Goal: Information Seeking & Learning: Learn about a topic

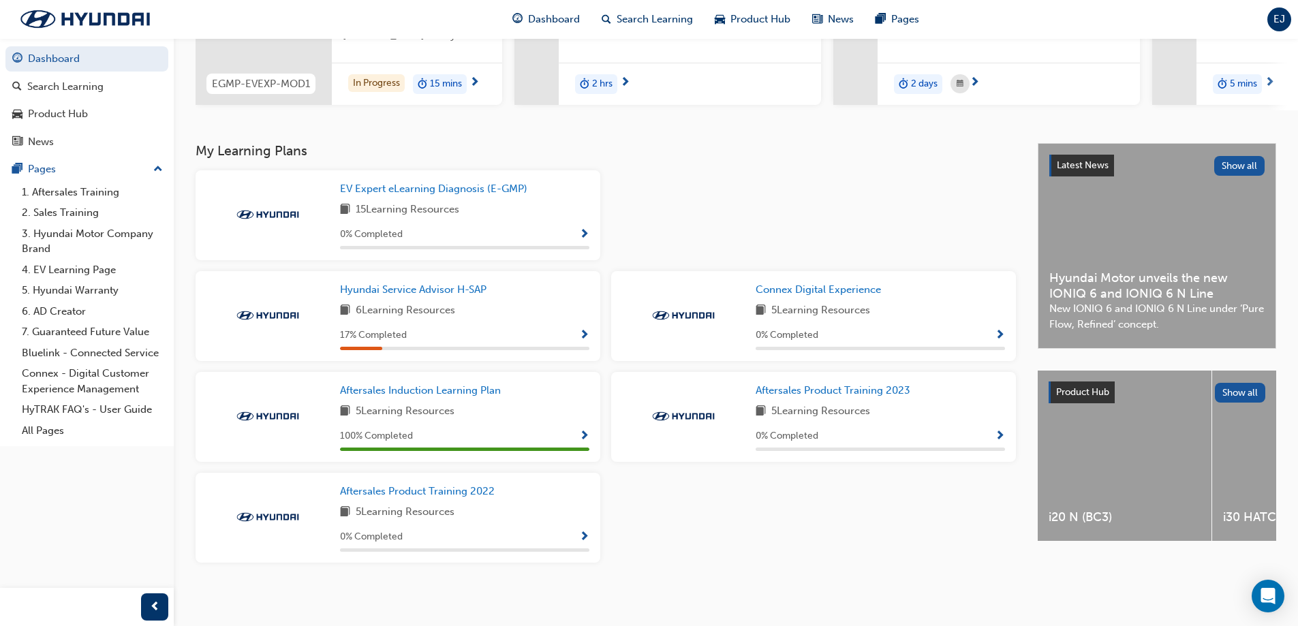
scroll to position [204, 0]
click at [584, 337] on span "Show Progress" at bounding box center [584, 335] width 10 height 12
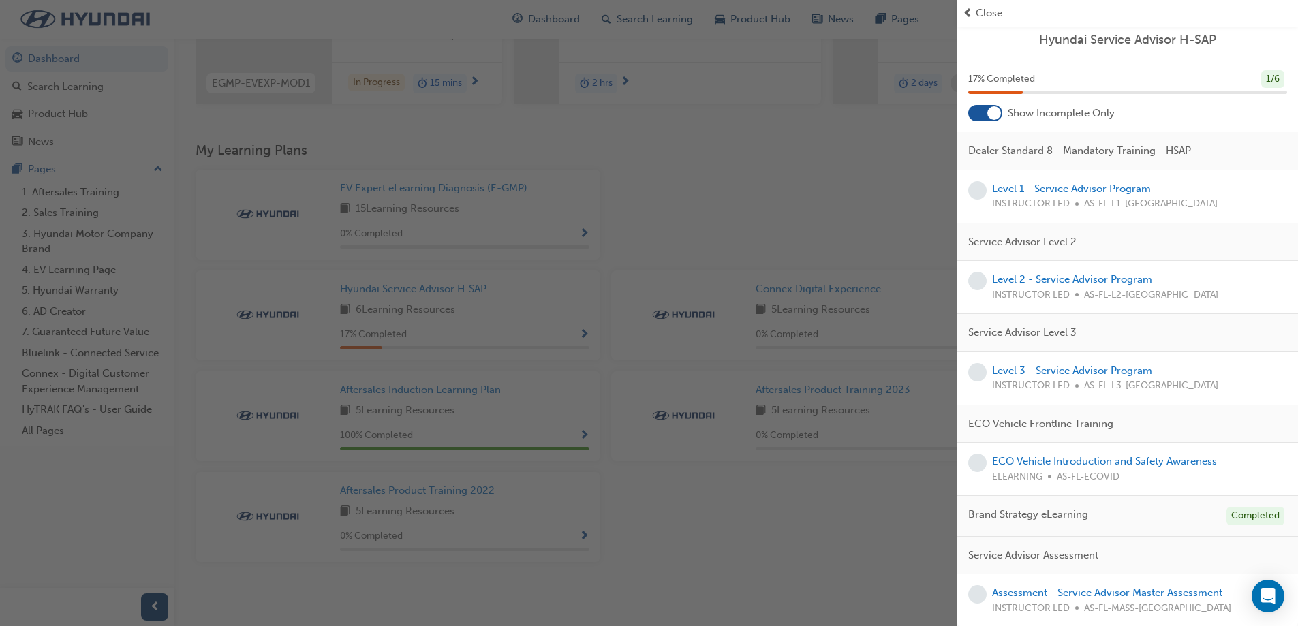
scroll to position [6, 0]
click at [1120, 461] on link "ECO Vehicle Introduction and Safety Awareness" at bounding box center [1104, 460] width 225 height 12
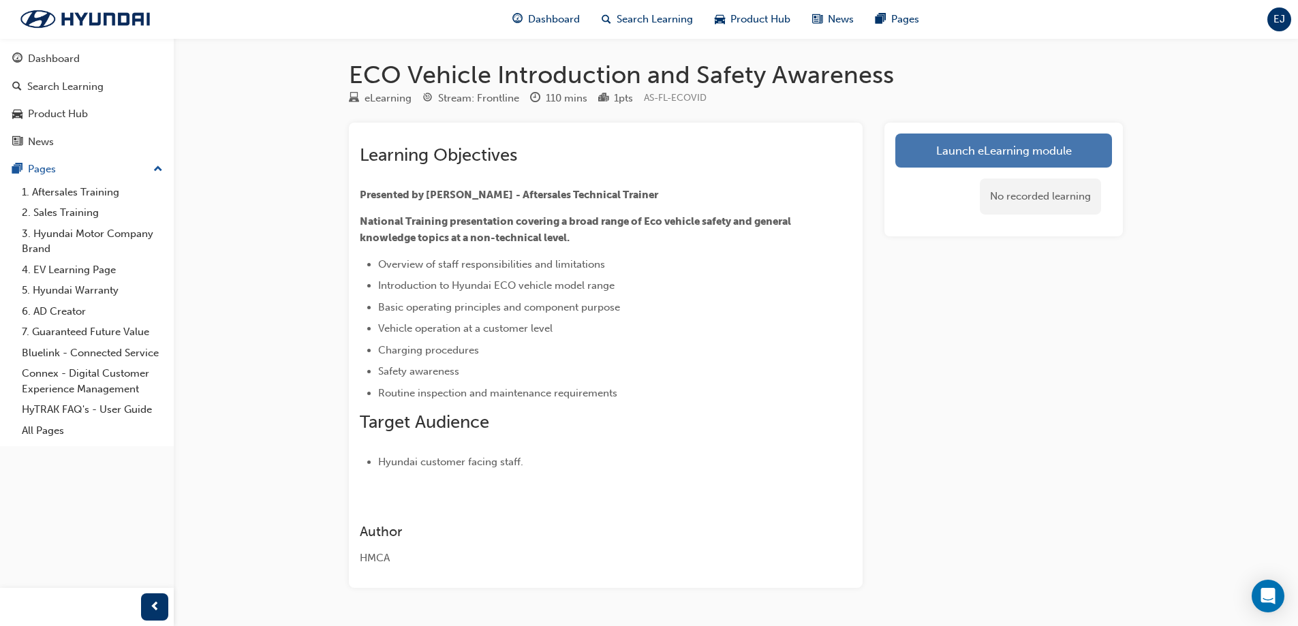
click at [961, 149] on link "Launch eLearning module" at bounding box center [1004, 151] width 217 height 34
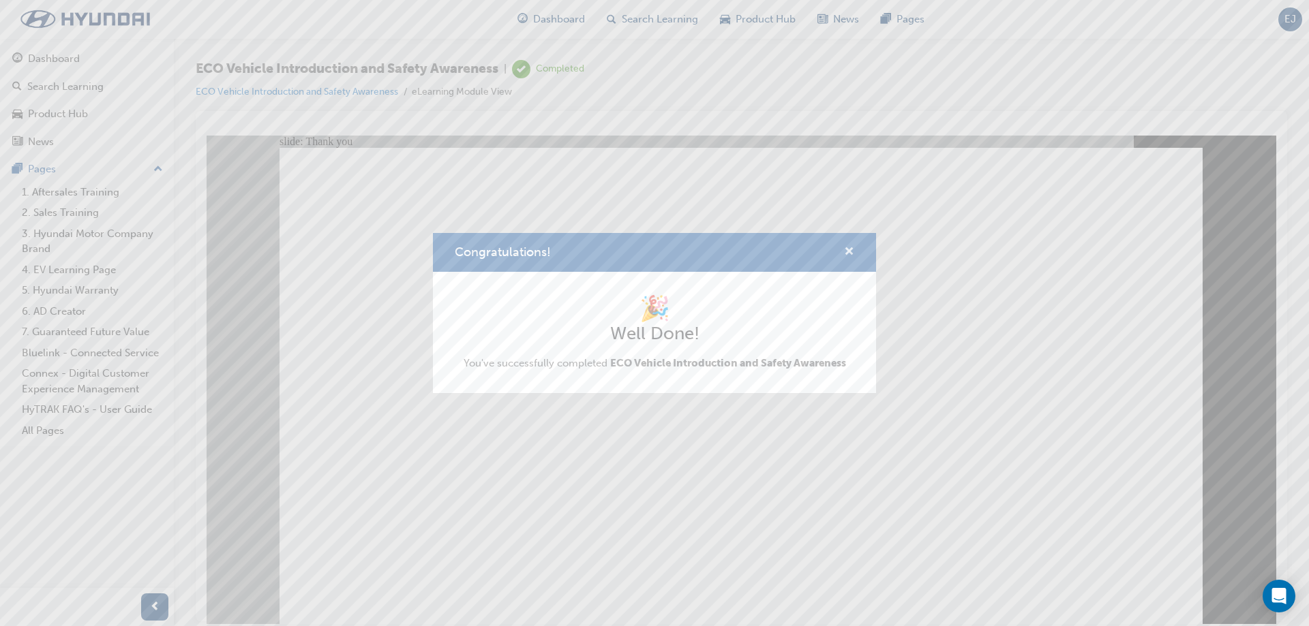
click at [847, 256] on span "cross-icon" at bounding box center [849, 253] width 10 height 12
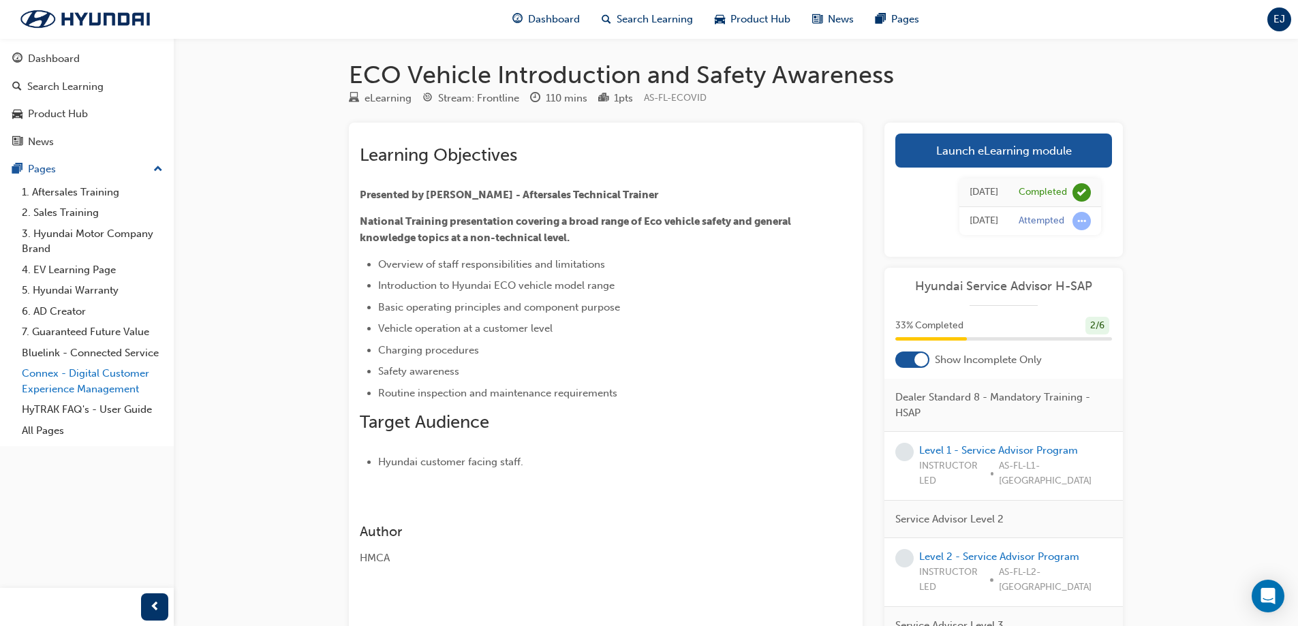
click at [118, 373] on link "Connex - Digital Customer Experience Management" at bounding box center [92, 381] width 152 height 36
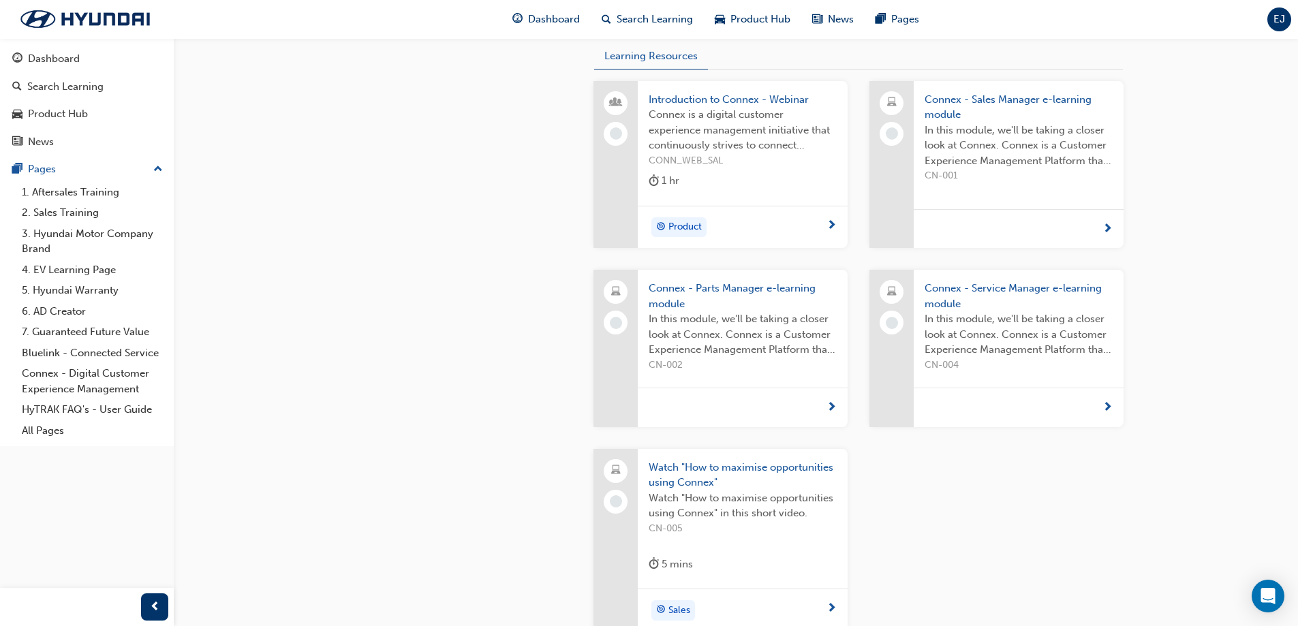
scroll to position [796, 0]
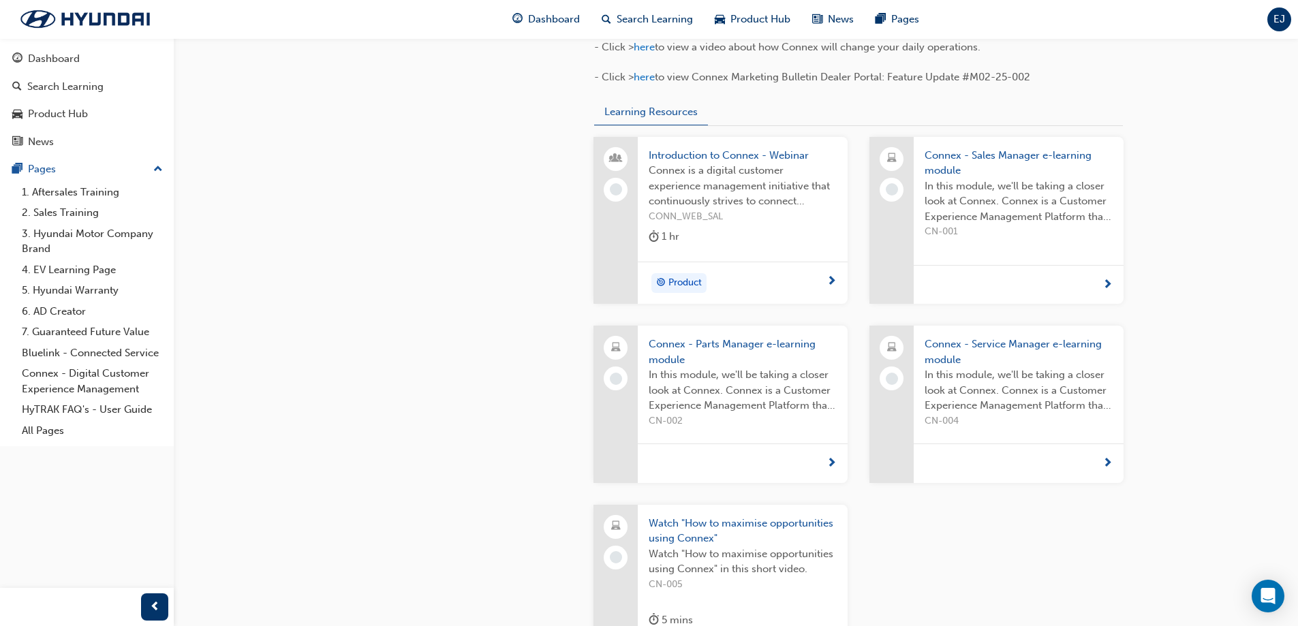
click at [979, 153] on span "Connex - Sales Manager e-learning module" at bounding box center [1019, 163] width 188 height 31
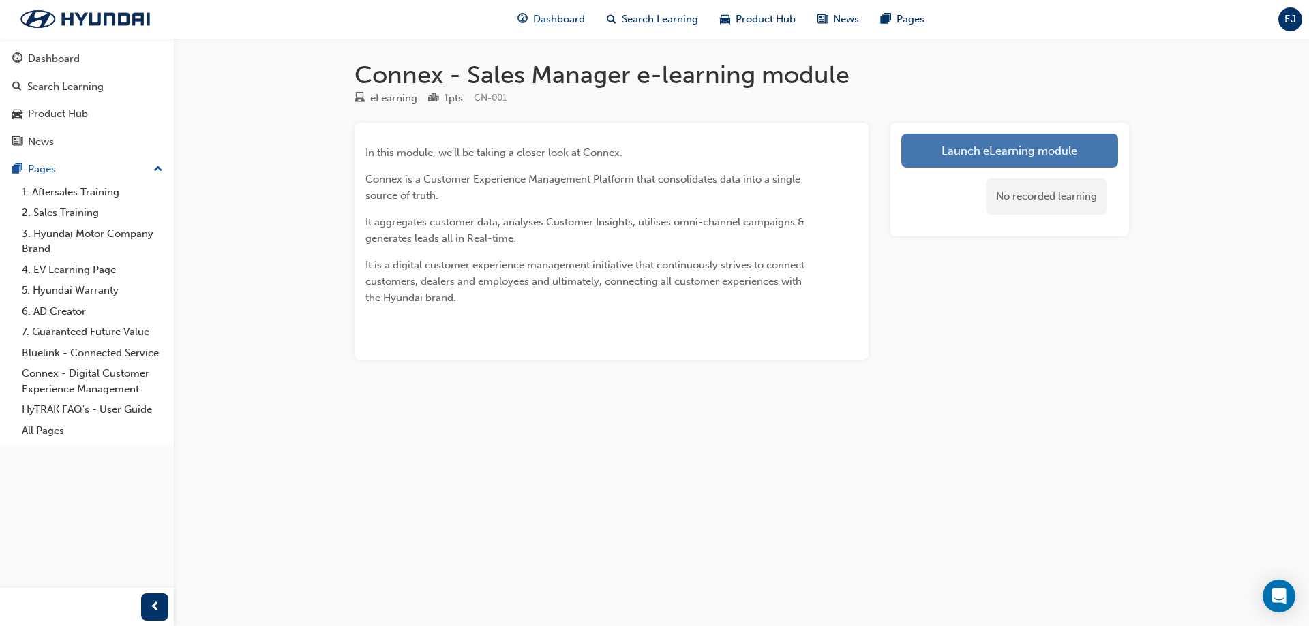
click at [976, 158] on link "Launch eLearning module" at bounding box center [1009, 151] width 217 height 34
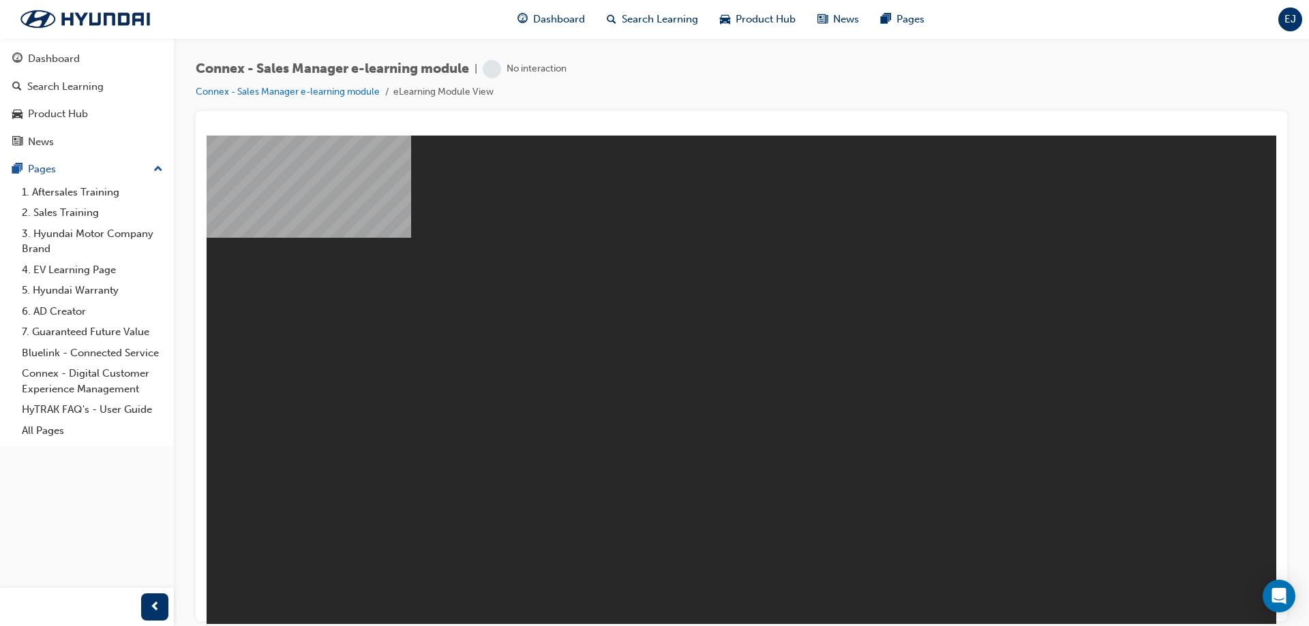
drag, startPoint x: 816, startPoint y: 438, endPoint x: 768, endPoint y: 545, distance: 117.2
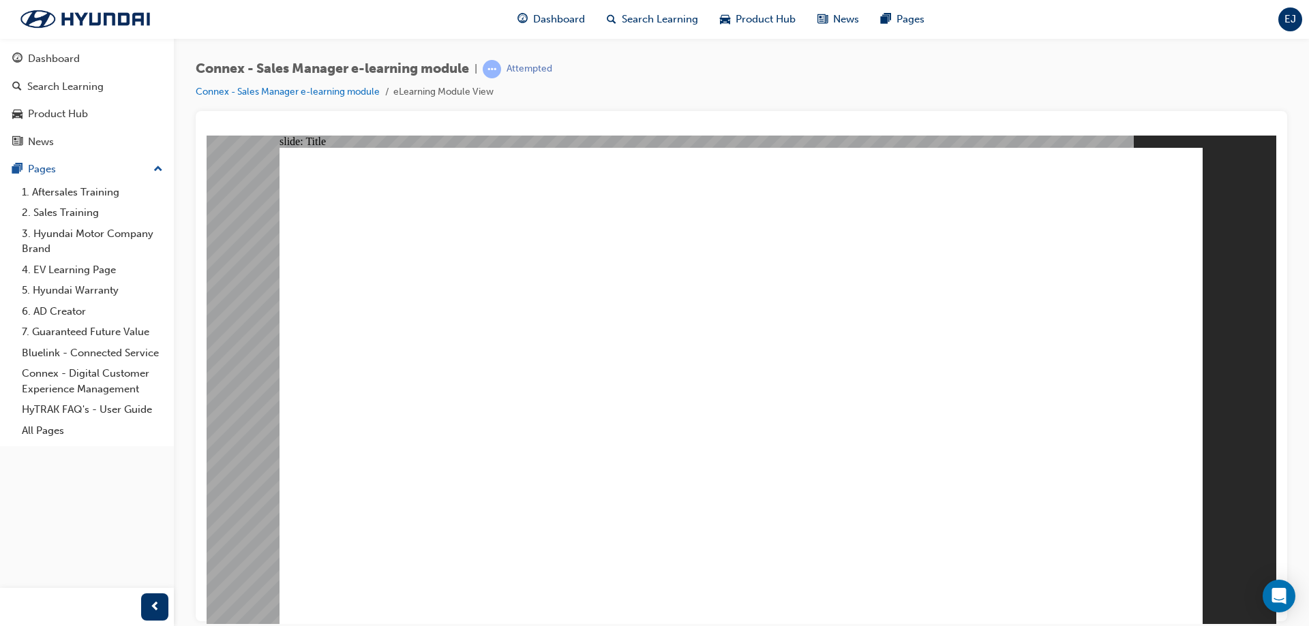
click at [207, 135] on image at bounding box center [207, 135] width 0 height 0
click at [50, 85] on div "Search Learning" at bounding box center [65, 87] width 76 height 16
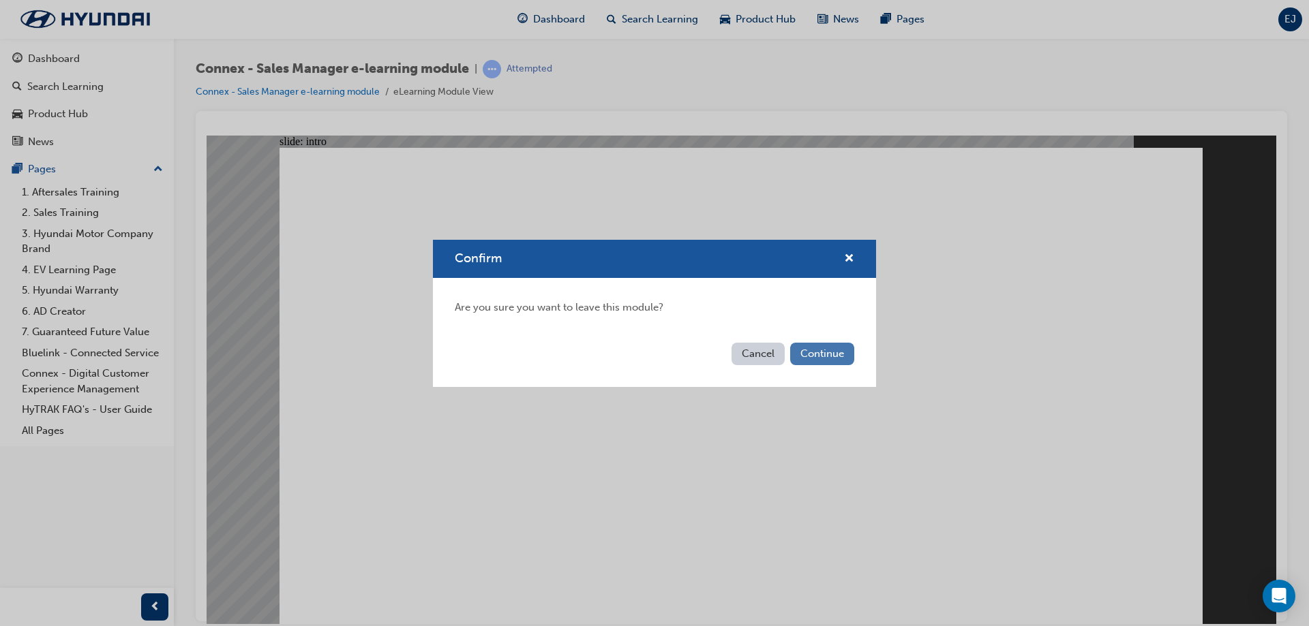
click at [798, 353] on button "Continue" at bounding box center [822, 354] width 64 height 22
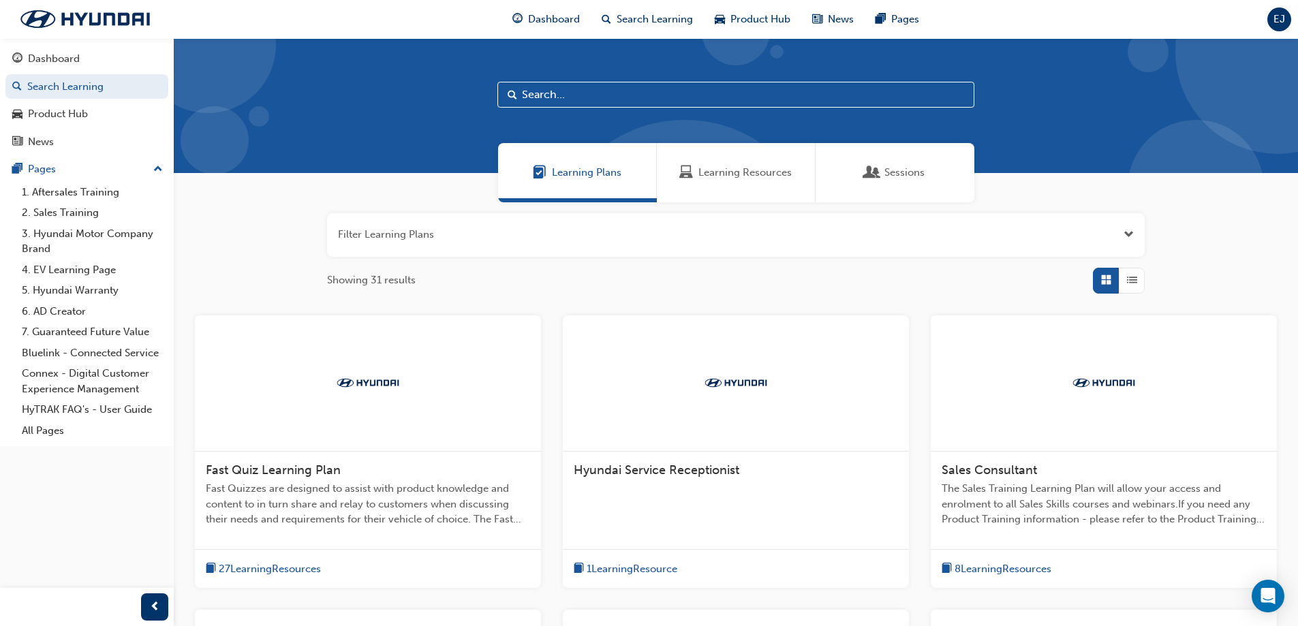
click at [717, 97] on input "text" at bounding box center [736, 95] width 477 height 26
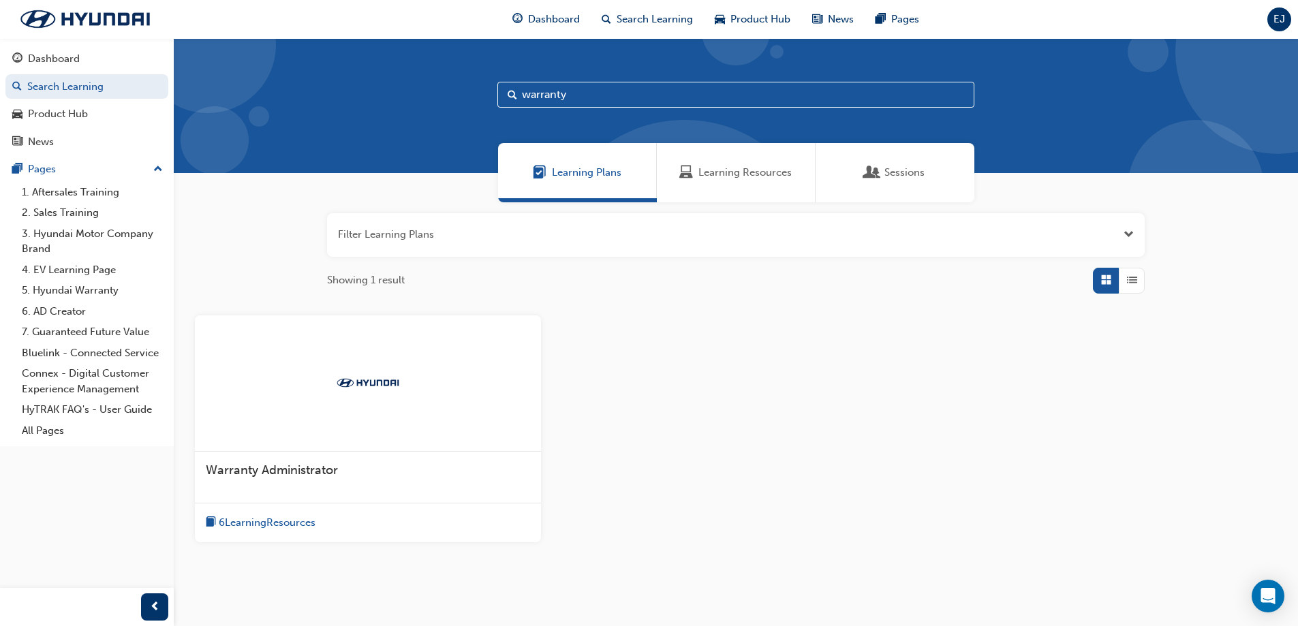
type input "warranty"
click at [275, 521] on span "6 Learning Resources" at bounding box center [267, 523] width 97 height 16
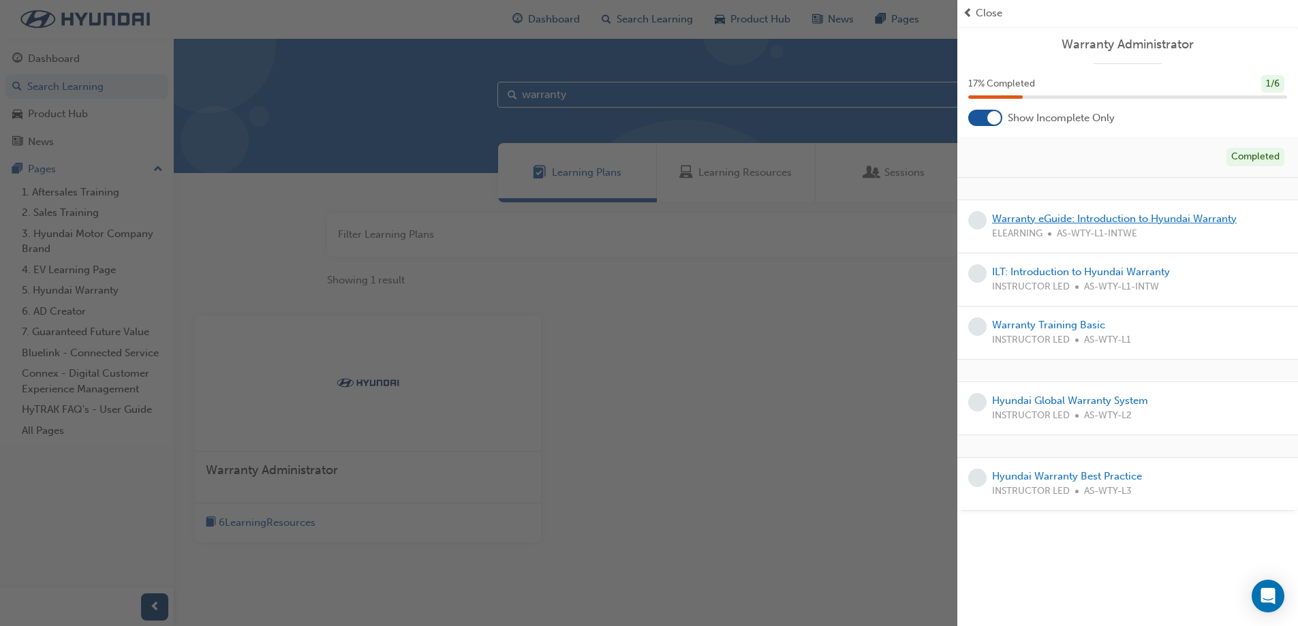
click at [1082, 223] on link "Warranty eGuide: Introduction to Hyundai Warranty" at bounding box center [1114, 219] width 245 height 12
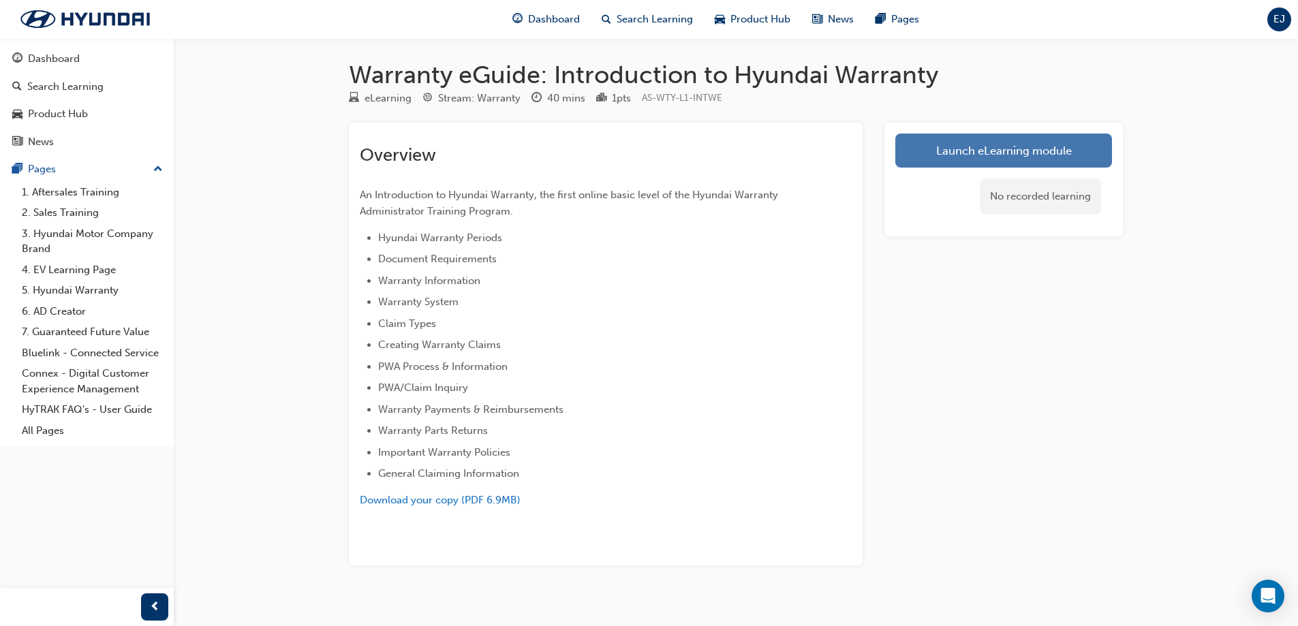
click at [1010, 159] on link "Launch eLearning module" at bounding box center [1004, 151] width 217 height 34
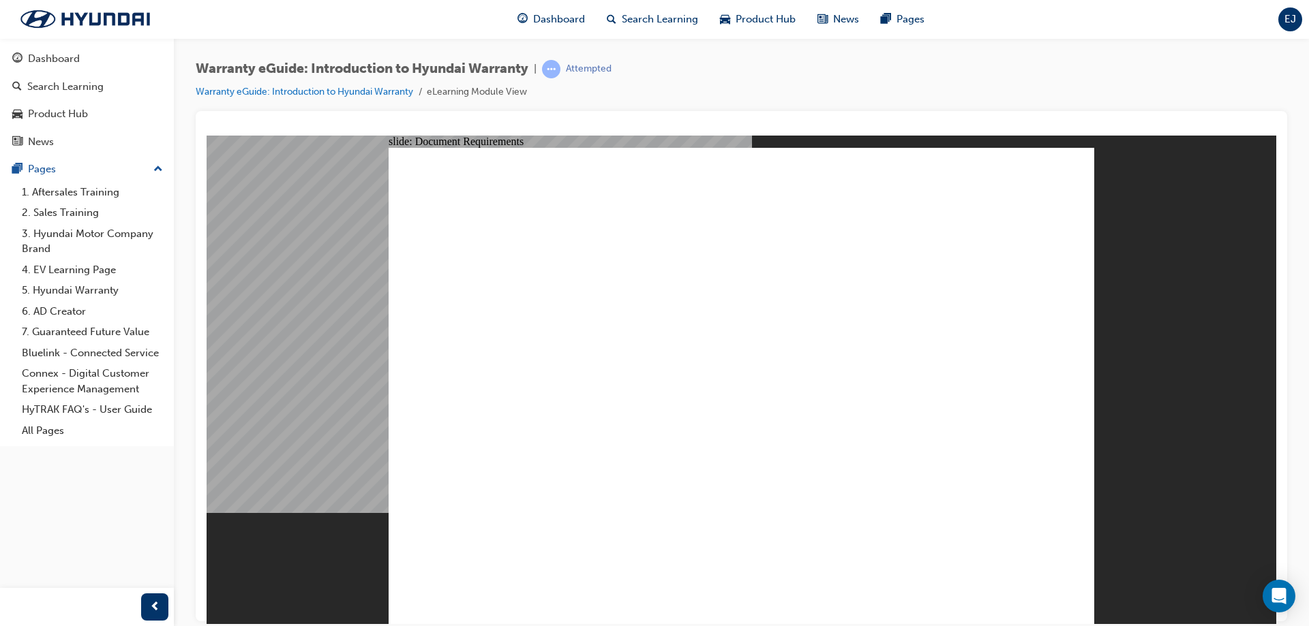
click at [112, 379] on link "Connex - Digital Customer Experience Management" at bounding box center [92, 381] width 152 height 36
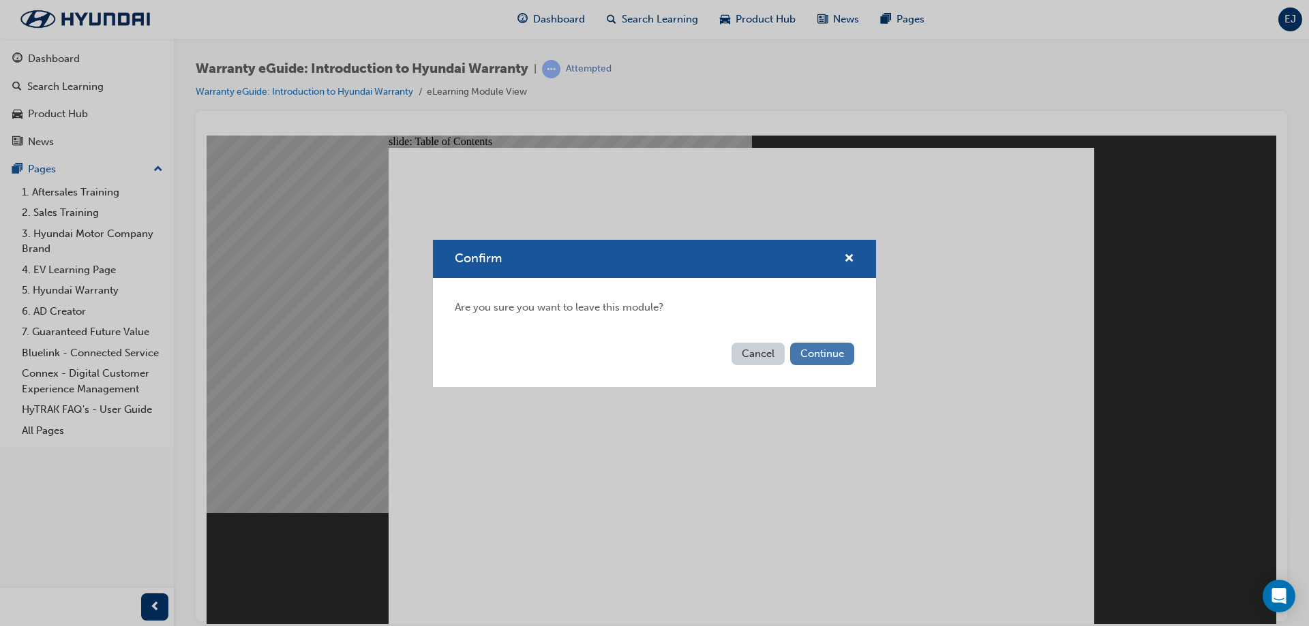
click at [825, 354] on button "Continue" at bounding box center [822, 354] width 64 height 22
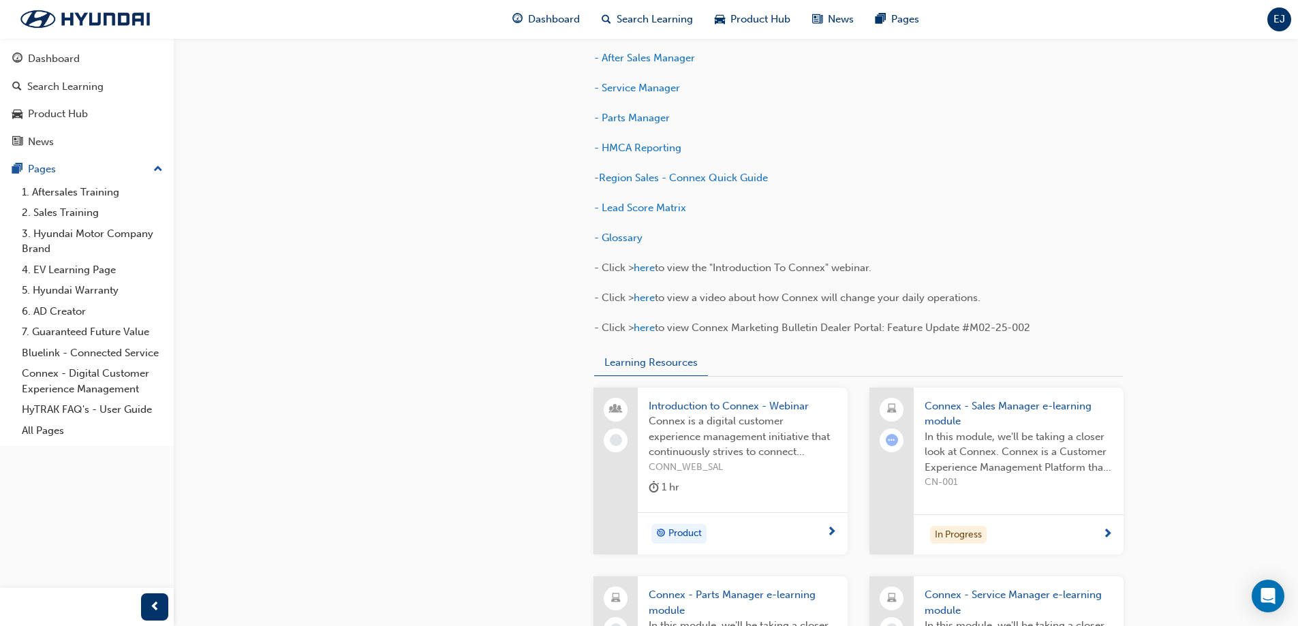
scroll to position [818, 0]
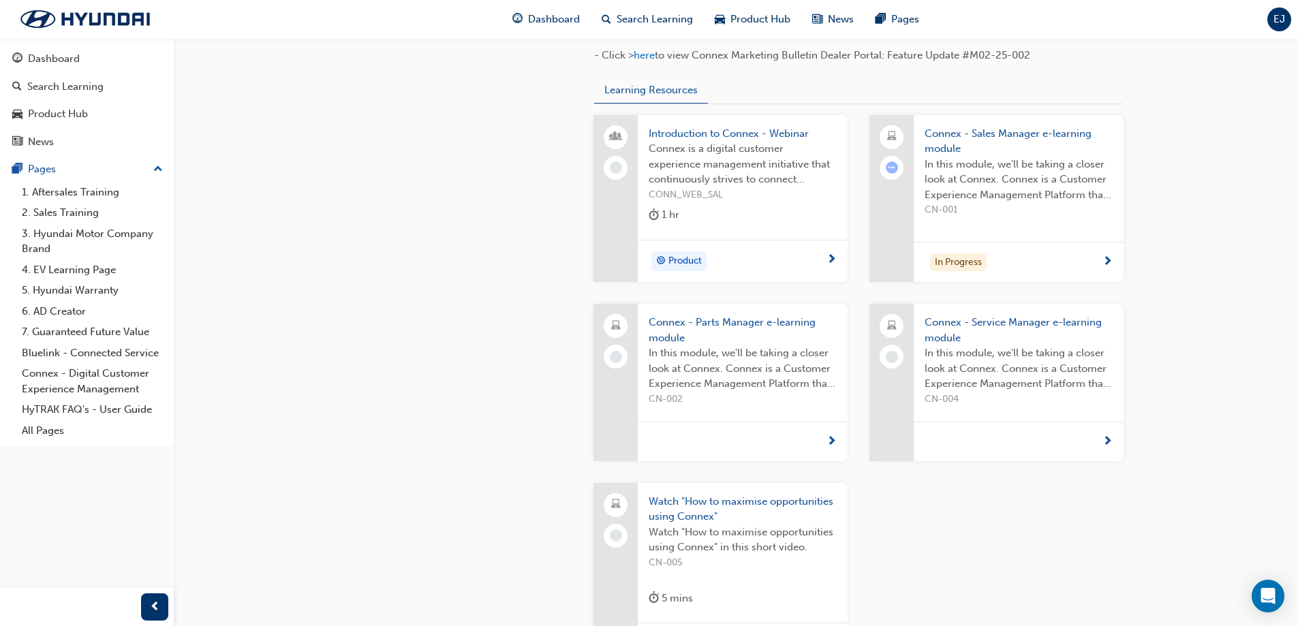
click at [1041, 254] on div "In Progress" at bounding box center [1014, 263] width 178 height 18
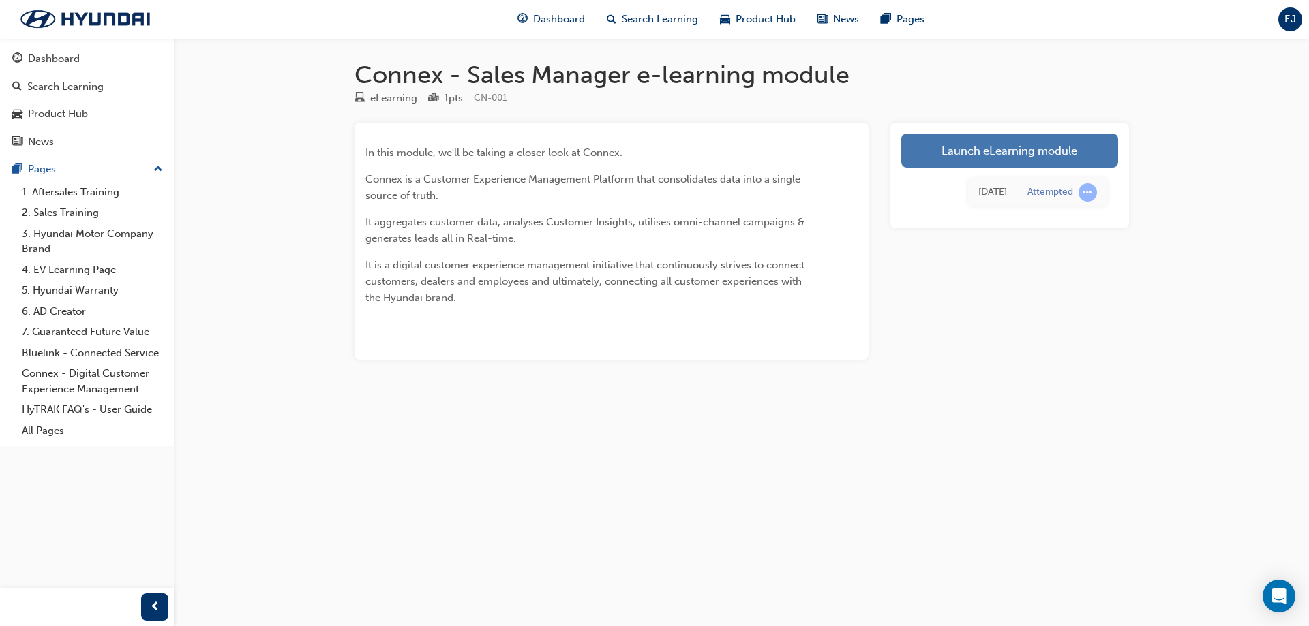
click at [1013, 147] on link "Launch eLearning module" at bounding box center [1009, 151] width 217 height 34
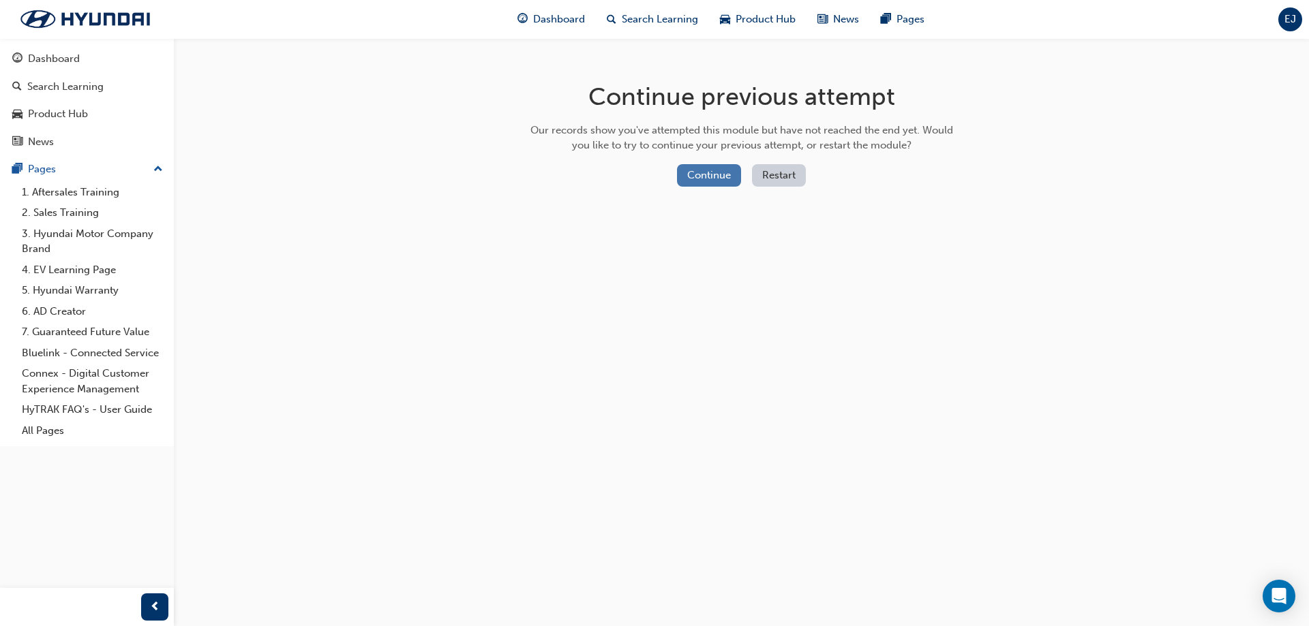
click at [719, 174] on button "Continue" at bounding box center [709, 175] width 64 height 22
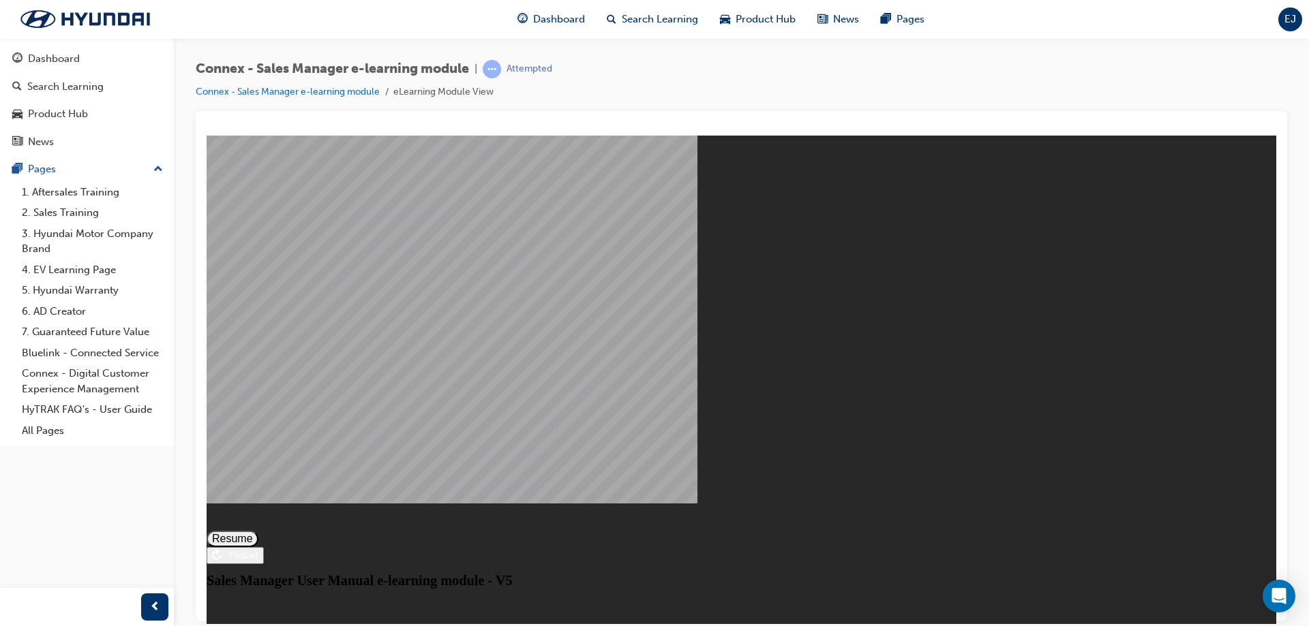
click at [258, 530] on button "Resume" at bounding box center [233, 538] width 52 height 16
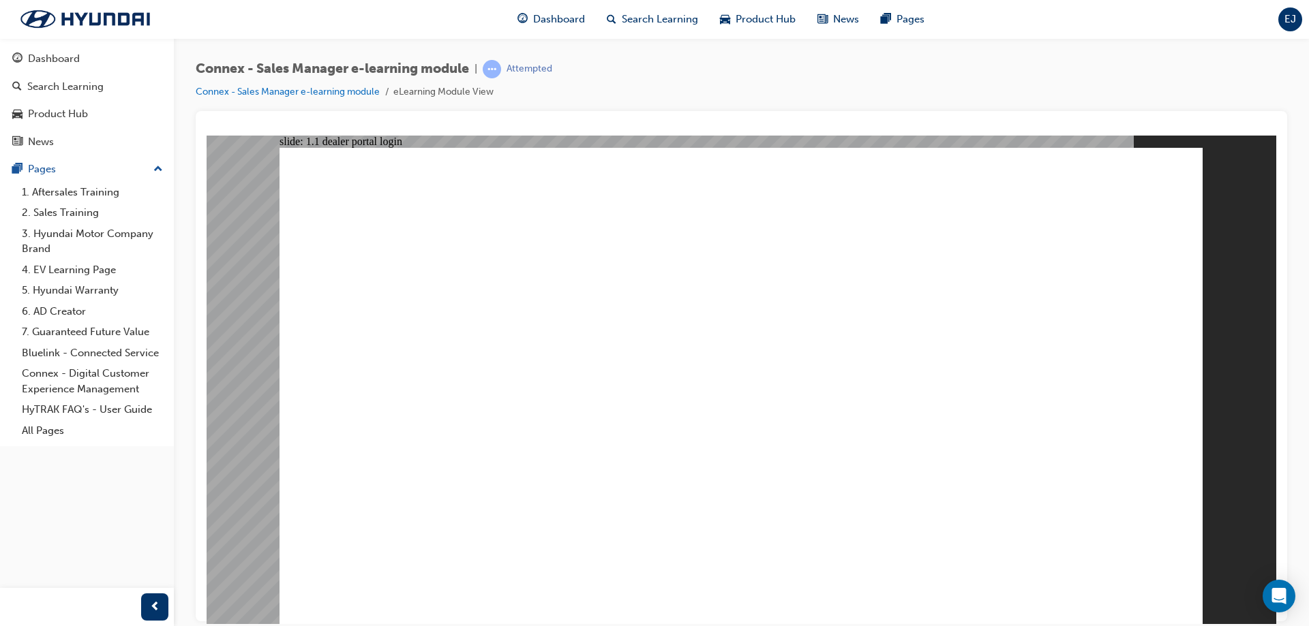
drag, startPoint x: 926, startPoint y: 510, endPoint x: 866, endPoint y: 560, distance: 77.5
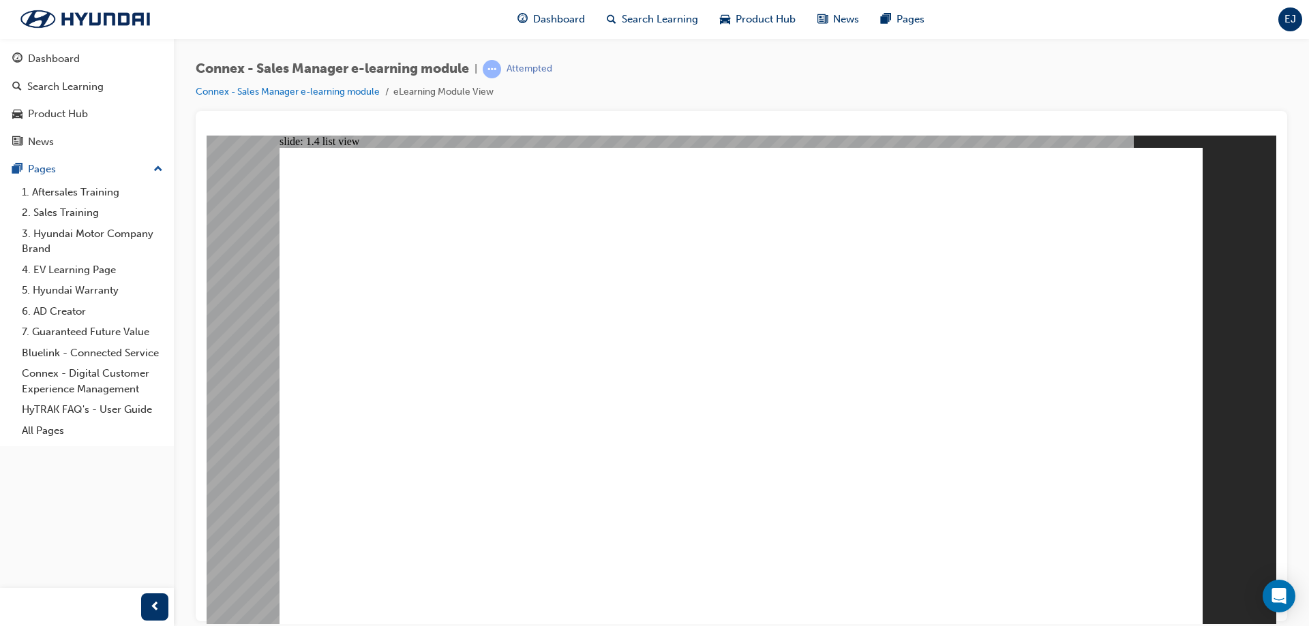
click at [70, 173] on div "Pages" at bounding box center [86, 169] width 149 height 17
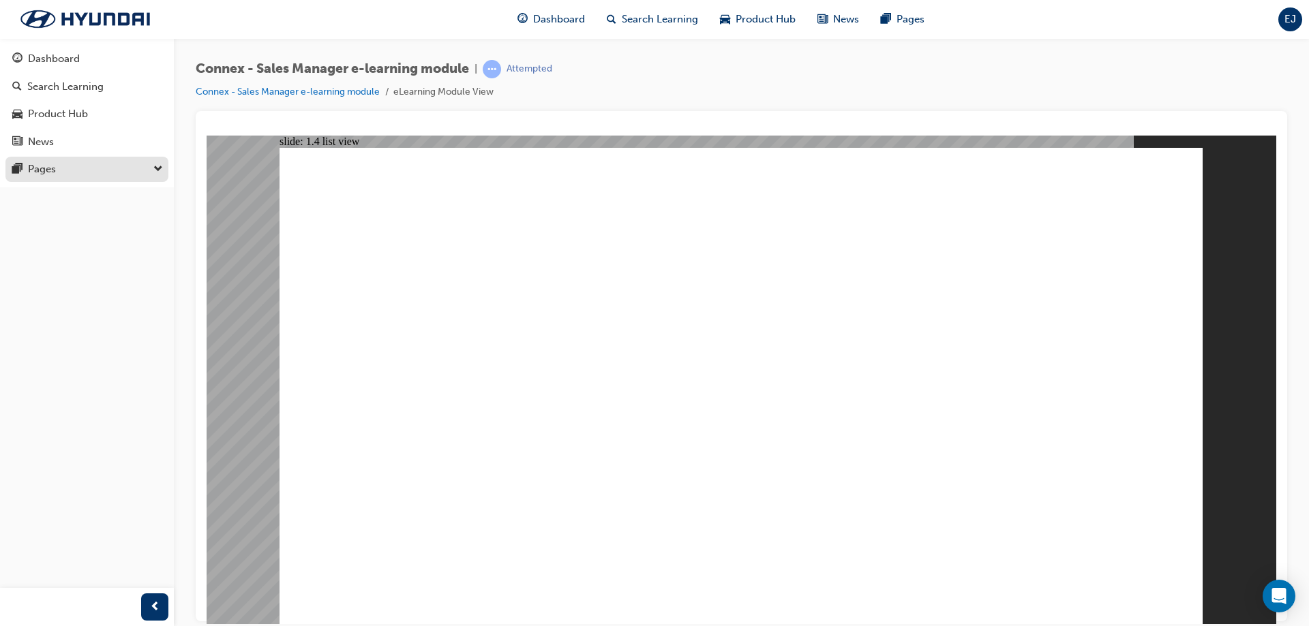
click at [125, 165] on div "Pages" at bounding box center [86, 169] width 149 height 17
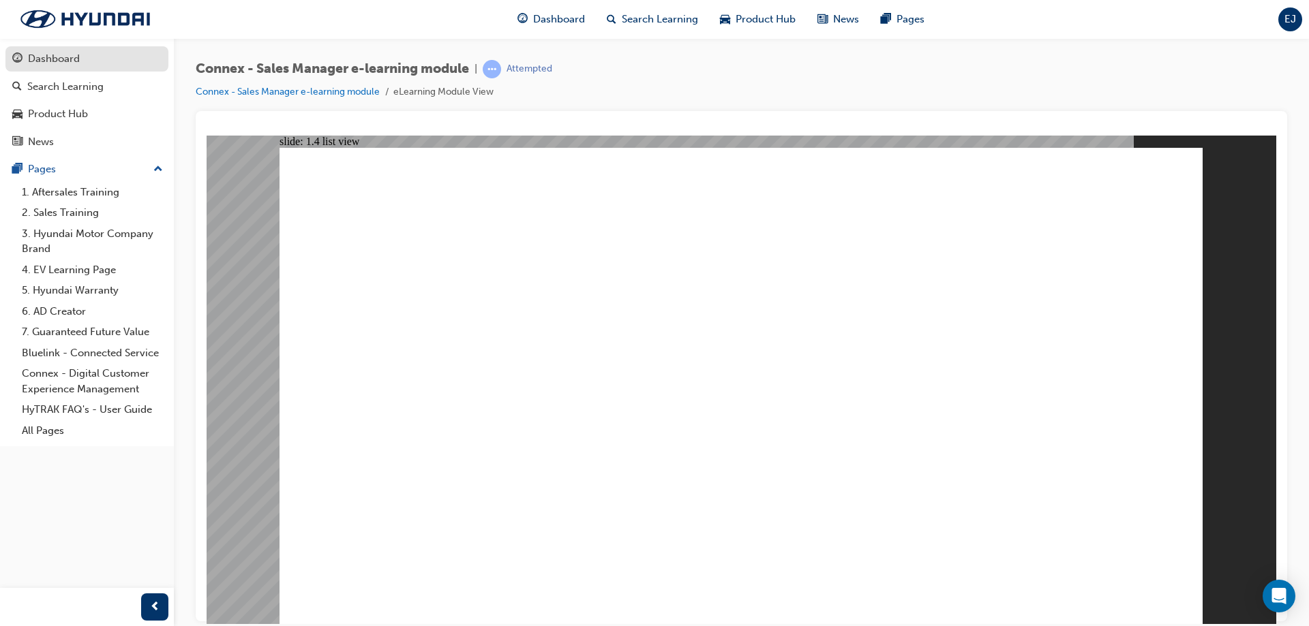
click at [55, 70] on link "Dashboard" at bounding box center [86, 58] width 163 height 25
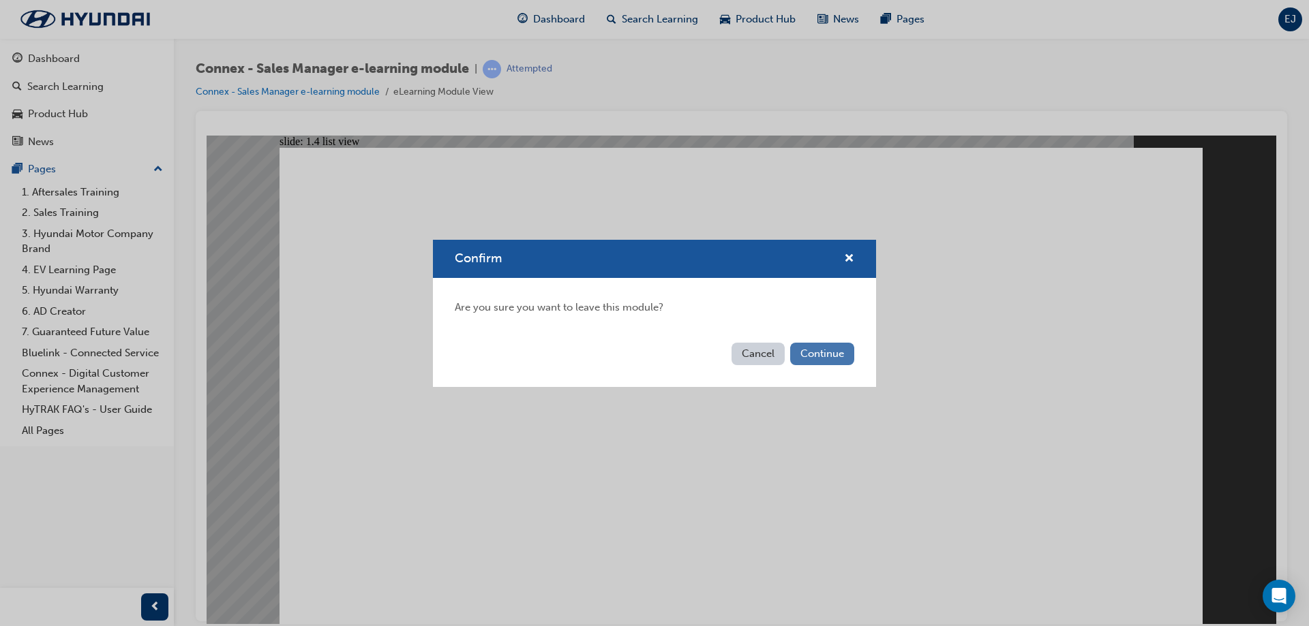
click at [823, 354] on button "Continue" at bounding box center [822, 354] width 64 height 22
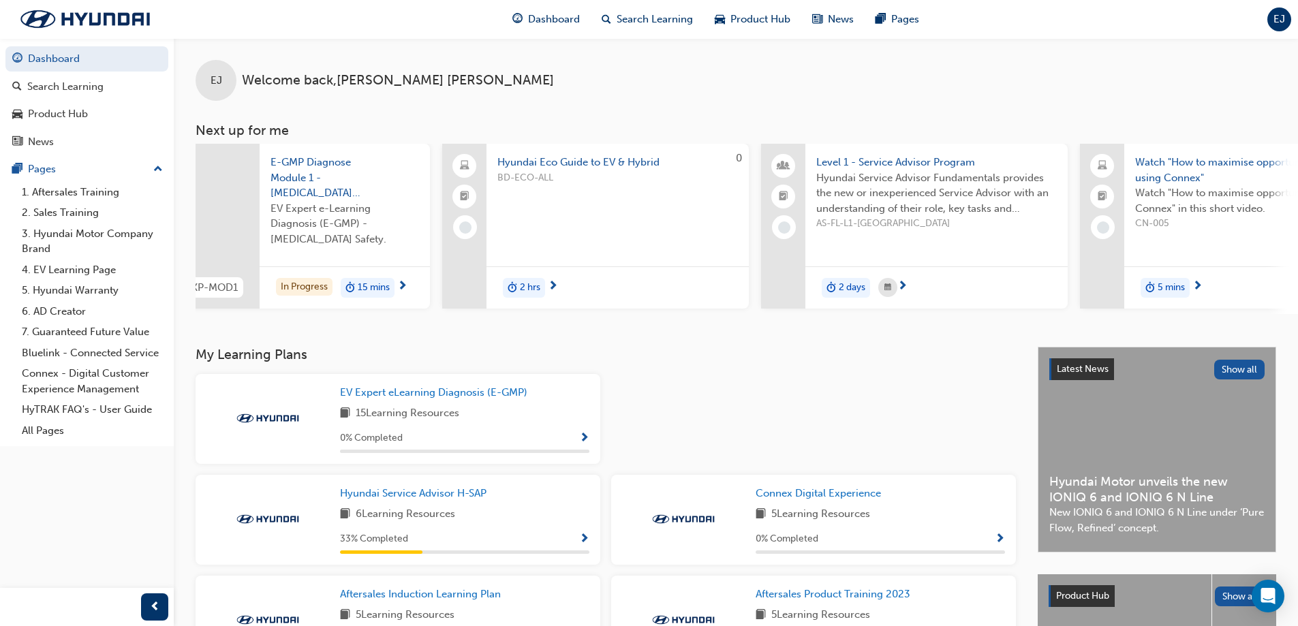
scroll to position [0, 87]
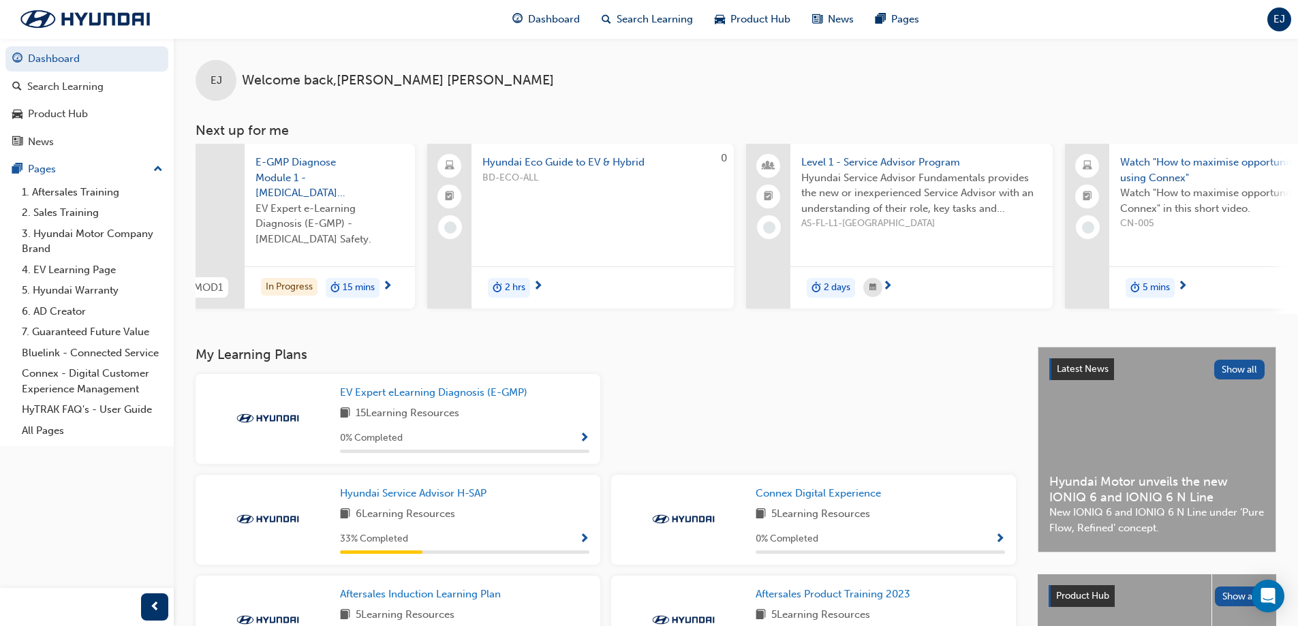
drag, startPoint x: 750, startPoint y: 318, endPoint x: 697, endPoint y: 356, distance: 65.0
click at [722, 369] on div "My Learning Plans EV Expert eLearning Diagnosis (E-GMP) 15 Learning Resources 0…" at bounding box center [617, 562] width 842 height 430
drag, startPoint x: 660, startPoint y: 313, endPoint x: 540, endPoint y: 311, distance: 120.0
click at [540, 311] on div "0 Hyundai Eco Guide to EV & Hybrid BD-ECO-ALL 2 hrs" at bounding box center [580, 229] width 307 height 170
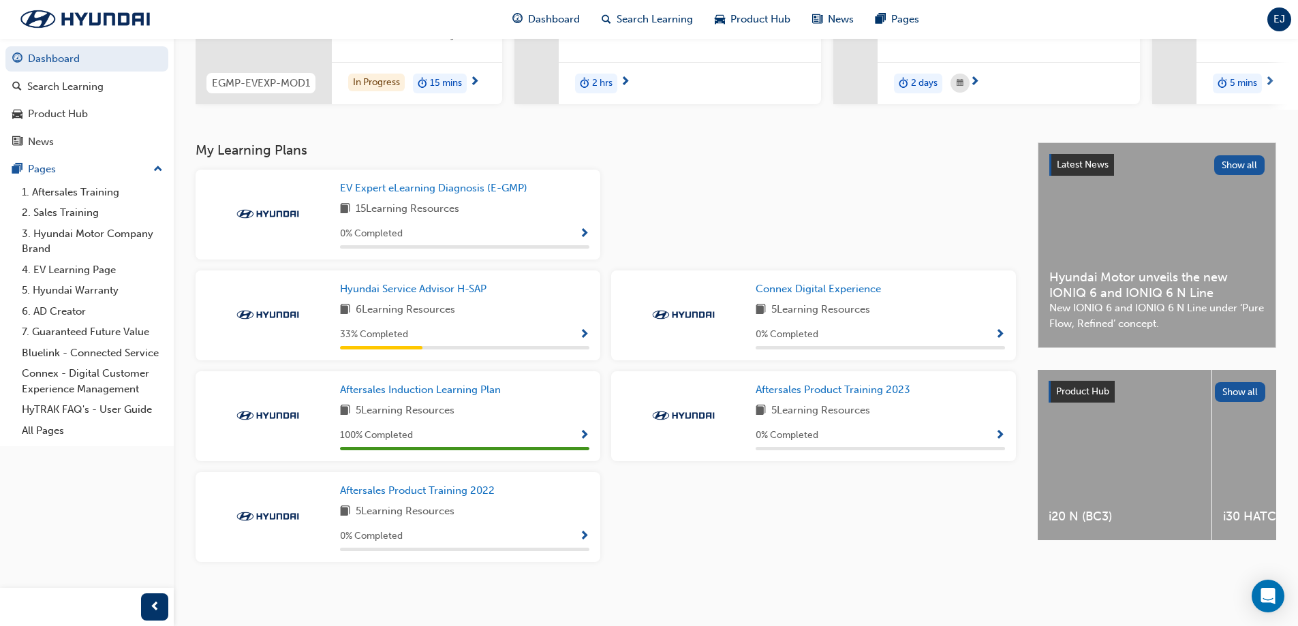
scroll to position [213, 0]
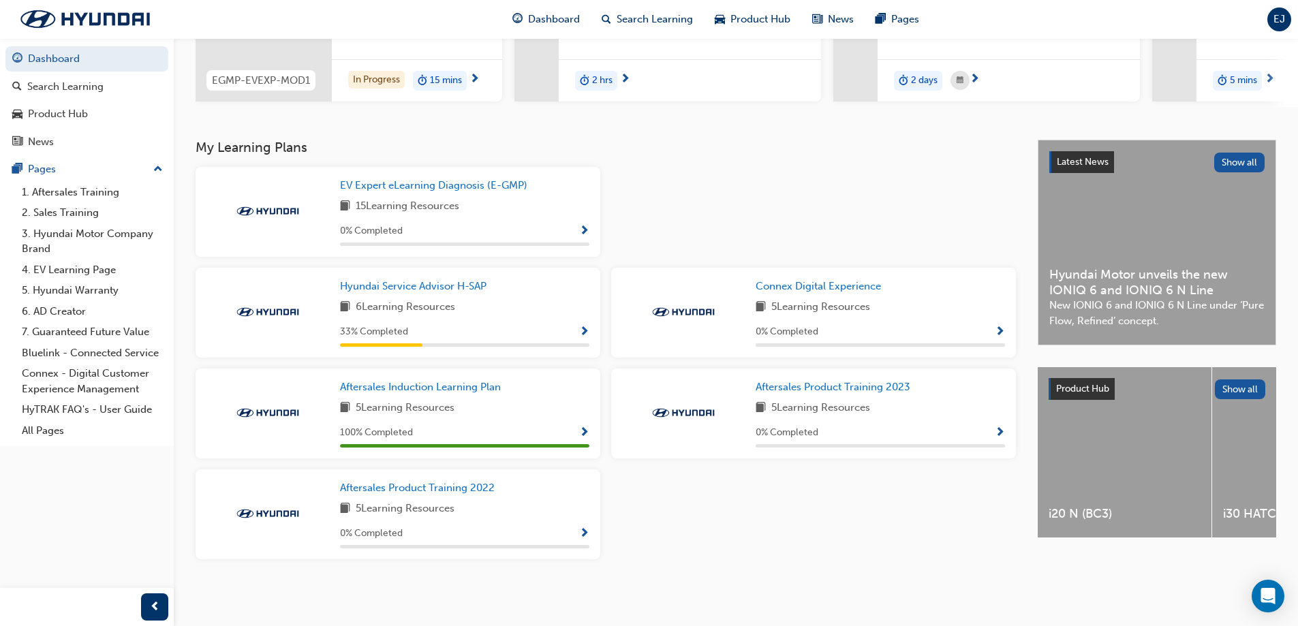
click at [587, 329] on span "Show Progress" at bounding box center [584, 332] width 10 height 12
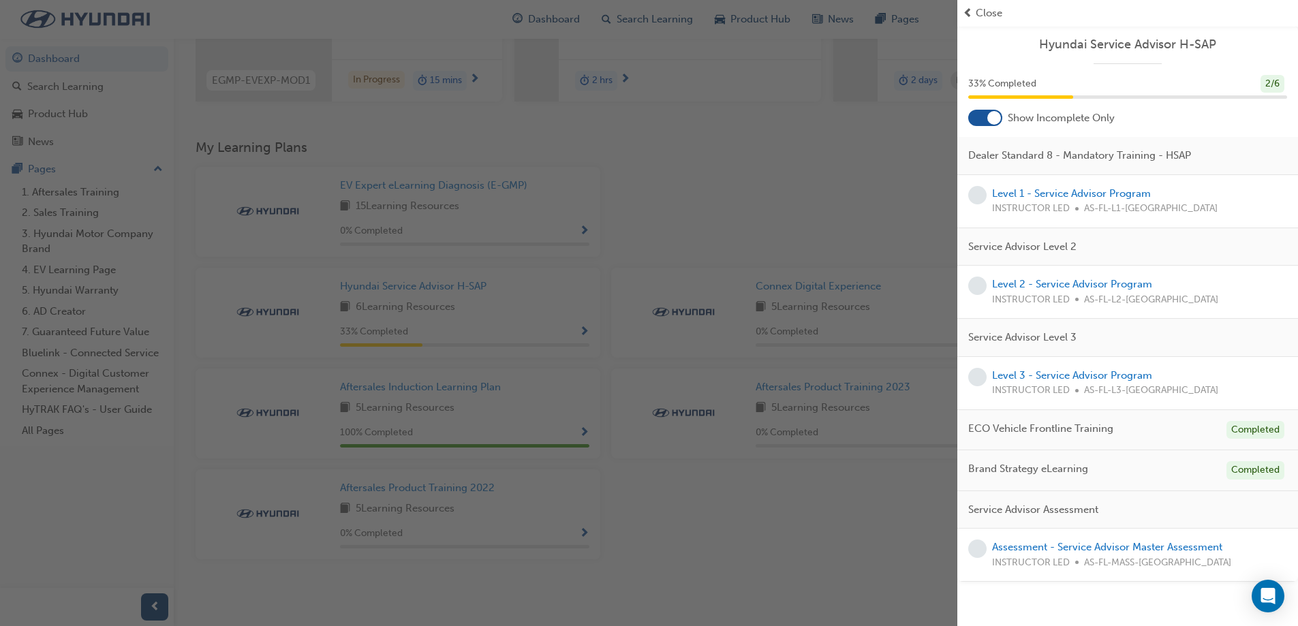
click at [848, 250] on div "button" at bounding box center [479, 313] width 958 height 626
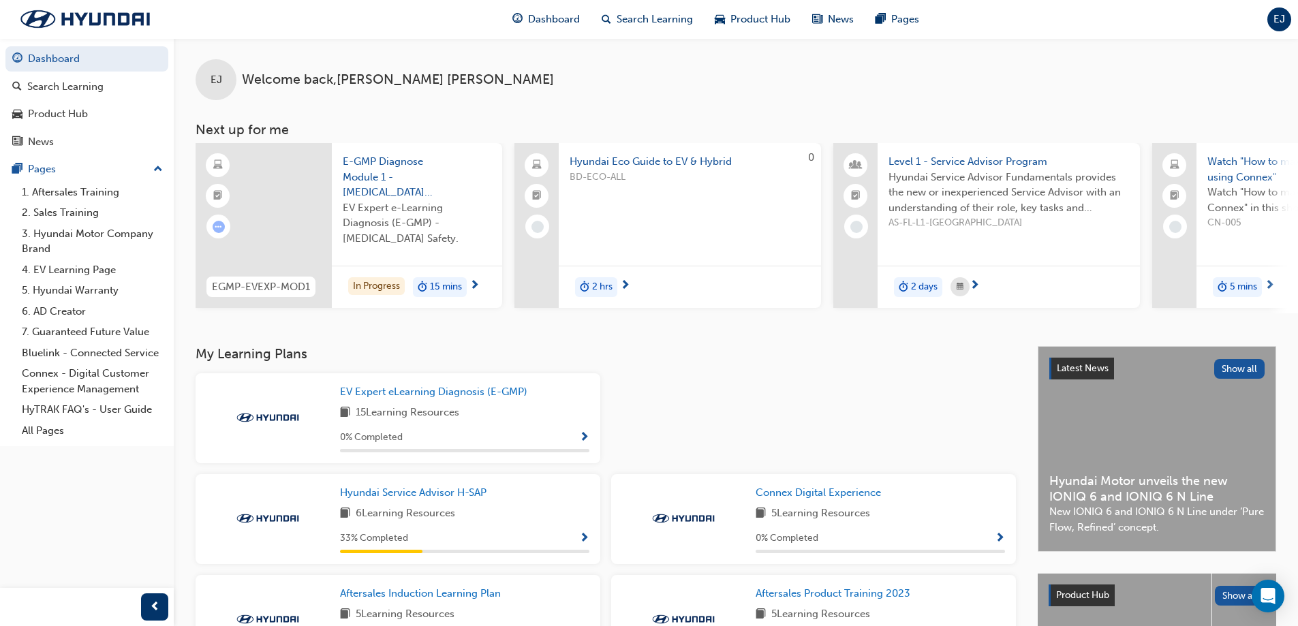
scroll to position [0, 0]
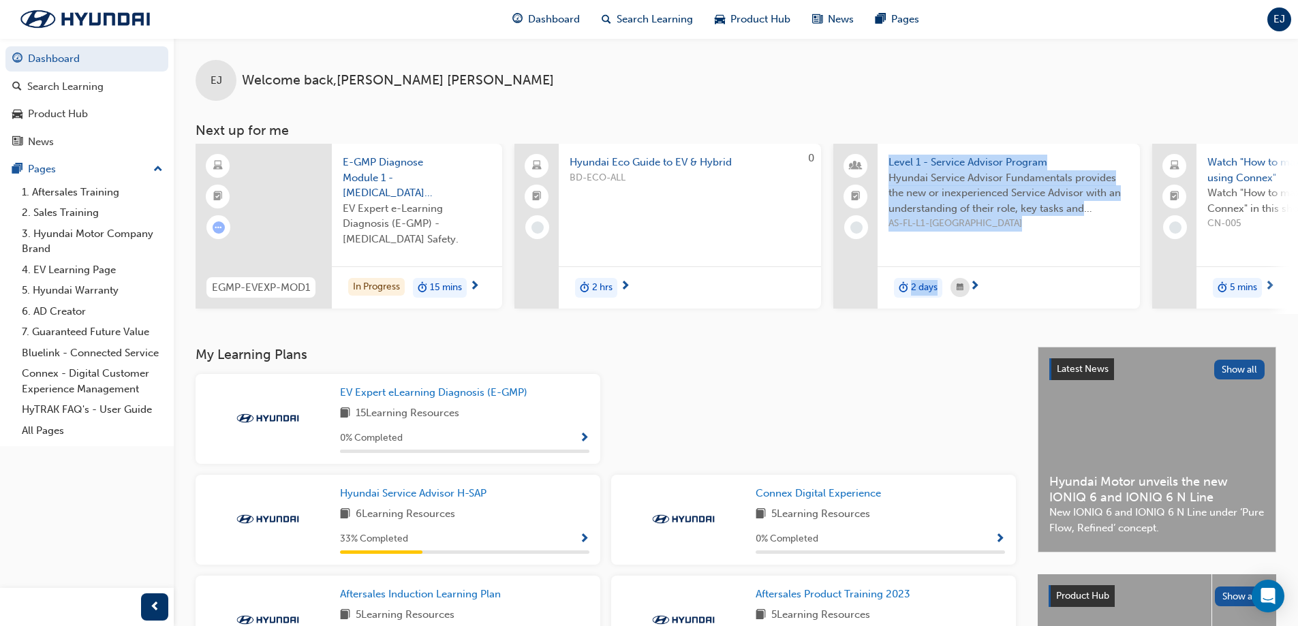
drag, startPoint x: 765, startPoint y: 321, endPoint x: 945, endPoint y: 320, distance: 179.9
click at [945, 320] on div "EJ Welcome back , Ella James Next up for me EGMP-EVEXP-MOD1 E-GMP Diagnose Modu…" at bounding box center [736, 192] width 1125 height 309
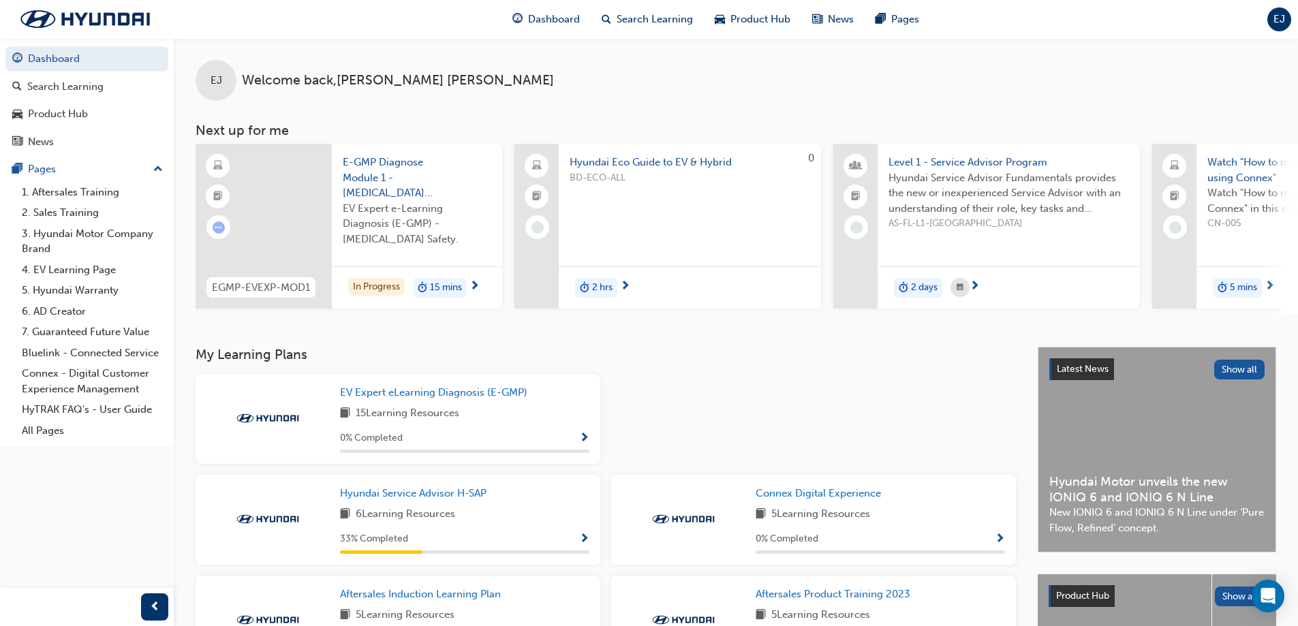
click at [898, 464] on div at bounding box center [814, 424] width 416 height 101
click at [154, 169] on span "up-icon" at bounding box center [158, 170] width 10 height 18
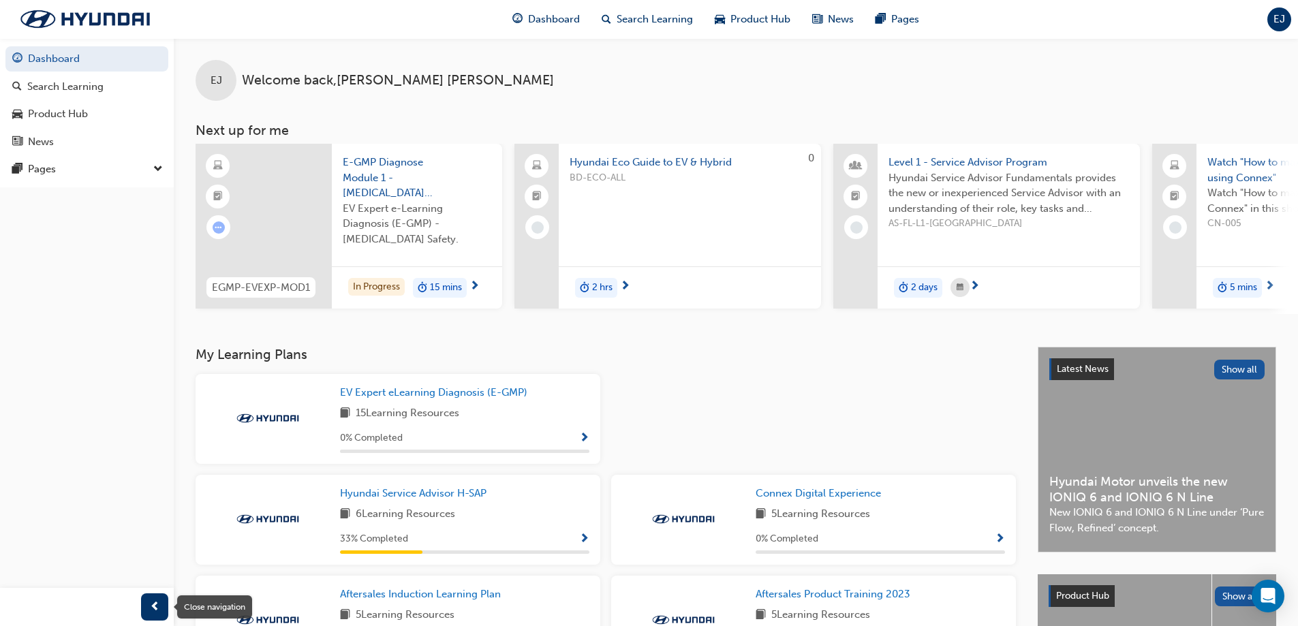
click at [162, 602] on div "button" at bounding box center [154, 607] width 27 height 27
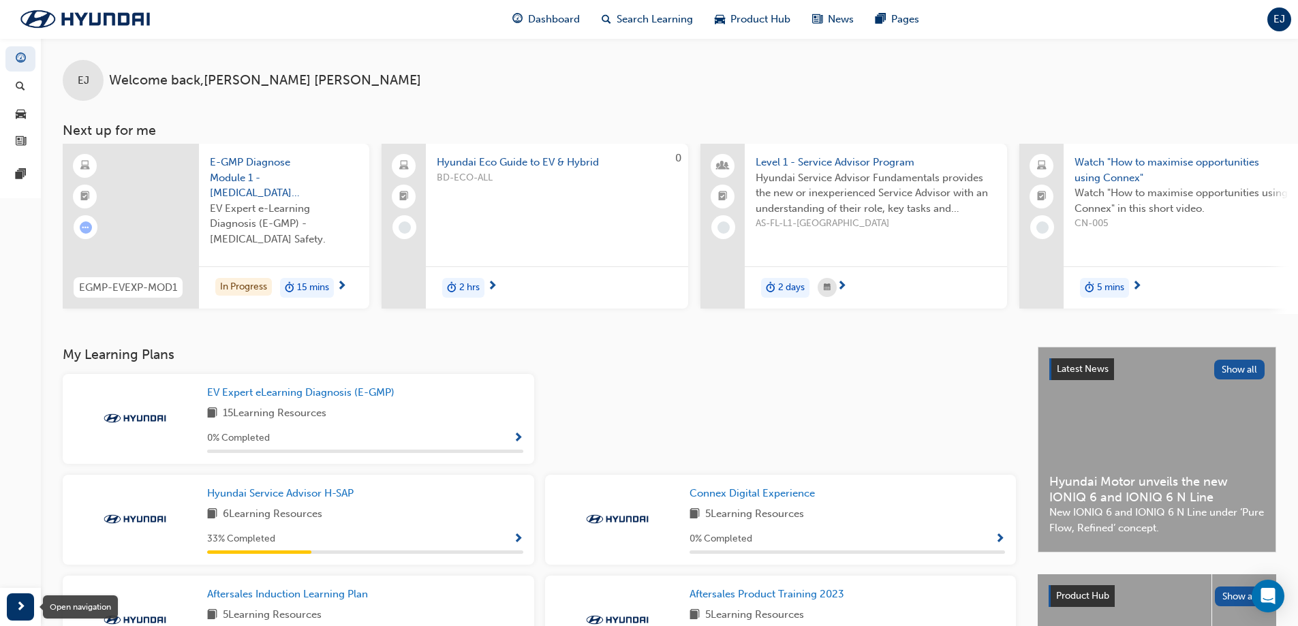
click at [7, 614] on div "button" at bounding box center [20, 607] width 27 height 27
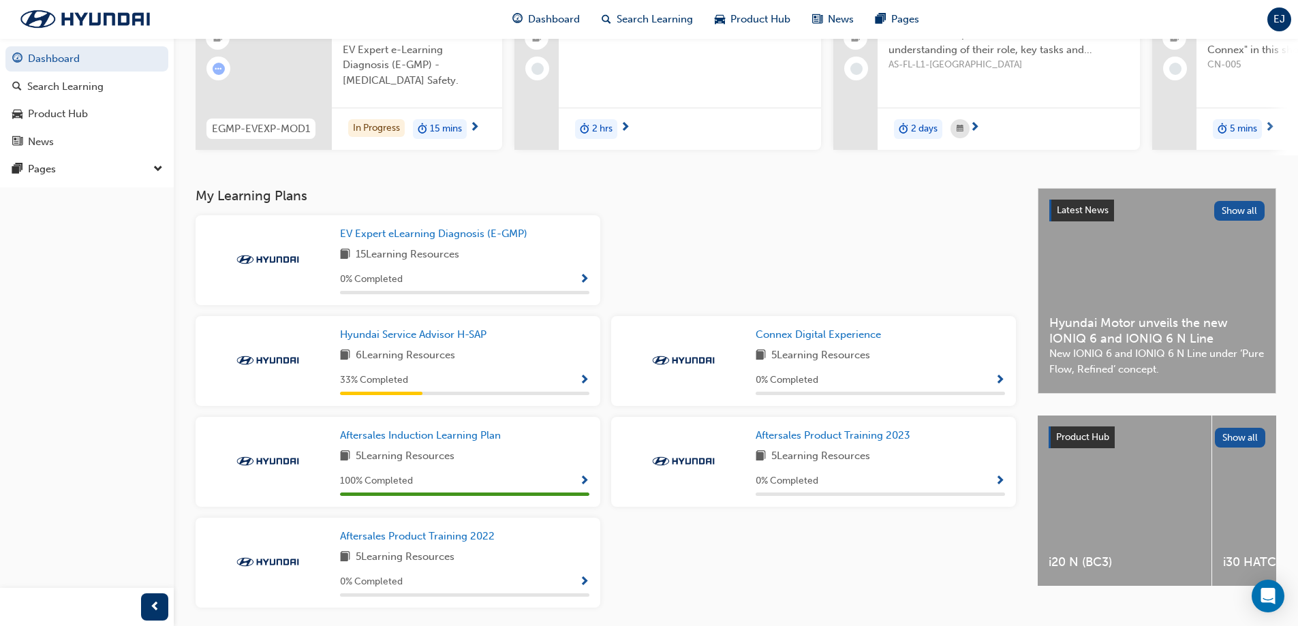
scroll to position [213, 0]
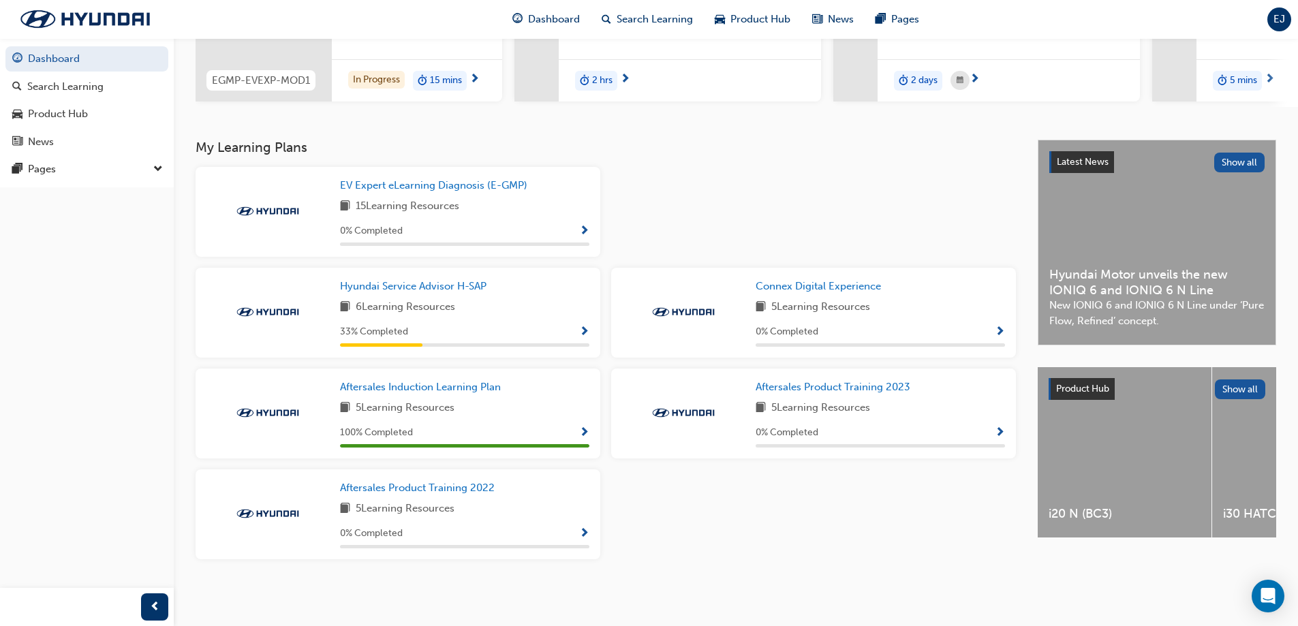
click at [157, 168] on span "down-icon" at bounding box center [158, 170] width 10 height 18
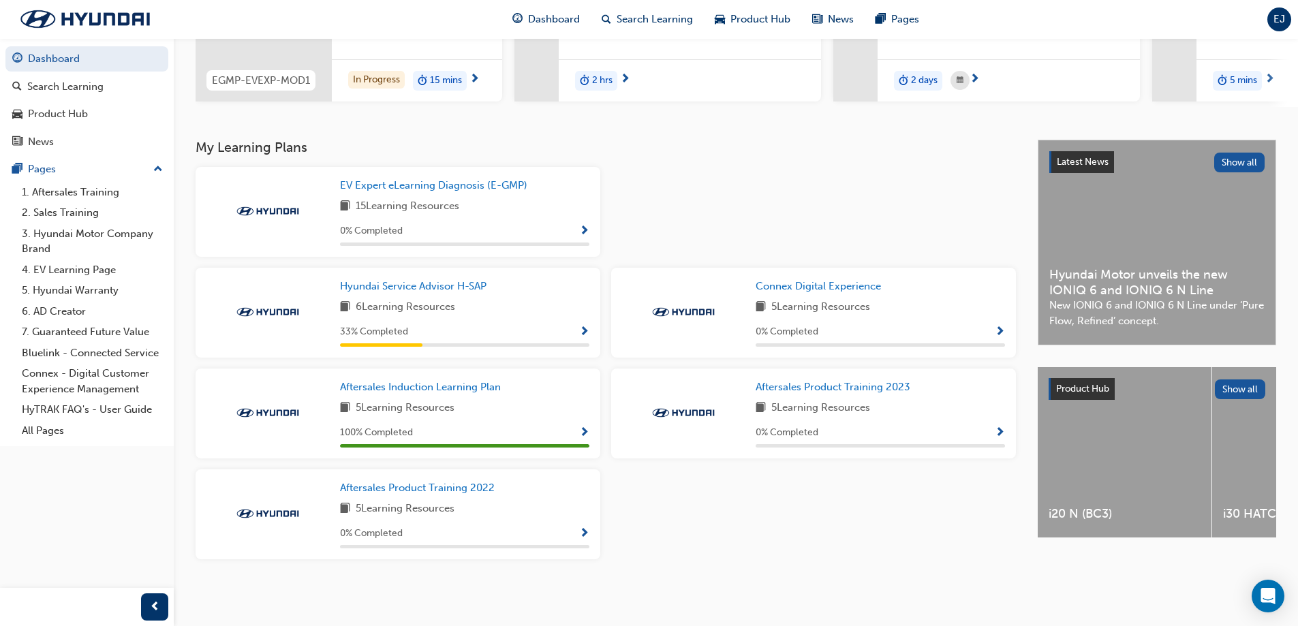
scroll to position [8, 0]
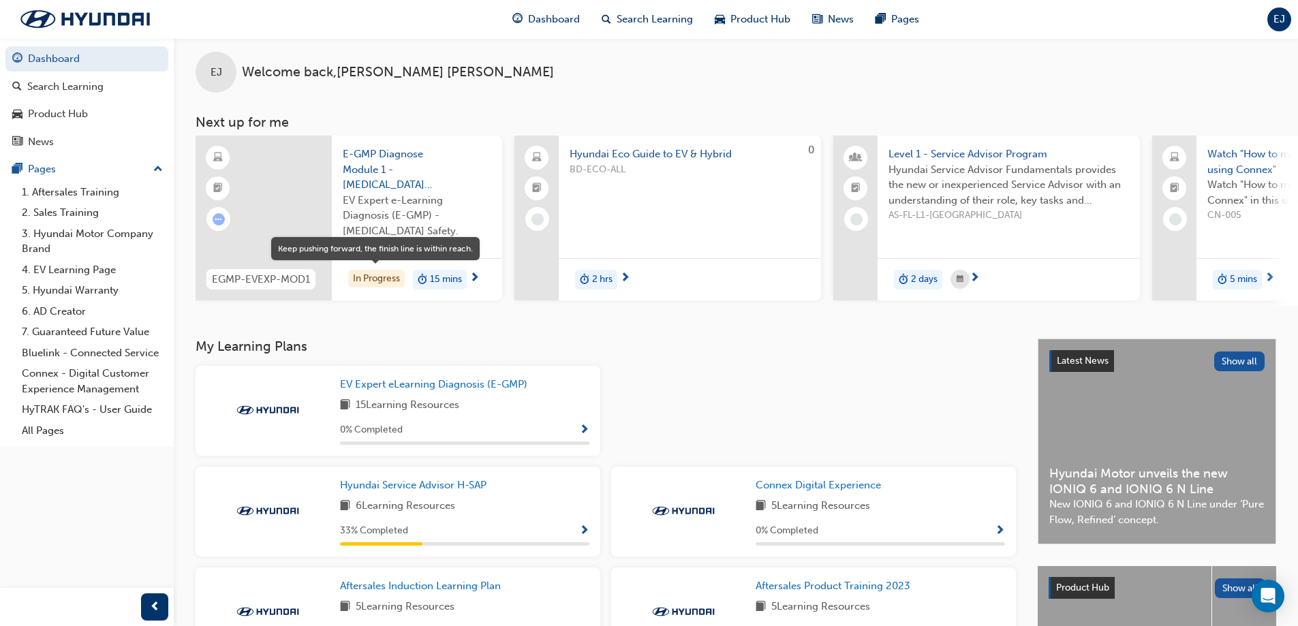
click at [368, 279] on div "In Progress" at bounding box center [376, 279] width 57 height 18
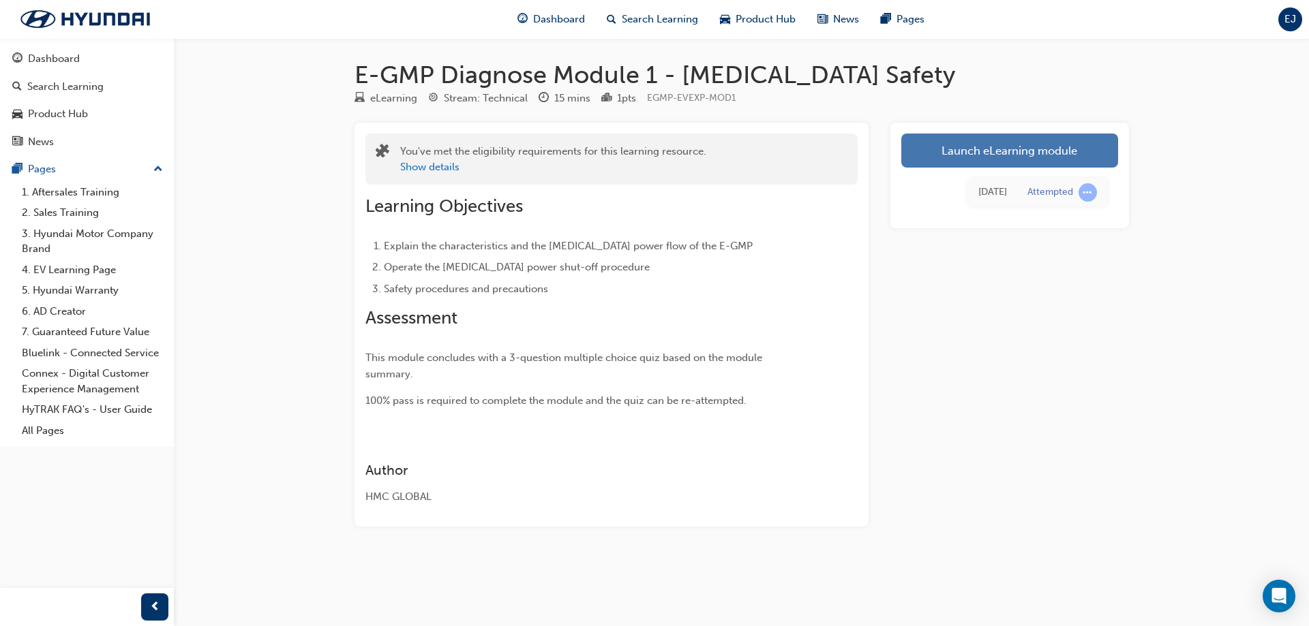
click at [993, 147] on link "Launch eLearning module" at bounding box center [1009, 151] width 217 height 34
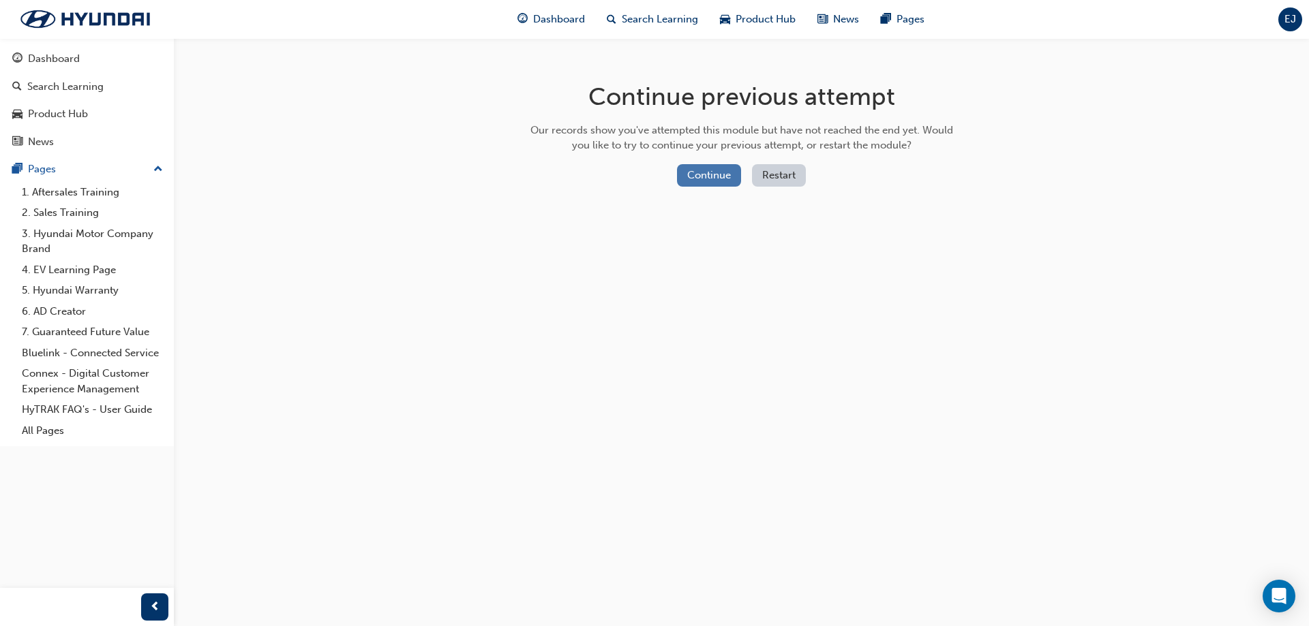
click at [702, 179] on button "Continue" at bounding box center [709, 175] width 64 height 22
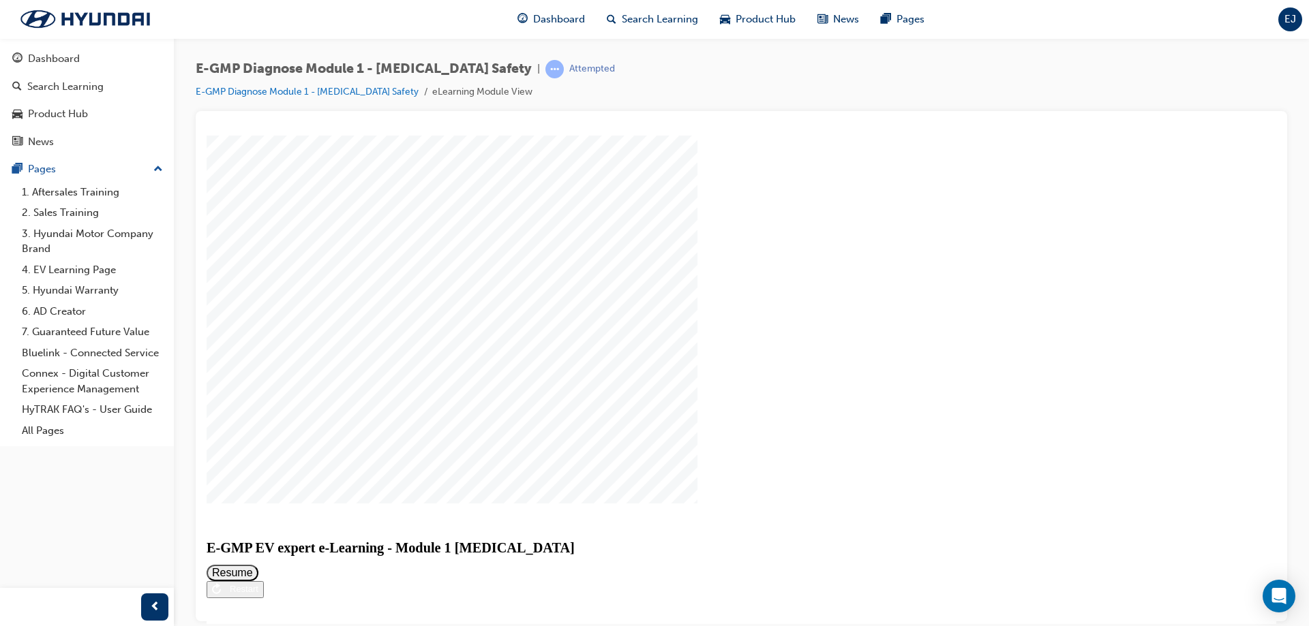
click at [258, 564] on button "Resume" at bounding box center [233, 572] width 52 height 16
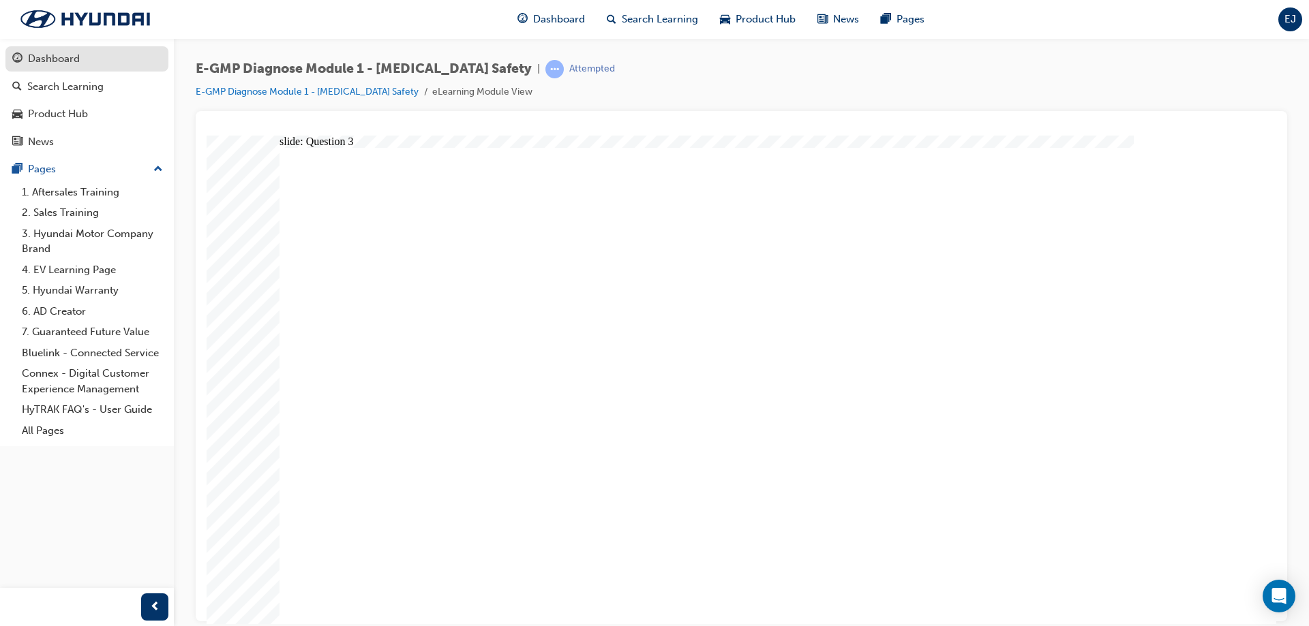
click at [136, 61] on div "Dashboard" at bounding box center [86, 58] width 149 height 17
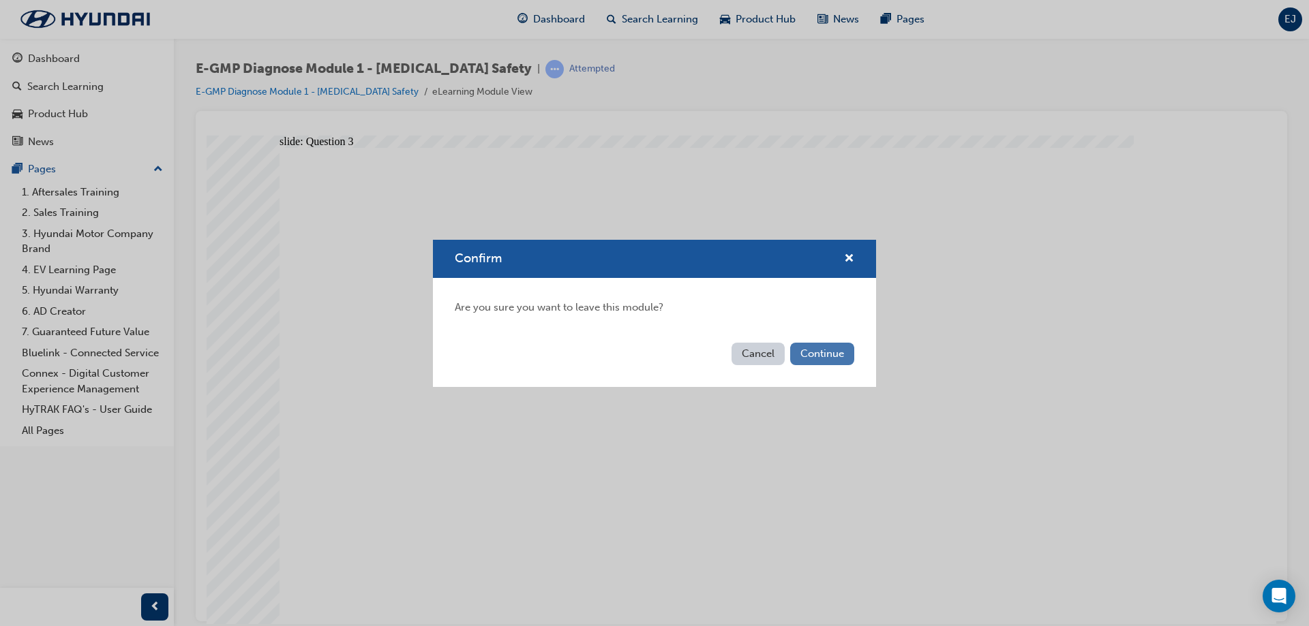
click at [831, 355] on button "Continue" at bounding box center [822, 354] width 64 height 22
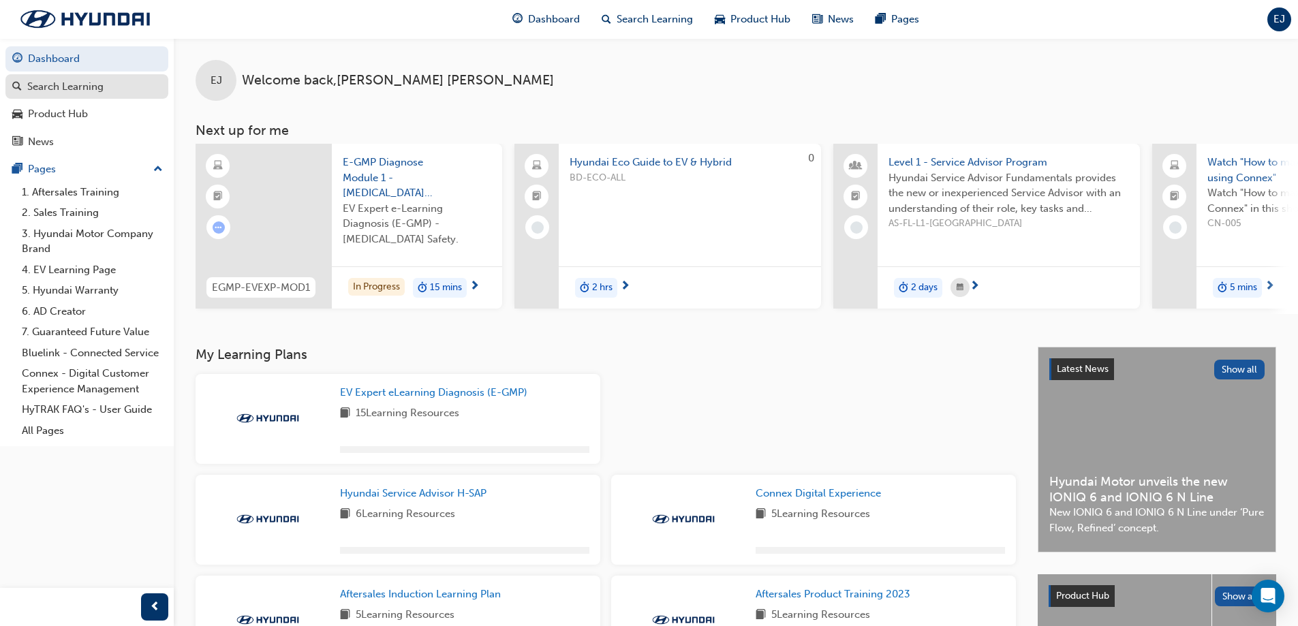
click at [31, 90] on div "Search Learning" at bounding box center [65, 87] width 76 height 16
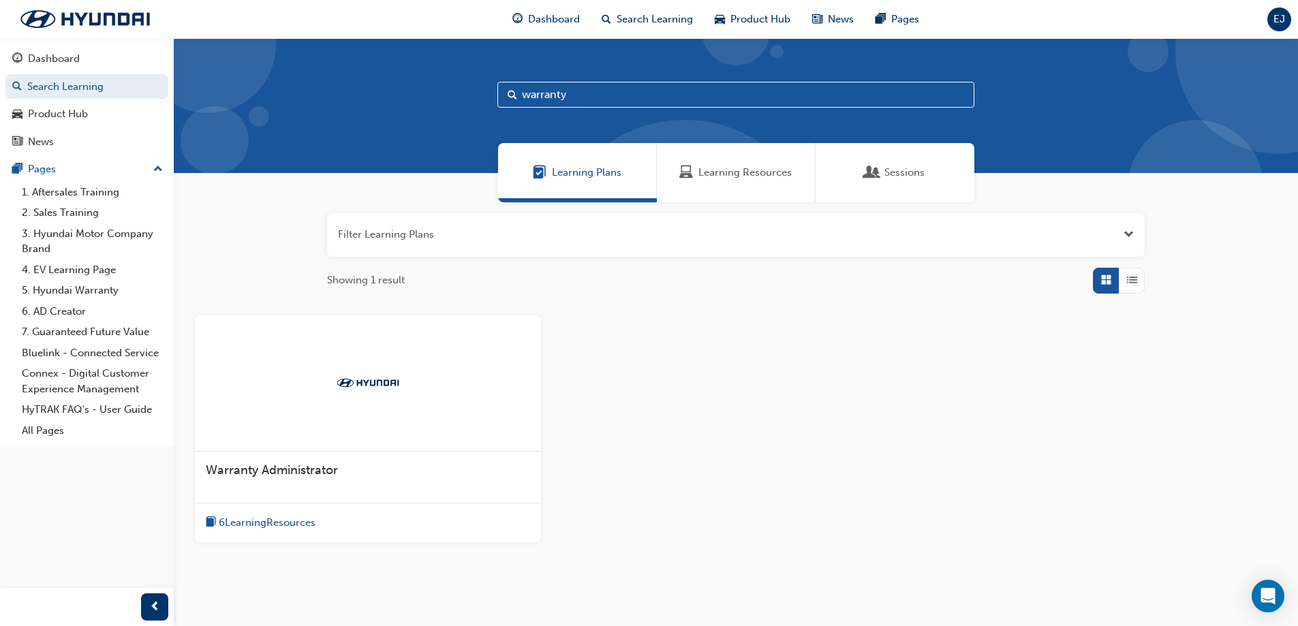
click at [299, 519] on span "6 Learning Resources" at bounding box center [267, 523] width 97 height 16
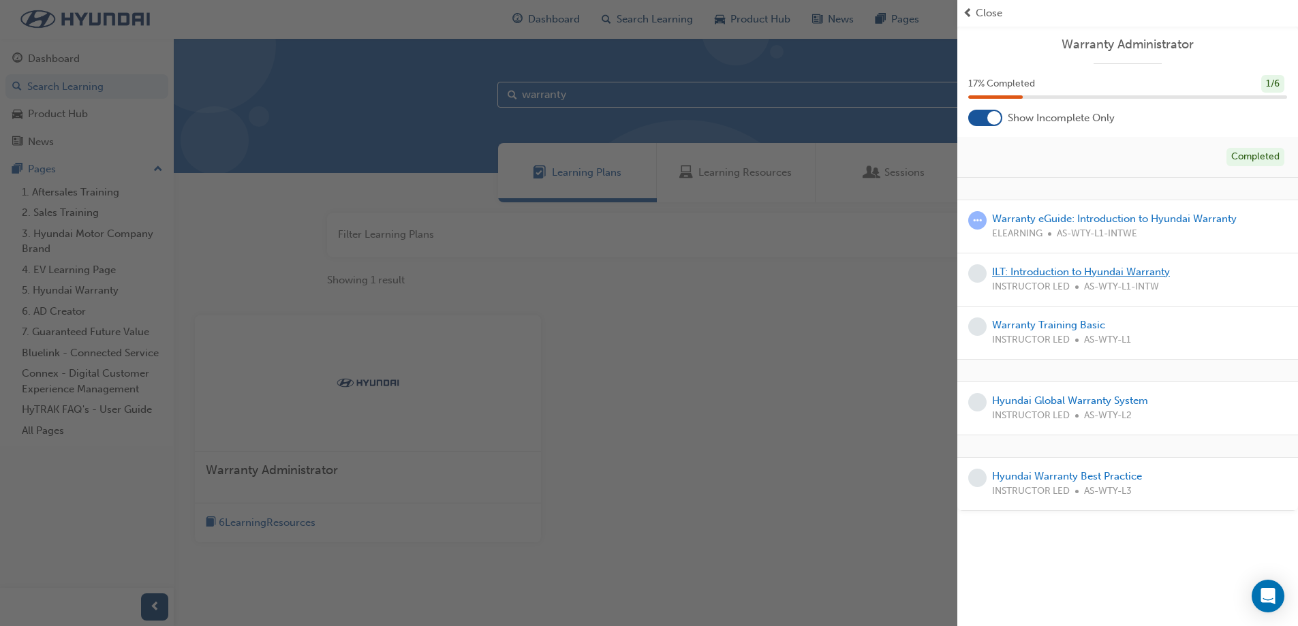
click at [1024, 273] on link "ILT: Introduction to Hyundai Warranty" at bounding box center [1081, 272] width 178 height 12
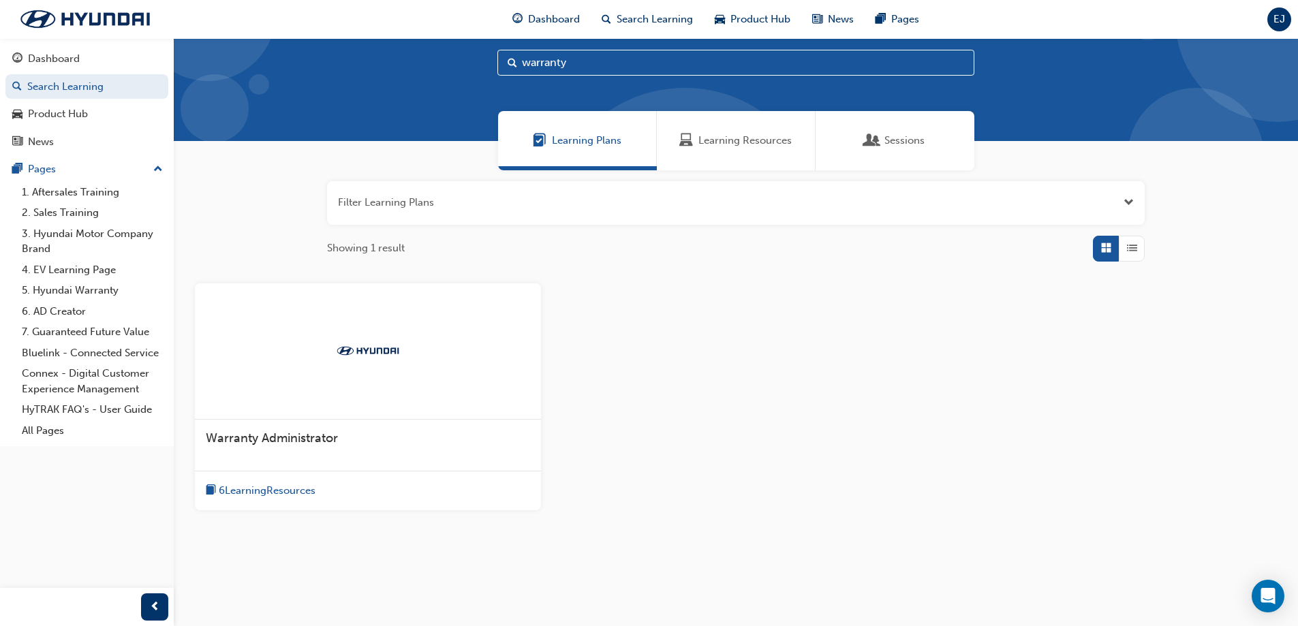
scroll to position [48, 0]
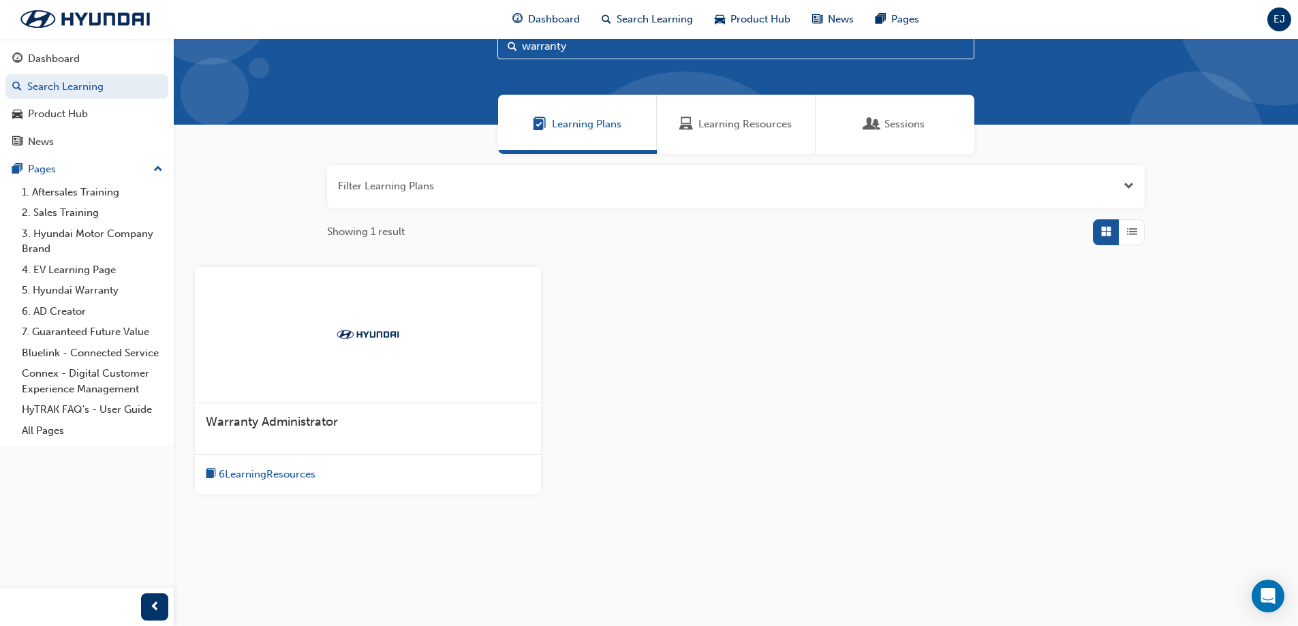
click at [281, 478] on span "6 Learning Resources" at bounding box center [267, 475] width 97 height 16
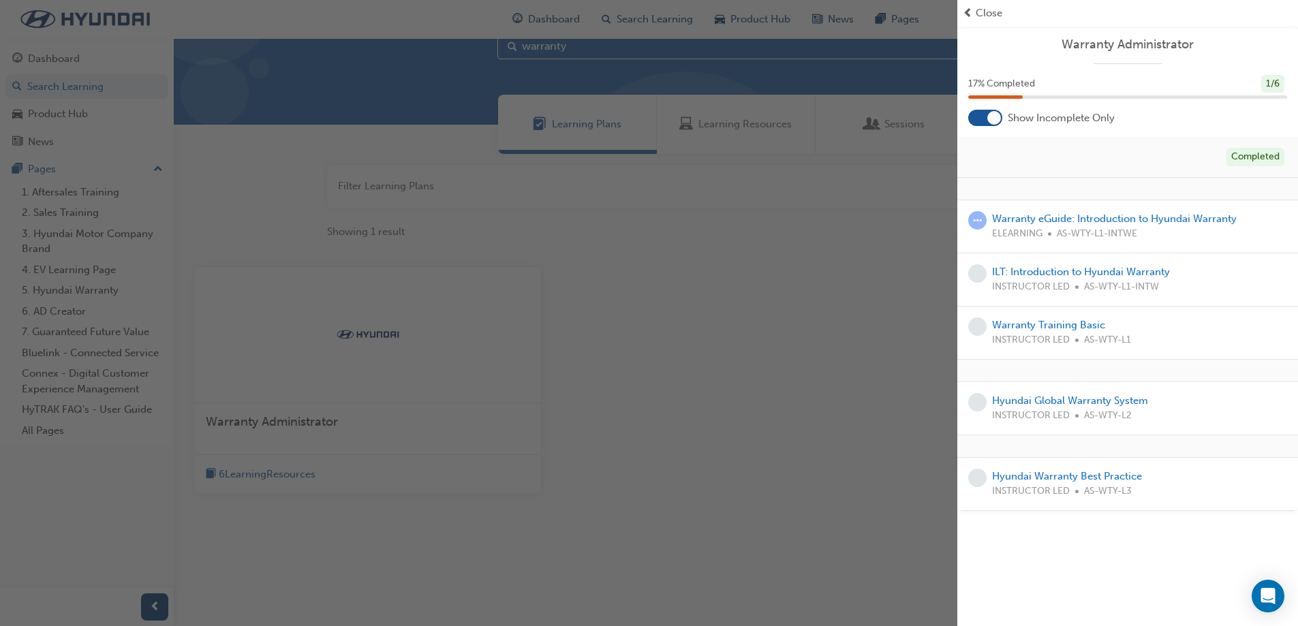
click at [988, 16] on span "Close" at bounding box center [989, 13] width 27 height 16
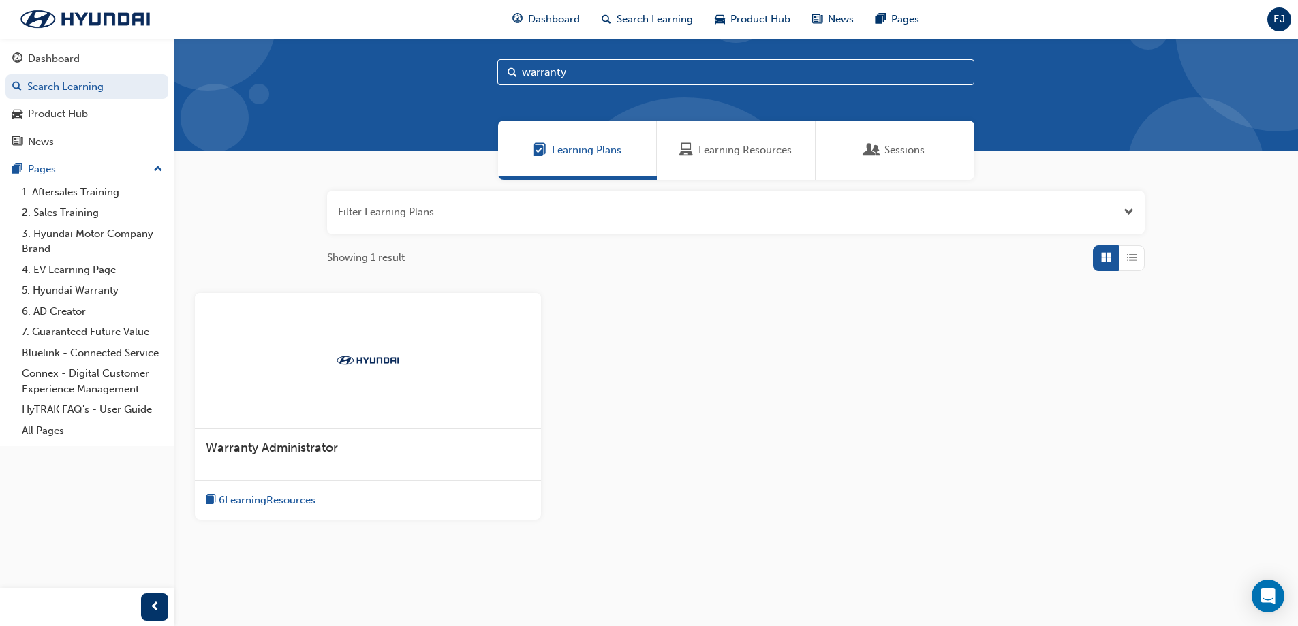
scroll to position [0, 0]
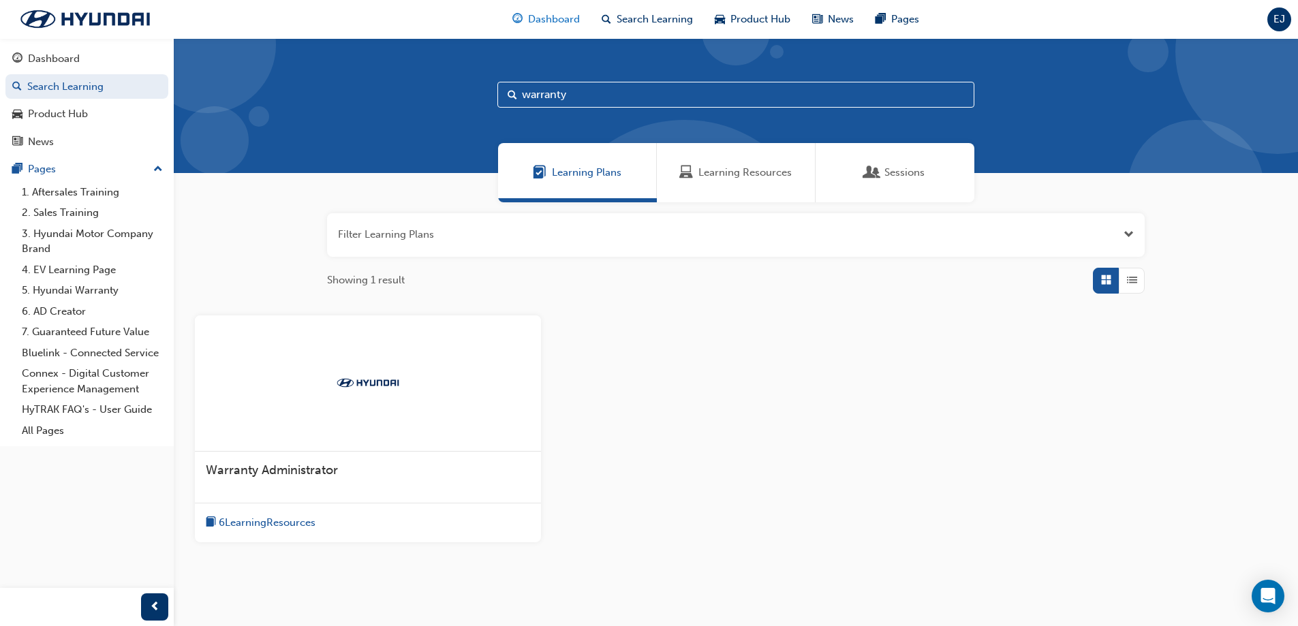
click at [539, 19] on span "Dashboard" at bounding box center [554, 20] width 52 height 16
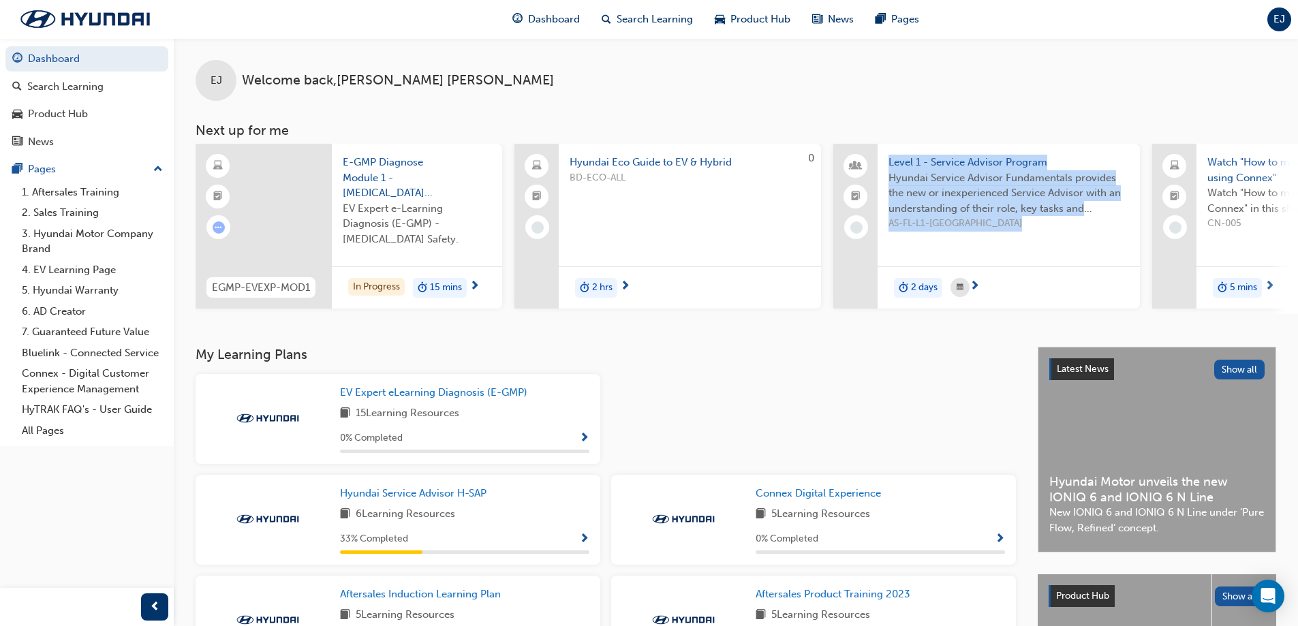
drag, startPoint x: 812, startPoint y: 320, endPoint x: 885, endPoint y: 316, distance: 73.0
click at [885, 316] on div "EJ Welcome back , Ella James Next up for me EGMP-EVEXP-MOD1 E-GMP Diagnose Modu…" at bounding box center [736, 192] width 1125 height 309
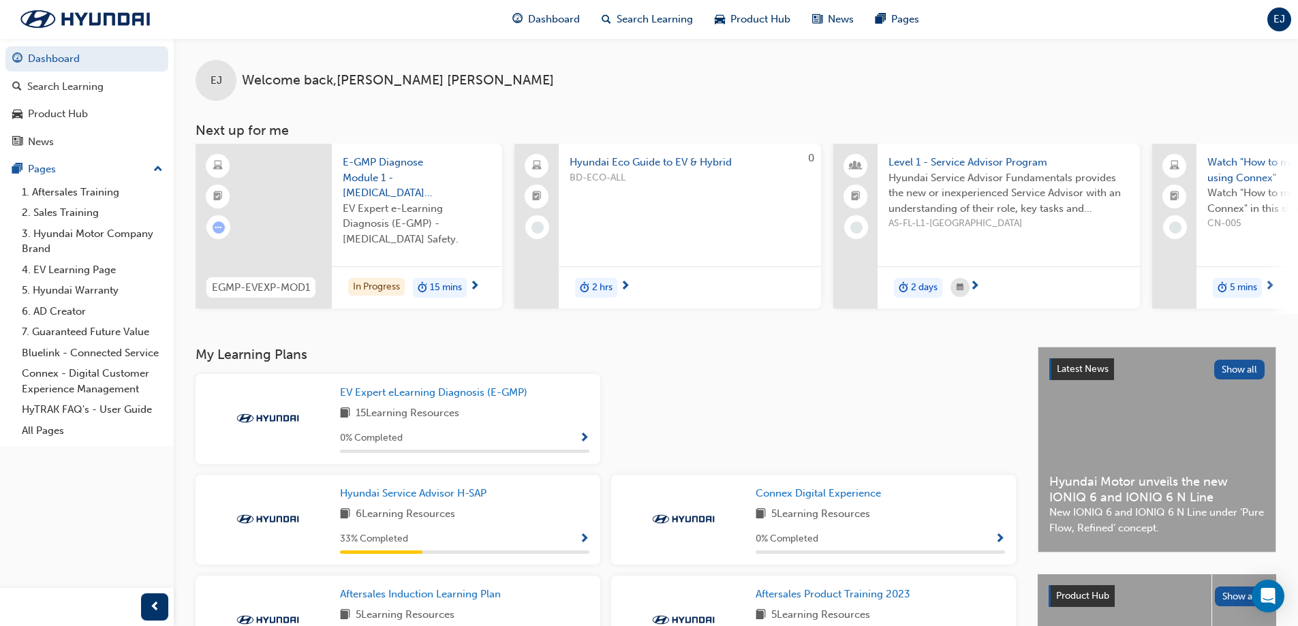
click at [847, 363] on h3 "My Learning Plans" at bounding box center [606, 355] width 821 height 16
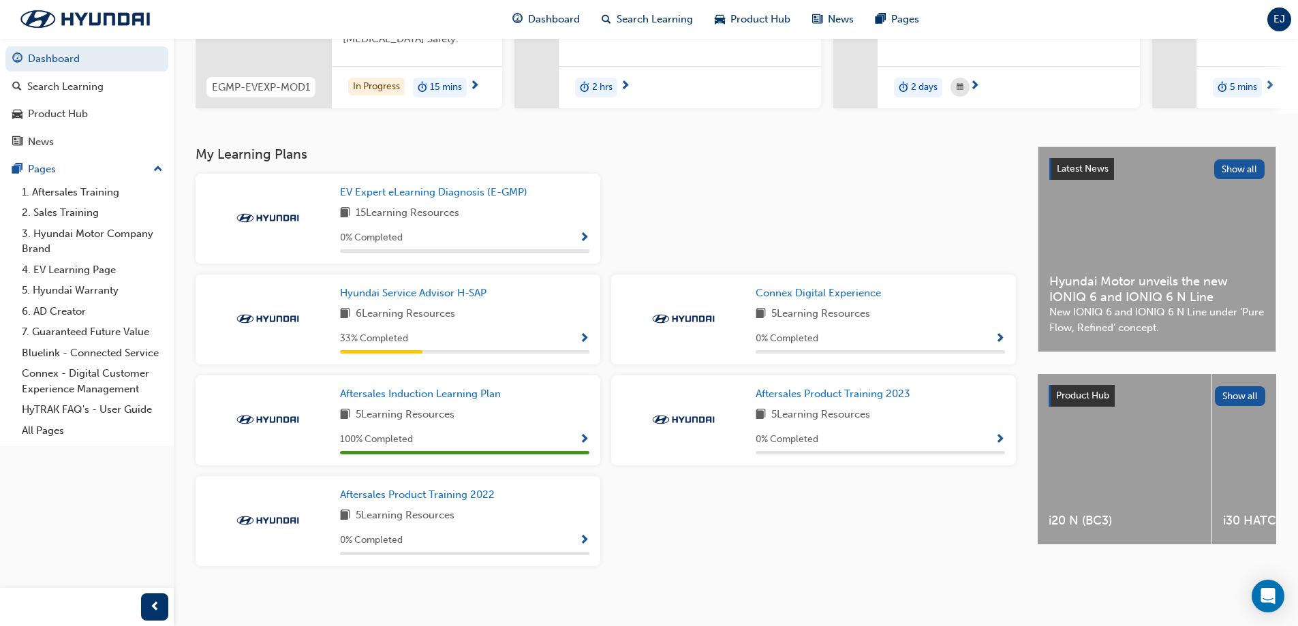
scroll to position [204, 0]
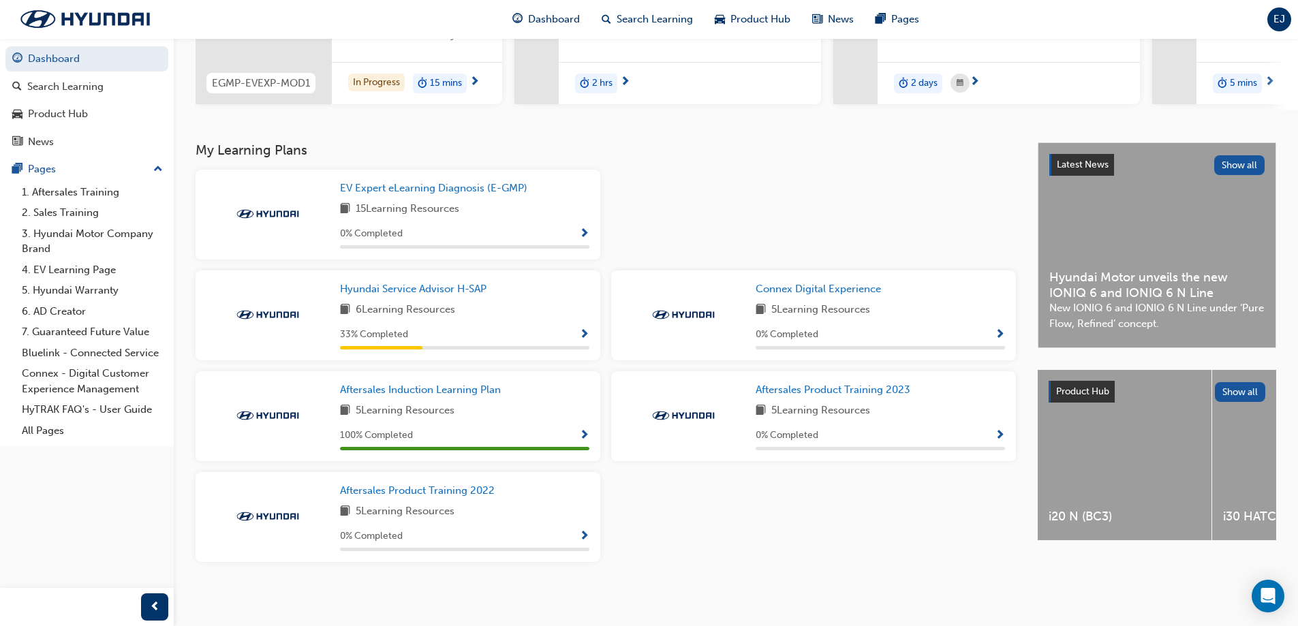
click at [999, 442] on span "Show Progress" at bounding box center [1000, 436] width 10 height 12
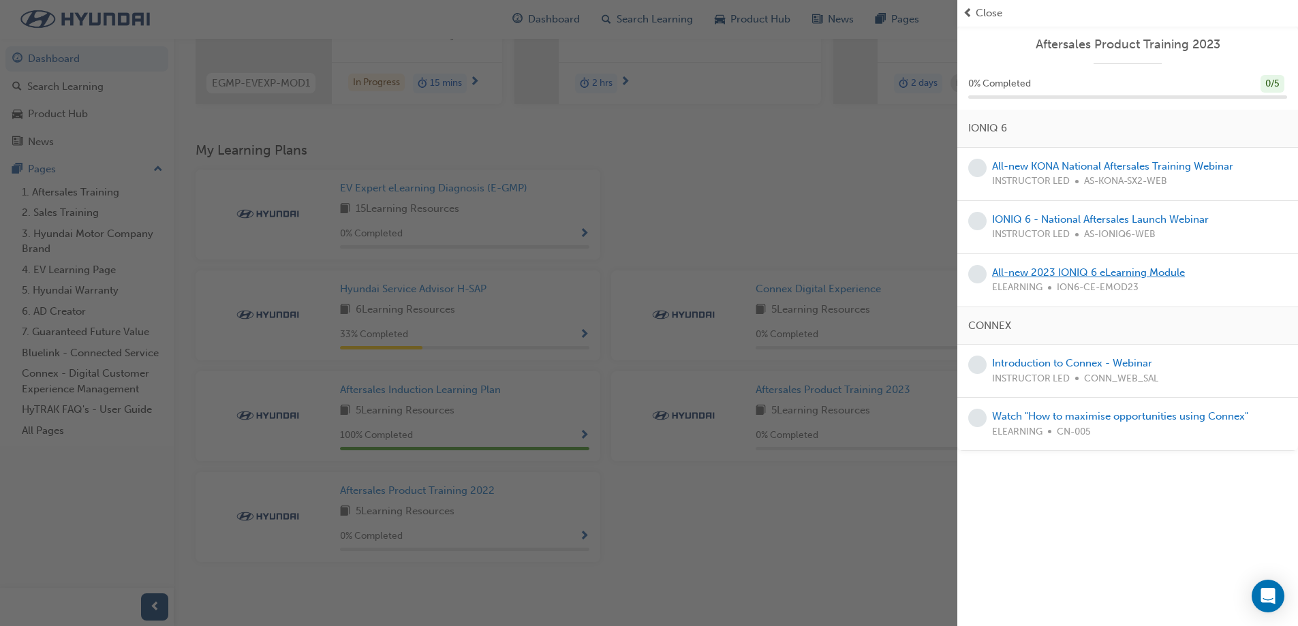
click at [1099, 271] on link "All-new 2023 IONIQ 6 eLearning Module" at bounding box center [1088, 272] width 193 height 12
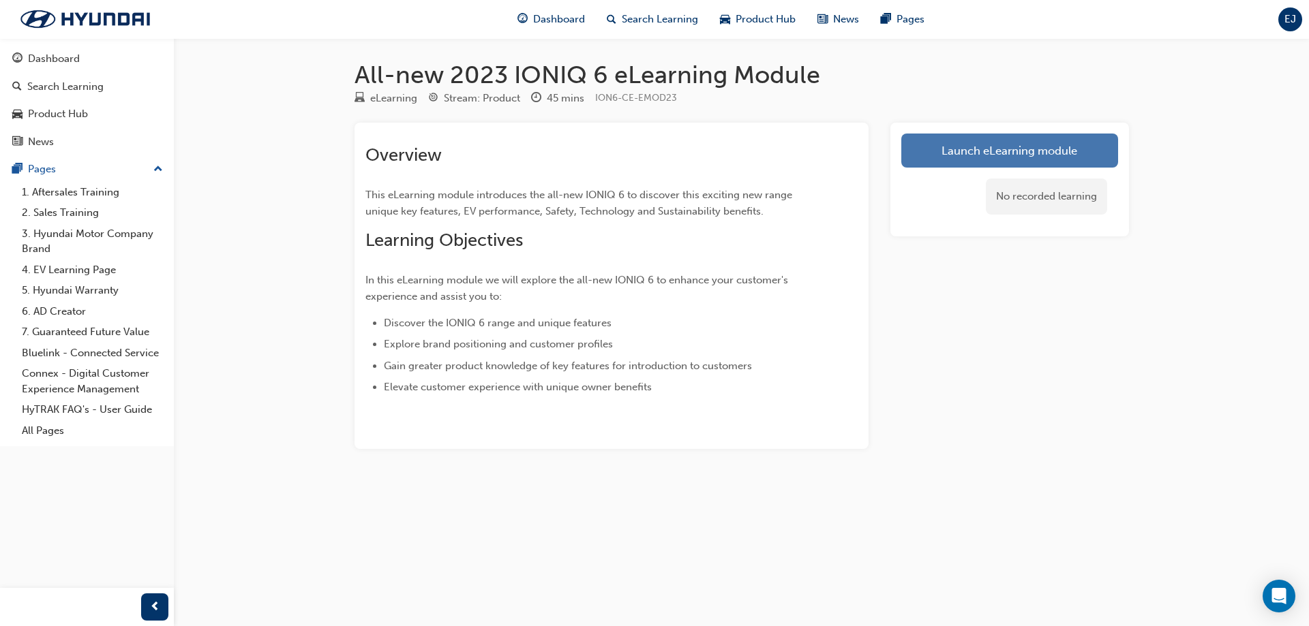
click at [991, 142] on link "Launch eLearning module" at bounding box center [1009, 151] width 217 height 34
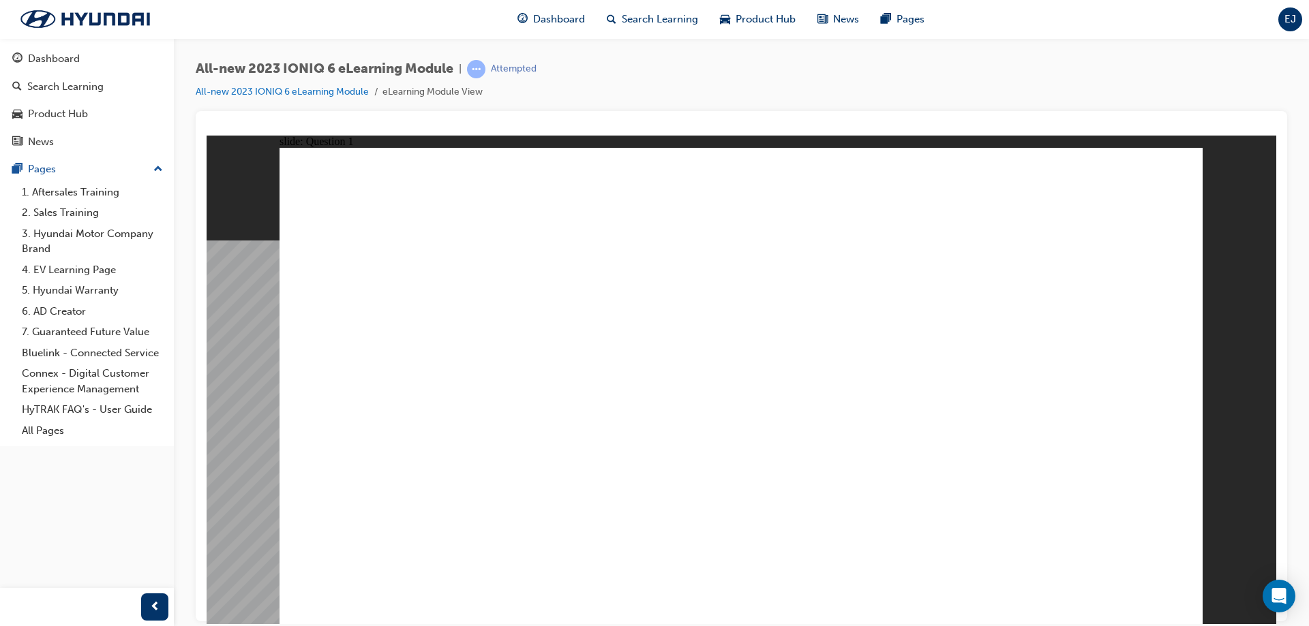
radio input "false"
radio input "true"
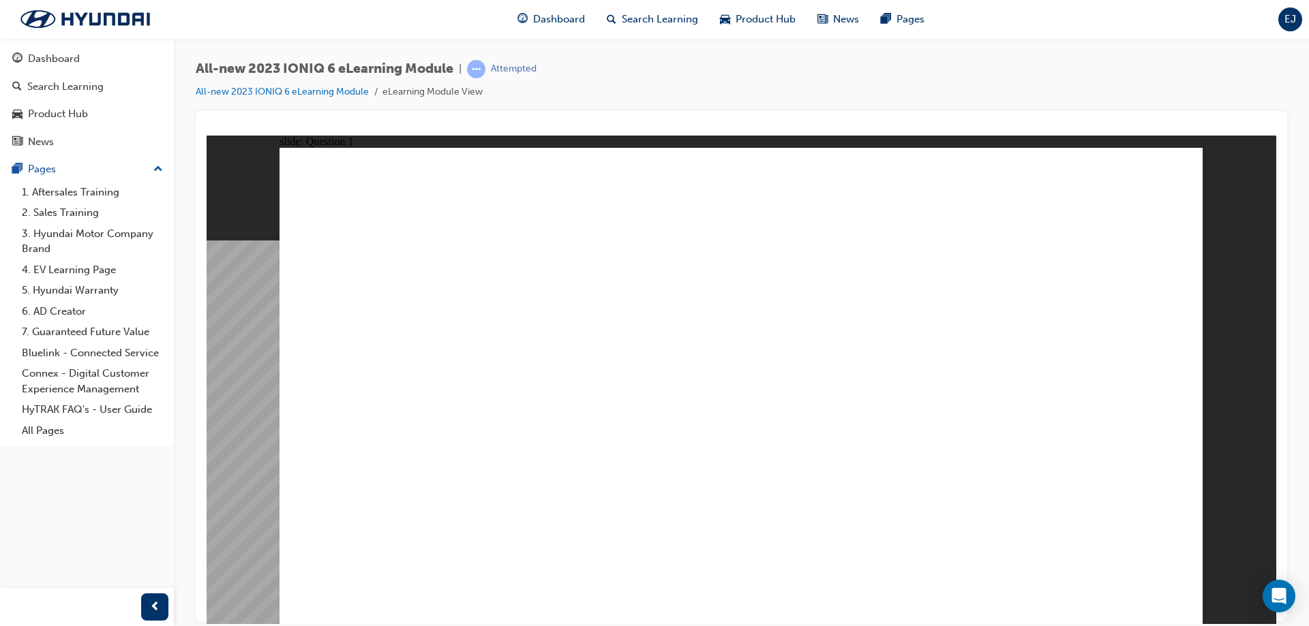
radio input "false"
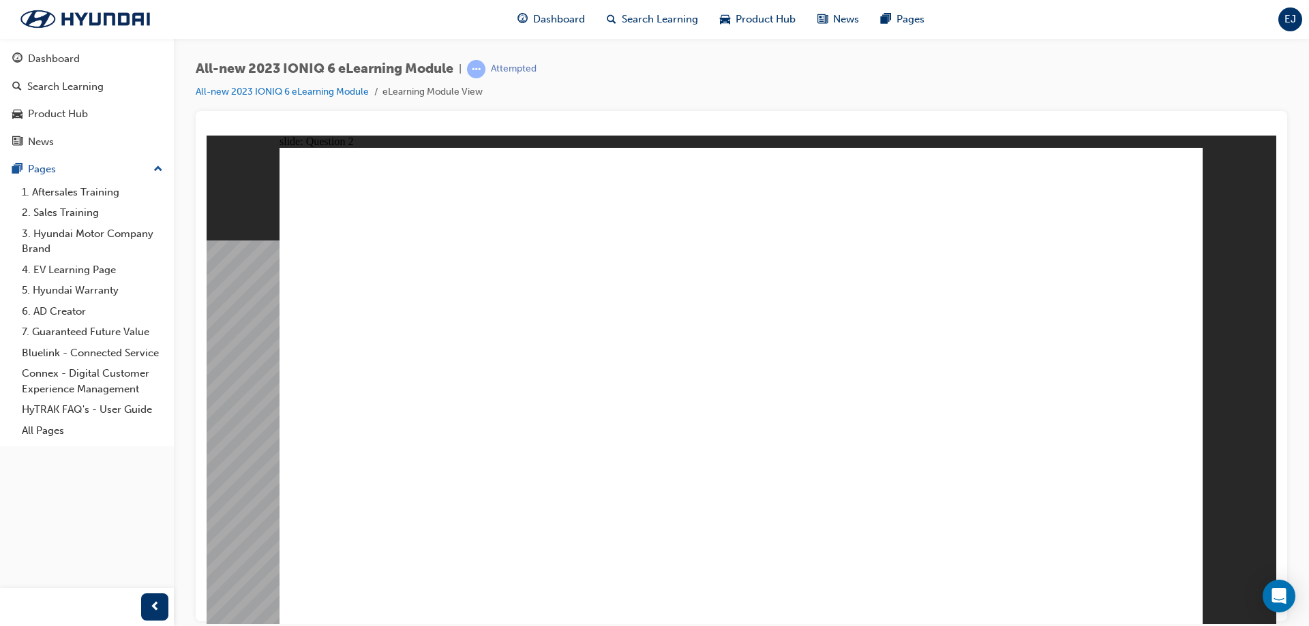
radio input "false"
radio input "true"
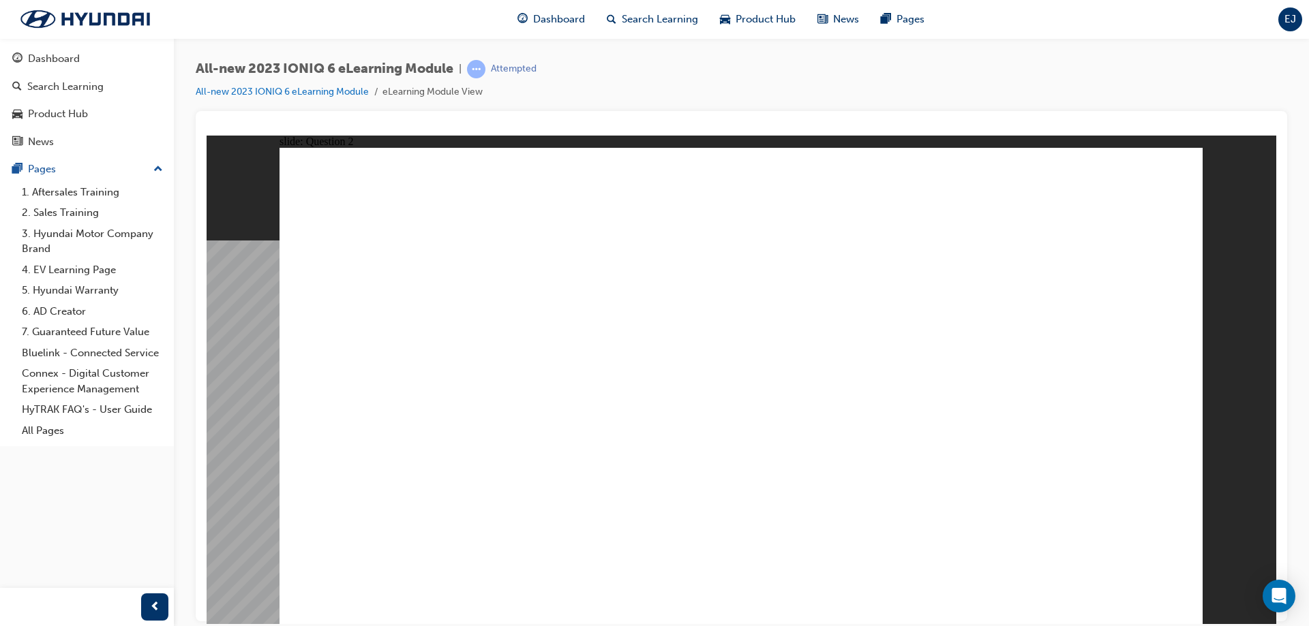
drag, startPoint x: 508, startPoint y: 303, endPoint x: 634, endPoint y: 491, distance: 227.0
drag, startPoint x: 799, startPoint y: 293, endPoint x: 925, endPoint y: 450, distance: 201.7
drag, startPoint x: 1107, startPoint y: 286, endPoint x: 959, endPoint y: 405, distance: 190.5
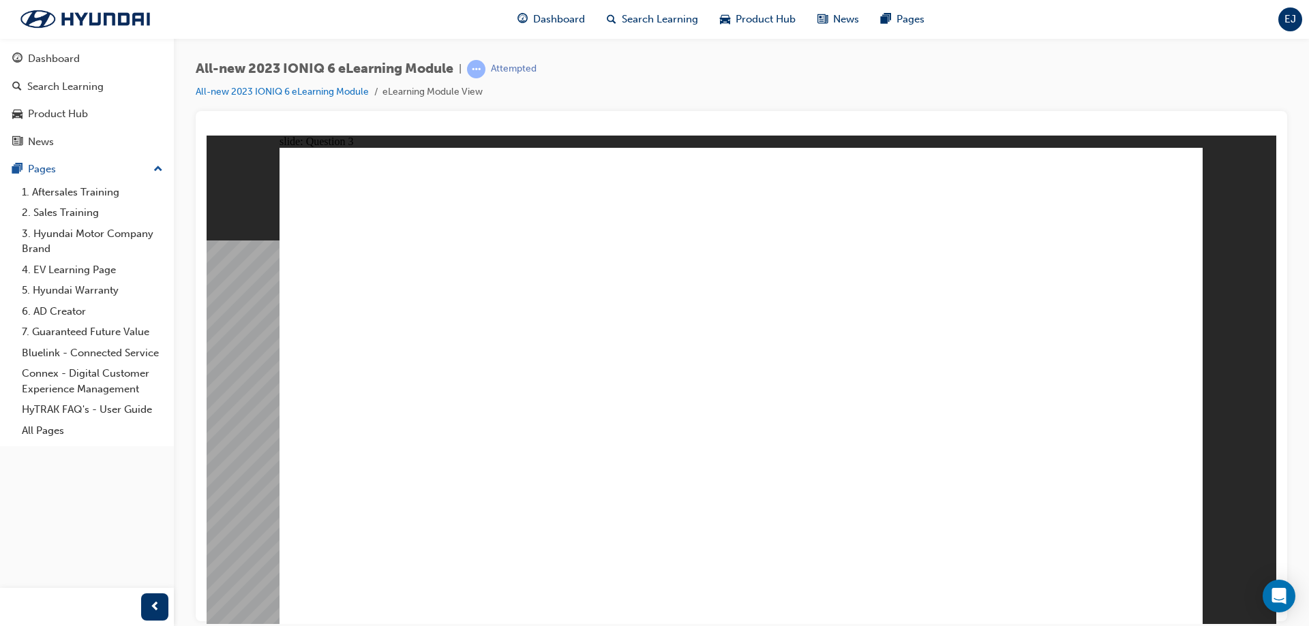
drag, startPoint x: 498, startPoint y: 276, endPoint x: 634, endPoint y: 365, distance: 162.0
drag, startPoint x: 775, startPoint y: 185, endPoint x: 767, endPoint y: 186, distance: 7.6
drag, startPoint x: 551, startPoint y: 301, endPoint x: 566, endPoint y: 428, distance: 128.3
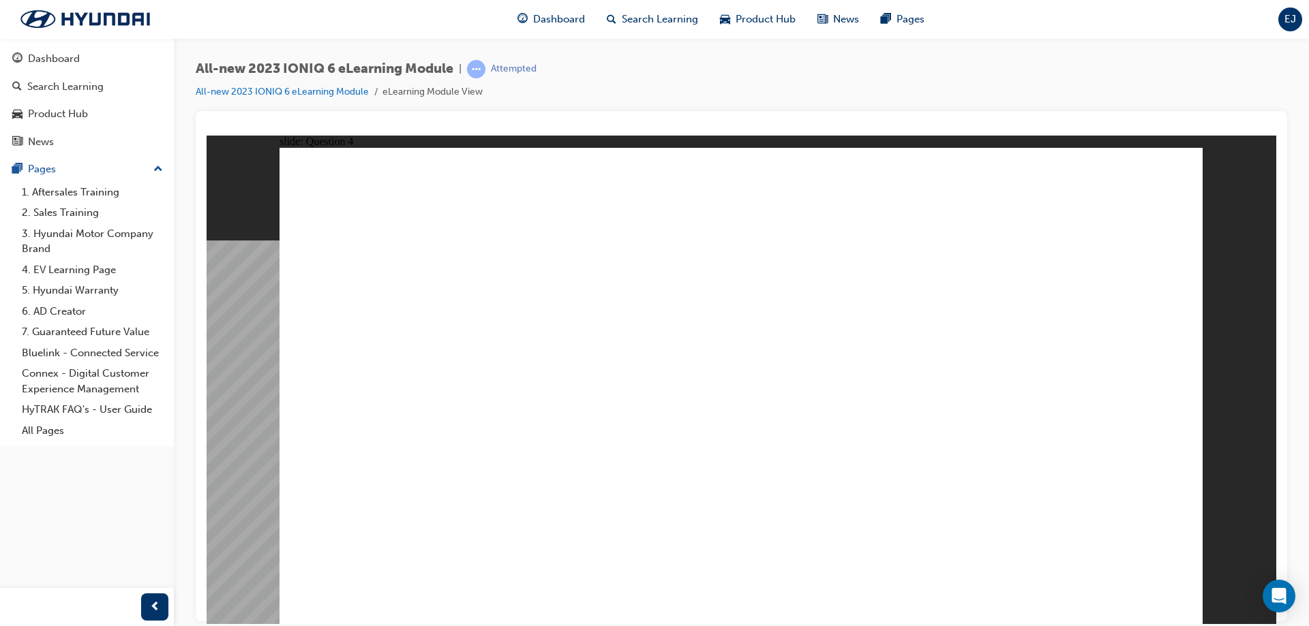
drag, startPoint x: 767, startPoint y: 300, endPoint x: 770, endPoint y: 450, distance: 150.7
drag, startPoint x: 1043, startPoint y: 292, endPoint x: 1046, endPoint y: 442, distance: 150.7
drag, startPoint x: 432, startPoint y: 299, endPoint x: 746, endPoint y: 443, distance: 344.9
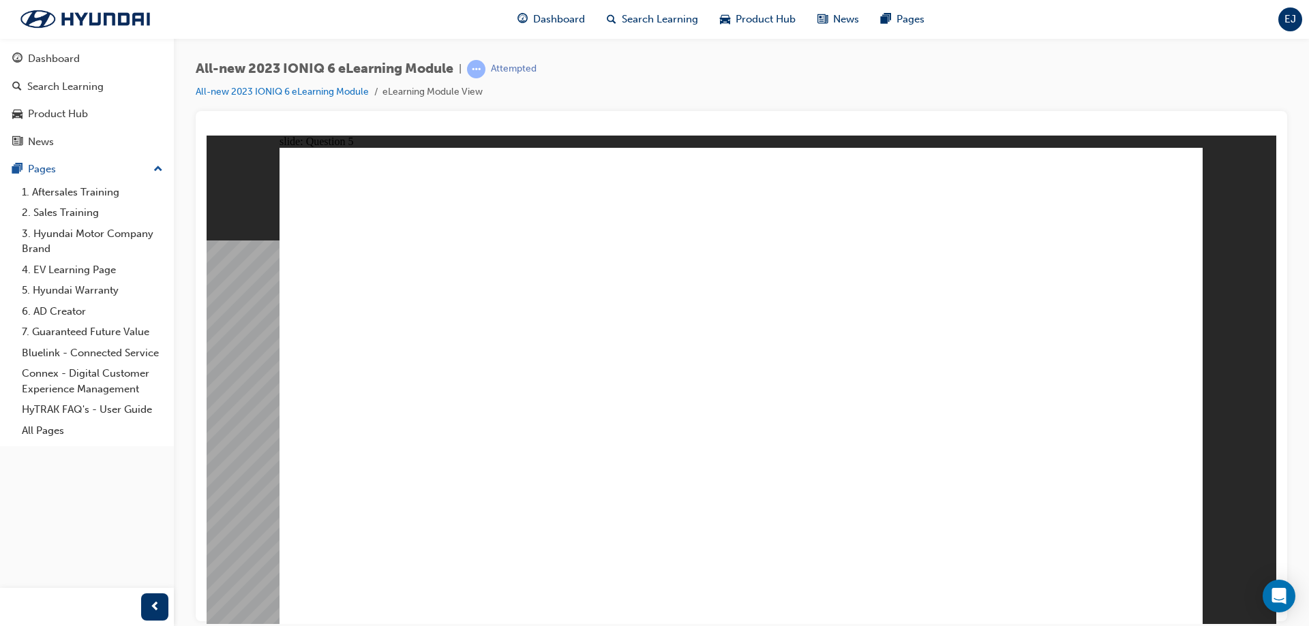
drag, startPoint x: 476, startPoint y: 367, endPoint x: 772, endPoint y: 366, distance: 296.5
drag, startPoint x: 507, startPoint y: 495, endPoint x: 818, endPoint y: 284, distance: 376.2
drag, startPoint x: 546, startPoint y: 446, endPoint x: 837, endPoint y: 498, distance: 295.6
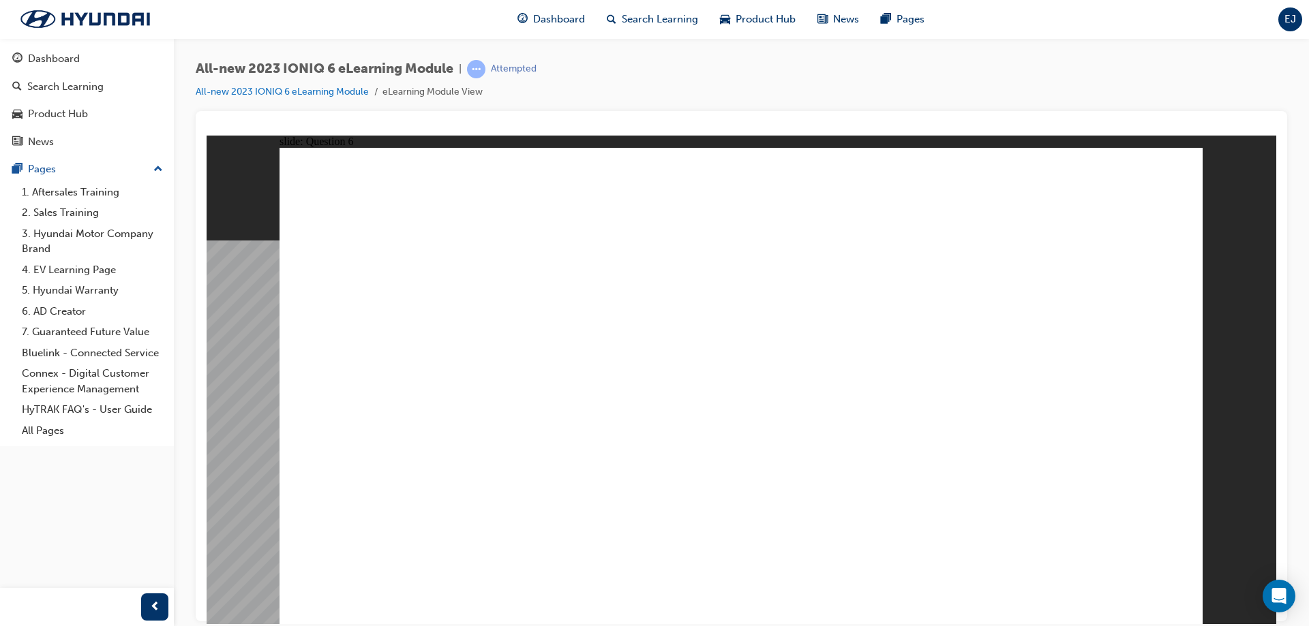
drag, startPoint x: 501, startPoint y: 568, endPoint x: 639, endPoint y: 489, distance: 159.3
drag, startPoint x: 620, startPoint y: 498, endPoint x: 972, endPoint y: 573, distance: 360.2
drag, startPoint x: 483, startPoint y: 468, endPoint x: 1143, endPoint y: 358, distance: 669.4
drag, startPoint x: 491, startPoint y: 286, endPoint x: 627, endPoint y: 286, distance: 135.6
drag, startPoint x: 506, startPoint y: 366, endPoint x: 572, endPoint y: 382, distance: 67.9
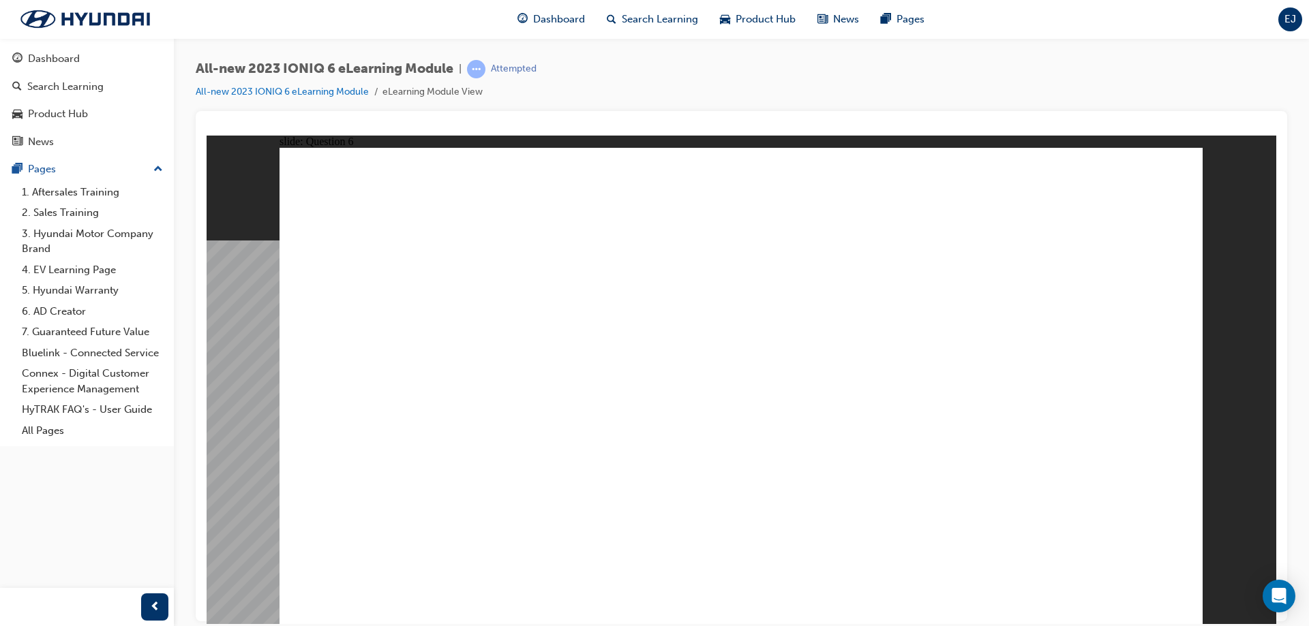
drag, startPoint x: 493, startPoint y: 384, endPoint x: 613, endPoint y: 500, distance: 166.3
radio input "true"
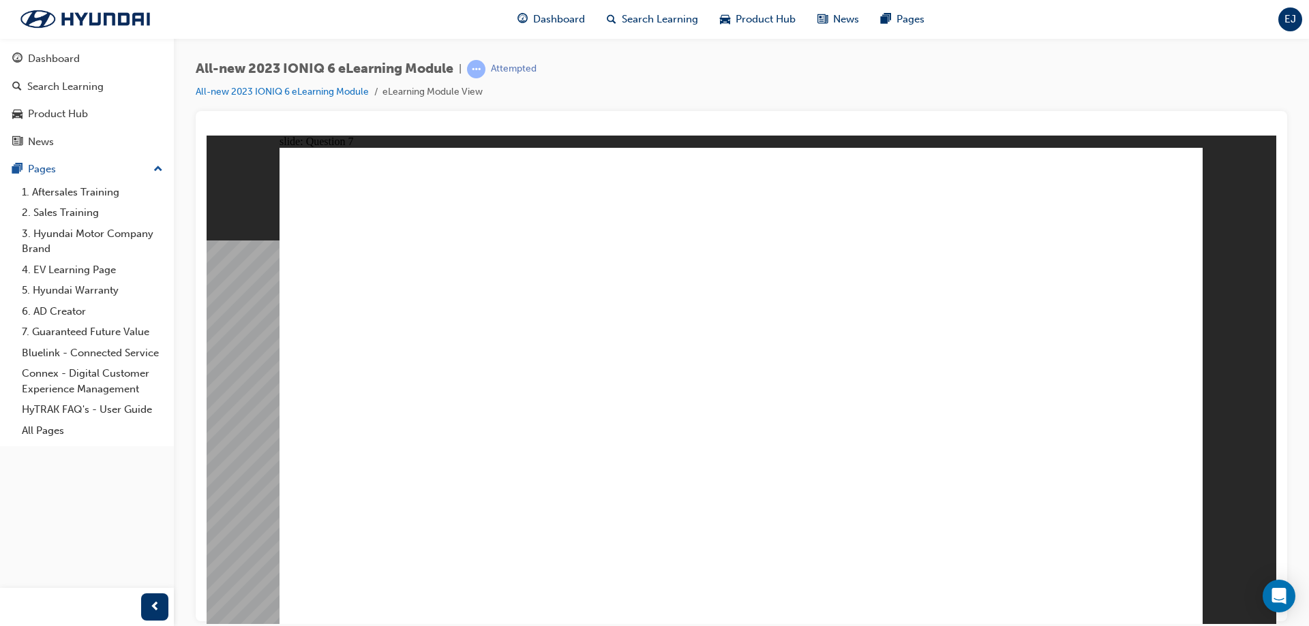
radio input "true"
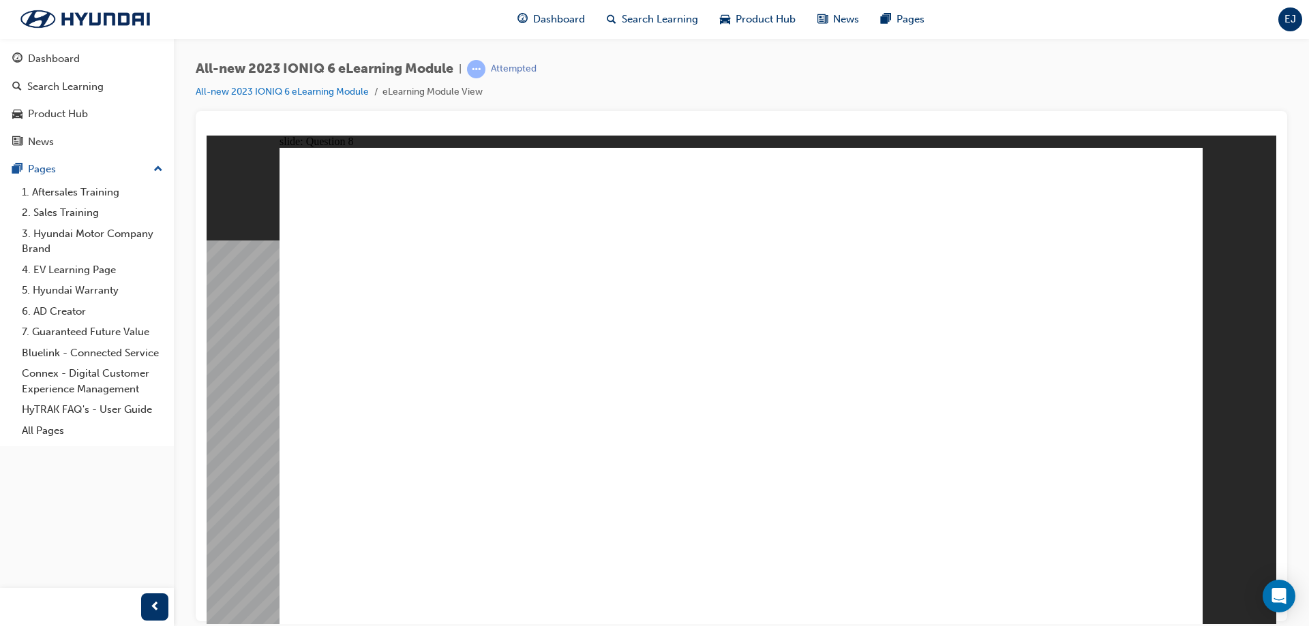
radio input "true"
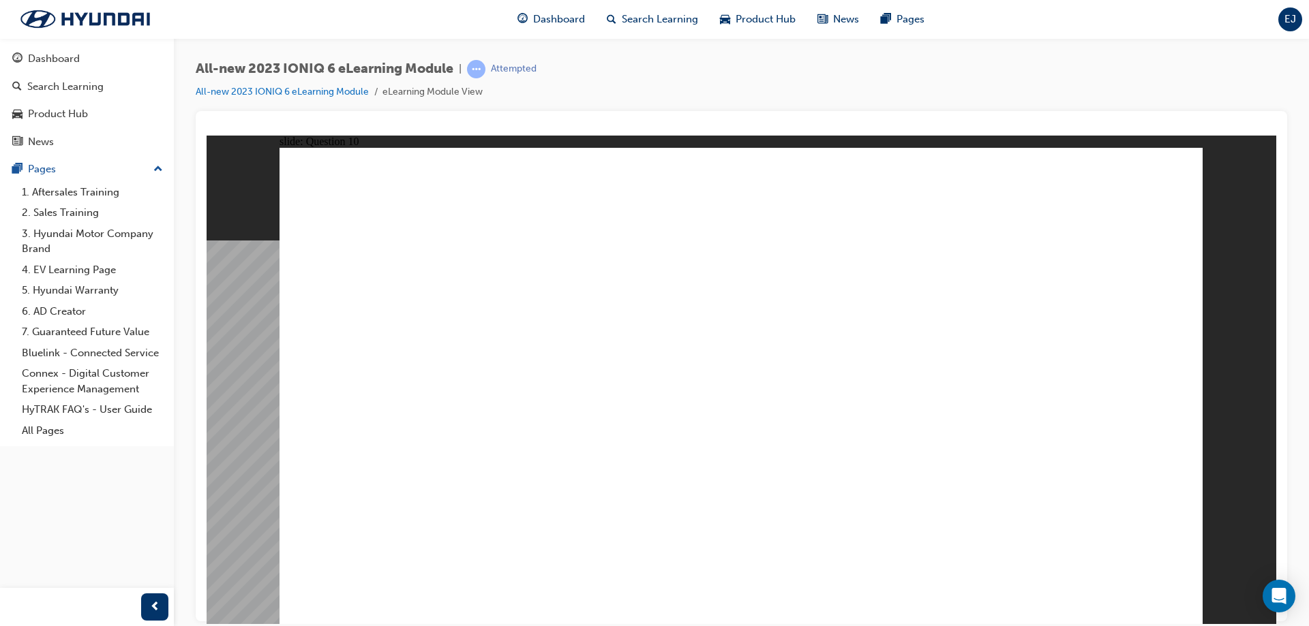
radio input "true"
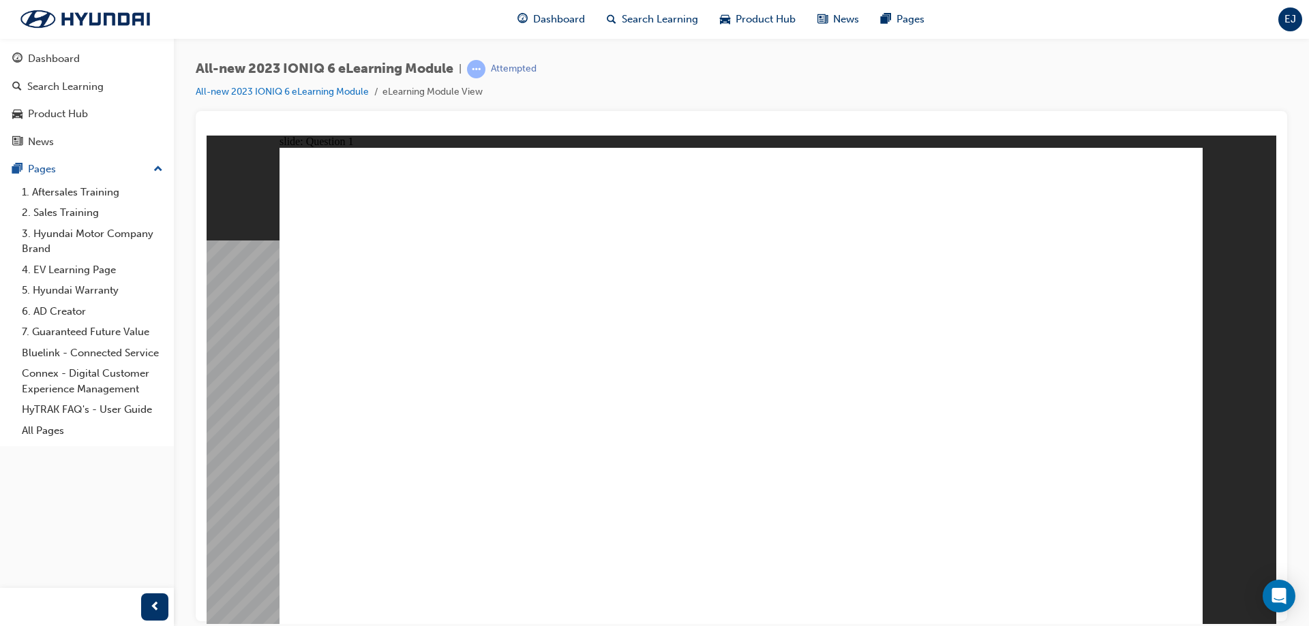
radio input "true"
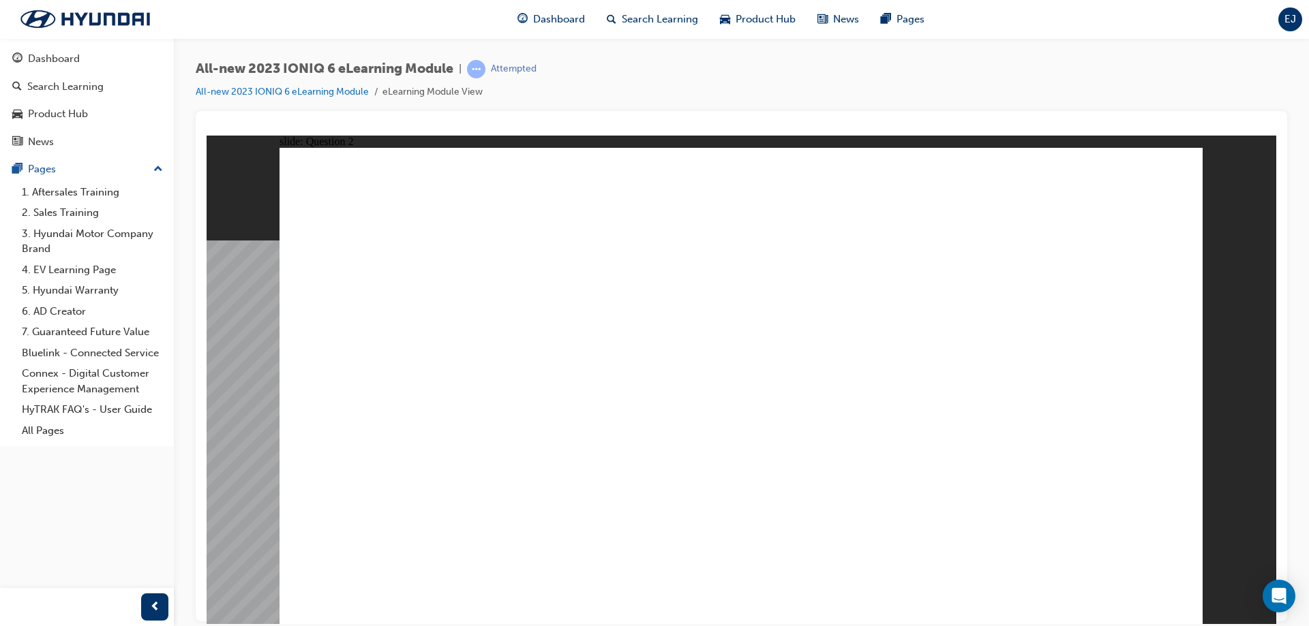
radio input "true"
drag, startPoint x: 525, startPoint y: 281, endPoint x: 647, endPoint y: 418, distance: 182.9
drag, startPoint x: 681, startPoint y: 329, endPoint x: 551, endPoint y: 391, distance: 144.2
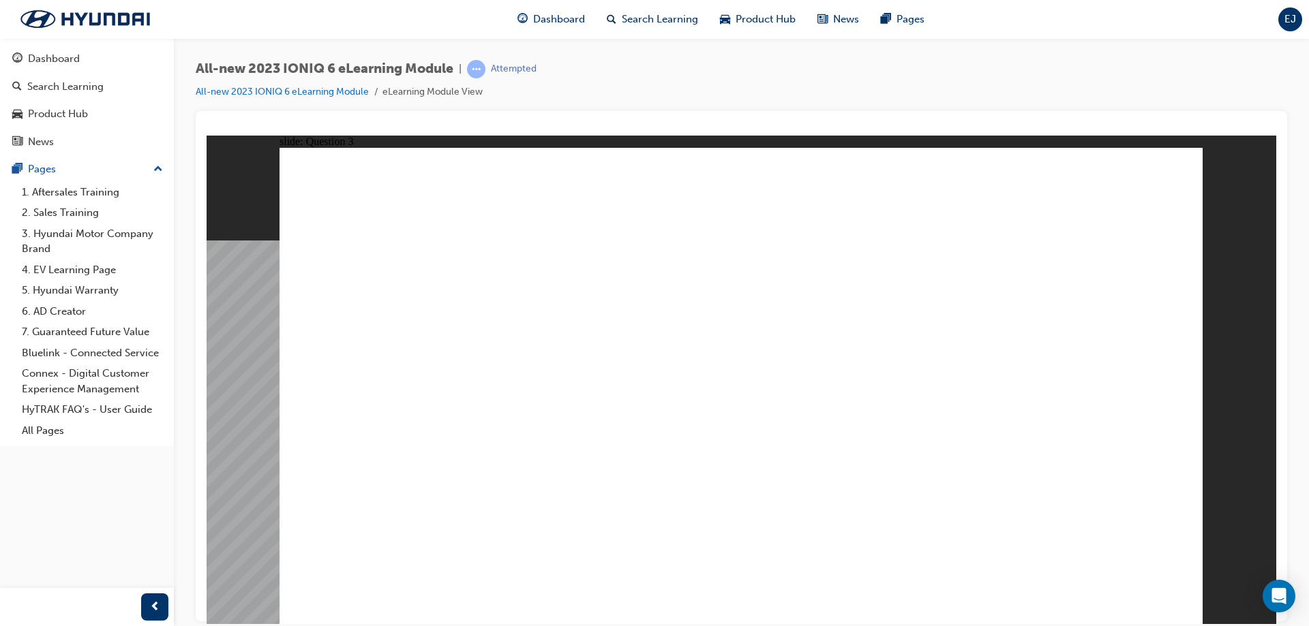
drag, startPoint x: 1058, startPoint y: 313, endPoint x: 926, endPoint y: 459, distance: 196.9
drag, startPoint x: 809, startPoint y: 295, endPoint x: 517, endPoint y: 441, distance: 326.7
drag, startPoint x: 500, startPoint y: 292, endPoint x: 1088, endPoint y: 430, distance: 604.1
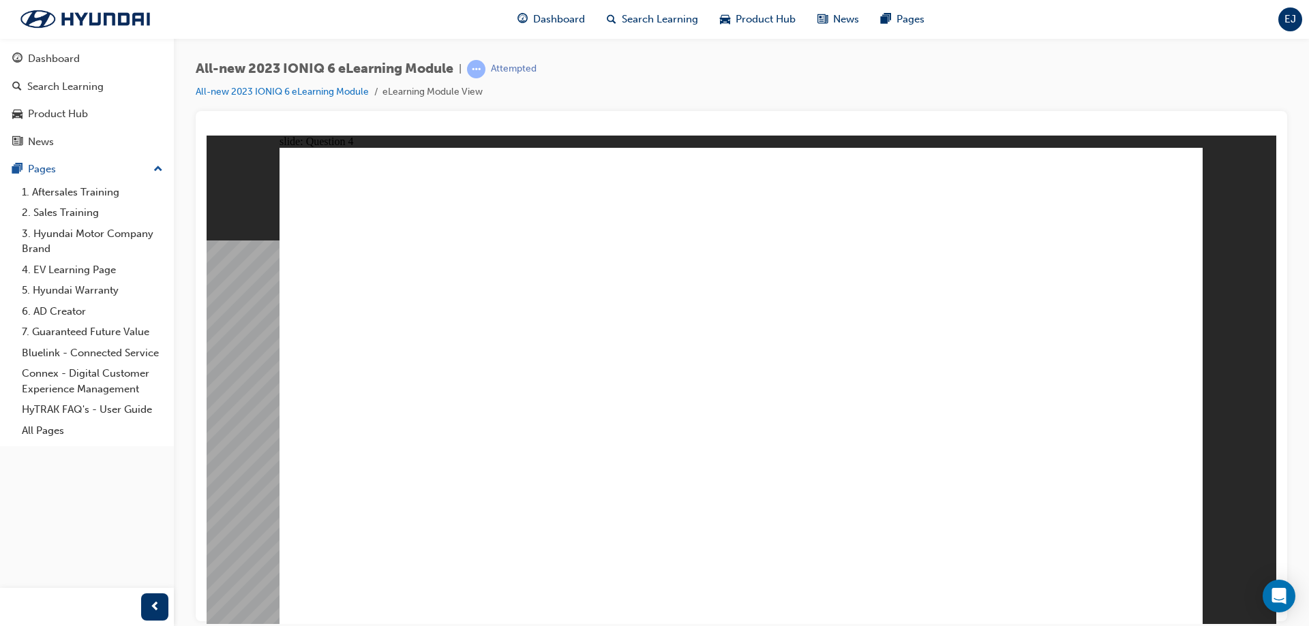
drag, startPoint x: 1040, startPoint y: 302, endPoint x: 752, endPoint y: 453, distance: 325.6
drag, startPoint x: 483, startPoint y: 281, endPoint x: 506, endPoint y: 262, distance: 29.1
drag, startPoint x: 482, startPoint y: 354, endPoint x: 795, endPoint y: 350, distance: 312.9
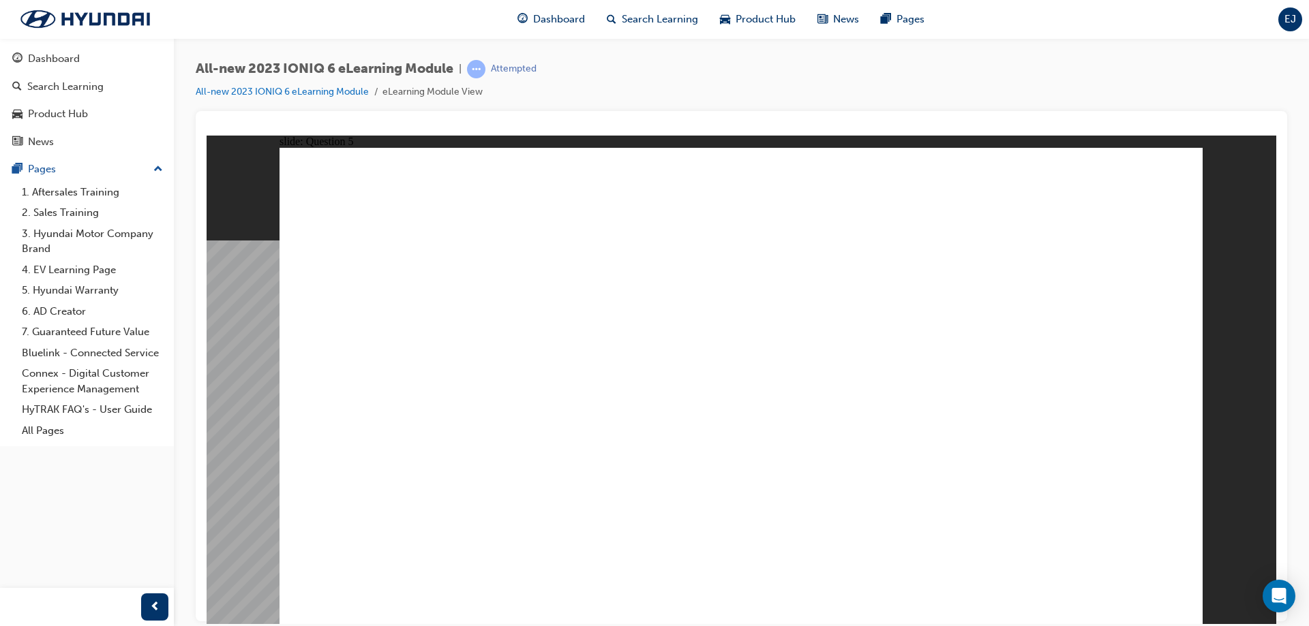
drag, startPoint x: 437, startPoint y: 277, endPoint x: 765, endPoint y: 429, distance: 361.3
drag, startPoint x: 507, startPoint y: 492, endPoint x: 813, endPoint y: 488, distance: 306.0
drag, startPoint x: 521, startPoint y: 407, endPoint x: 782, endPoint y: 286, distance: 286.9
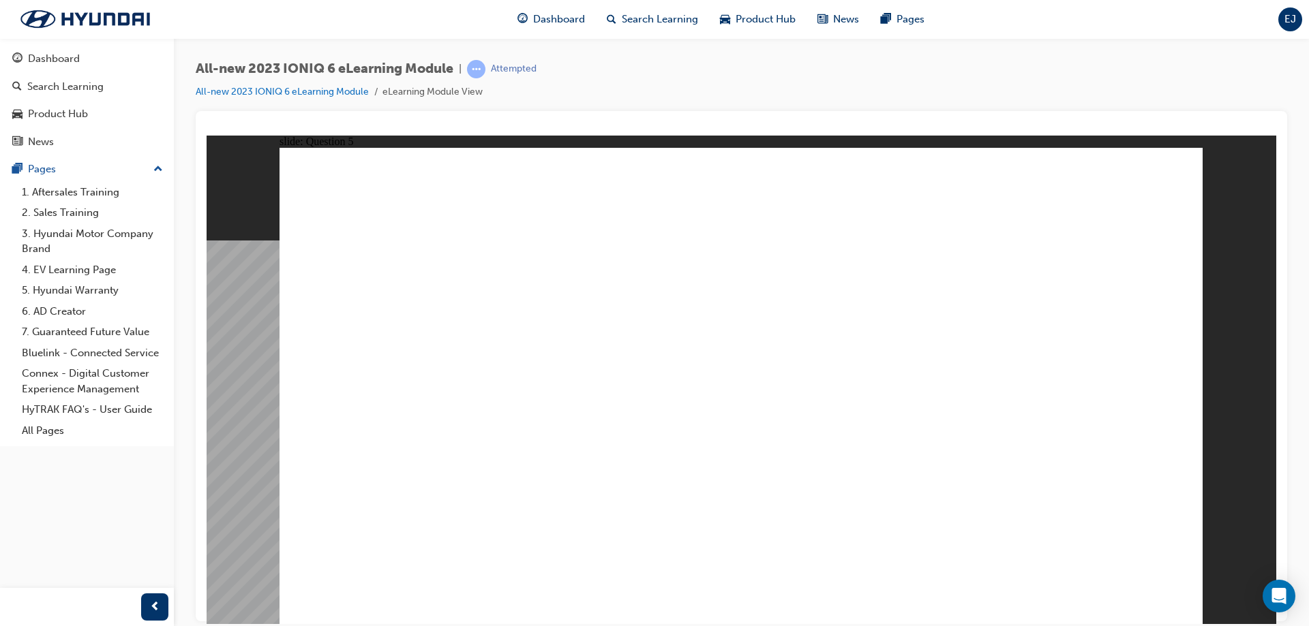
drag, startPoint x: 507, startPoint y: 555, endPoint x: 622, endPoint y: 479, distance: 137.2
drag, startPoint x: 503, startPoint y: 478, endPoint x: 636, endPoint y: 309, distance: 215.0
drag, startPoint x: 620, startPoint y: 301, endPoint x: 1105, endPoint y: 370, distance: 490.2
drag, startPoint x: 502, startPoint y: 380, endPoint x: 487, endPoint y: 400, distance: 25.2
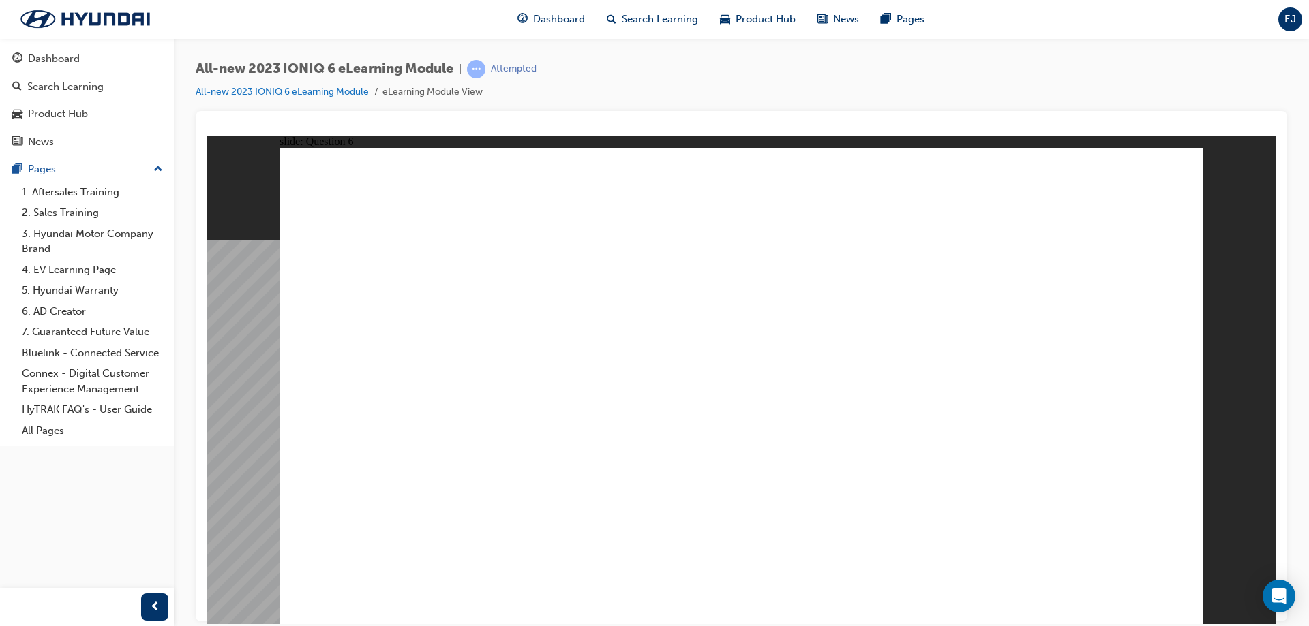
drag, startPoint x: 549, startPoint y: 316, endPoint x: 598, endPoint y: 288, distance: 57.1
drag, startPoint x: 497, startPoint y: 381, endPoint x: 514, endPoint y: 382, distance: 17.1
drag, startPoint x: 629, startPoint y: 494, endPoint x: 964, endPoint y: 565, distance: 342.1
drag, startPoint x: 509, startPoint y: 380, endPoint x: 542, endPoint y: 384, distance: 33.0
drag, startPoint x: 1146, startPoint y: 372, endPoint x: 602, endPoint y: 500, distance: 558.7
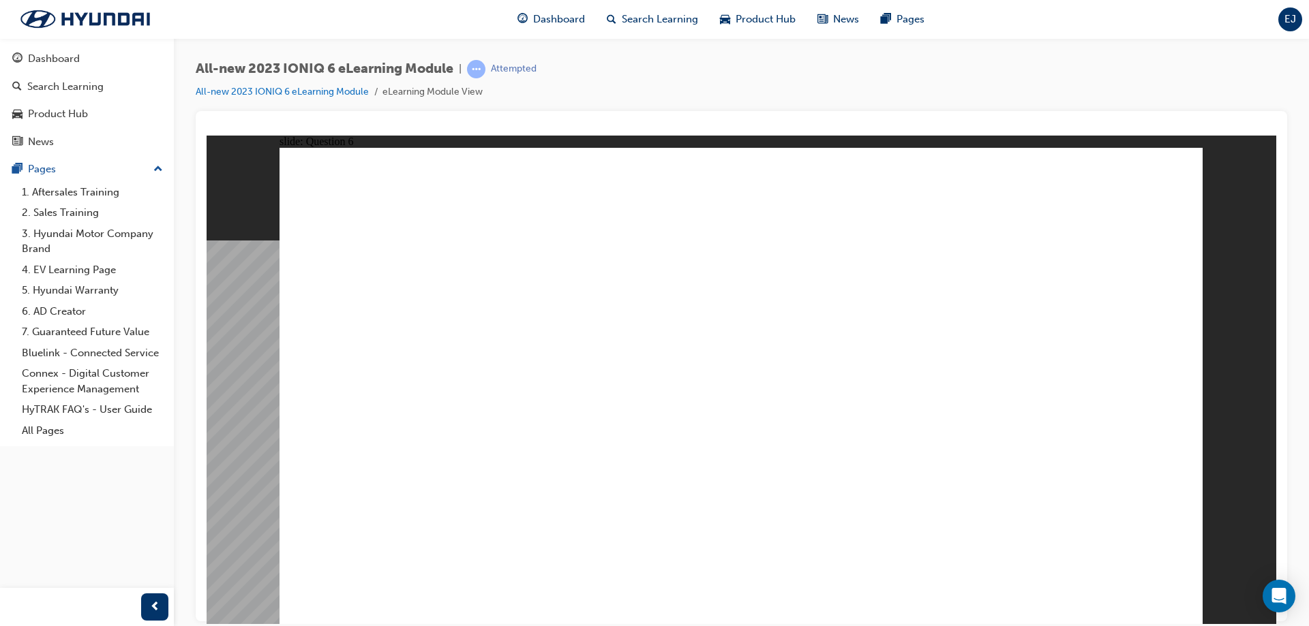
drag, startPoint x: 487, startPoint y: 377, endPoint x: 1144, endPoint y: 359, distance: 657.9
radio input "true"
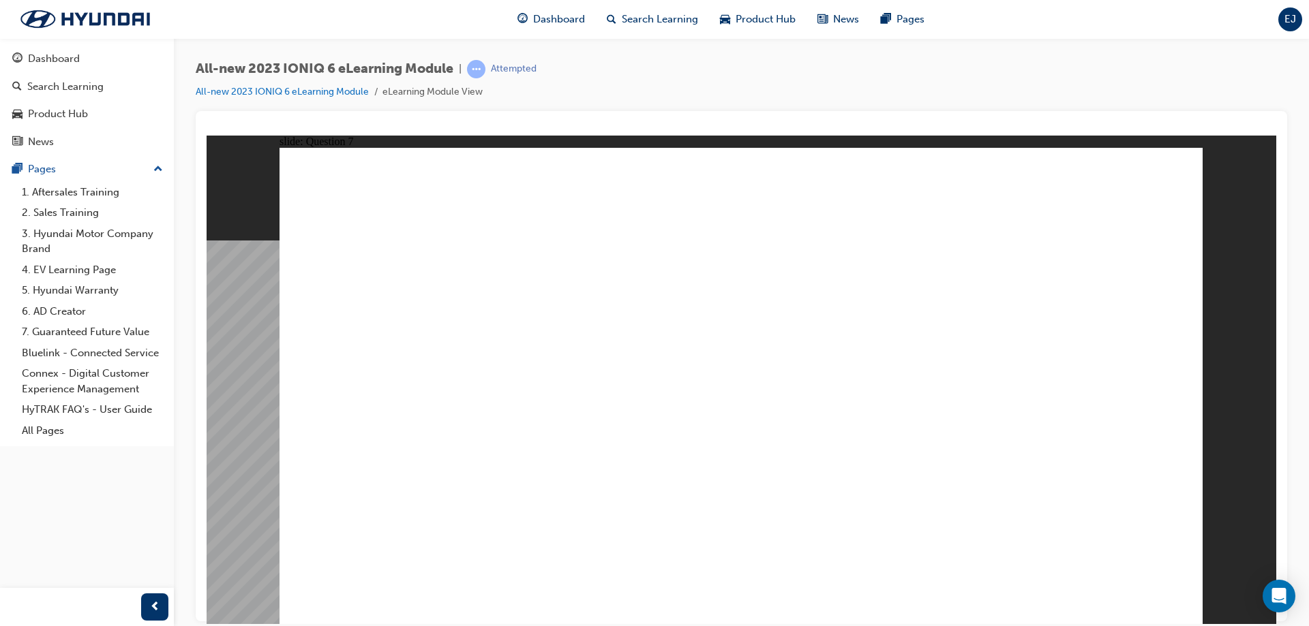
radio input "true"
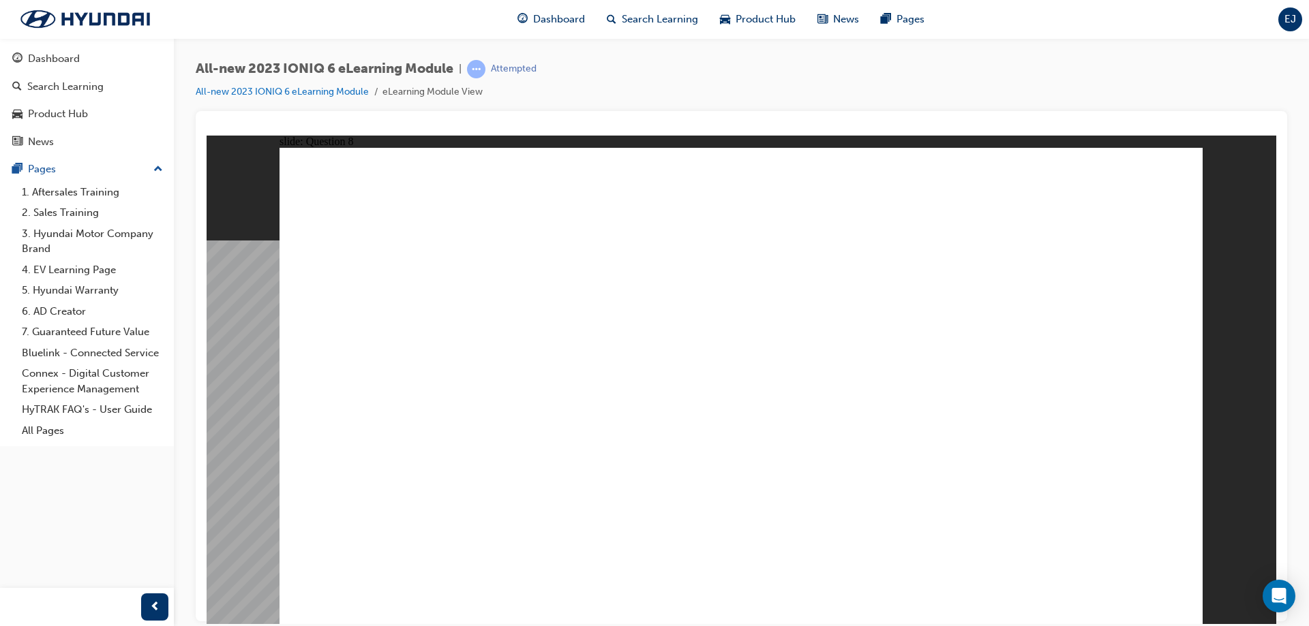
radio input "false"
radio input "true"
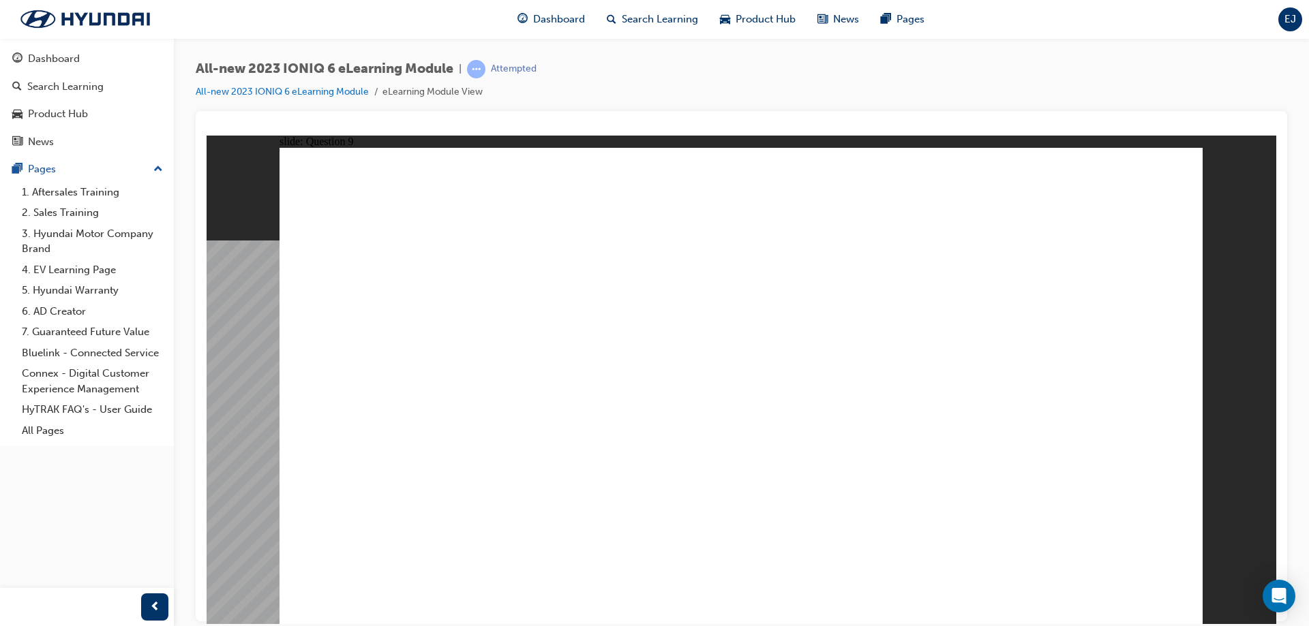
radio input "true"
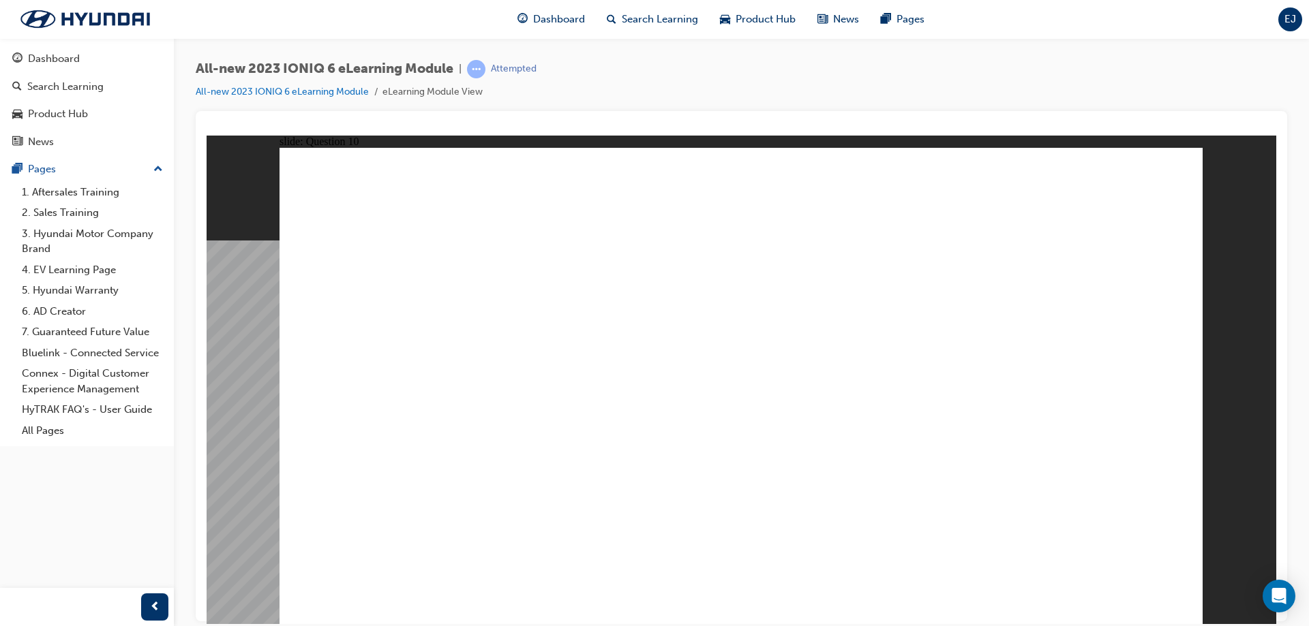
radio input "true"
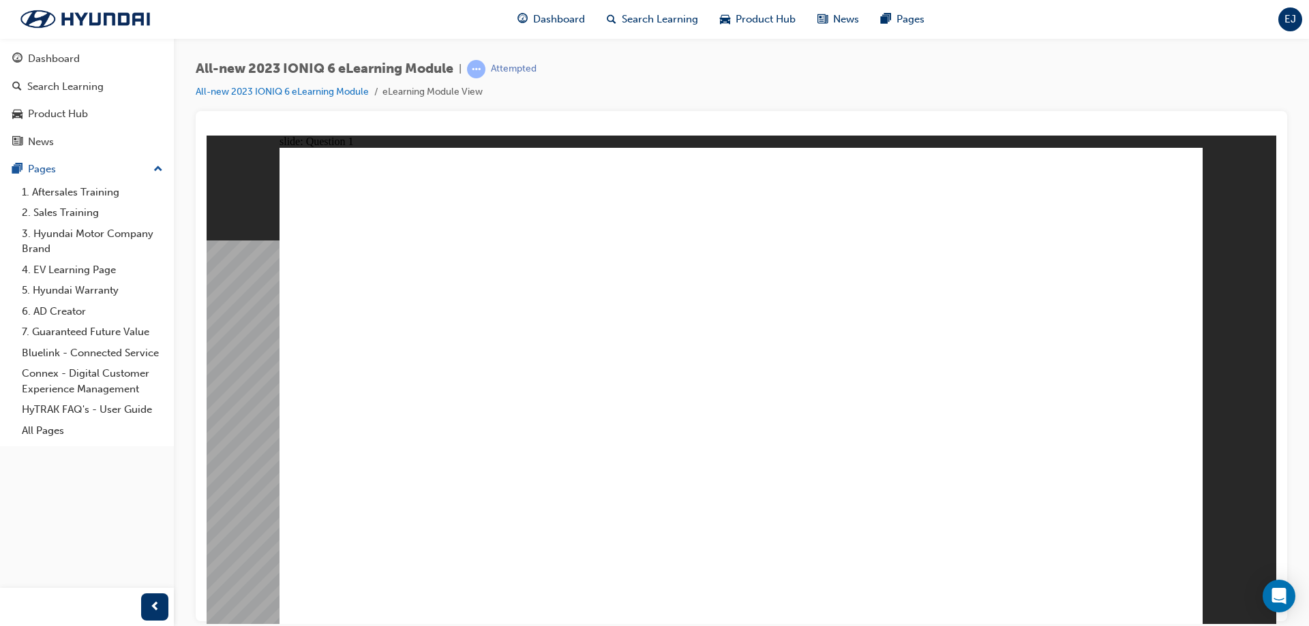
radio input "true"
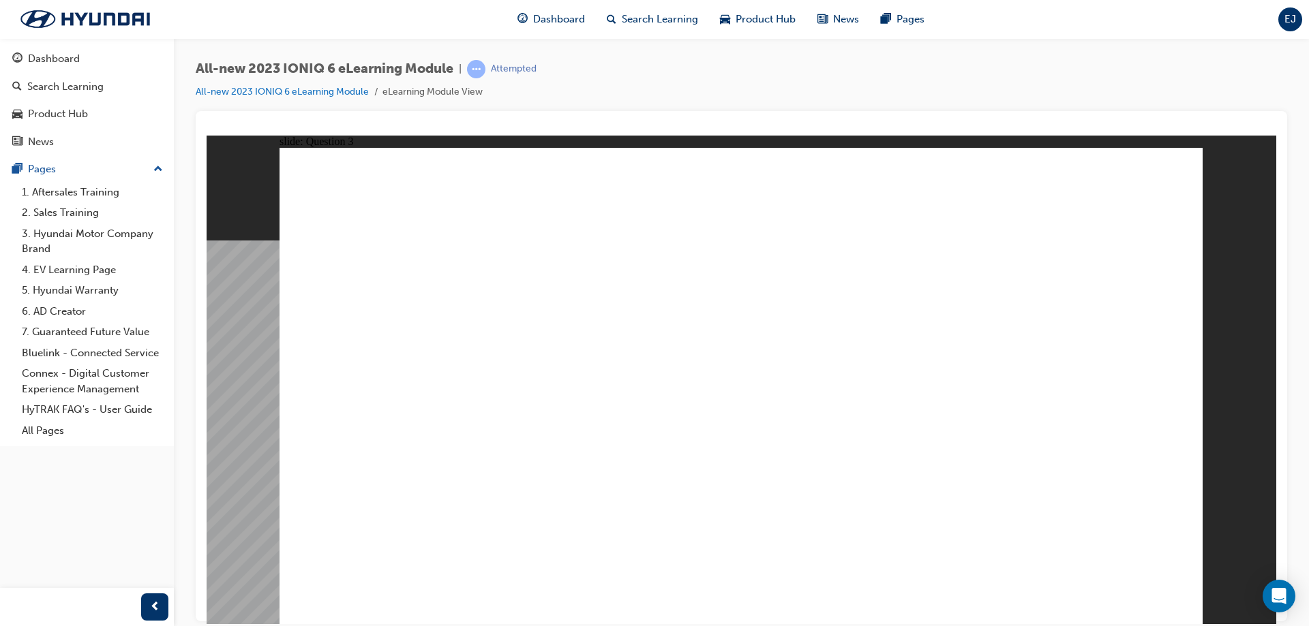
drag, startPoint x: 764, startPoint y: 294, endPoint x: 924, endPoint y: 435, distance: 213.4
drag, startPoint x: 993, startPoint y: 288, endPoint x: 530, endPoint y: 414, distance: 480.5
drag, startPoint x: 471, startPoint y: 281, endPoint x: 598, endPoint y: 418, distance: 187.1
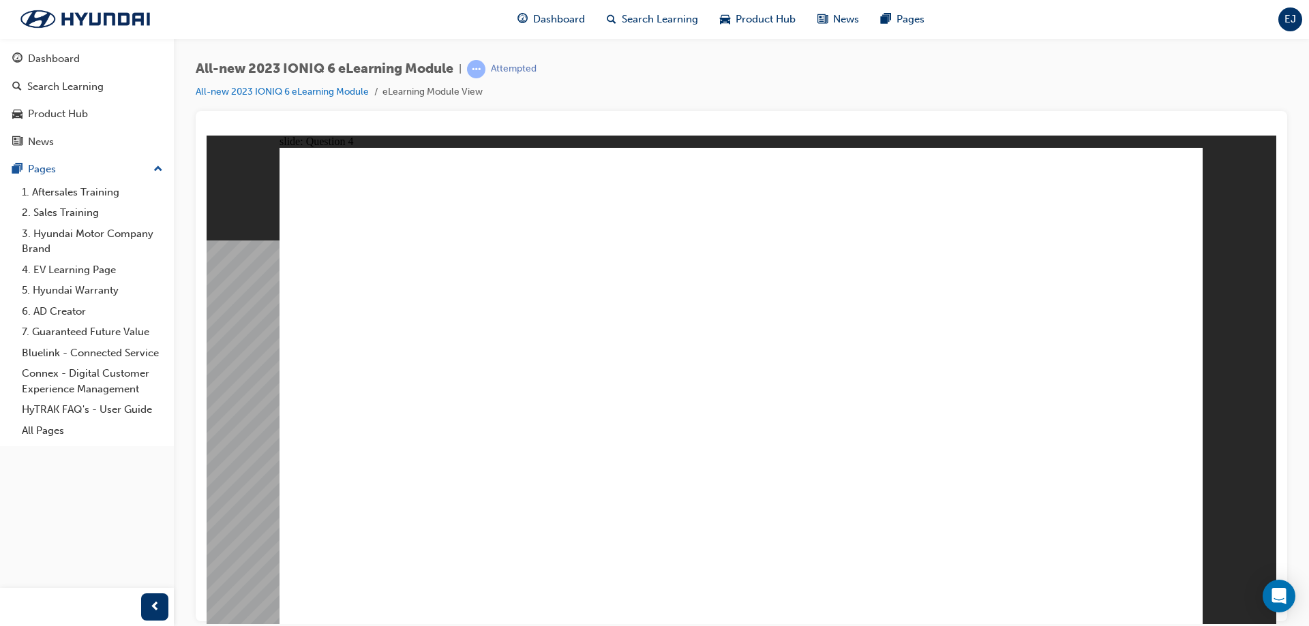
drag, startPoint x: 569, startPoint y: 300, endPoint x: 1127, endPoint y: 435, distance: 573.6
drag, startPoint x: 1091, startPoint y: 302, endPoint x: 830, endPoint y: 438, distance: 294.5
drag, startPoint x: 767, startPoint y: 294, endPoint x: 500, endPoint y: 431, distance: 300.5
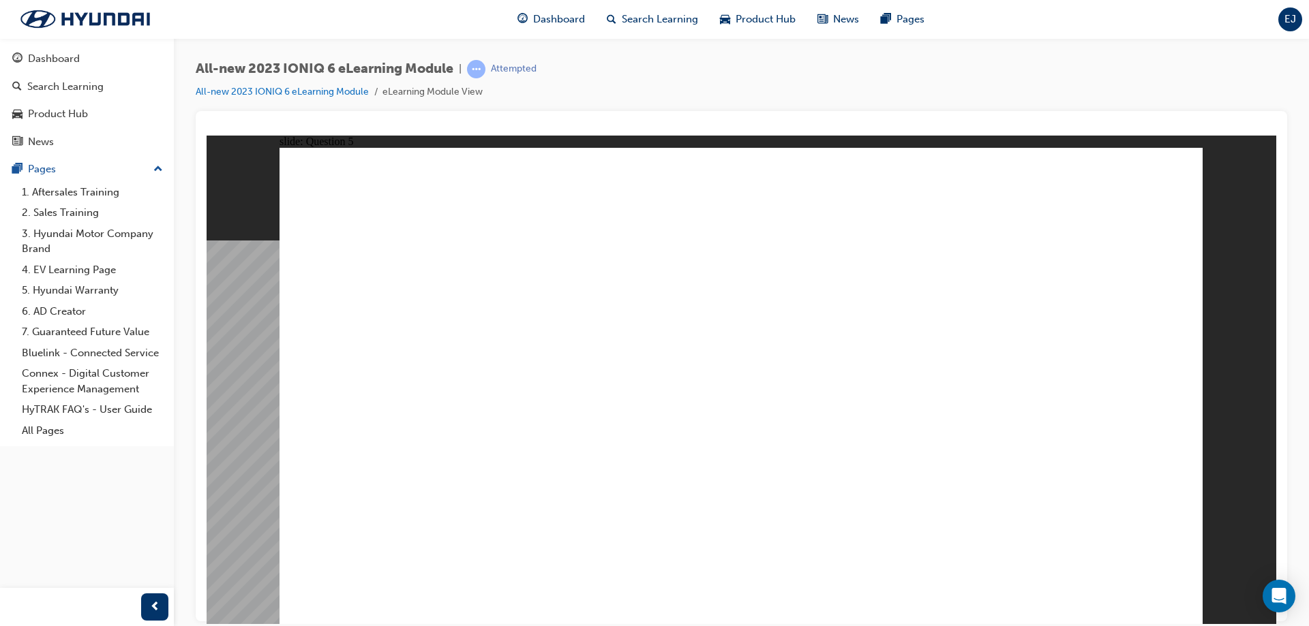
drag, startPoint x: 485, startPoint y: 498, endPoint x: 798, endPoint y: 505, distance: 312.9
drag, startPoint x: 513, startPoint y: 424, endPoint x: 536, endPoint y: 423, distance: 23.2
drag, startPoint x: 501, startPoint y: 372, endPoint x: 827, endPoint y: 375, distance: 325.8
drag, startPoint x: 531, startPoint y: 318, endPoint x: 538, endPoint y: 305, distance: 14.6
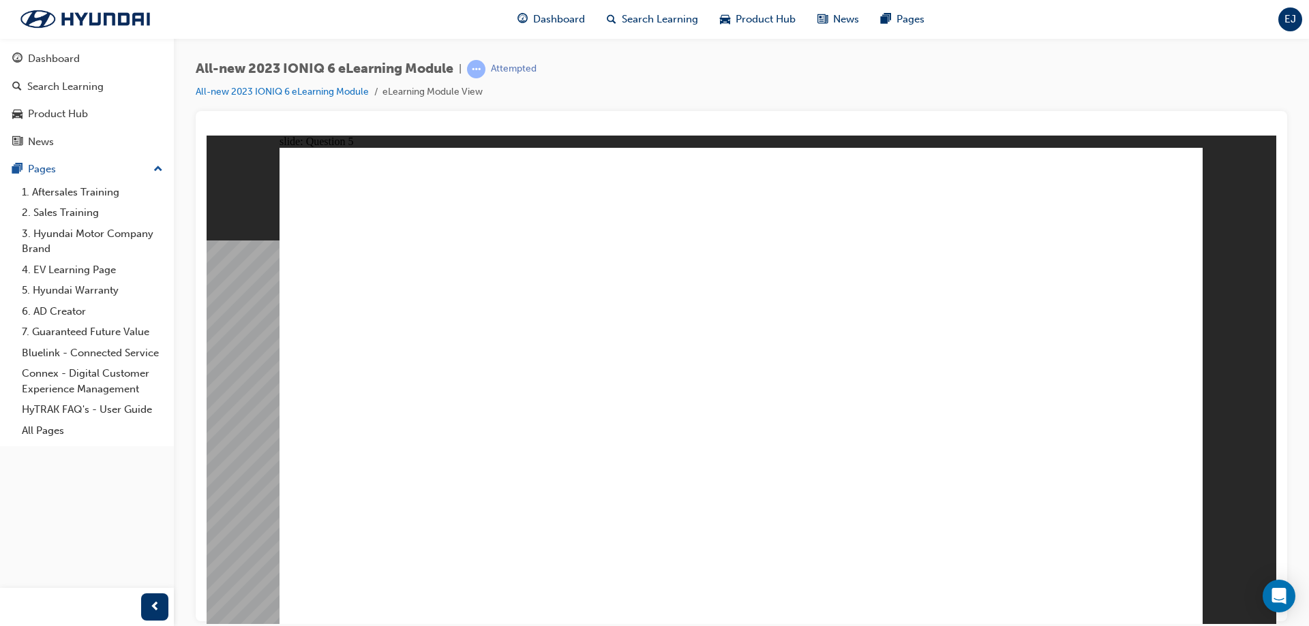
drag, startPoint x: 538, startPoint y: 305, endPoint x: 845, endPoint y: 315, distance: 307.5
drag, startPoint x: 502, startPoint y: 429, endPoint x: 819, endPoint y: 433, distance: 316.3
drag, startPoint x: 507, startPoint y: 577, endPoint x: 977, endPoint y: 577, distance: 470.3
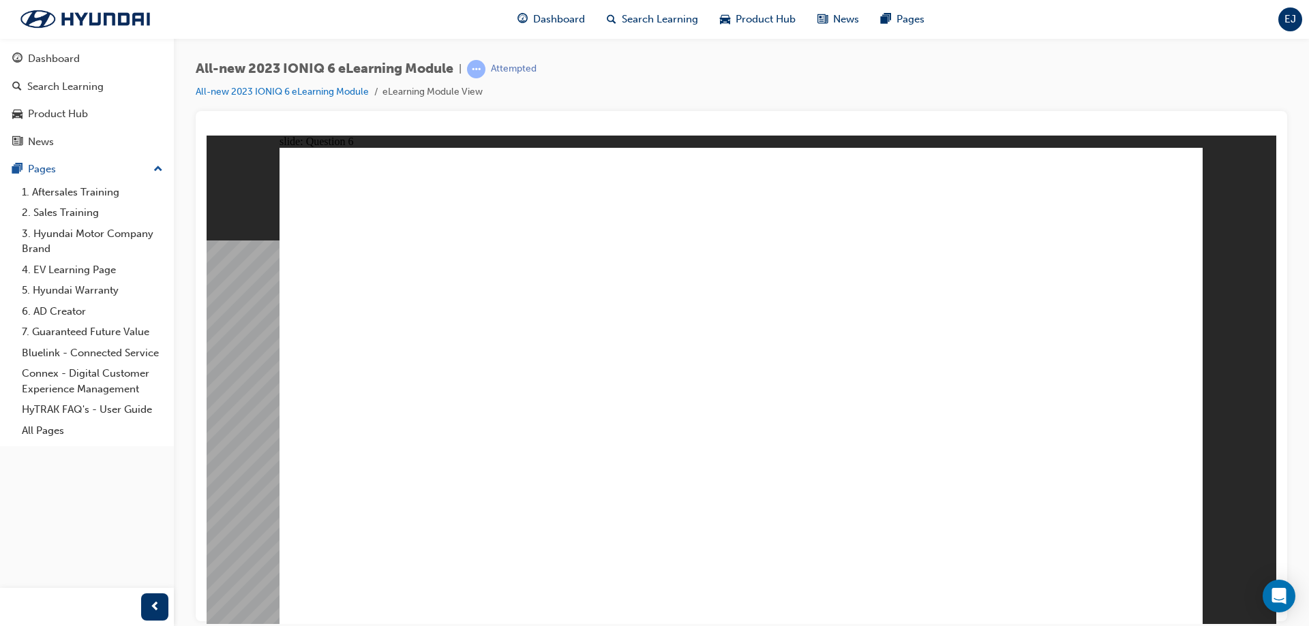
drag, startPoint x: 504, startPoint y: 294, endPoint x: 644, endPoint y: 305, distance: 140.2
drag, startPoint x: 488, startPoint y: 375, endPoint x: 1152, endPoint y: 360, distance: 664.7
drag, startPoint x: 472, startPoint y: 485, endPoint x: 607, endPoint y: 497, distance: 135.4
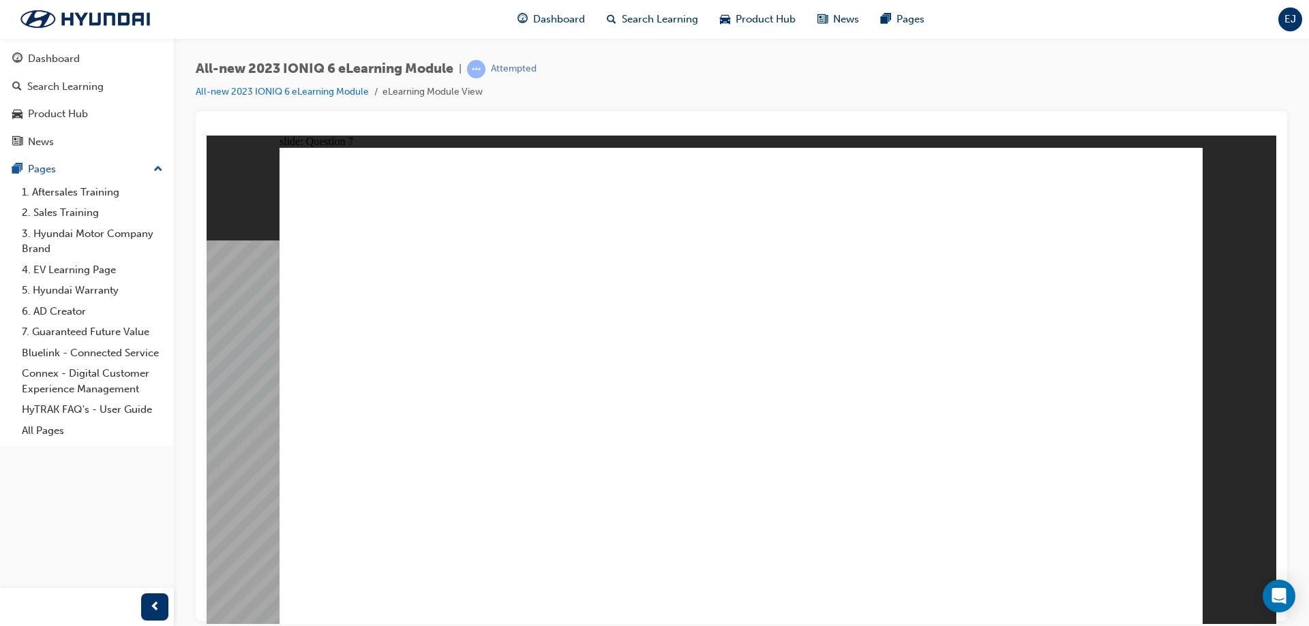
drag, startPoint x: 801, startPoint y: 521, endPoint x: 820, endPoint y: 521, distance: 18.4
radio input "true"
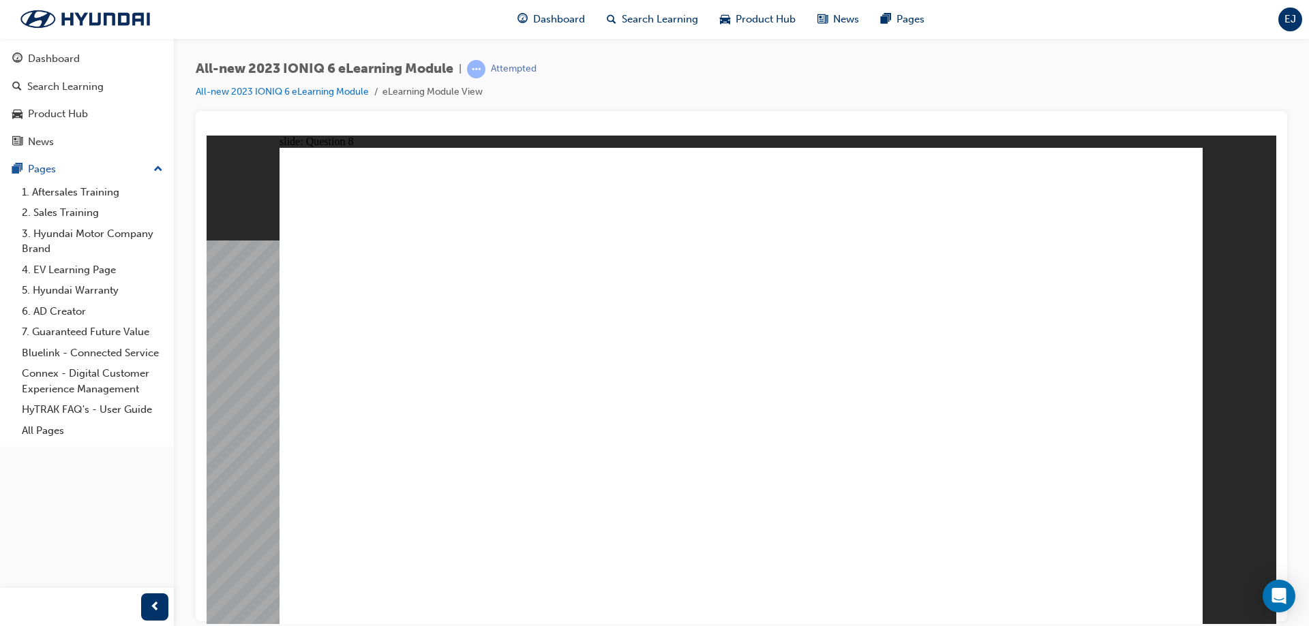
radio input "true"
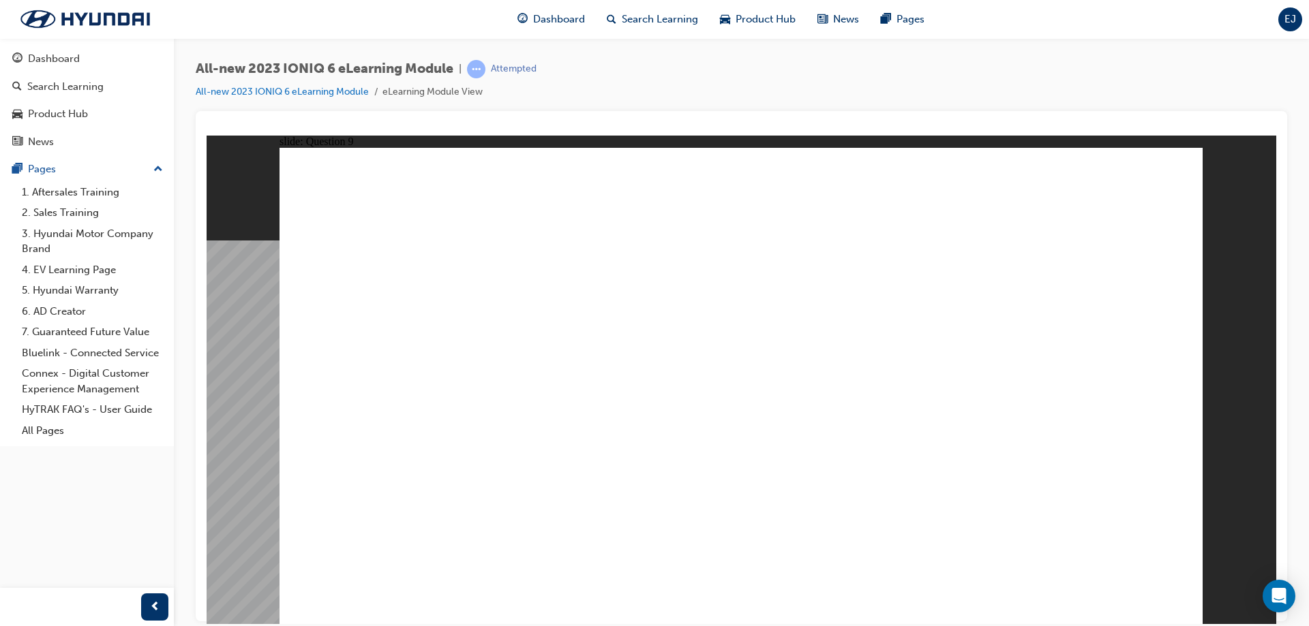
radio input "true"
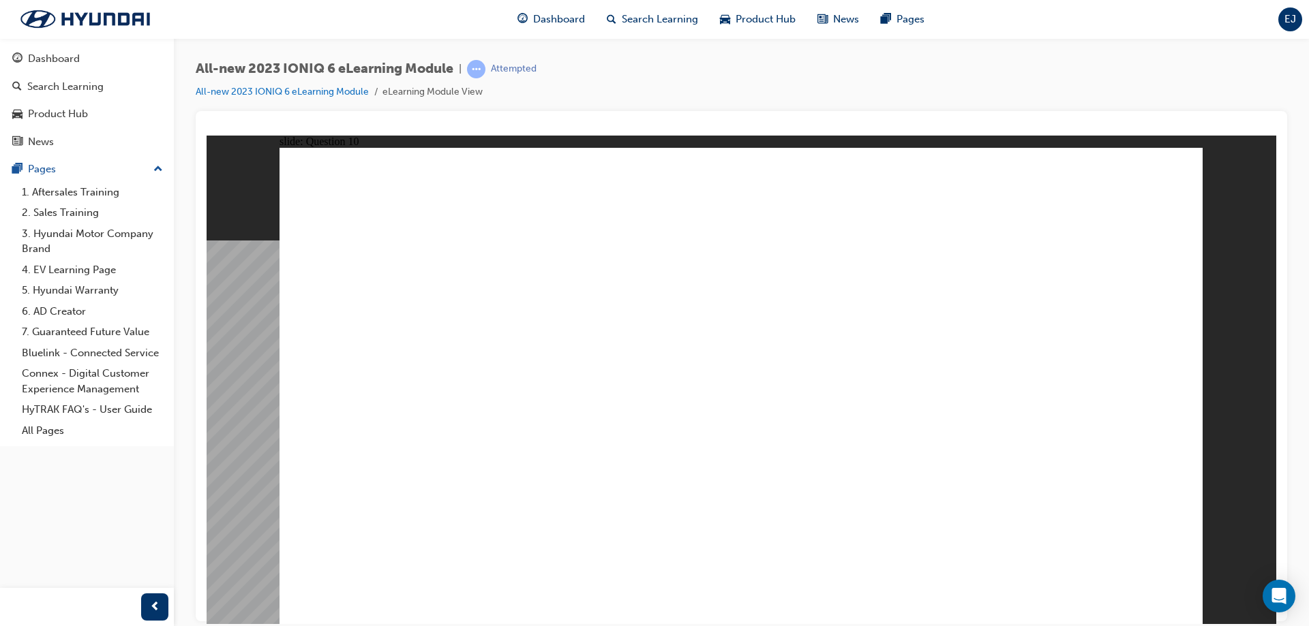
radio input "true"
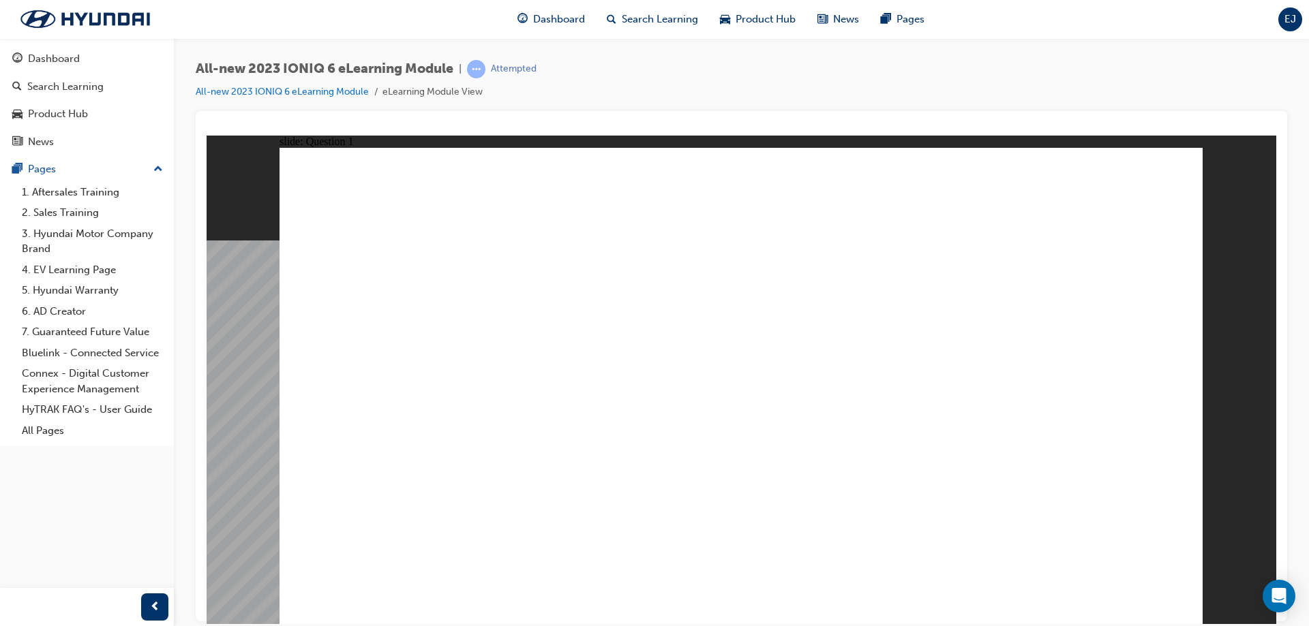
radio input "true"
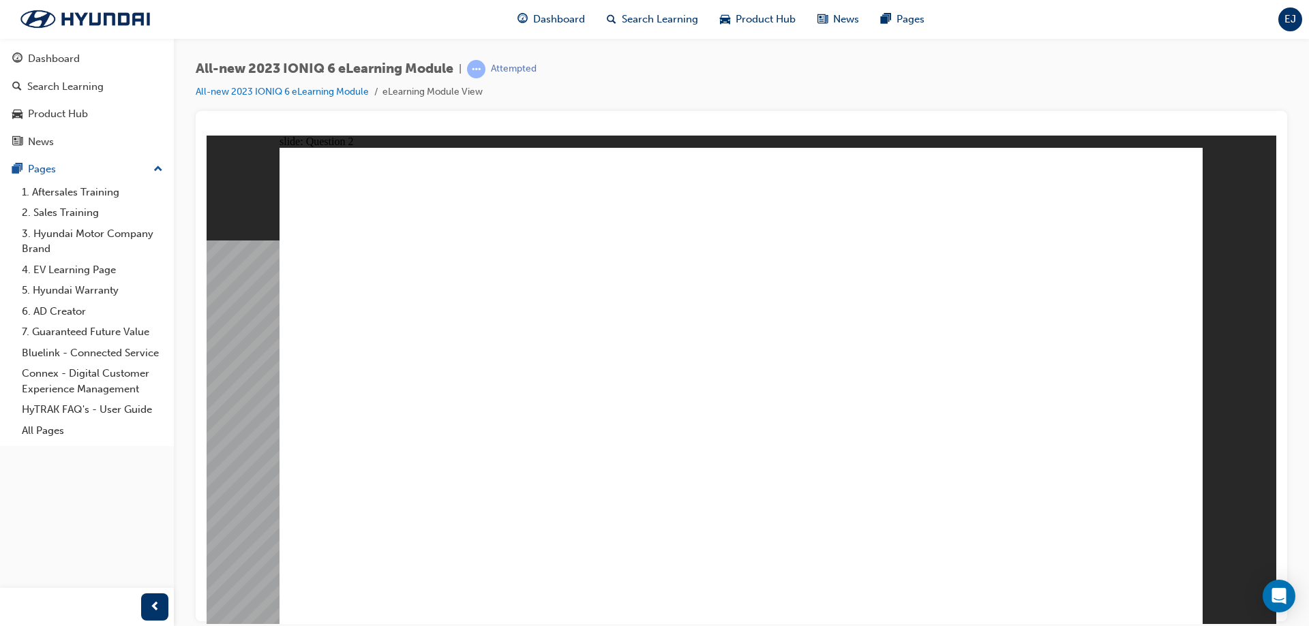
radio input "true"
drag, startPoint x: 536, startPoint y: 296, endPoint x: 639, endPoint y: 431, distance: 170.7
drag, startPoint x: 772, startPoint y: 279, endPoint x: 929, endPoint y: 435, distance: 220.7
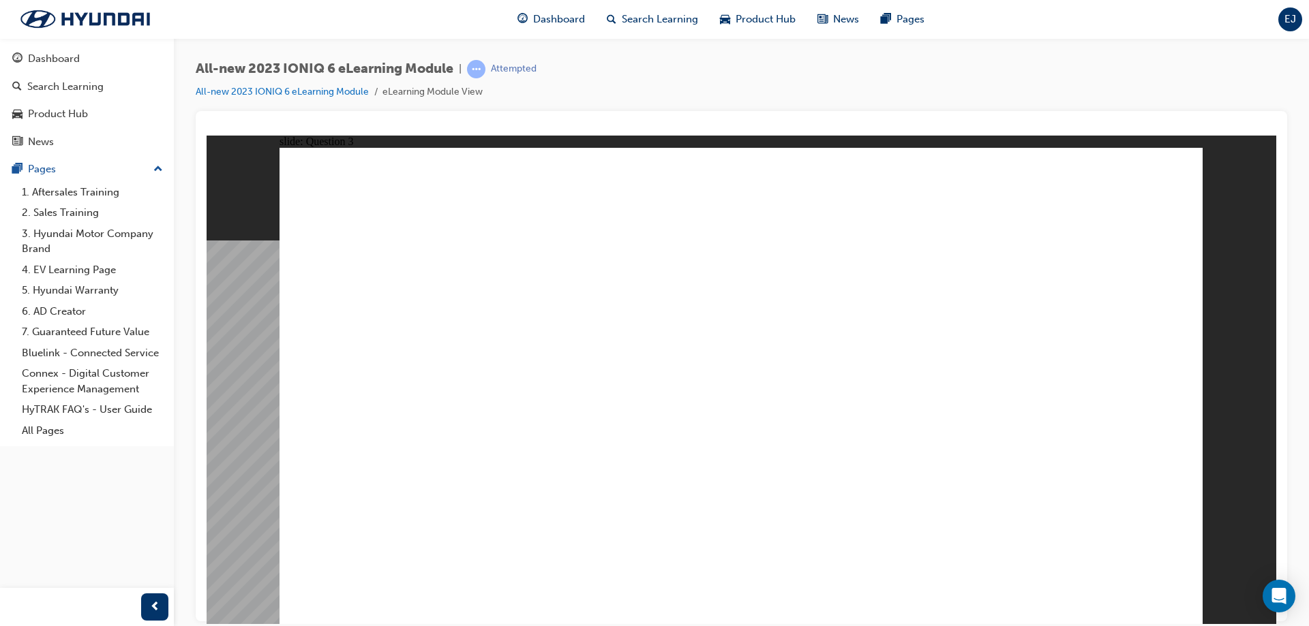
drag, startPoint x: 1008, startPoint y: 304, endPoint x: 915, endPoint y: 441, distance: 165.4
drag, startPoint x: 667, startPoint y: 299, endPoint x: 385, endPoint y: 431, distance: 311.9
drag, startPoint x: 433, startPoint y: 282, endPoint x: 1024, endPoint y: 428, distance: 609.3
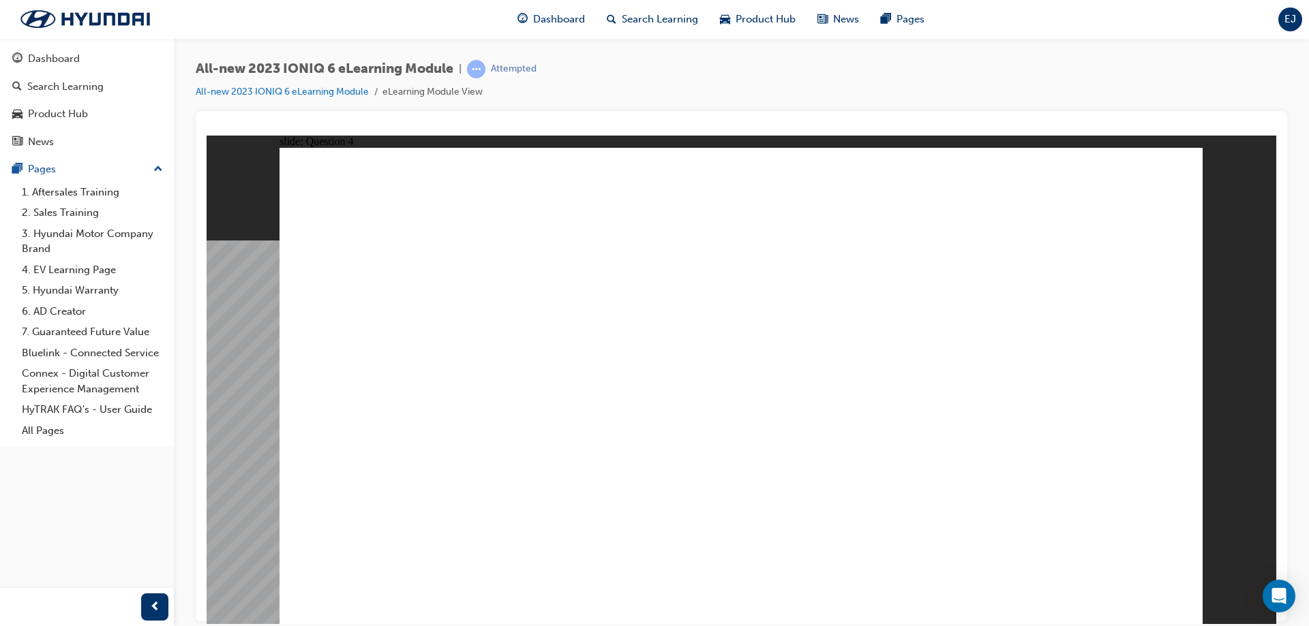
drag, startPoint x: 1026, startPoint y: 297, endPoint x: 726, endPoint y: 446, distance: 335.3
drag, startPoint x: 472, startPoint y: 361, endPoint x: 776, endPoint y: 367, distance: 304.0
drag, startPoint x: 489, startPoint y: 273, endPoint x: 775, endPoint y: 277, distance: 285.6
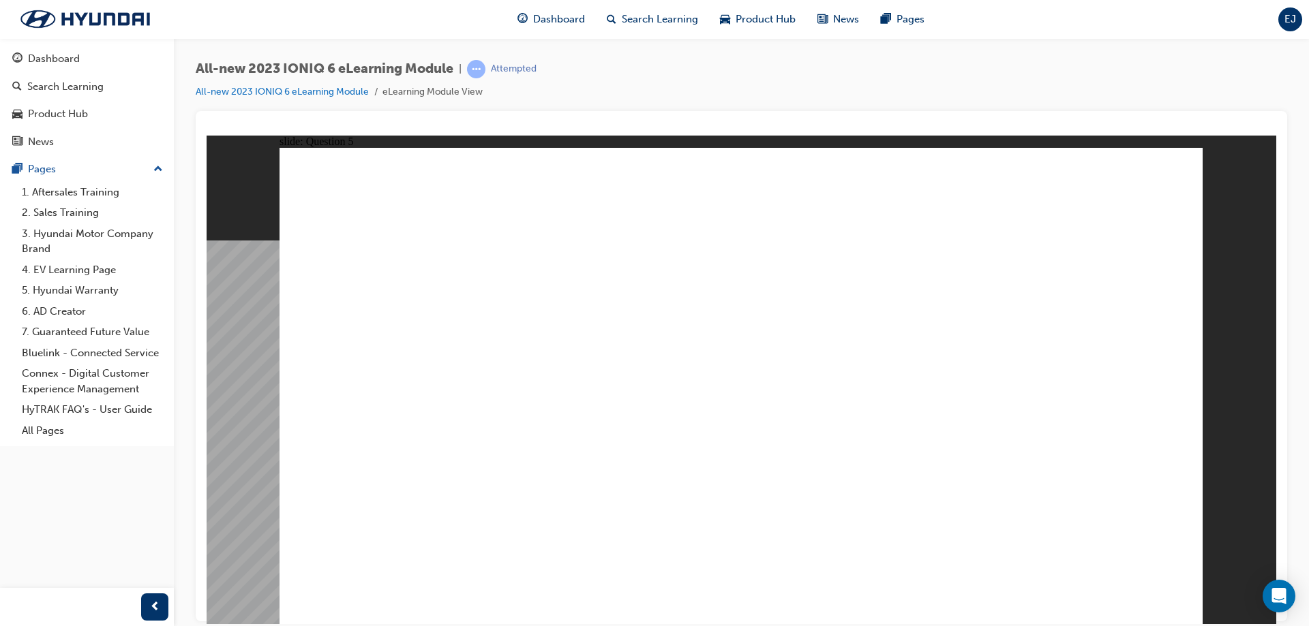
drag, startPoint x: 730, startPoint y: 364, endPoint x: 727, endPoint y: 433, distance: 68.9
drag, startPoint x: 605, startPoint y: 398, endPoint x: 769, endPoint y: 352, distance: 170.5
drag, startPoint x: 817, startPoint y: 408, endPoint x: 767, endPoint y: 392, distance: 52.4
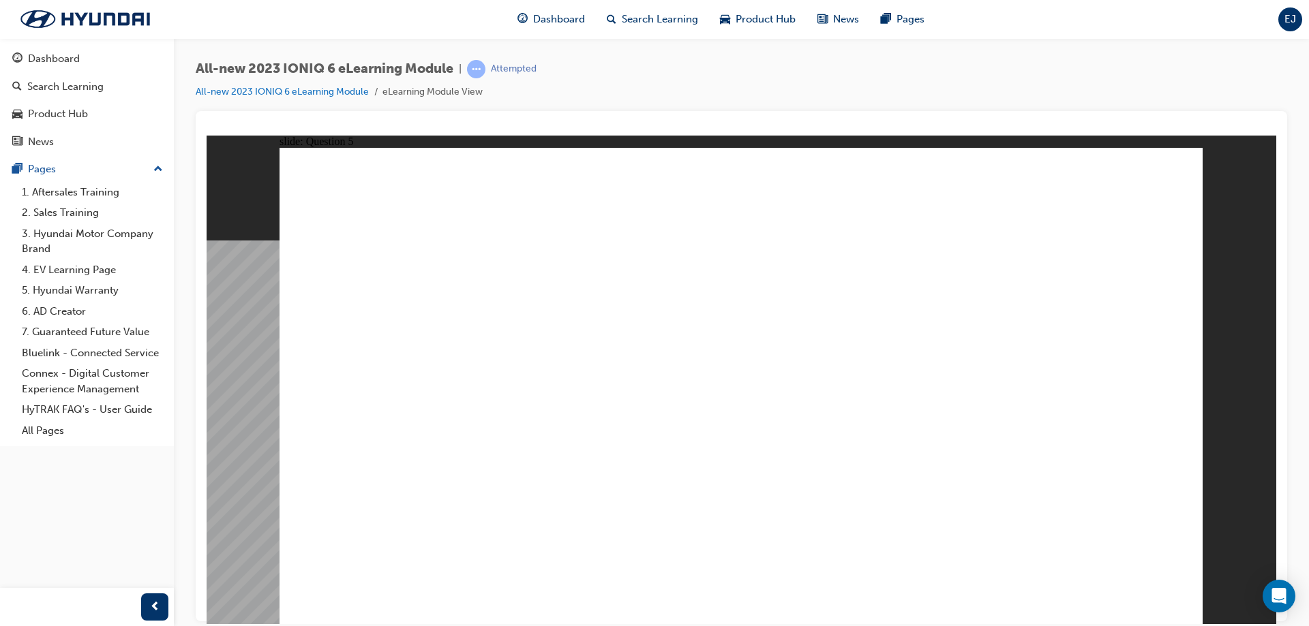
drag, startPoint x: 482, startPoint y: 439, endPoint x: 784, endPoint y: 442, distance: 301.9
drag, startPoint x: 515, startPoint y: 496, endPoint x: 842, endPoint y: 500, distance: 327.1
drag, startPoint x: 493, startPoint y: 390, endPoint x: 613, endPoint y: 501, distance: 163.5
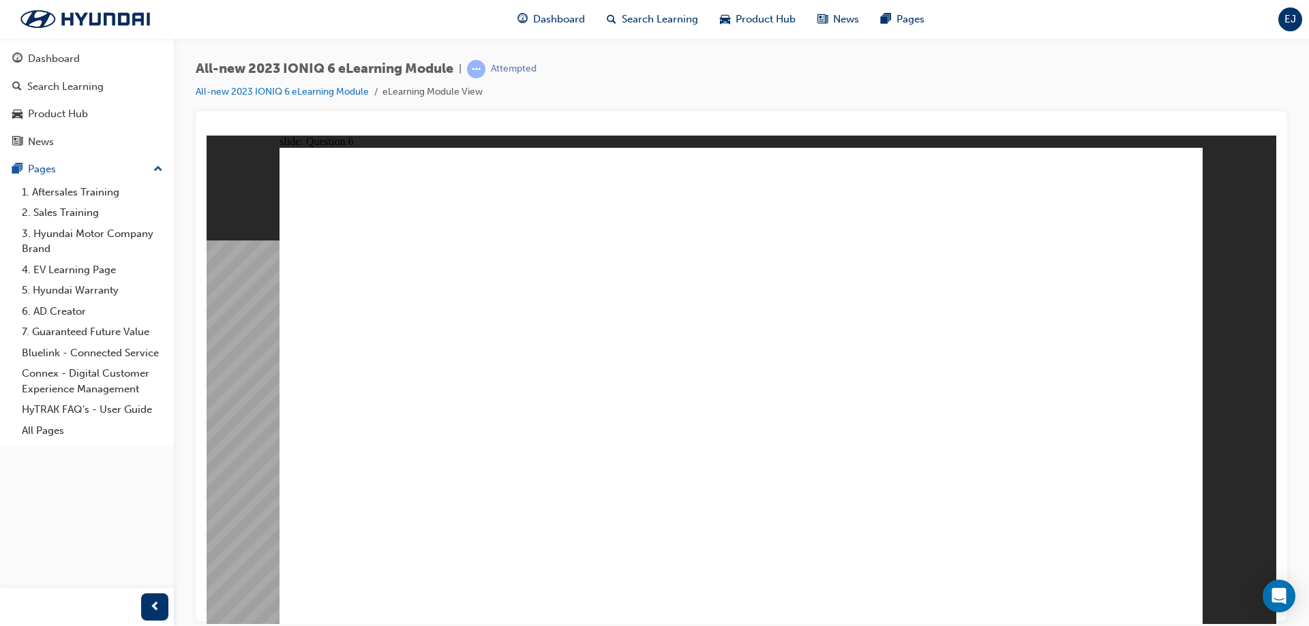
drag, startPoint x: 495, startPoint y: 472, endPoint x: 1144, endPoint y: 369, distance: 656.2
drag, startPoint x: 463, startPoint y: 568, endPoint x: 905, endPoint y: 567, distance: 441.6
drag, startPoint x: 520, startPoint y: 285, endPoint x: 629, endPoint y: 299, distance: 110.0
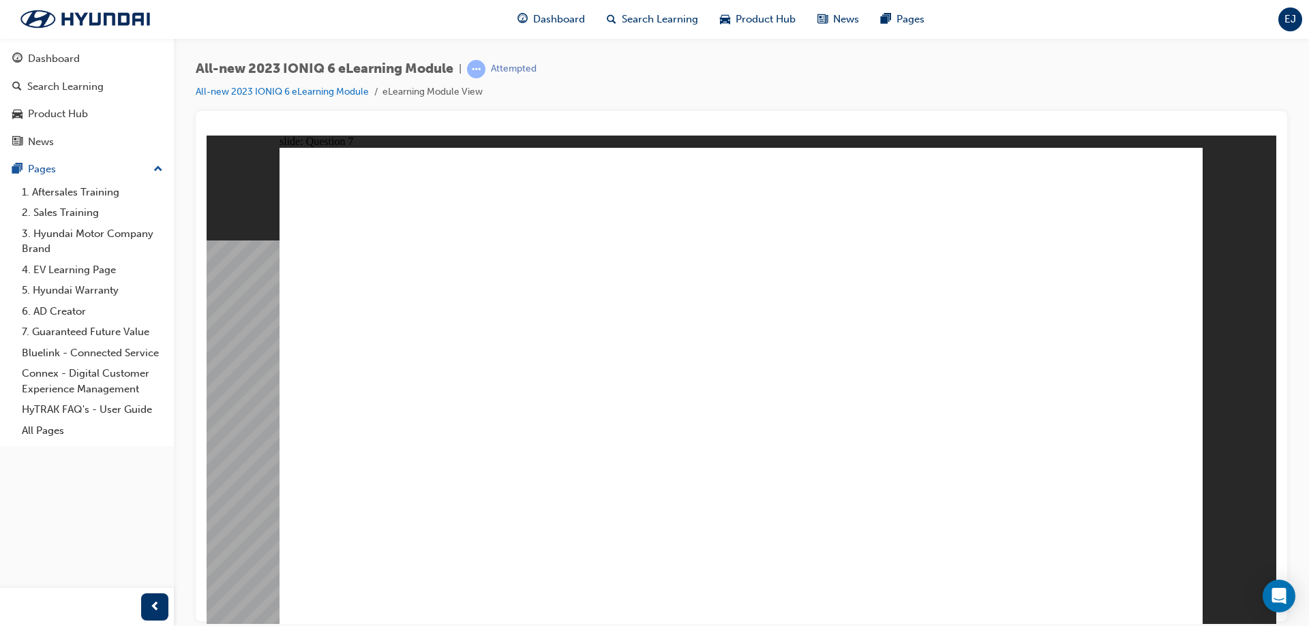
radio input "true"
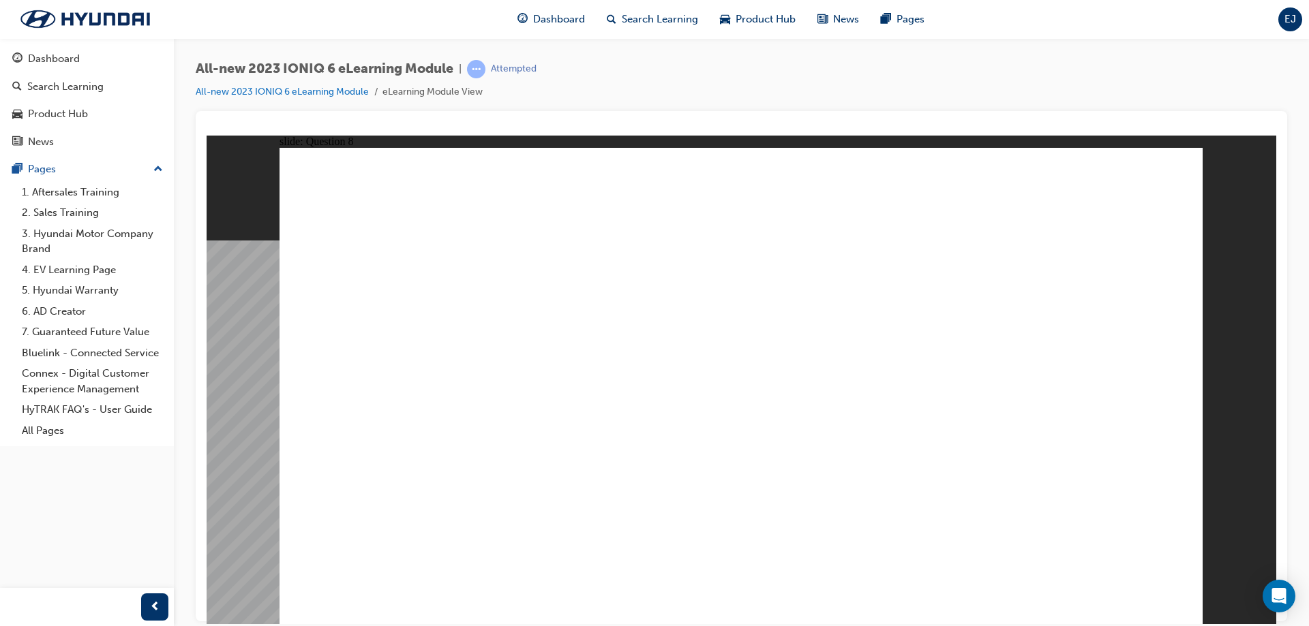
radio input "true"
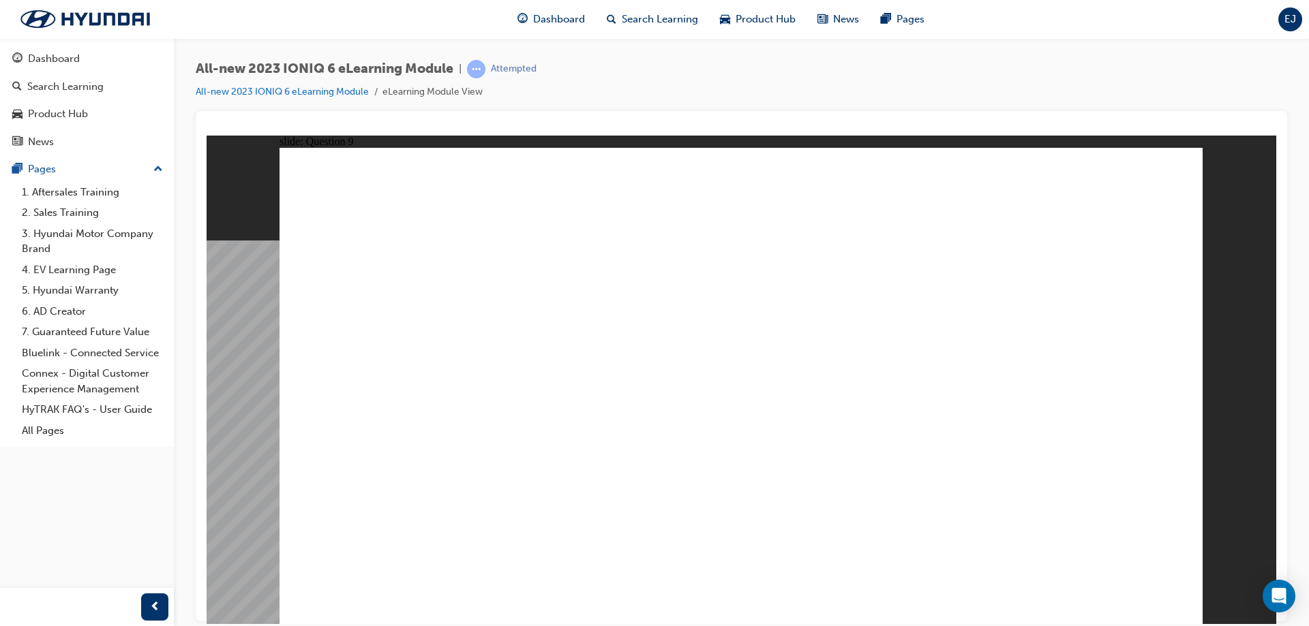
drag, startPoint x: 947, startPoint y: 436, endPoint x: 974, endPoint y: 487, distance: 57.3
radio input "true"
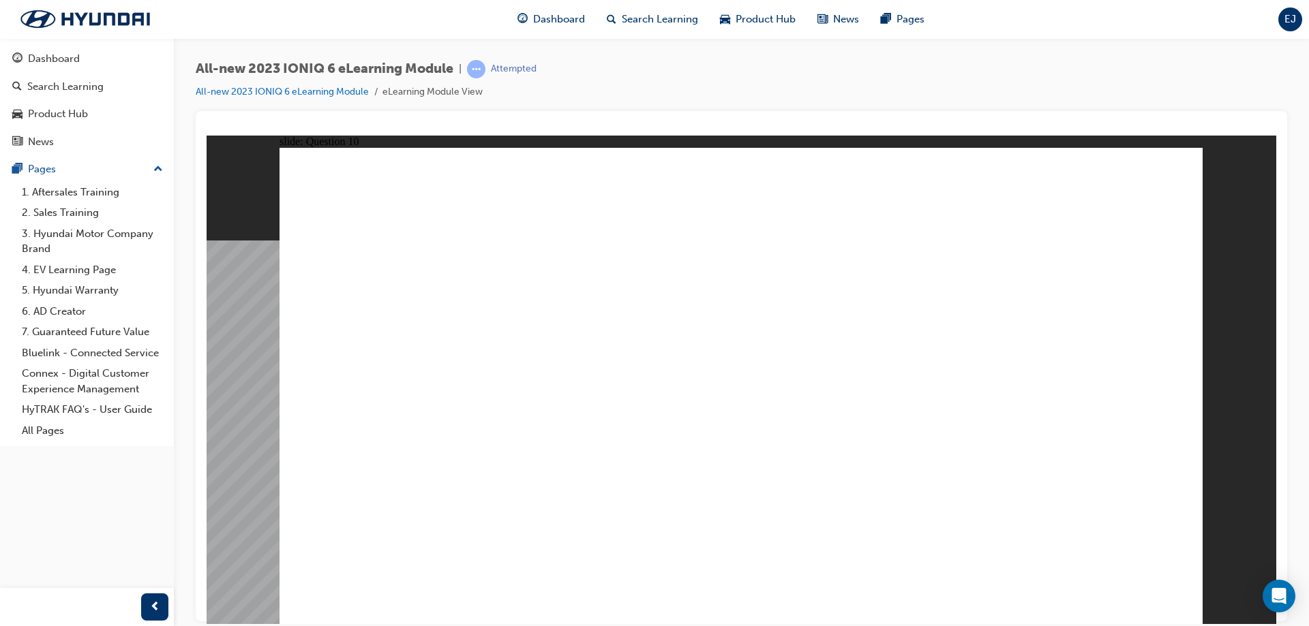
radio input "true"
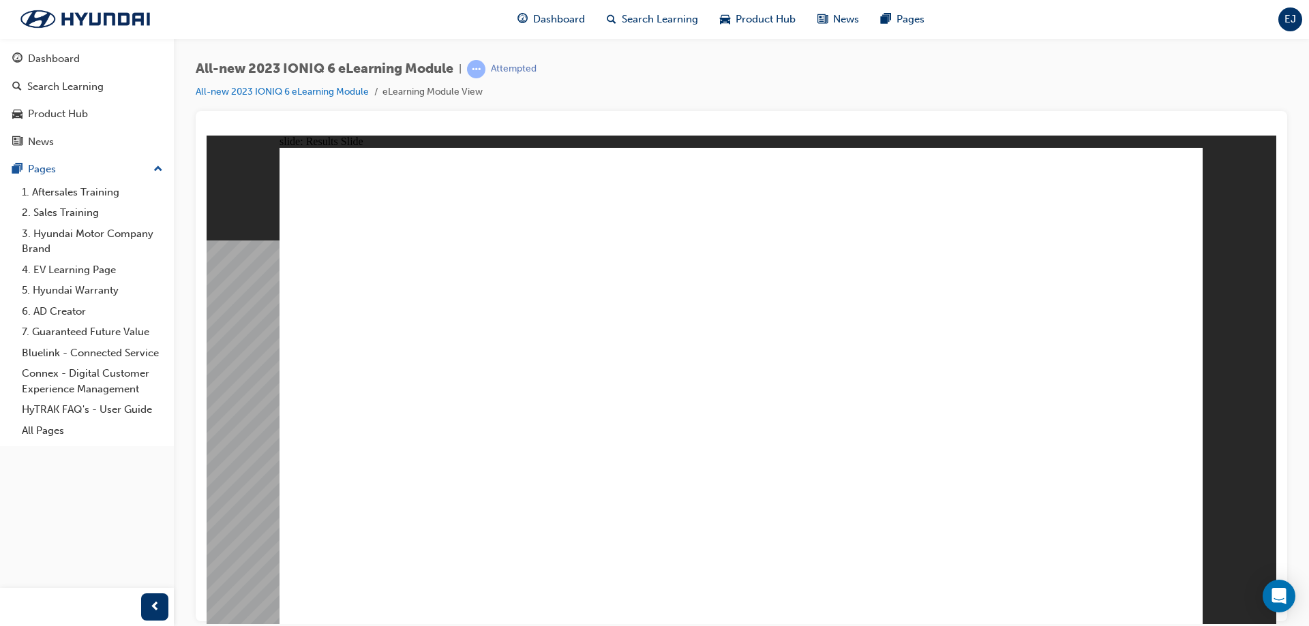
radio input "true"
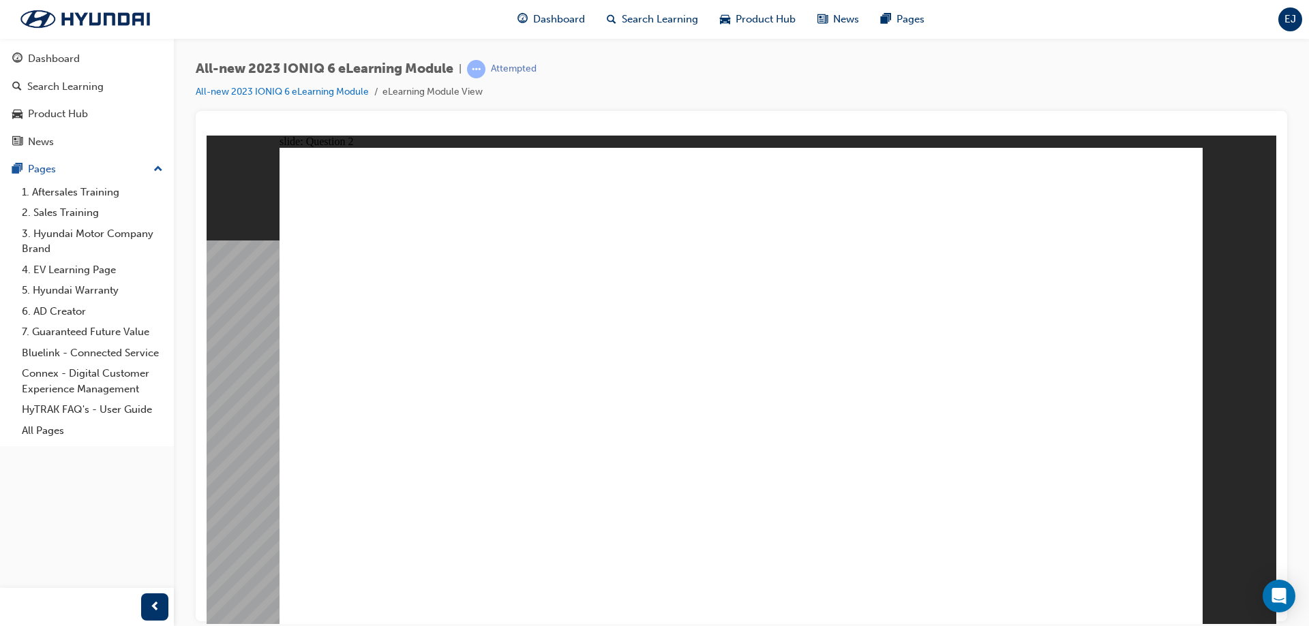
radio input "true"
drag, startPoint x: 545, startPoint y: 307, endPoint x: 655, endPoint y: 410, distance: 150.5
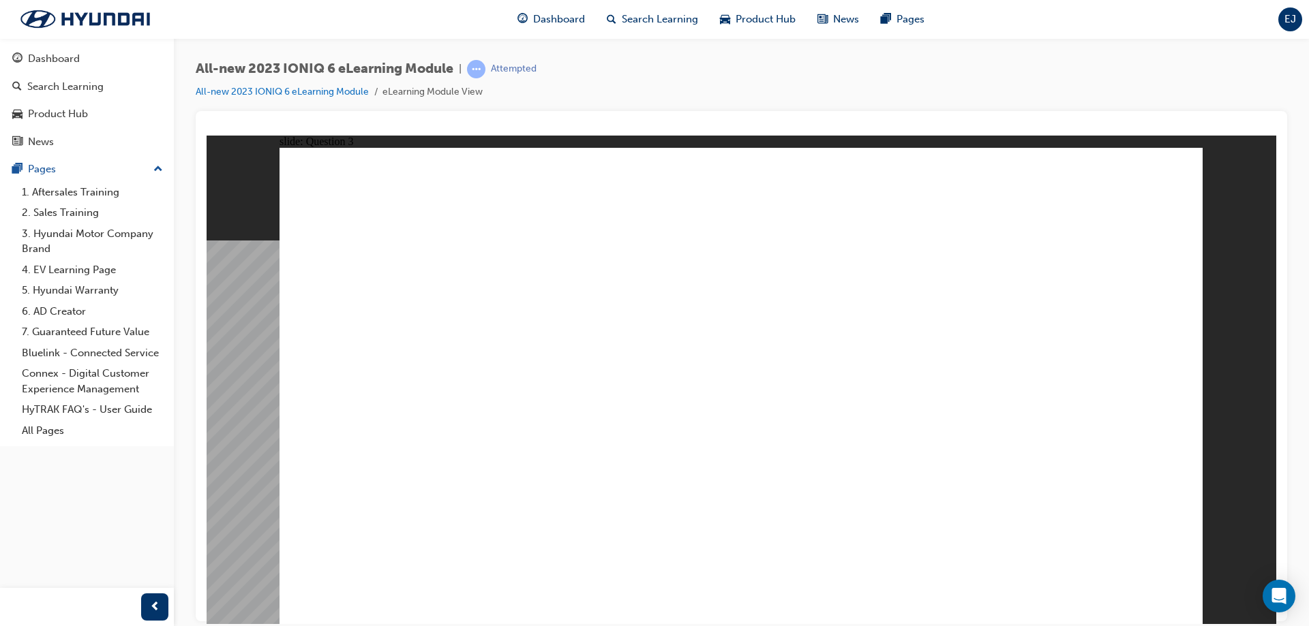
drag, startPoint x: 713, startPoint y: 418, endPoint x: 652, endPoint y: 471, distance: 80.7
drag, startPoint x: 1023, startPoint y: 339, endPoint x: 948, endPoint y: 418, distance: 109.4
drag, startPoint x: 742, startPoint y: 285, endPoint x: 462, endPoint y: 406, distance: 305.2
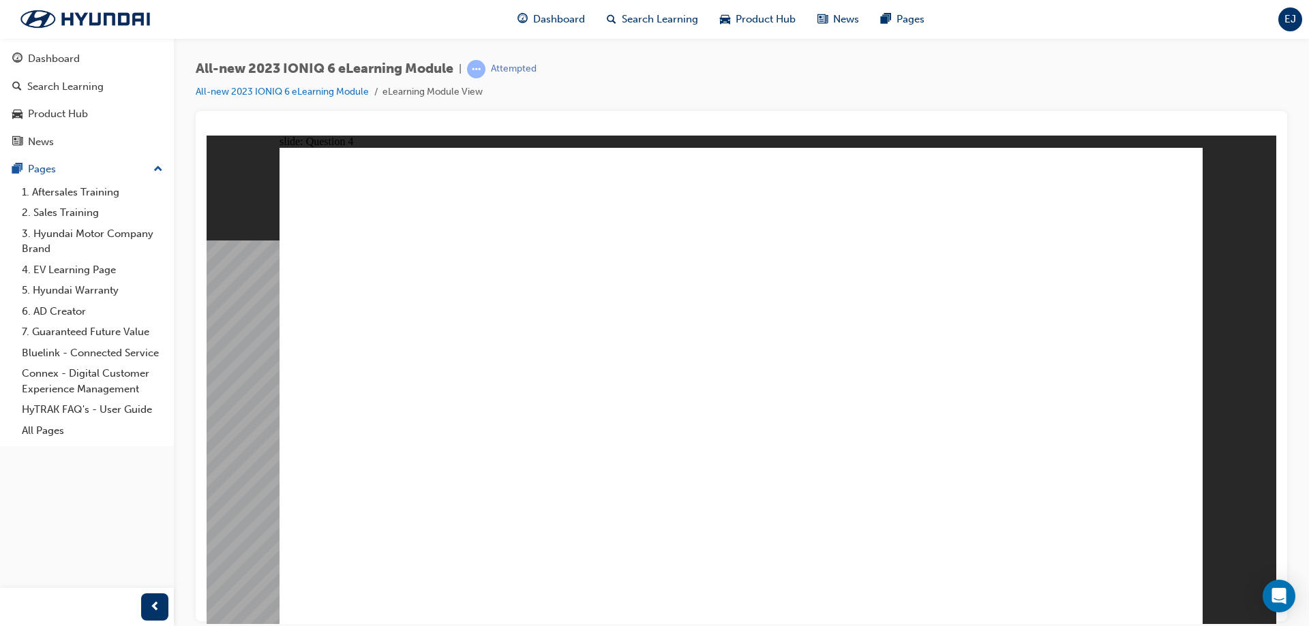
drag, startPoint x: 463, startPoint y: 300, endPoint x: 1055, endPoint y: 388, distance: 598.8
drag, startPoint x: 1062, startPoint y: 304, endPoint x: 791, endPoint y: 457, distance: 310.7
drag, startPoint x: 477, startPoint y: 348, endPoint x: 802, endPoint y: 422, distance: 333.3
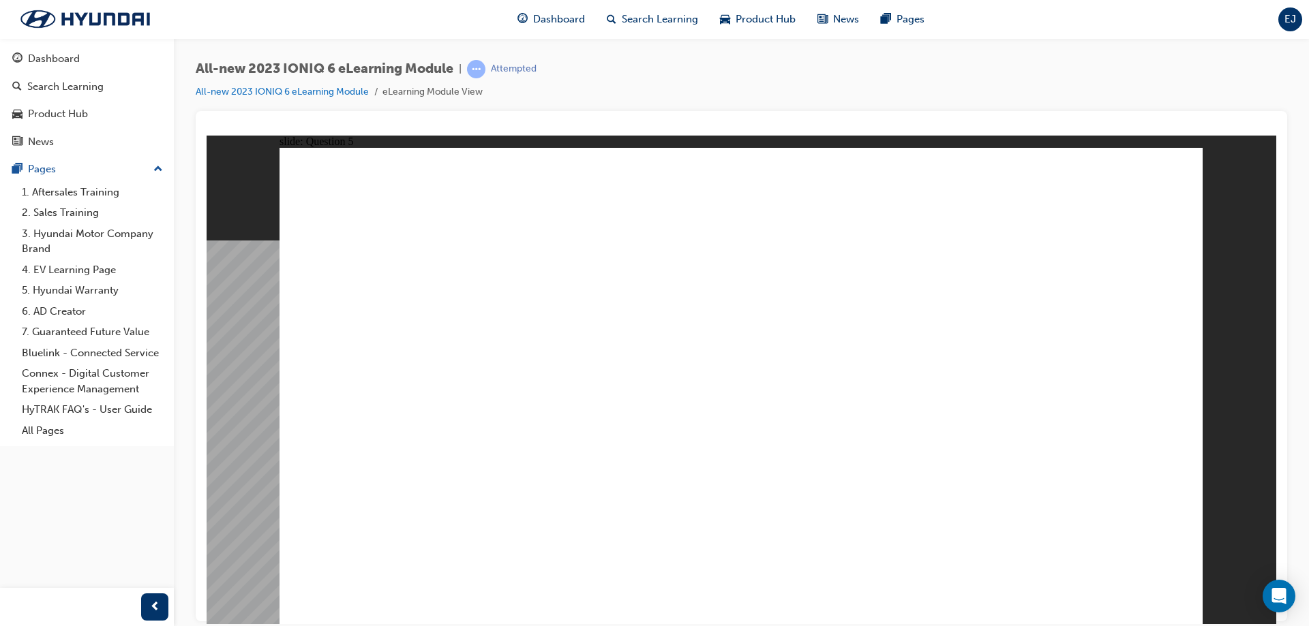
drag, startPoint x: 784, startPoint y: 433, endPoint x: 795, endPoint y: 358, distance: 75.0
drag, startPoint x: 472, startPoint y: 420, endPoint x: 478, endPoint y: 414, distance: 8.7
drag, startPoint x: 775, startPoint y: 342, endPoint x: 774, endPoint y: 431, distance: 89.3
drag, startPoint x: 513, startPoint y: 416, endPoint x: 817, endPoint y: 356, distance: 310.5
drag, startPoint x: 468, startPoint y: 286, endPoint x: 850, endPoint y: 277, distance: 382.5
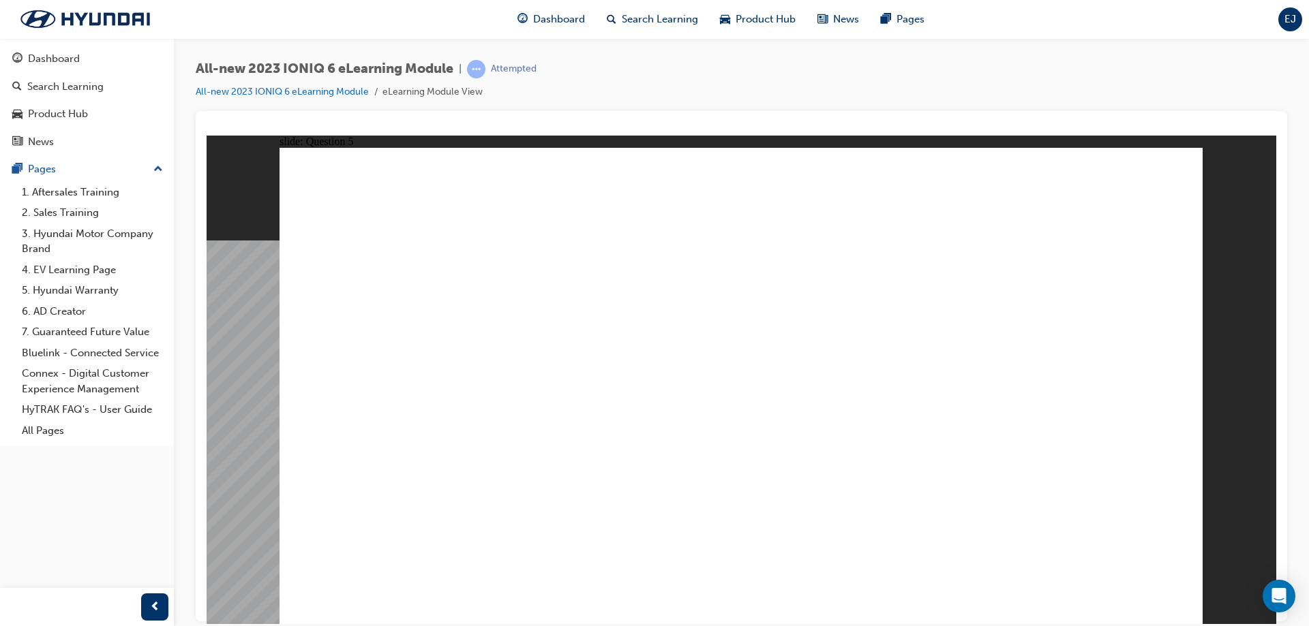
drag, startPoint x: 490, startPoint y: 524, endPoint x: 690, endPoint y: 524, distance: 200.4
drag, startPoint x: 498, startPoint y: 453, endPoint x: 1118, endPoint y: 343, distance: 629.0
drag, startPoint x: 474, startPoint y: 584, endPoint x: 932, endPoint y: 579, distance: 457.3
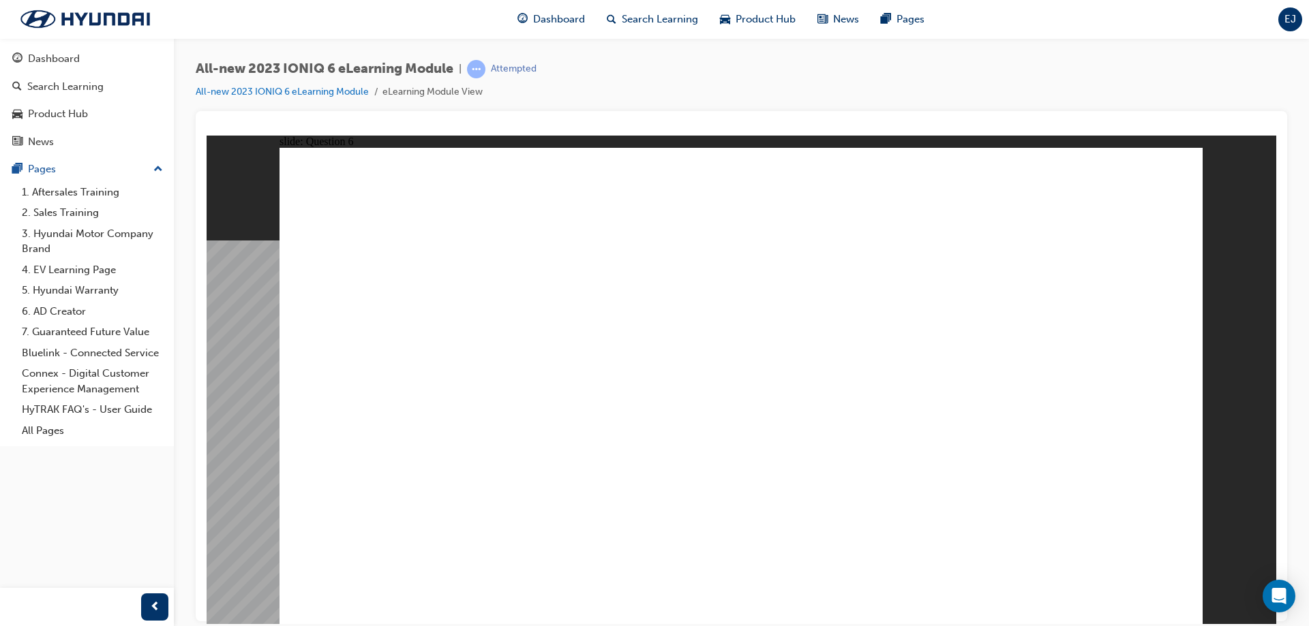
drag, startPoint x: 489, startPoint y: 371, endPoint x: 568, endPoint y: 437, distance: 103.6
drag, startPoint x: 495, startPoint y: 285, endPoint x: 630, endPoint y: 290, distance: 135.7
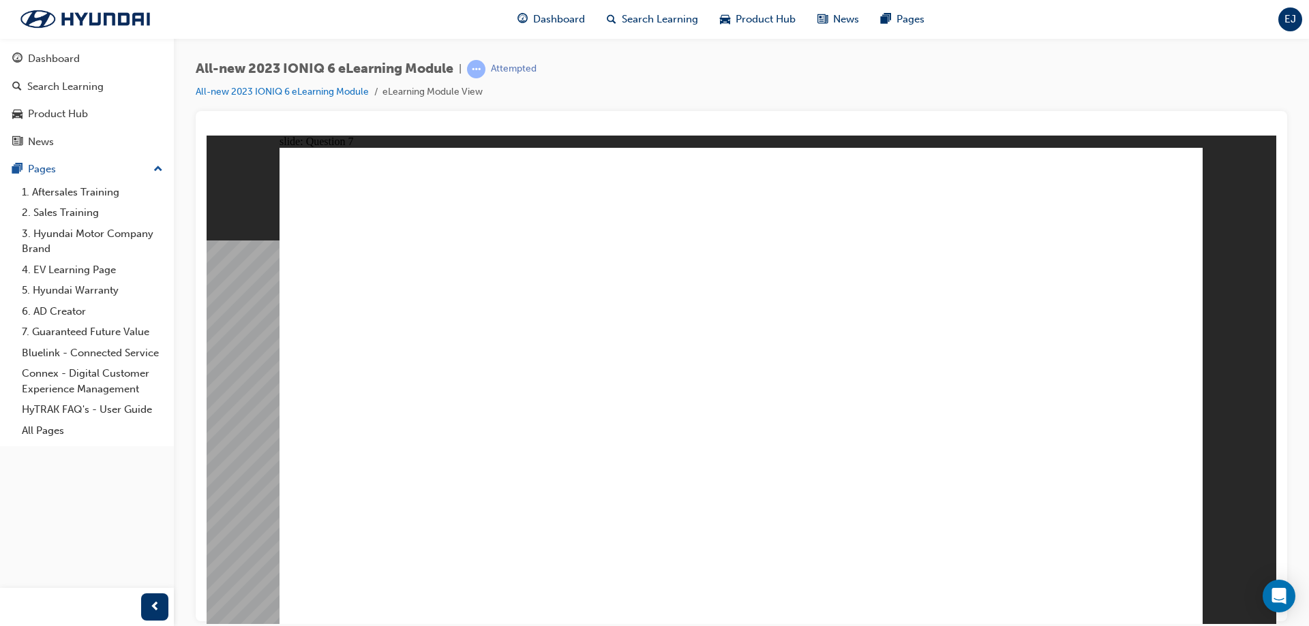
radio input "true"
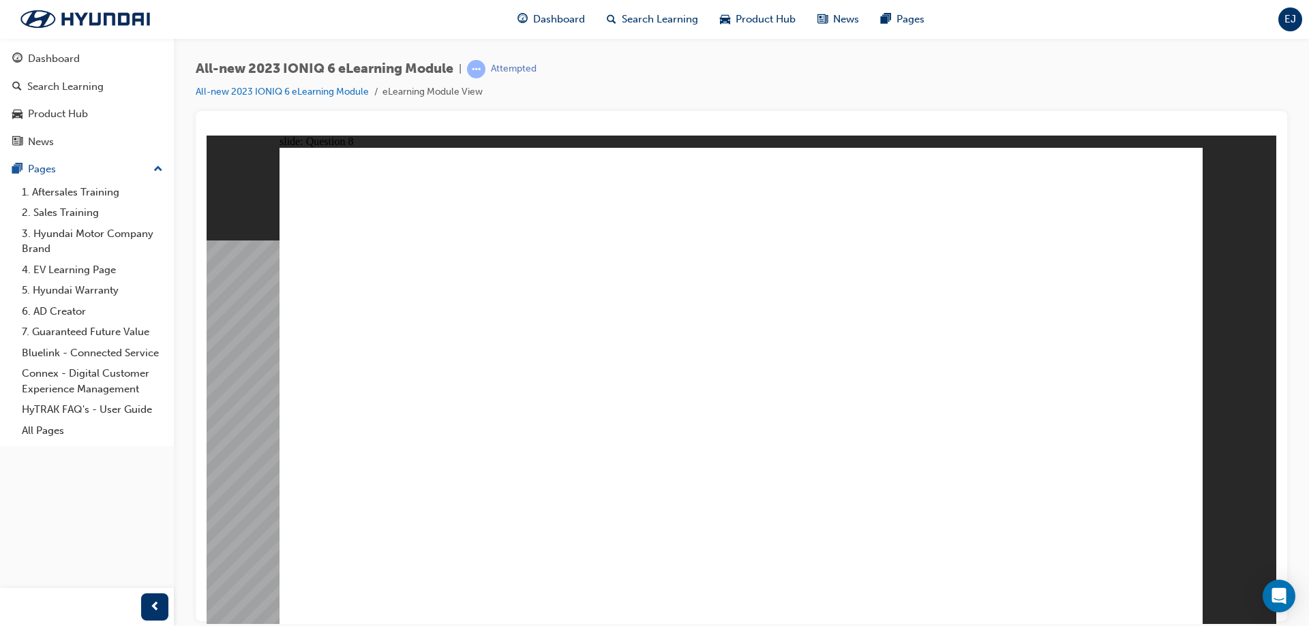
radio input "true"
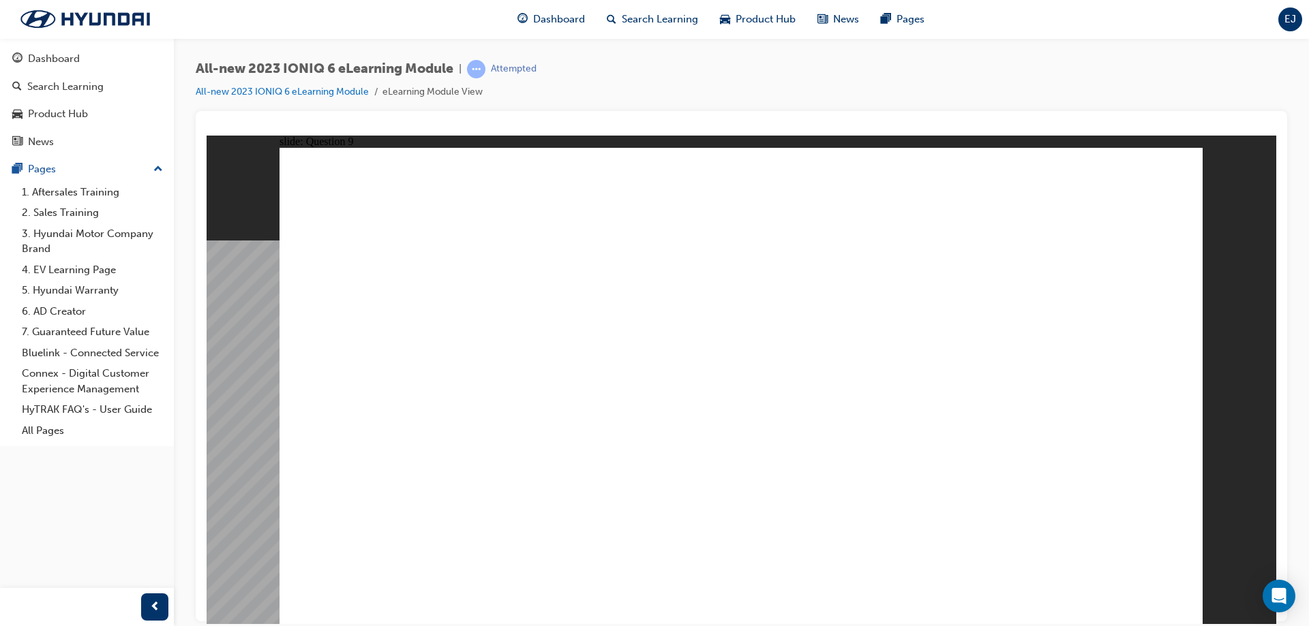
radio input "true"
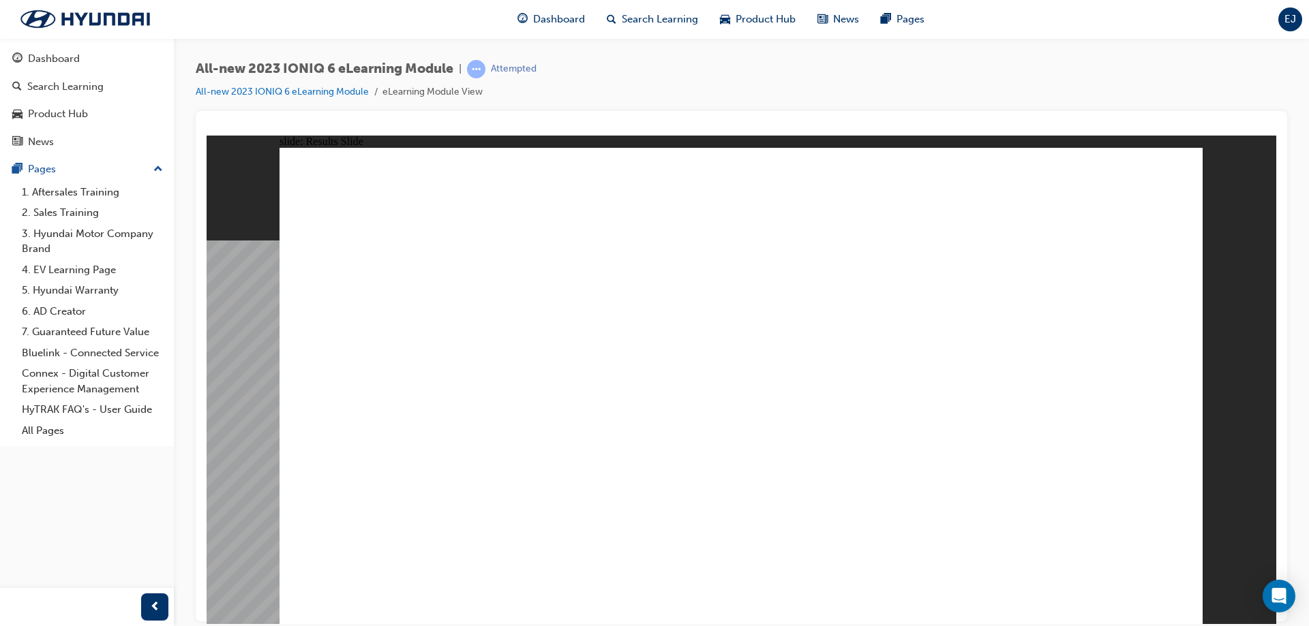
radio input "true"
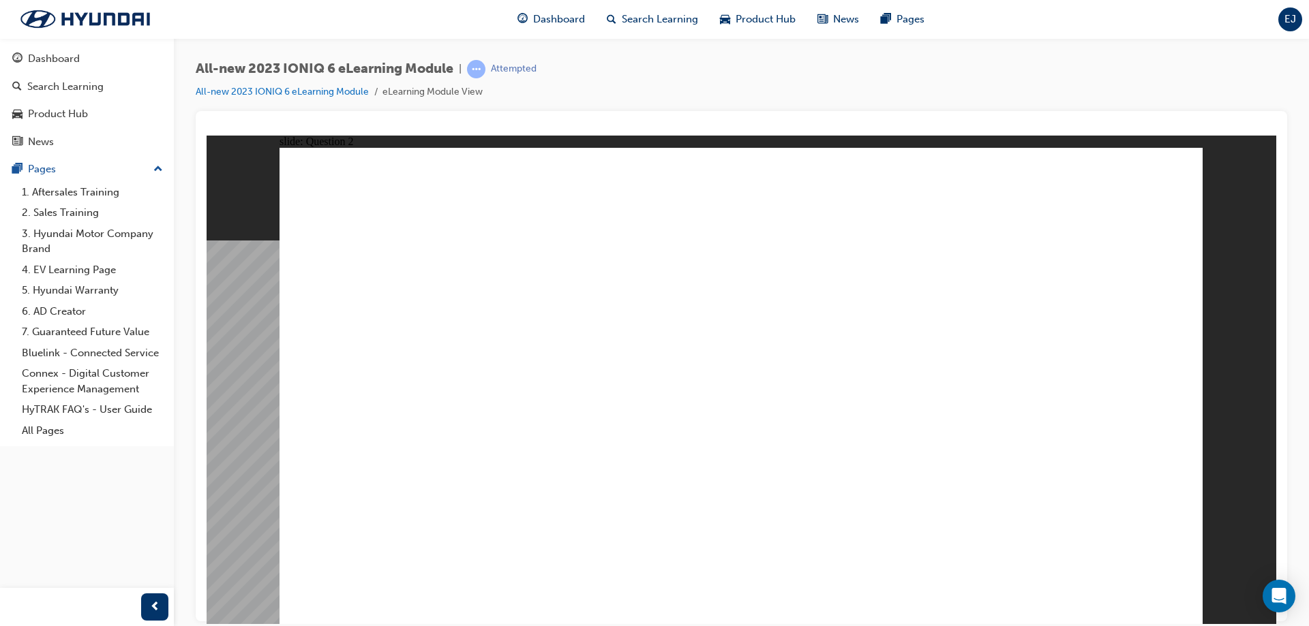
radio input "true"
drag, startPoint x: 573, startPoint y: 362, endPoint x: 667, endPoint y: 430, distance: 116.1
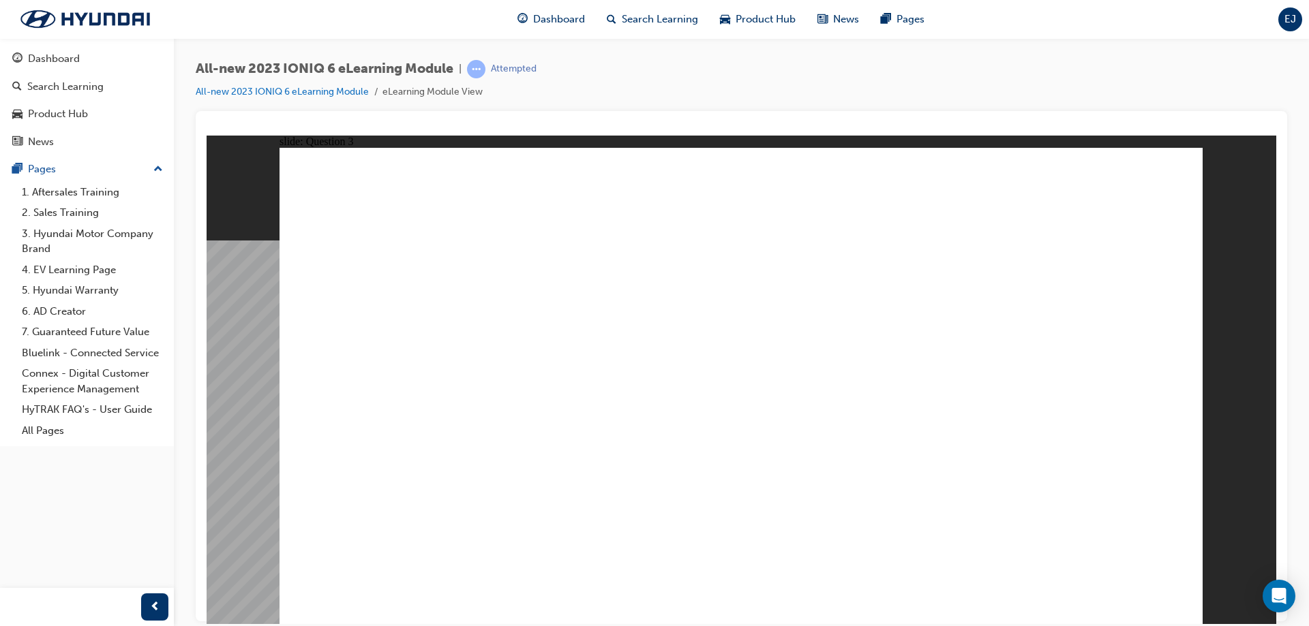
drag, startPoint x: 703, startPoint y: 322, endPoint x: 714, endPoint y: 303, distance: 22.0
drag, startPoint x: 714, startPoint y: 303, endPoint x: 600, endPoint y: 423, distance: 165.4
drag, startPoint x: 1080, startPoint y: 322, endPoint x: 982, endPoint y: 412, distance: 133.6
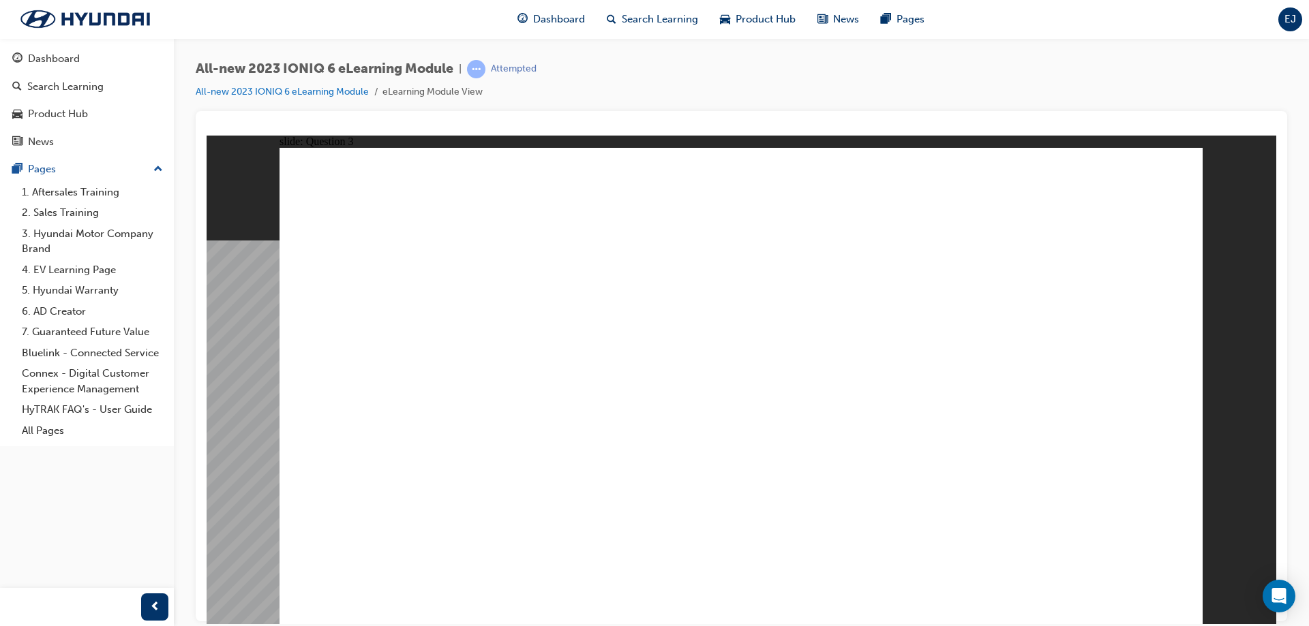
drag, startPoint x: 1005, startPoint y: 306, endPoint x: 724, endPoint y: 442, distance: 311.2
drag, startPoint x: 724, startPoint y: 306, endPoint x: 502, endPoint y: 407, distance: 244.0
drag, startPoint x: 478, startPoint y: 243, endPoint x: 573, endPoint y: 328, distance: 126.9
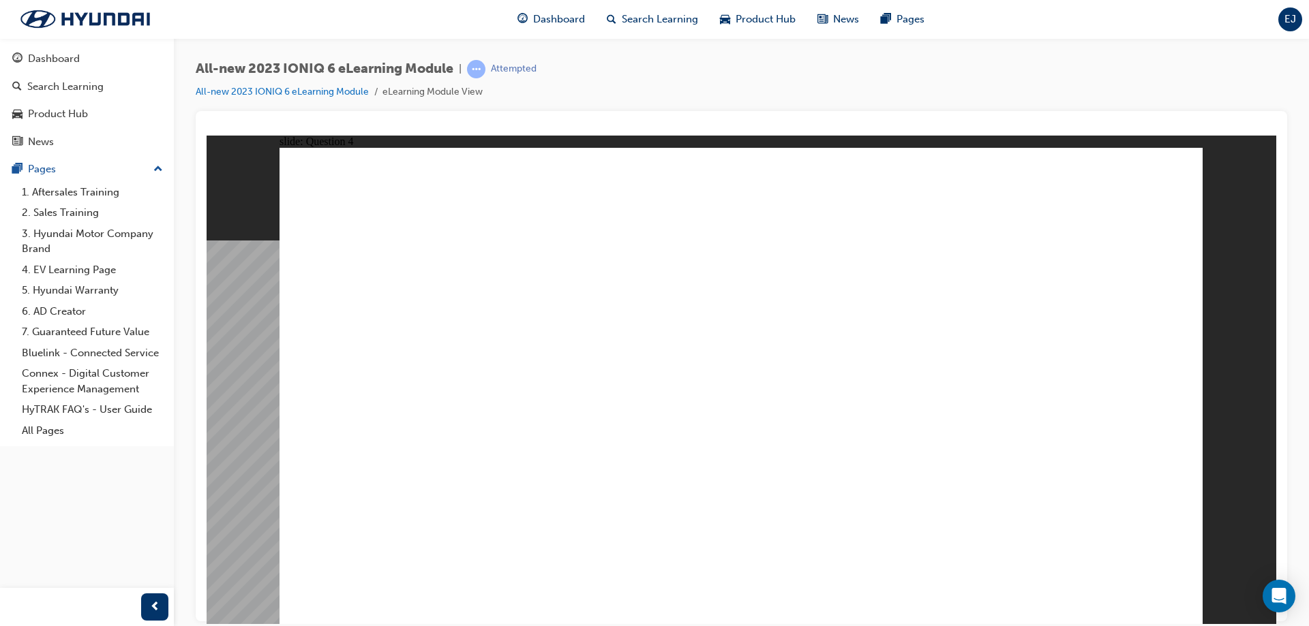
drag, startPoint x: 797, startPoint y: 383, endPoint x: 1134, endPoint y: 461, distance: 346.3
drag, startPoint x: 471, startPoint y: 282, endPoint x: 779, endPoint y: 303, distance: 308.8
drag, startPoint x: 491, startPoint y: 493, endPoint x: 823, endPoint y: 501, distance: 332.7
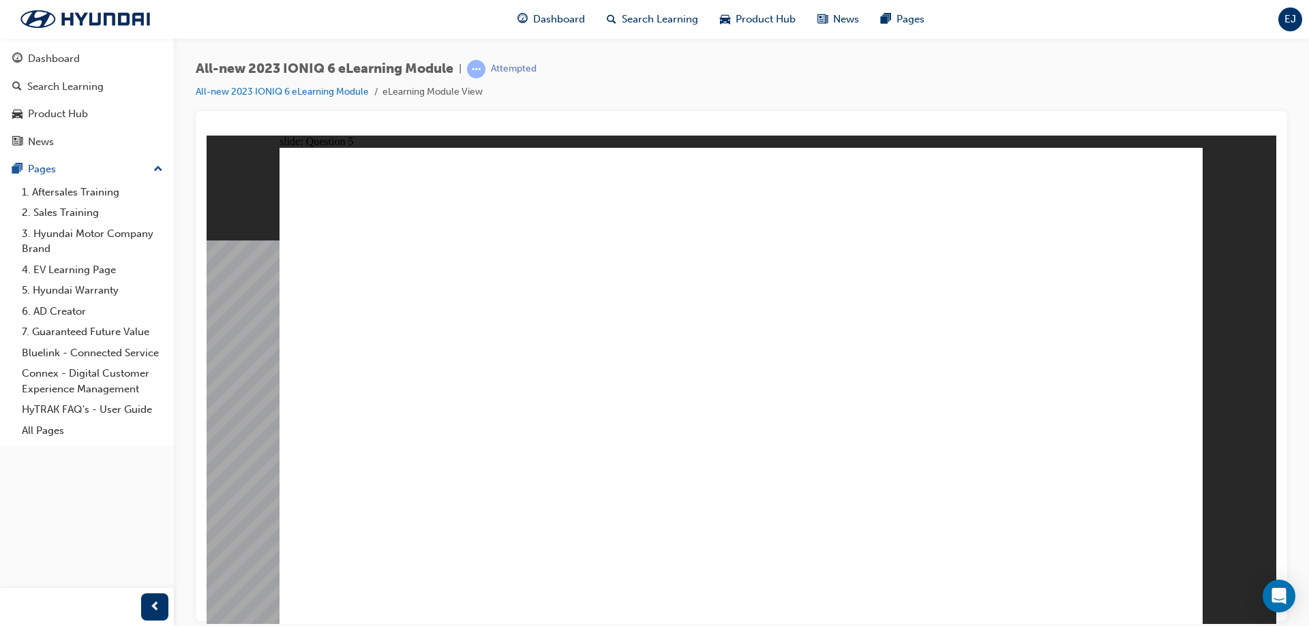
drag, startPoint x: 761, startPoint y: 305, endPoint x: 761, endPoint y: 441, distance: 135.6
drag, startPoint x: 611, startPoint y: 378, endPoint x: 818, endPoint y: 307, distance: 219.2
drag, startPoint x: 525, startPoint y: 346, endPoint x: 876, endPoint y: 359, distance: 351.2
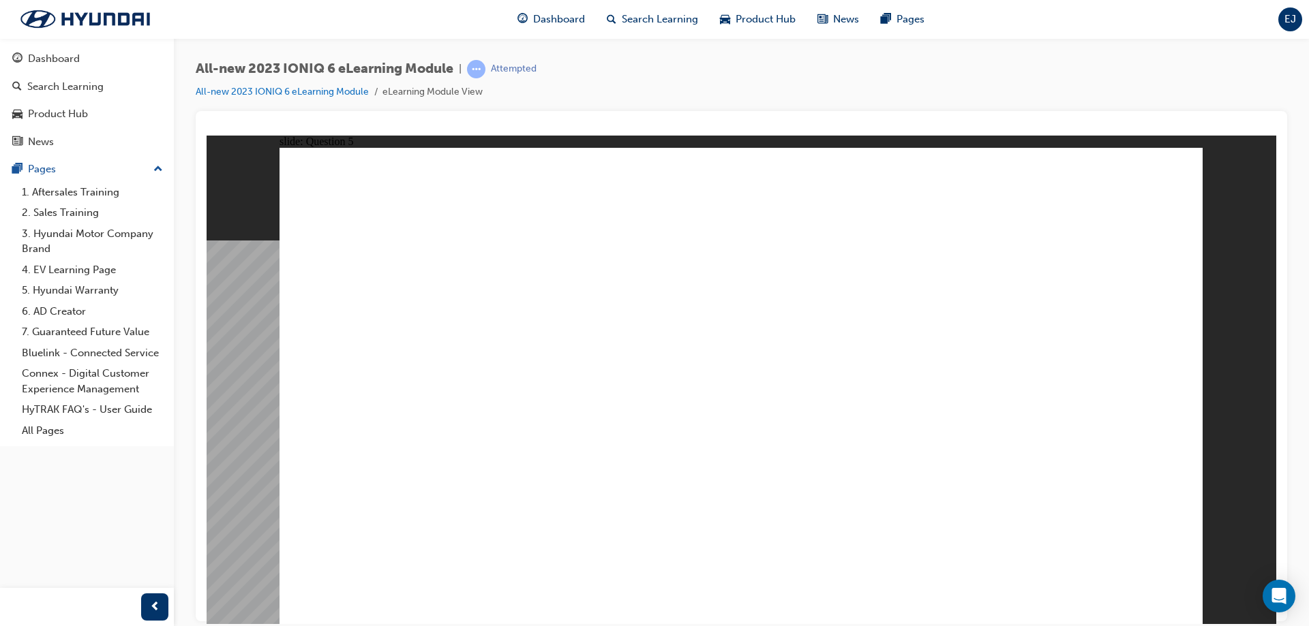
drag, startPoint x: 495, startPoint y: 296, endPoint x: 1159, endPoint y: 376, distance: 669.2
drag, startPoint x: 493, startPoint y: 358, endPoint x: 626, endPoint y: 294, distance: 147.5
drag, startPoint x: 500, startPoint y: 493, endPoint x: 465, endPoint y: 459, distance: 48.2
drag, startPoint x: 596, startPoint y: 317, endPoint x: 495, endPoint y: 371, distance: 114.3
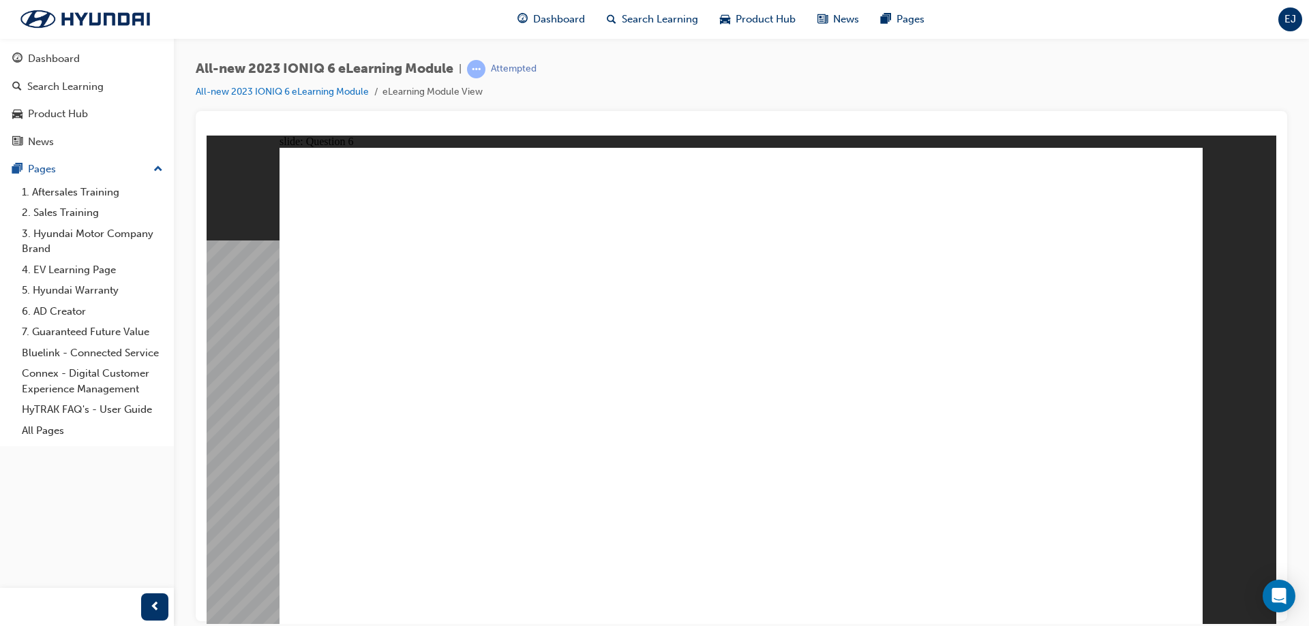
drag, startPoint x: 566, startPoint y: 386, endPoint x: 637, endPoint y: 299, distance: 112.0
drag, startPoint x: 471, startPoint y: 397, endPoint x: 600, endPoint y: 513, distance: 173.7
drag, startPoint x: 495, startPoint y: 560, endPoint x: 997, endPoint y: 592, distance: 503.3
drag, startPoint x: 1109, startPoint y: 565, endPoint x: 1110, endPoint y: 572, distance: 6.8
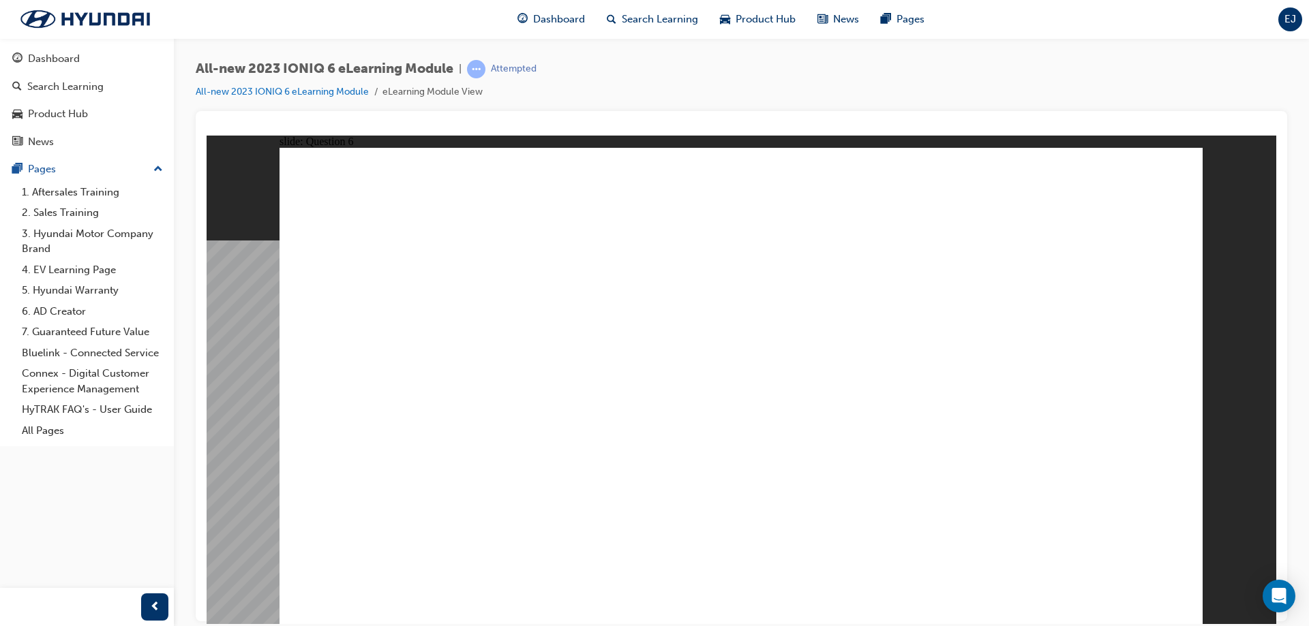
radio input "true"
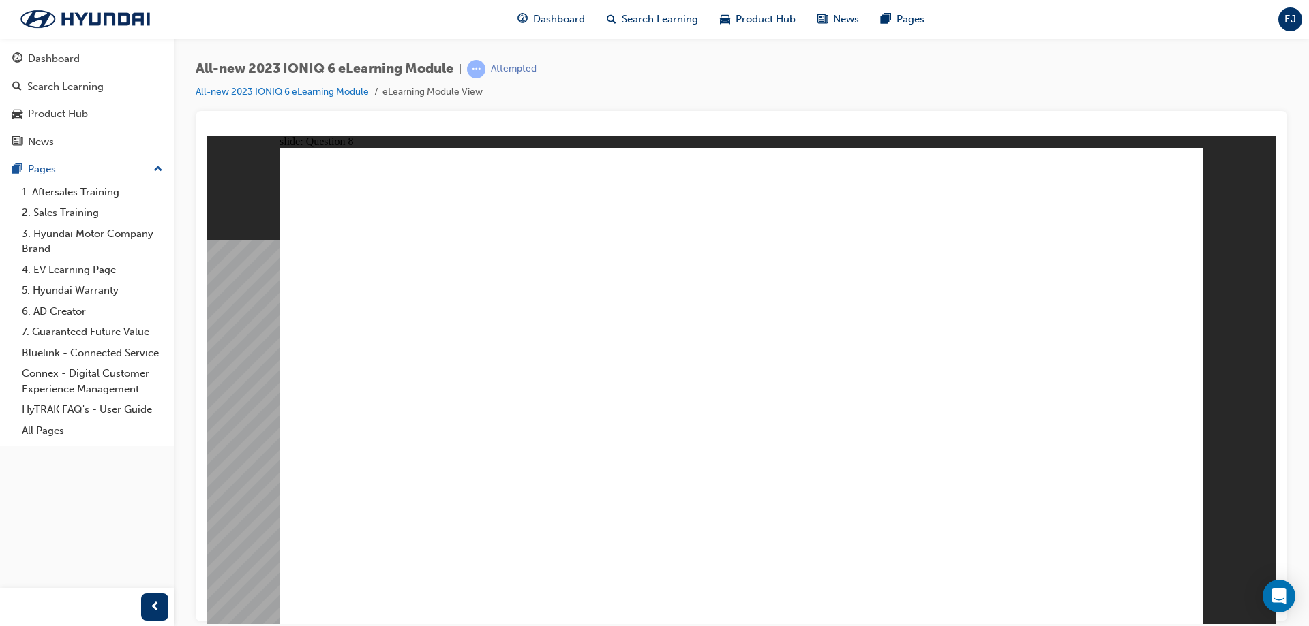
radio input "true"
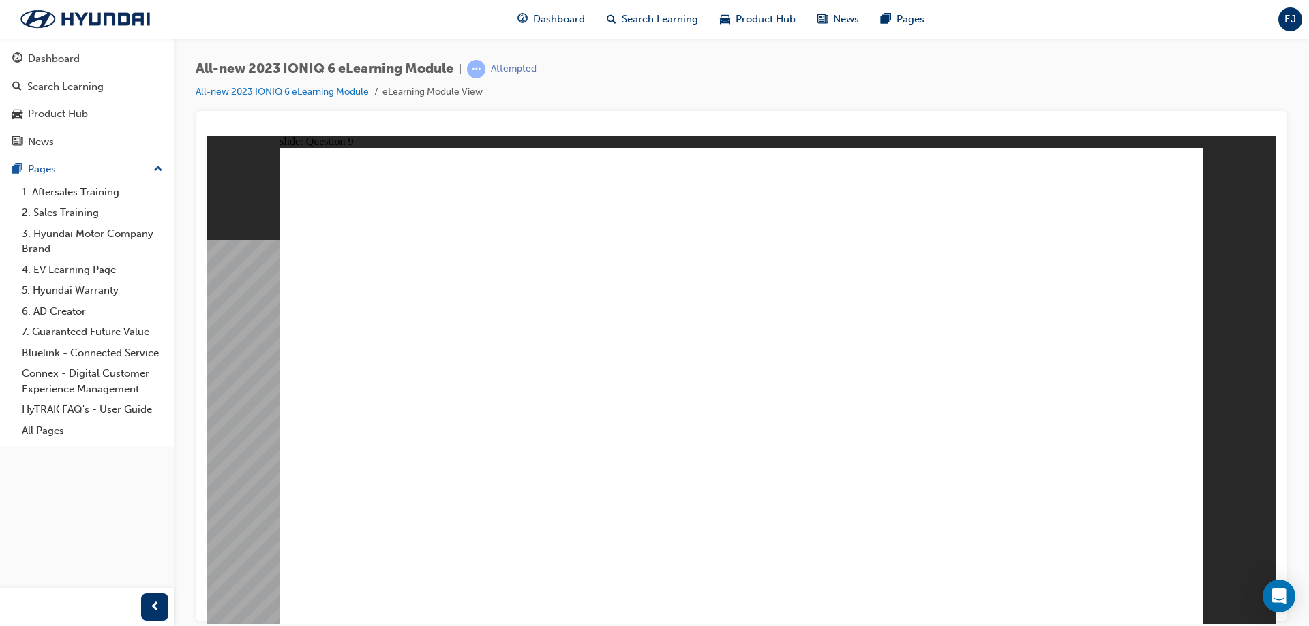
radio input "false"
radio input "true"
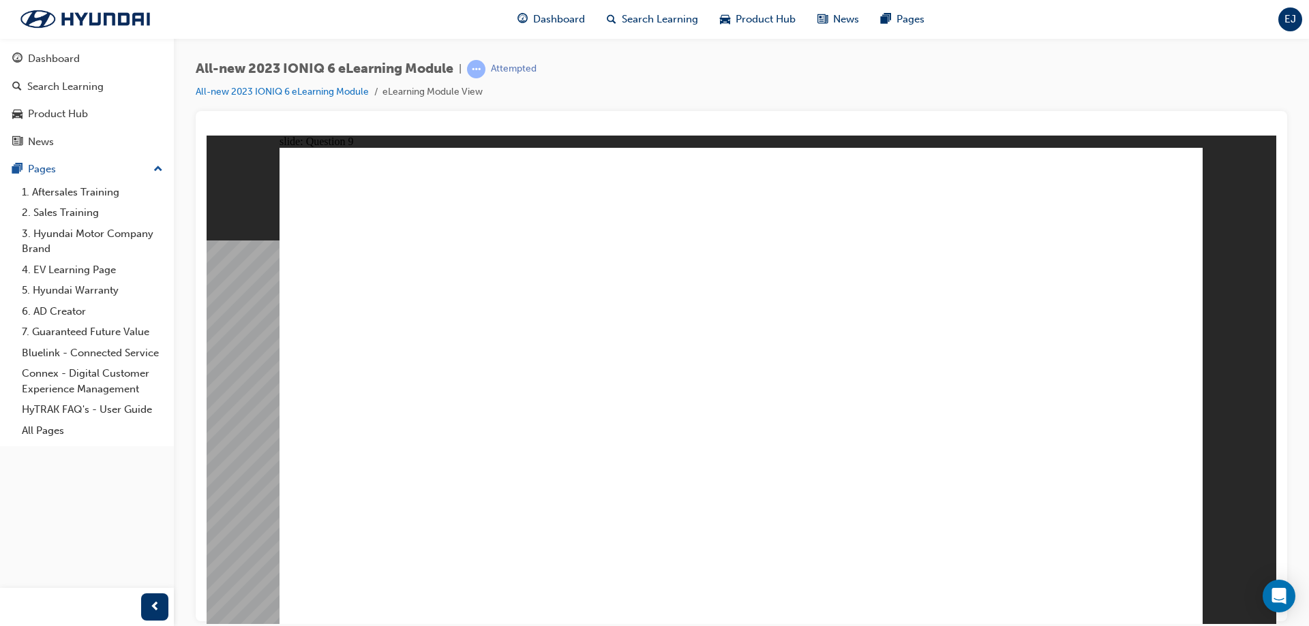
radio input "true"
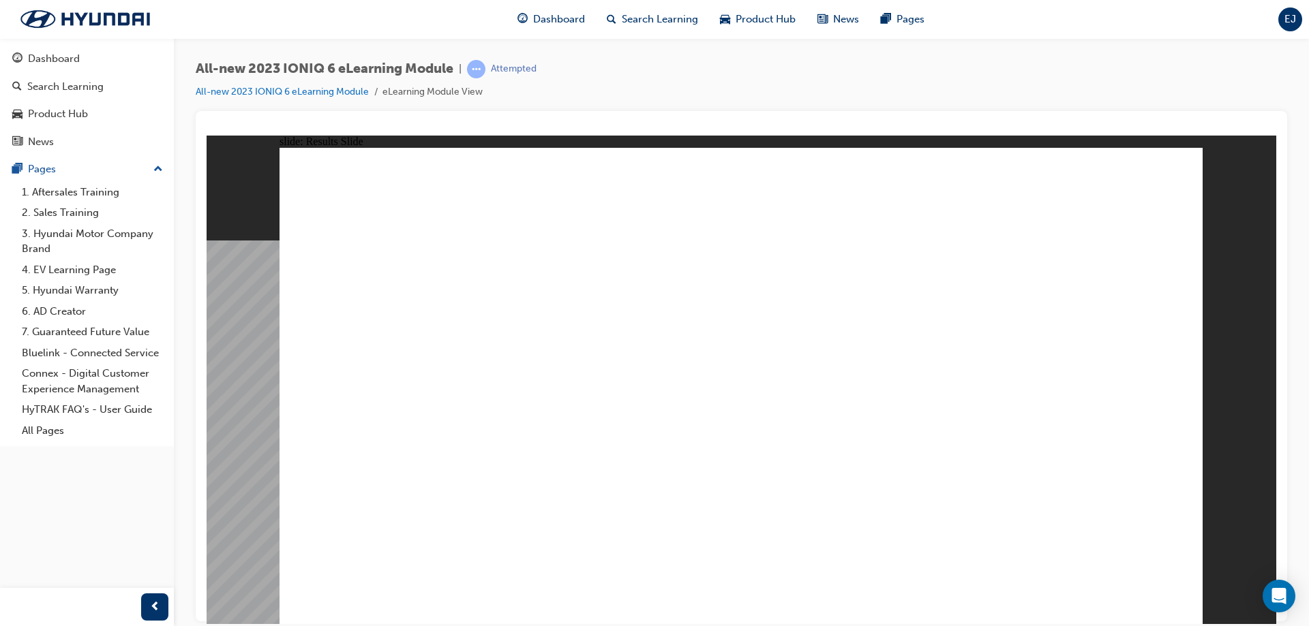
radio input "true"
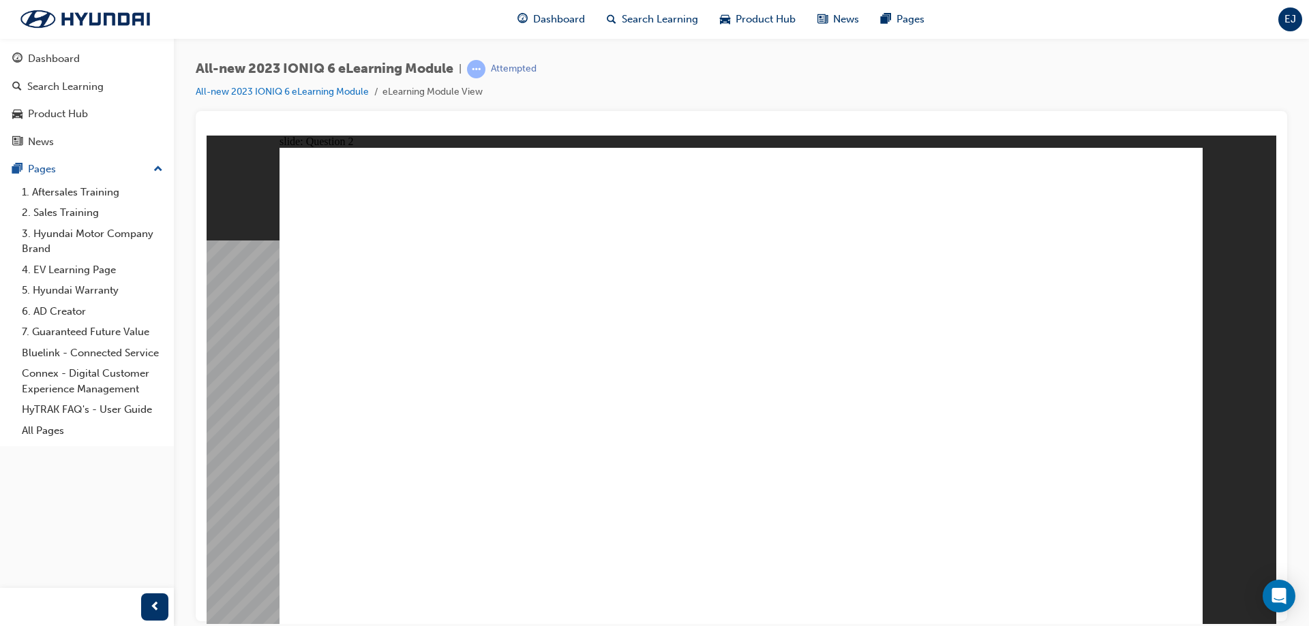
radio input "true"
drag, startPoint x: 936, startPoint y: 308, endPoint x: 868, endPoint y: 408, distance: 120.2
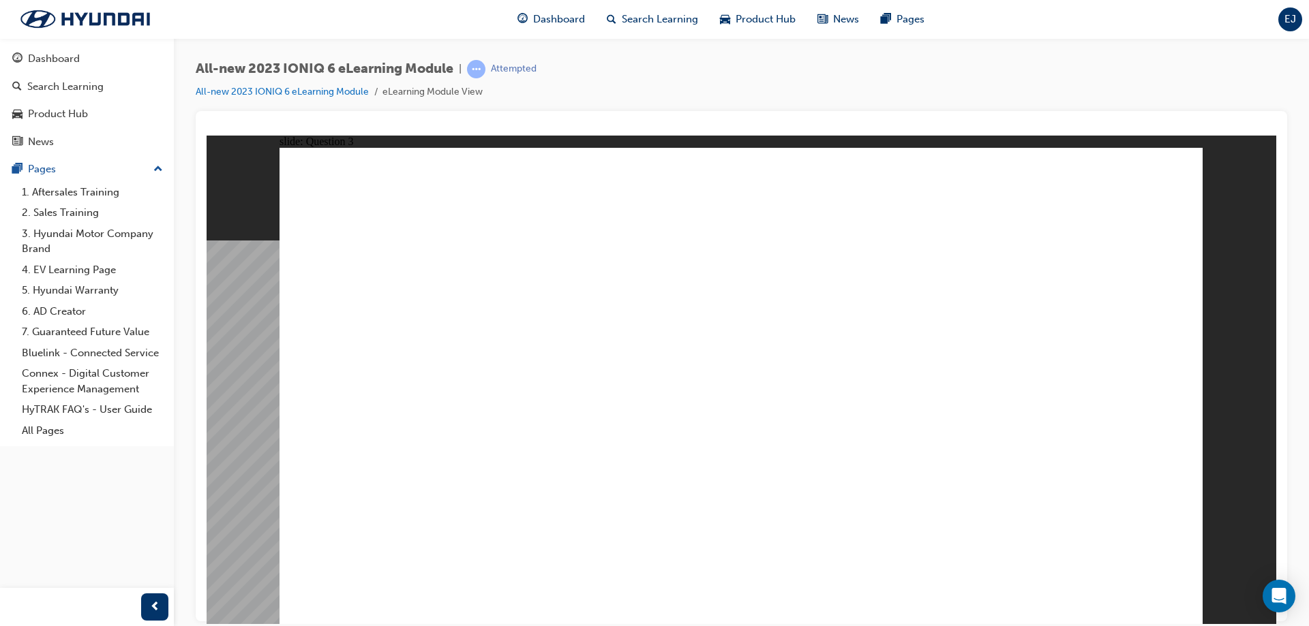
drag, startPoint x: 521, startPoint y: 286, endPoint x: 707, endPoint y: 365, distance: 202.8
drag, startPoint x: 831, startPoint y: 354, endPoint x: 936, endPoint y: 430, distance: 129.4
drag, startPoint x: 921, startPoint y: 446, endPoint x: 665, endPoint y: 450, distance: 255.6
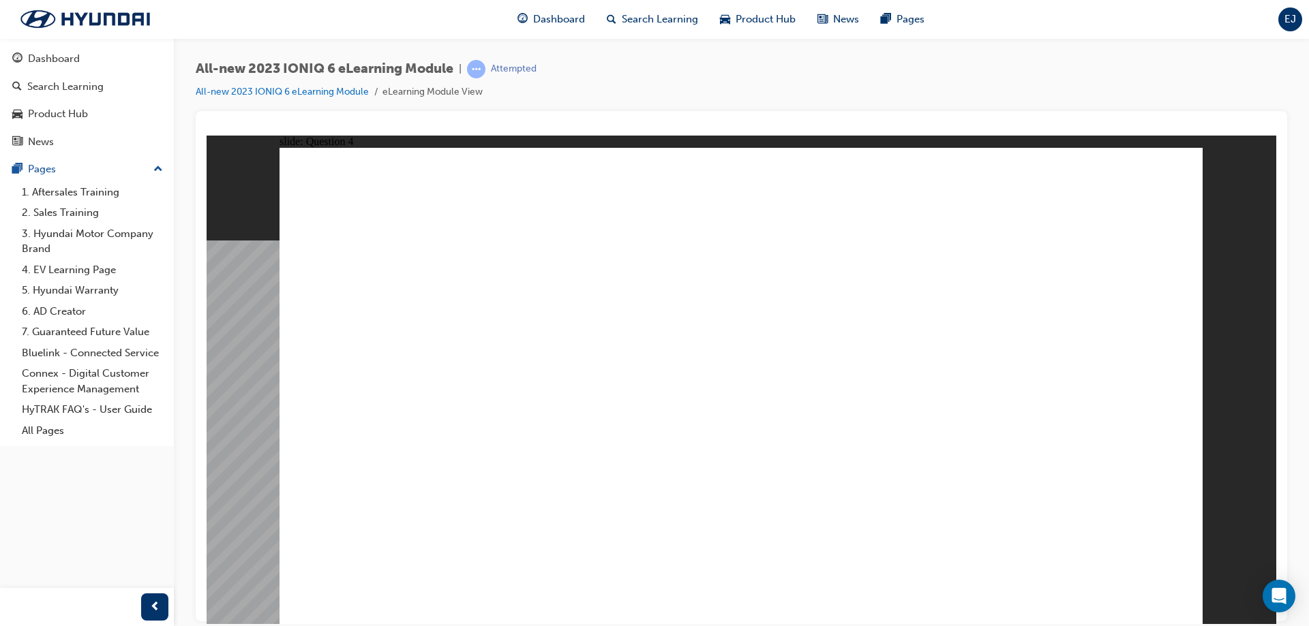
drag, startPoint x: 721, startPoint y: 284, endPoint x: 428, endPoint y: 421, distance: 323.5
drag, startPoint x: 1014, startPoint y: 303, endPoint x: 723, endPoint y: 457, distance: 329.3
drag, startPoint x: 517, startPoint y: 299, endPoint x: 1079, endPoint y: 431, distance: 577.4
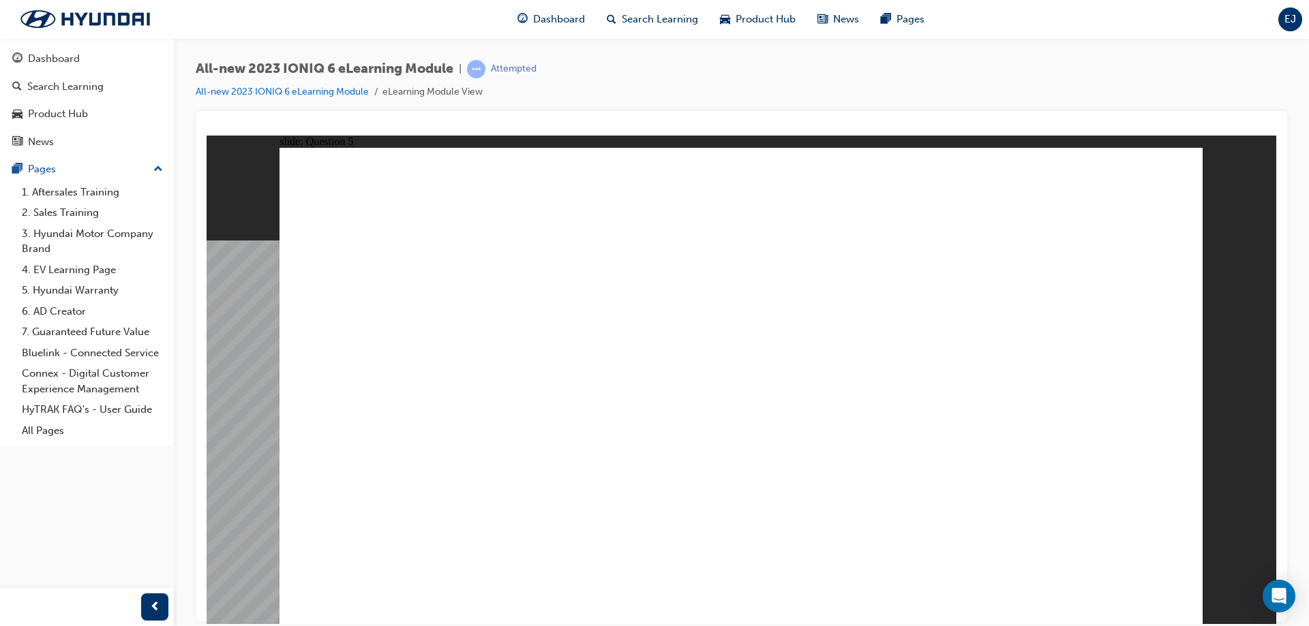
drag, startPoint x: 488, startPoint y: 289, endPoint x: 793, endPoint y: 436, distance: 338.3
drag, startPoint x: 514, startPoint y: 348, endPoint x: 804, endPoint y: 346, distance: 290.3
drag, startPoint x: 519, startPoint y: 413, endPoint x: 813, endPoint y: 278, distance: 323.9
drag, startPoint x: 559, startPoint y: 498, endPoint x: 855, endPoint y: 508, distance: 296.7
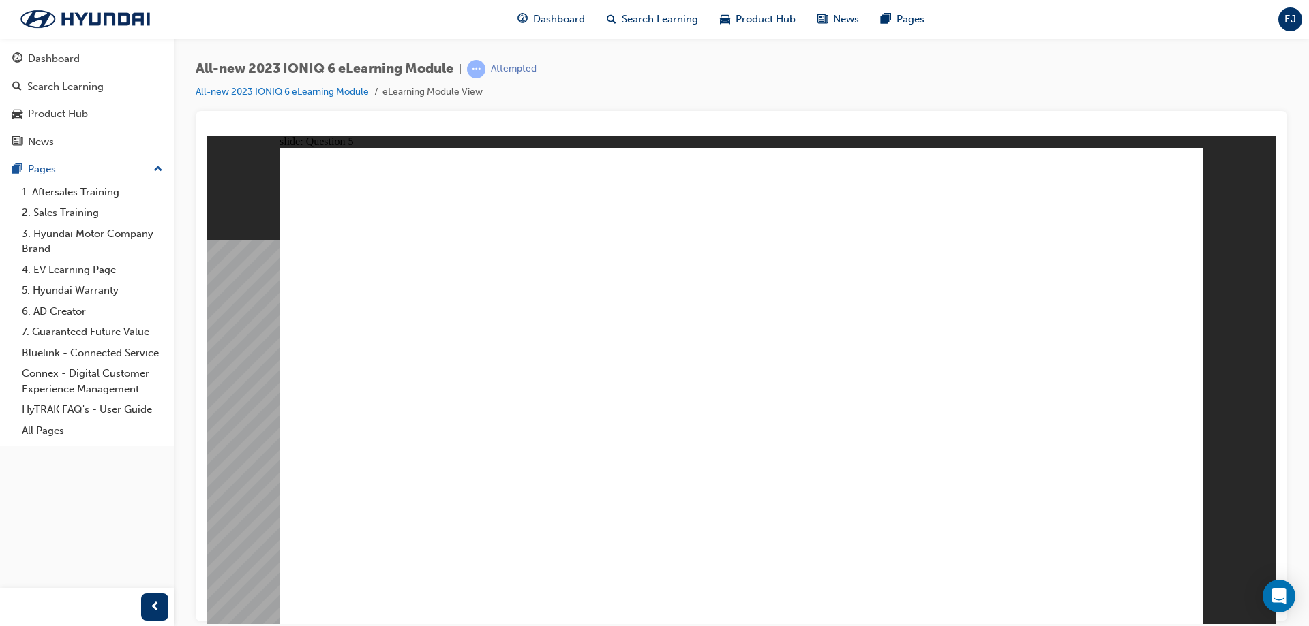
drag, startPoint x: 549, startPoint y: 552, endPoint x: 961, endPoint y: 561, distance: 411.7
drag, startPoint x: 523, startPoint y: 283, endPoint x: 672, endPoint y: 305, distance: 150.8
drag, startPoint x: 485, startPoint y: 469, endPoint x: 585, endPoint y: 486, distance: 102.3
drag, startPoint x: 472, startPoint y: 390, endPoint x: 1131, endPoint y: 367, distance: 659.4
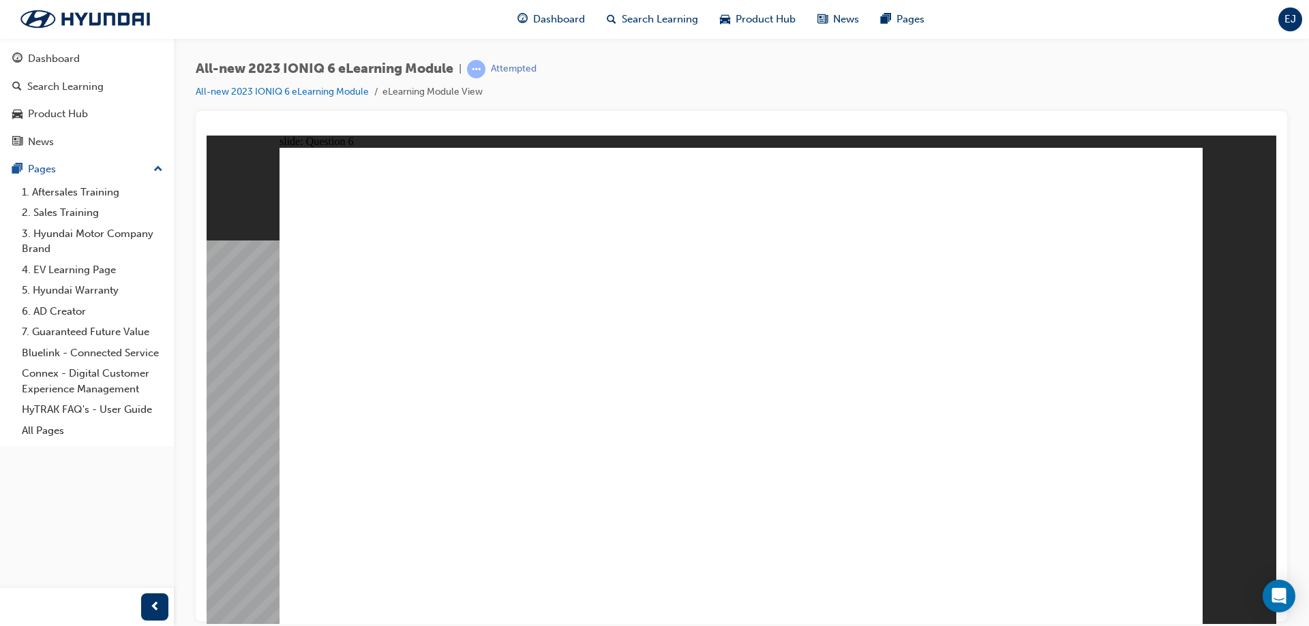
radio input "true"
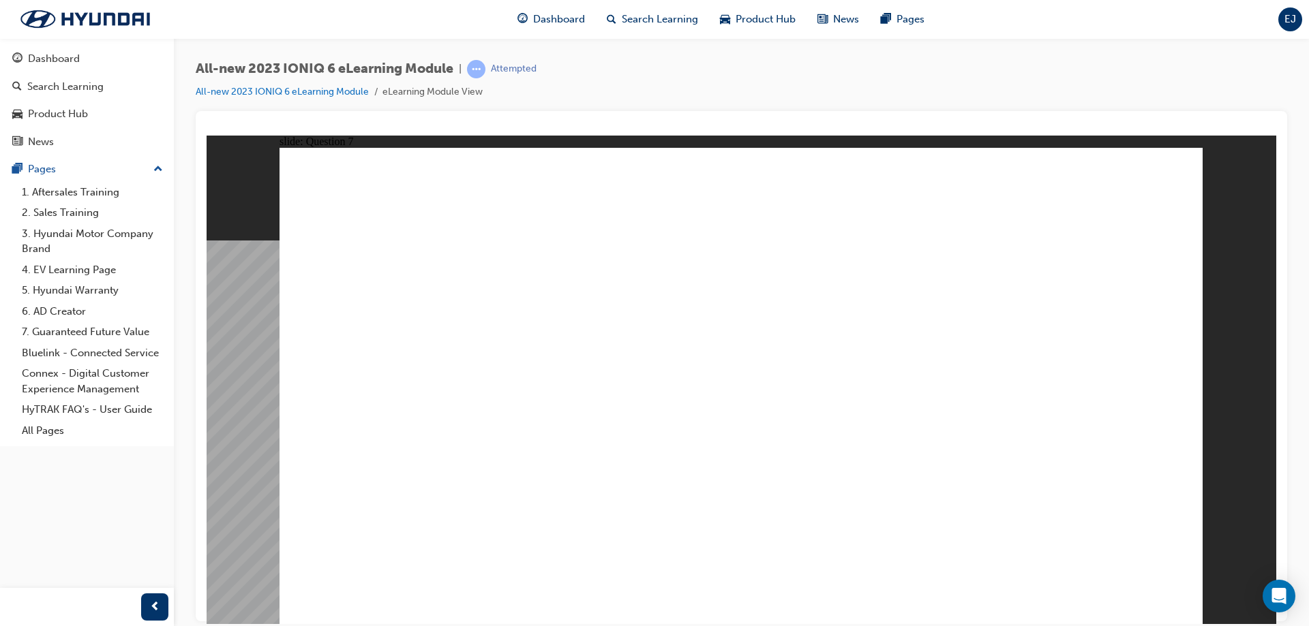
radio input "true"
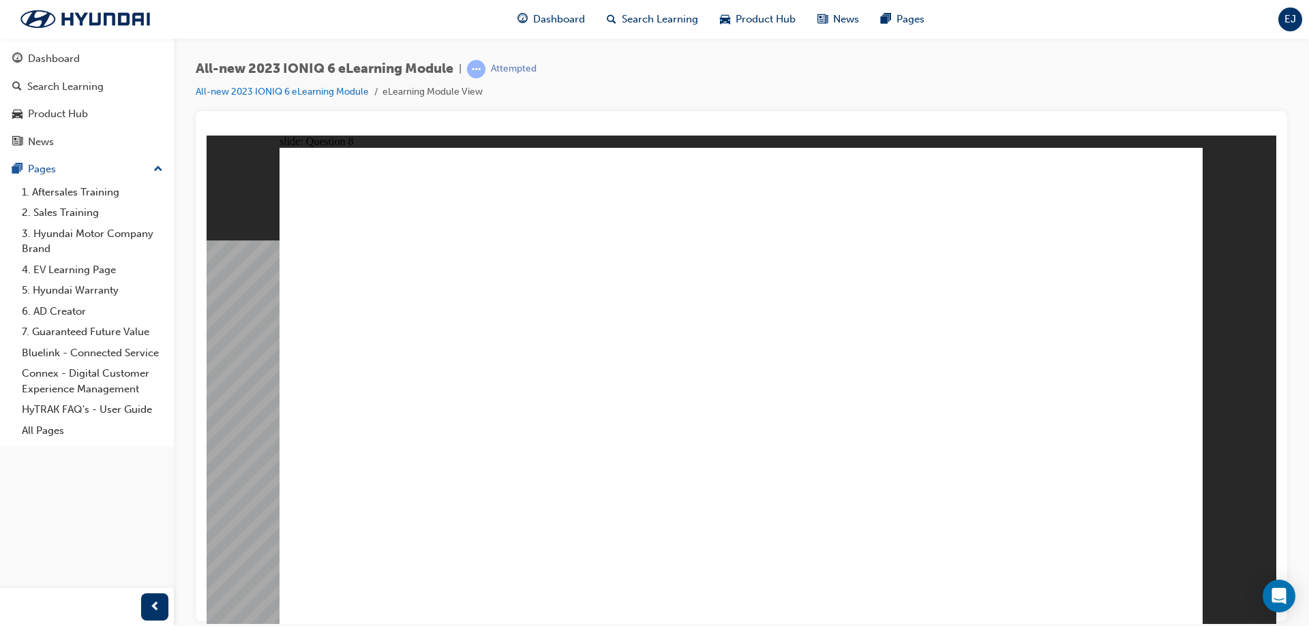
radio input "true"
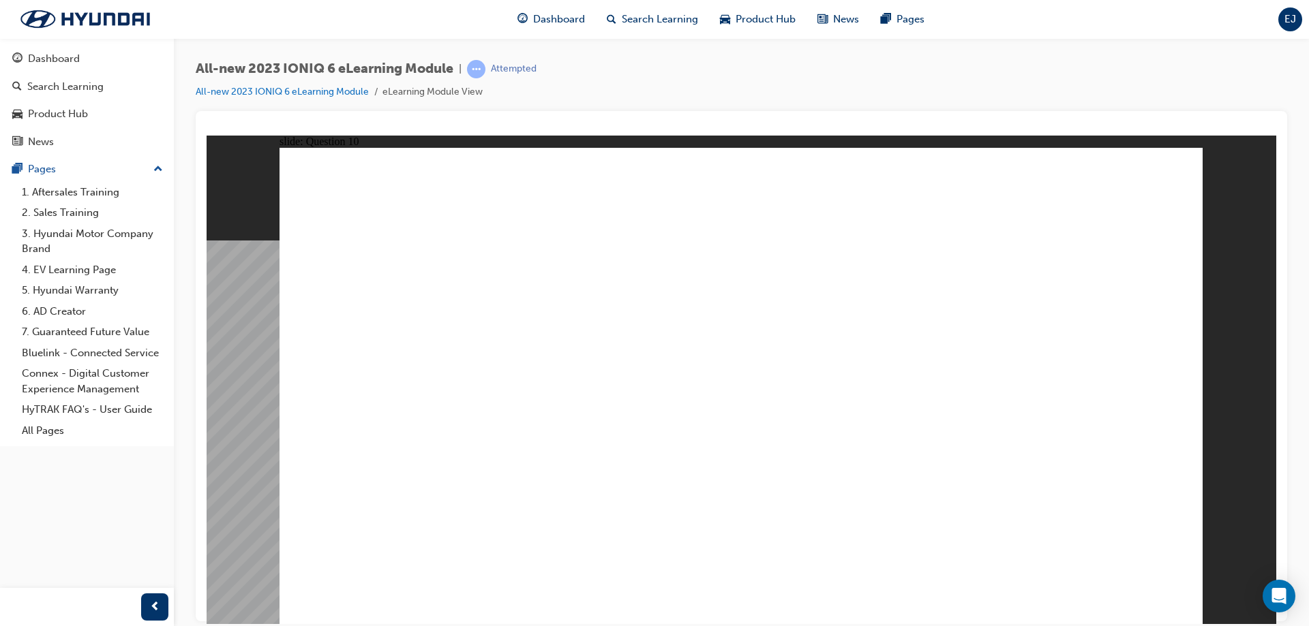
radio input "true"
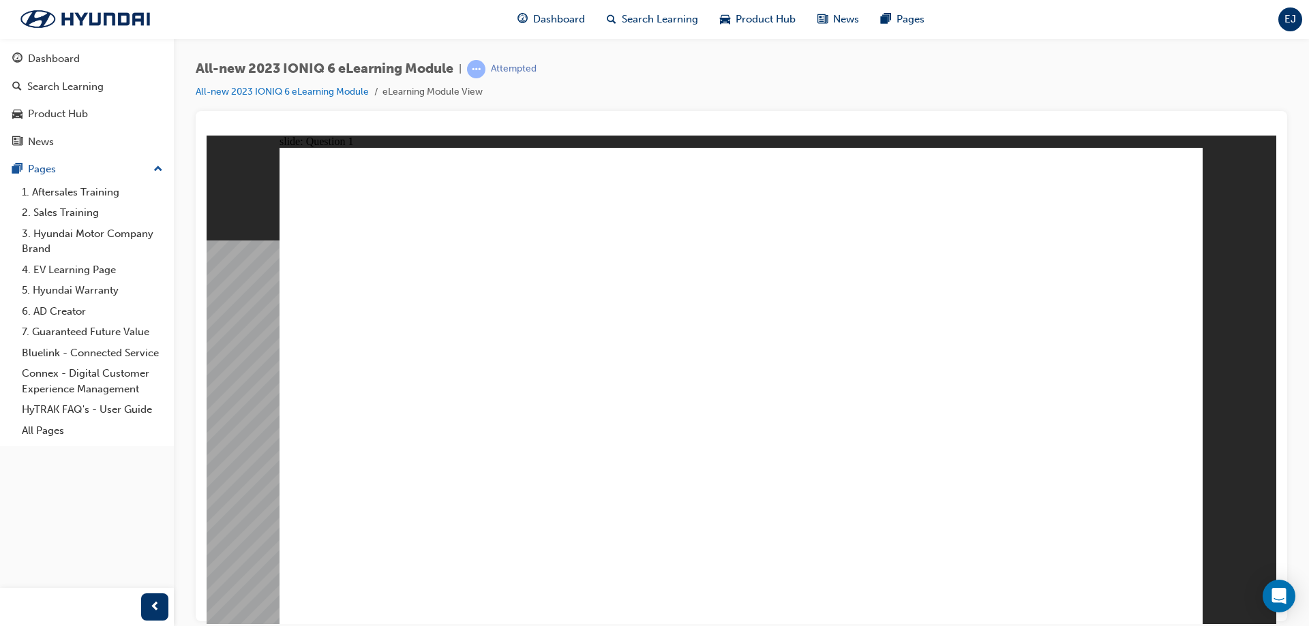
radio input "true"
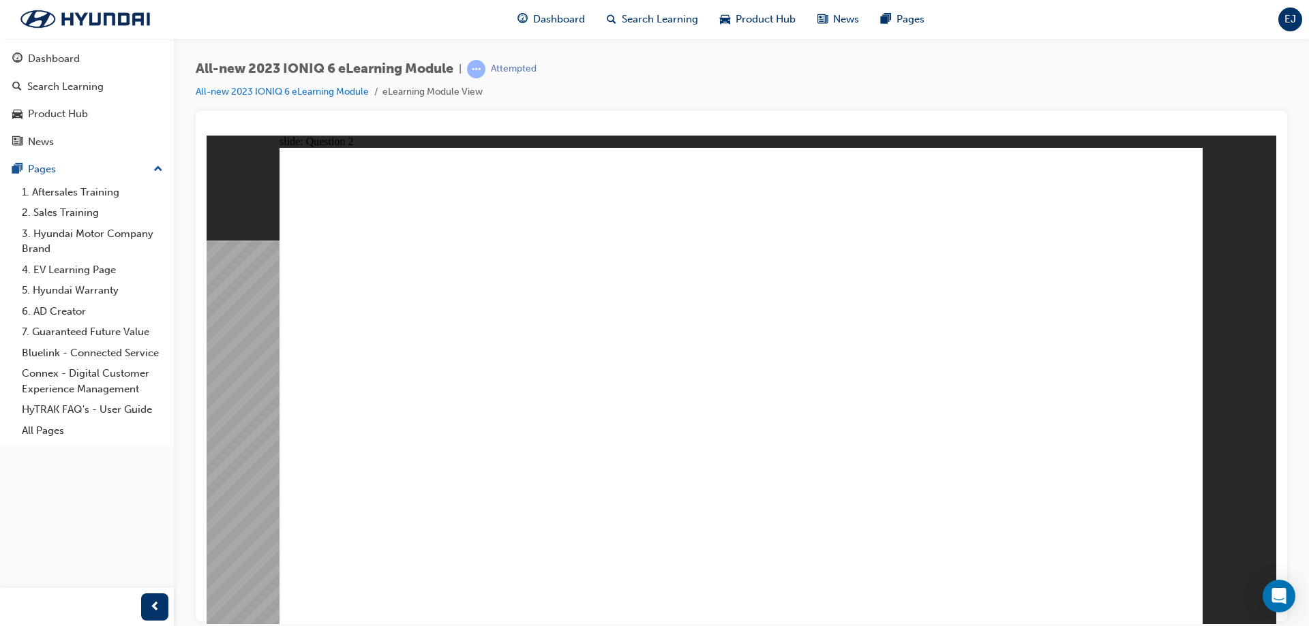
radio input "true"
drag, startPoint x: 532, startPoint y: 296, endPoint x: 671, endPoint y: 429, distance: 191.8
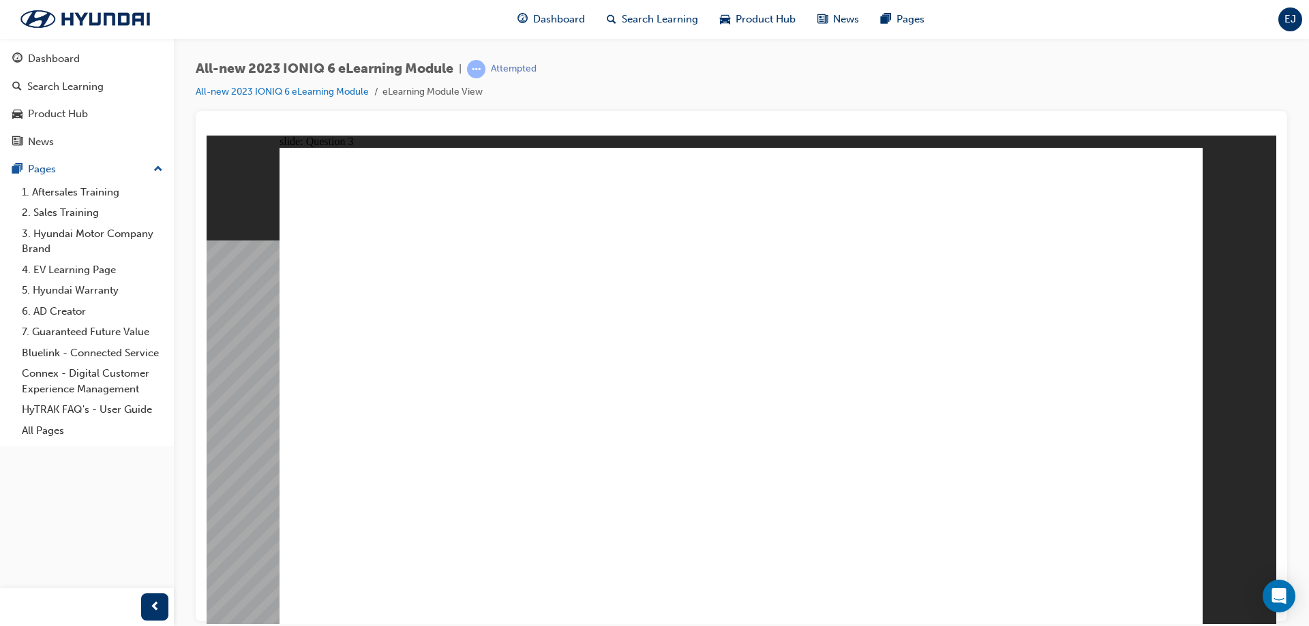
drag, startPoint x: 680, startPoint y: 315, endPoint x: 598, endPoint y: 422, distance: 134.7
drag, startPoint x: 965, startPoint y: 411, endPoint x: 905, endPoint y: 444, distance: 68.3
drag, startPoint x: 515, startPoint y: 329, endPoint x: 1069, endPoint y: 421, distance: 561.6
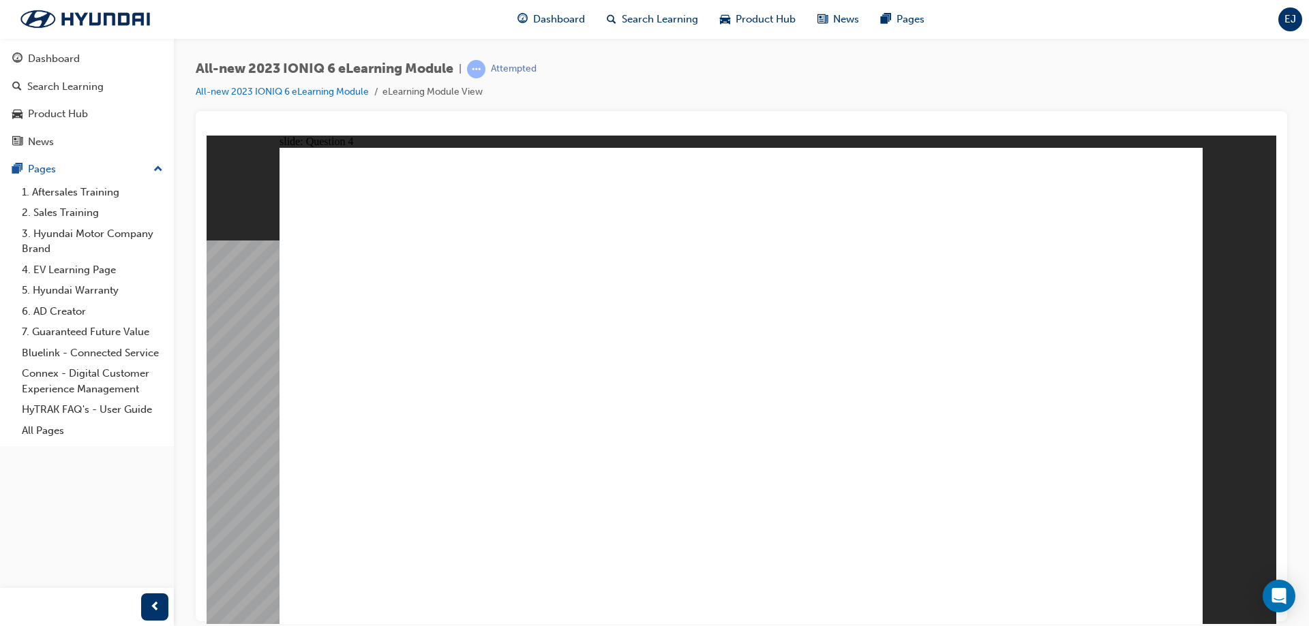
drag, startPoint x: 866, startPoint y: 366, endPoint x: 886, endPoint y: 343, distance: 30.4
drag, startPoint x: 955, startPoint y: 340, endPoint x: 743, endPoint y: 464, distance: 245.6
drag, startPoint x: 696, startPoint y: 268, endPoint x: 410, endPoint y: 409, distance: 318.5
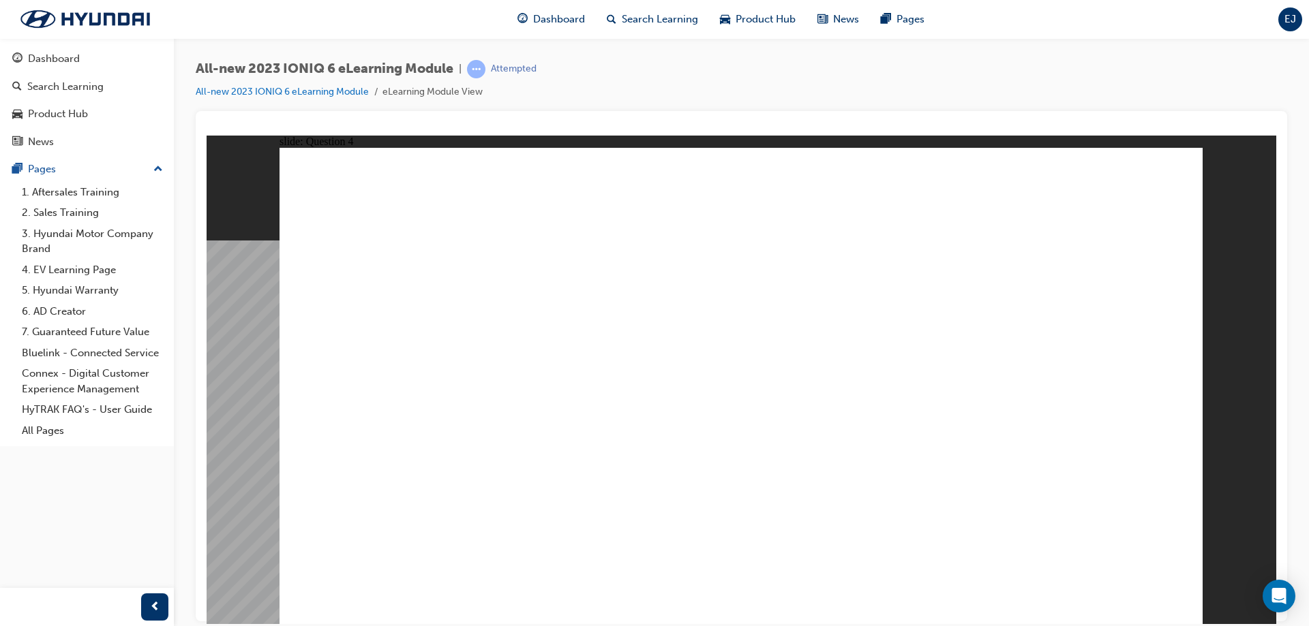
drag, startPoint x: 712, startPoint y: 292, endPoint x: 346, endPoint y: 538, distance: 441.0
drag, startPoint x: 615, startPoint y: 313, endPoint x: 395, endPoint y: 451, distance: 260.0
drag, startPoint x: 1075, startPoint y: 599, endPoint x: 1084, endPoint y: 590, distance: 12.5
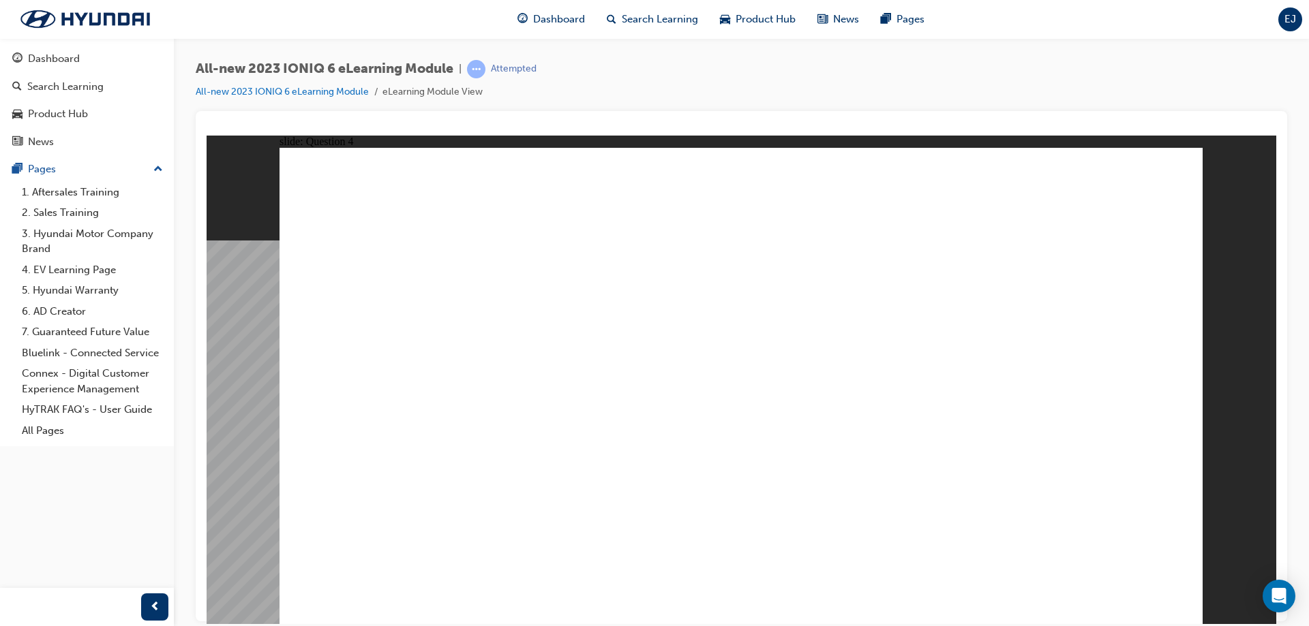
drag, startPoint x: 724, startPoint y: 453, endPoint x: 723, endPoint y: 468, distance: 15.0
drag, startPoint x: 488, startPoint y: 286, endPoint x: 842, endPoint y: 288, distance: 354.4
drag, startPoint x: 476, startPoint y: 354, endPoint x: 770, endPoint y: 361, distance: 294.5
drag, startPoint x: 506, startPoint y: 429, endPoint x: 847, endPoint y: 439, distance: 340.9
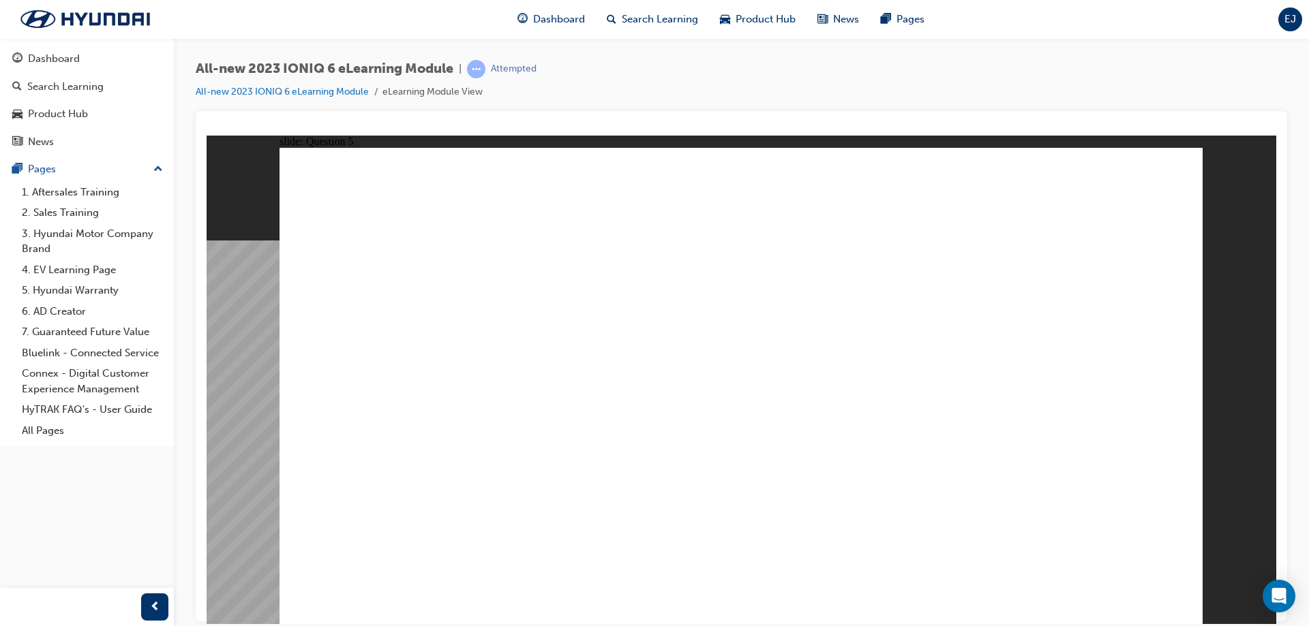
drag, startPoint x: 475, startPoint y: 487, endPoint x: 754, endPoint y: 496, distance: 279.6
drag, startPoint x: 501, startPoint y: 284, endPoint x: 1170, endPoint y: 361, distance: 673.8
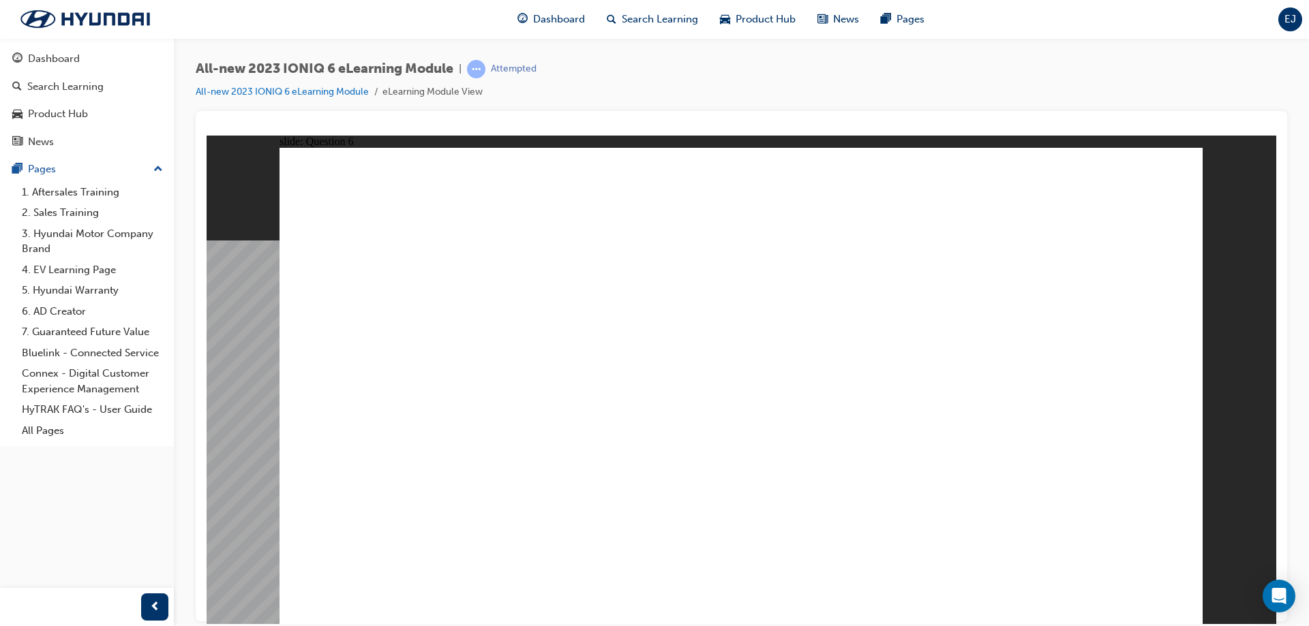
drag, startPoint x: 482, startPoint y: 561, endPoint x: 602, endPoint y: 492, distance: 138.9
drag, startPoint x: 629, startPoint y: 491, endPoint x: 971, endPoint y: 541, distance: 345.8
drag, startPoint x: 506, startPoint y: 384, endPoint x: 634, endPoint y: 309, distance: 149.0
drag, startPoint x: 480, startPoint y: 462, endPoint x: 611, endPoint y: 476, distance: 131.0
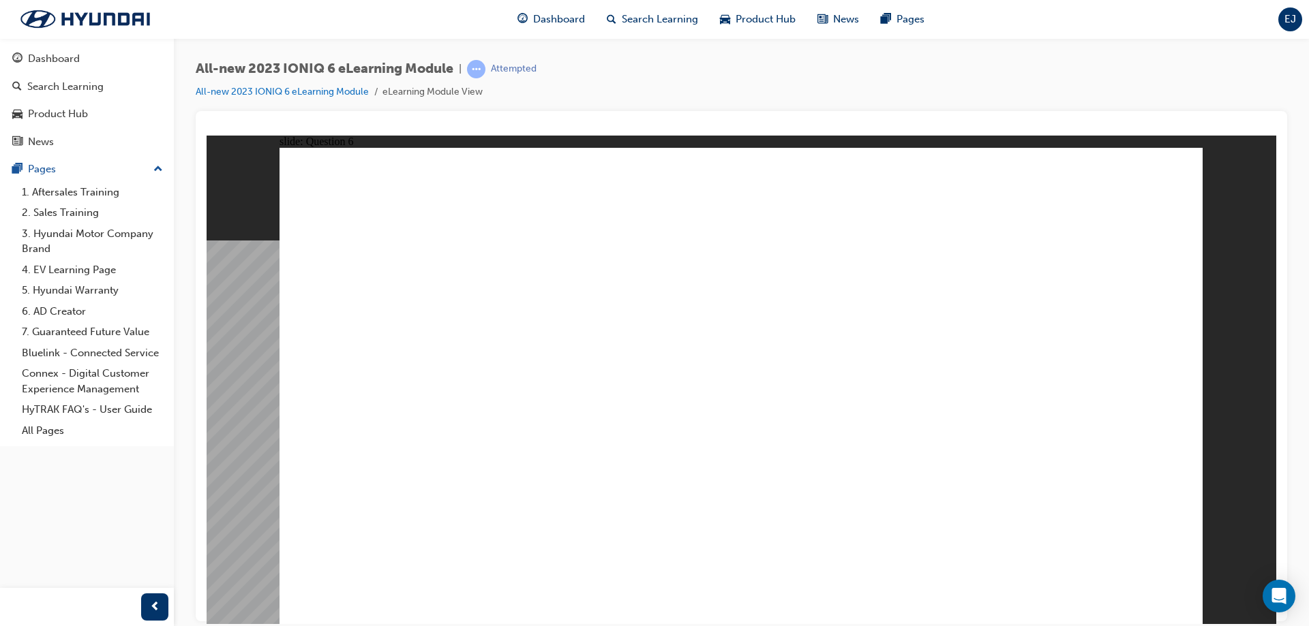
radio input "true"
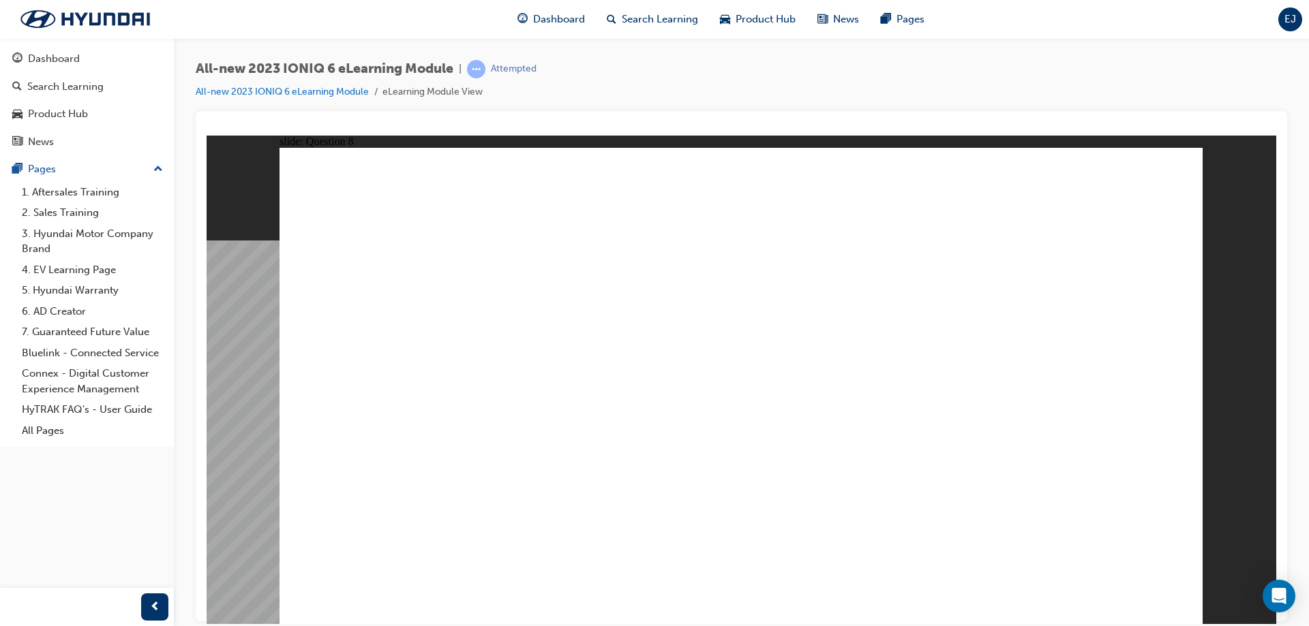
radio input "true"
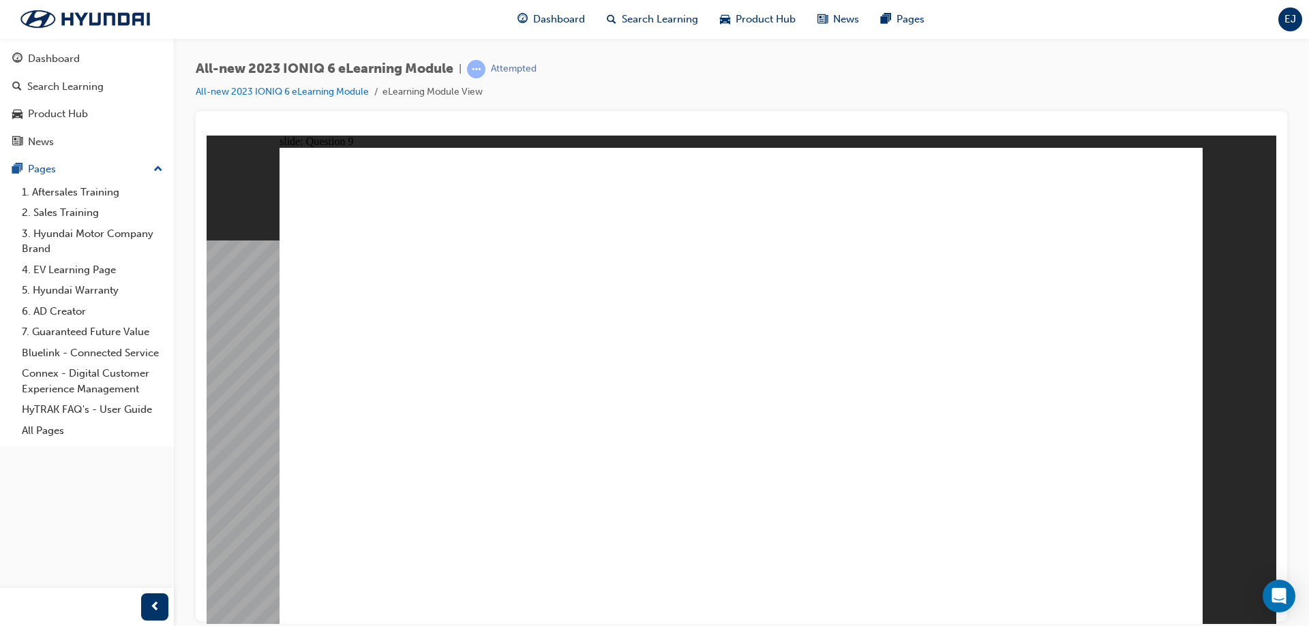
radio input "true"
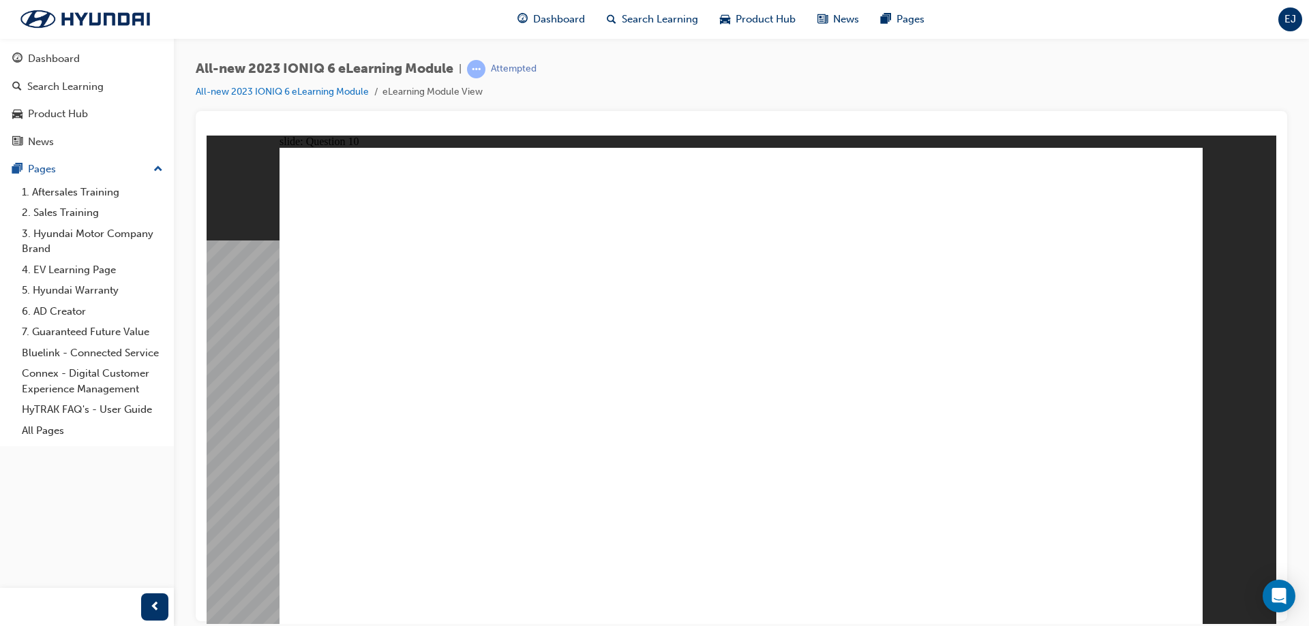
radio input "true"
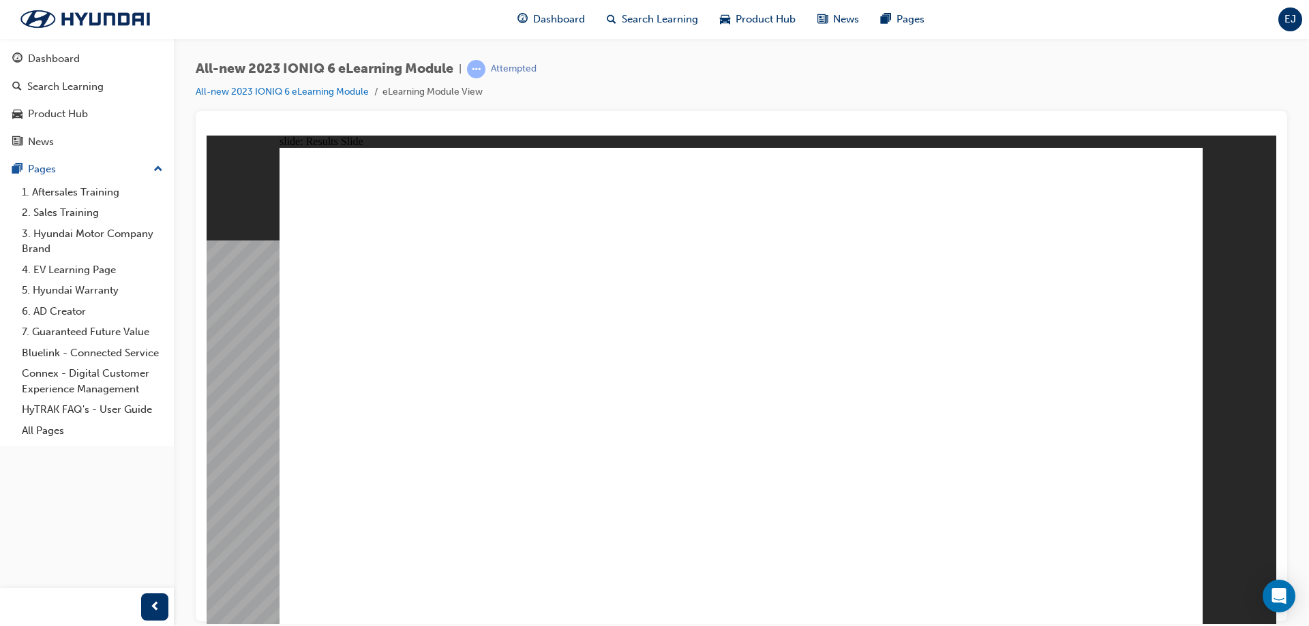
radio input "true"
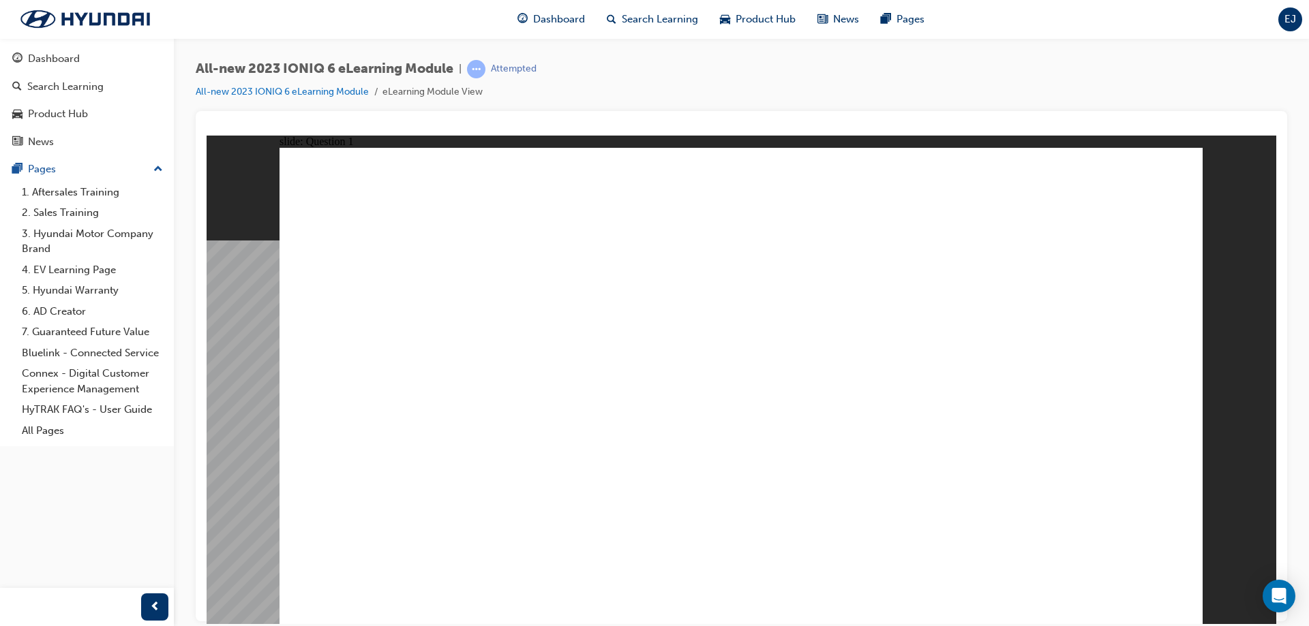
radio input "true"
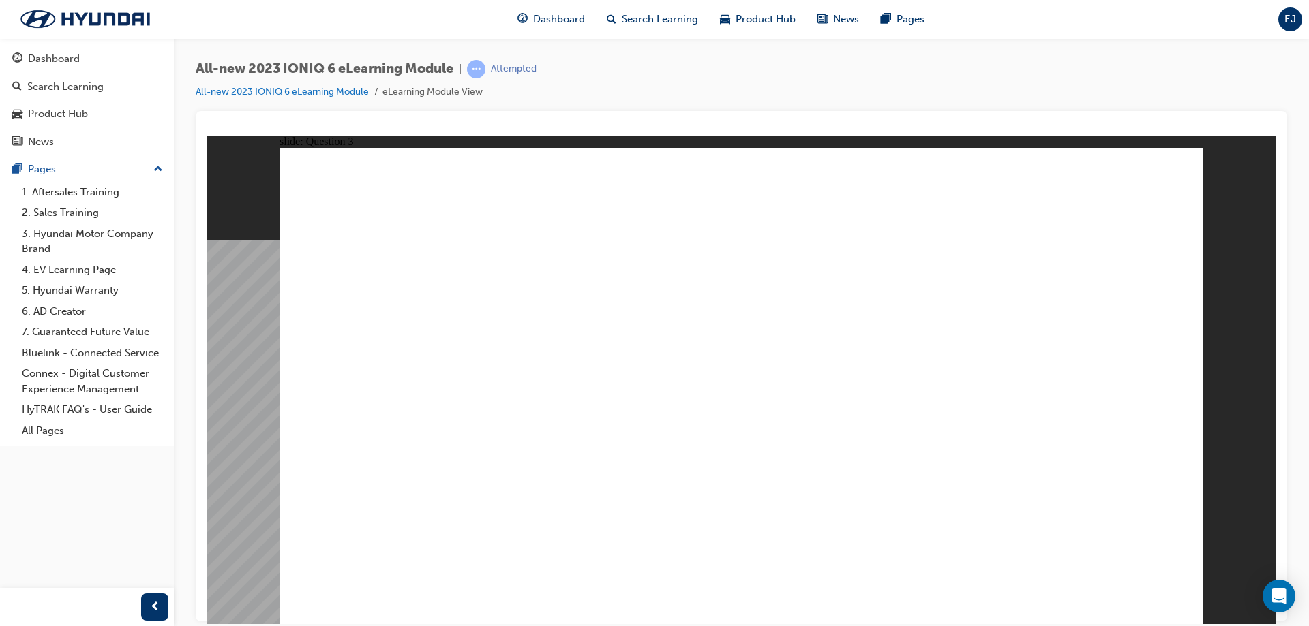
drag, startPoint x: 985, startPoint y: 287, endPoint x: 585, endPoint y: 400, distance: 415.1
drag, startPoint x: 919, startPoint y: 399, endPoint x: 756, endPoint y: 341, distance: 172.2
drag, startPoint x: 910, startPoint y: 446, endPoint x: 1004, endPoint y: 472, distance: 97.6
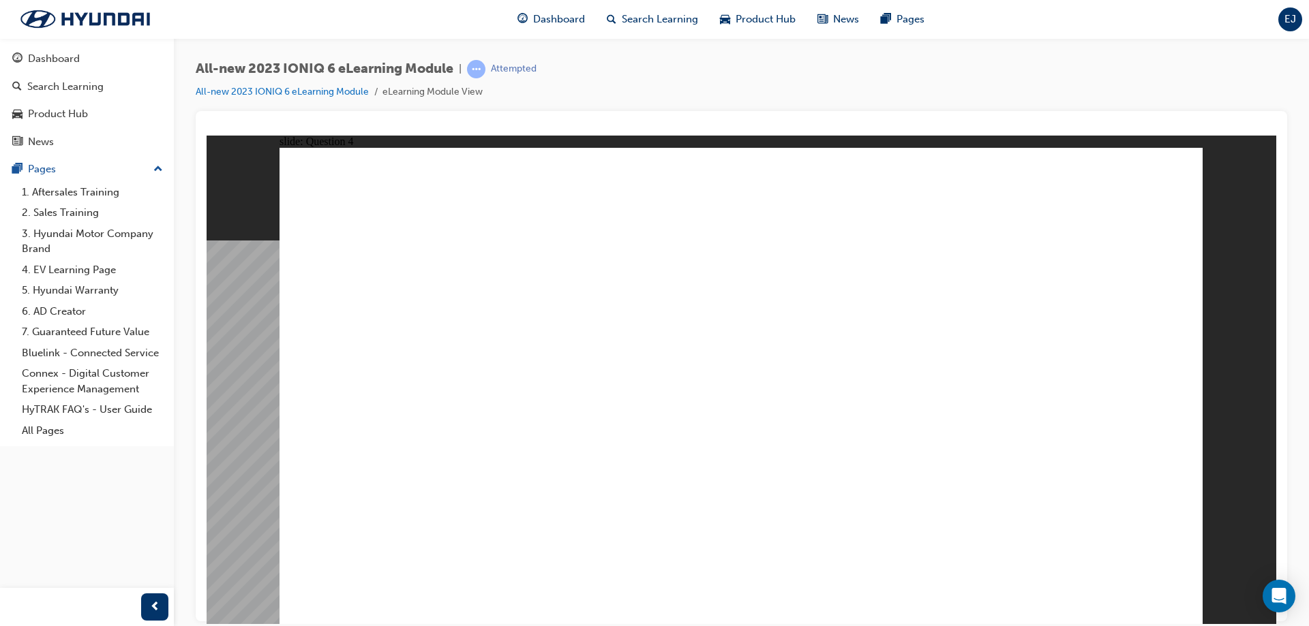
drag, startPoint x: 759, startPoint y: 304, endPoint x: 383, endPoint y: 442, distance: 400.6
drag, startPoint x: 470, startPoint y: 294, endPoint x: 1024, endPoint y: 417, distance: 567.5
drag, startPoint x: 977, startPoint y: 335, endPoint x: 784, endPoint y: 436, distance: 217.7
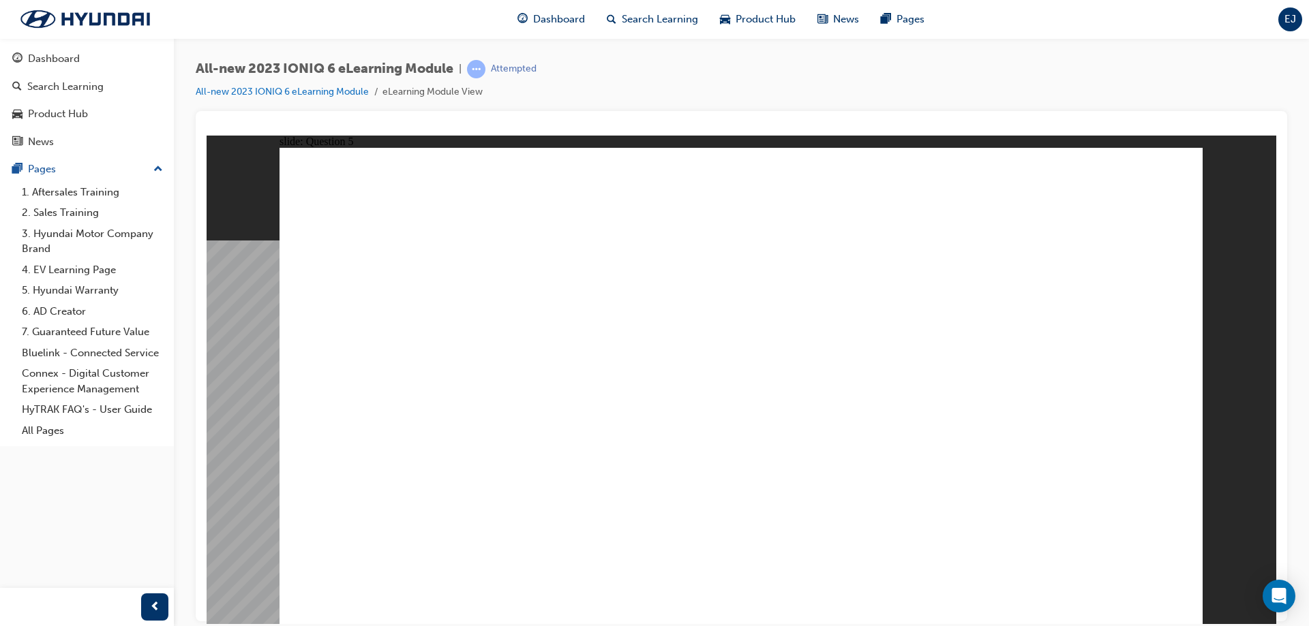
drag, startPoint x: 504, startPoint y: 495, endPoint x: 812, endPoint y: 282, distance: 374.1
drag, startPoint x: 479, startPoint y: 300, endPoint x: 810, endPoint y: 510, distance: 392.5
drag, startPoint x: 464, startPoint y: 355, endPoint x: 765, endPoint y: 357, distance: 300.6
drag, startPoint x: 448, startPoint y: 433, endPoint x: 763, endPoint y: 435, distance: 314.2
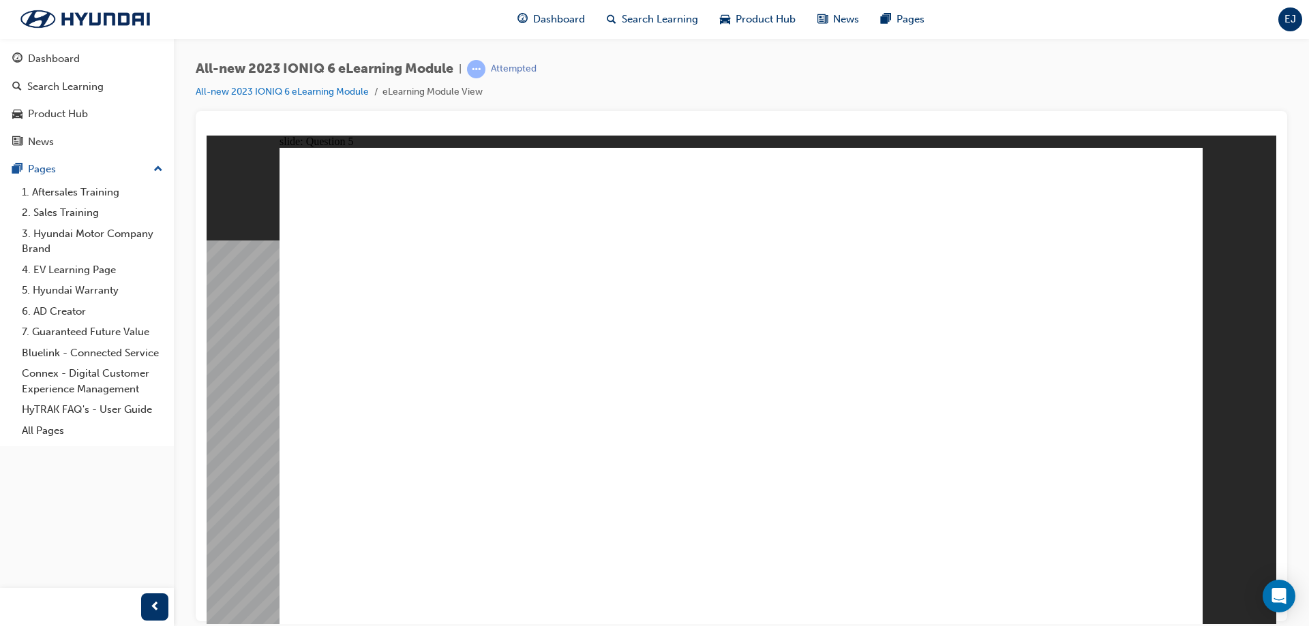
drag, startPoint x: 495, startPoint y: 558, endPoint x: 963, endPoint y: 555, distance: 468.2
drag, startPoint x: 494, startPoint y: 485, endPoint x: 615, endPoint y: 498, distance: 121.3
drag, startPoint x: 484, startPoint y: 391, endPoint x: 922, endPoint y: 349, distance: 440.2
drag, startPoint x: 468, startPoint y: 287, endPoint x: 615, endPoint y: 307, distance: 148.6
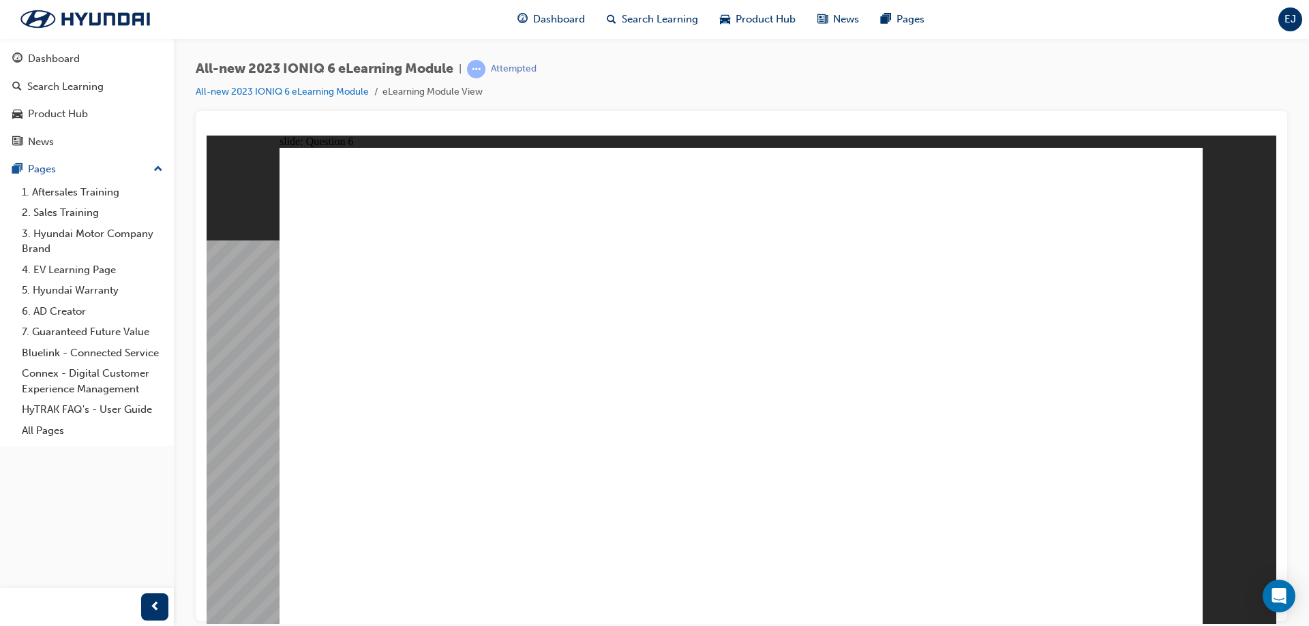
radio input "true"
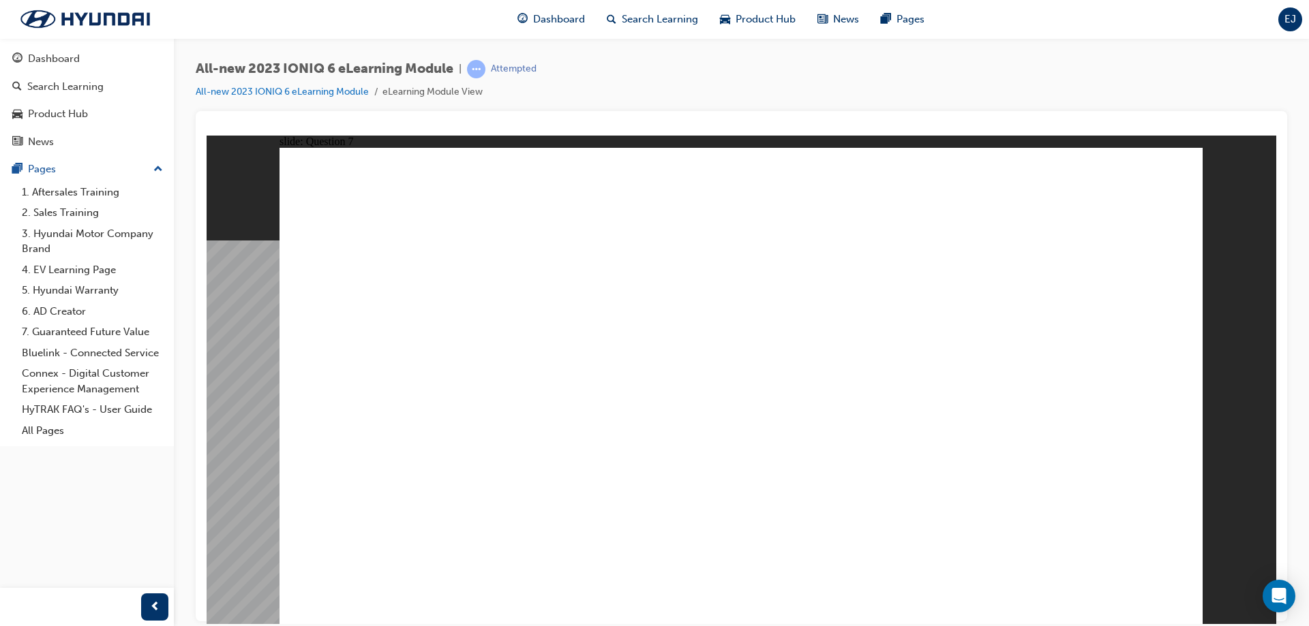
radio input "true"
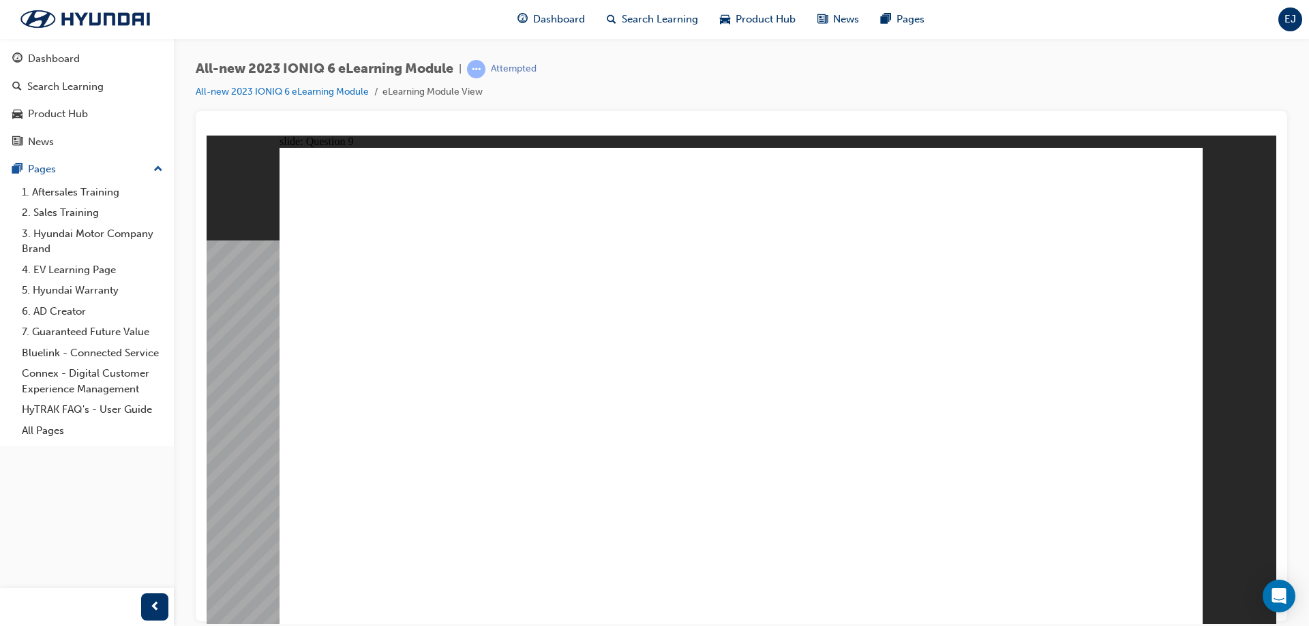
radio input "true"
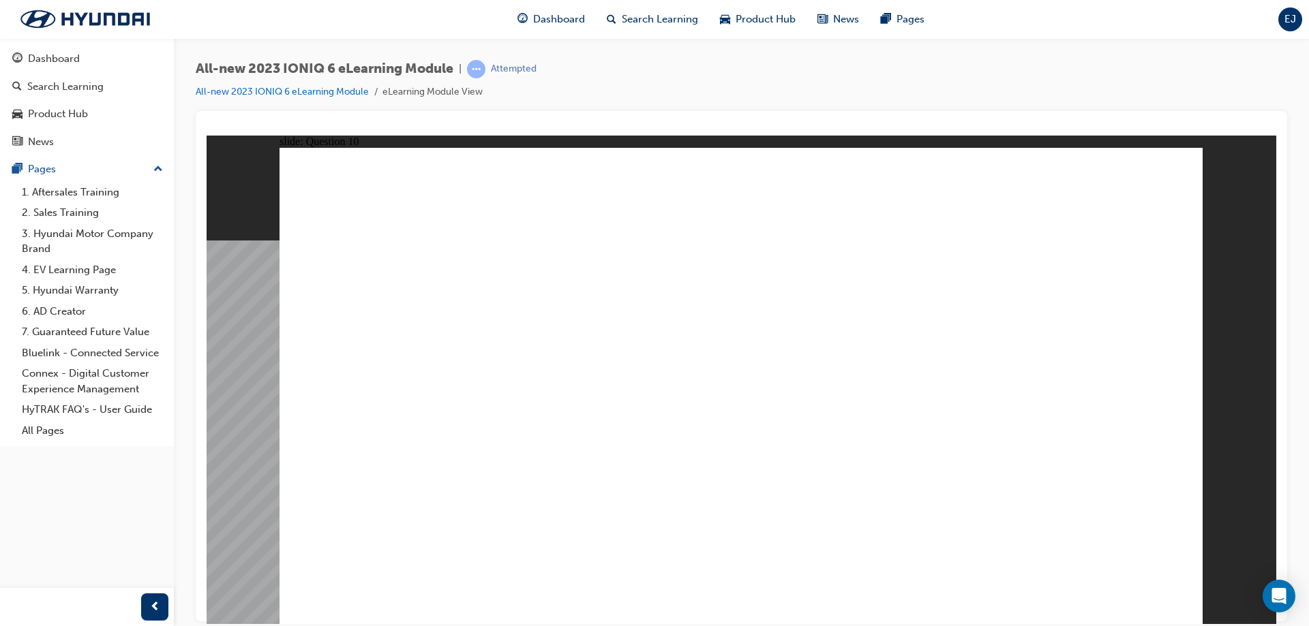
radio input "true"
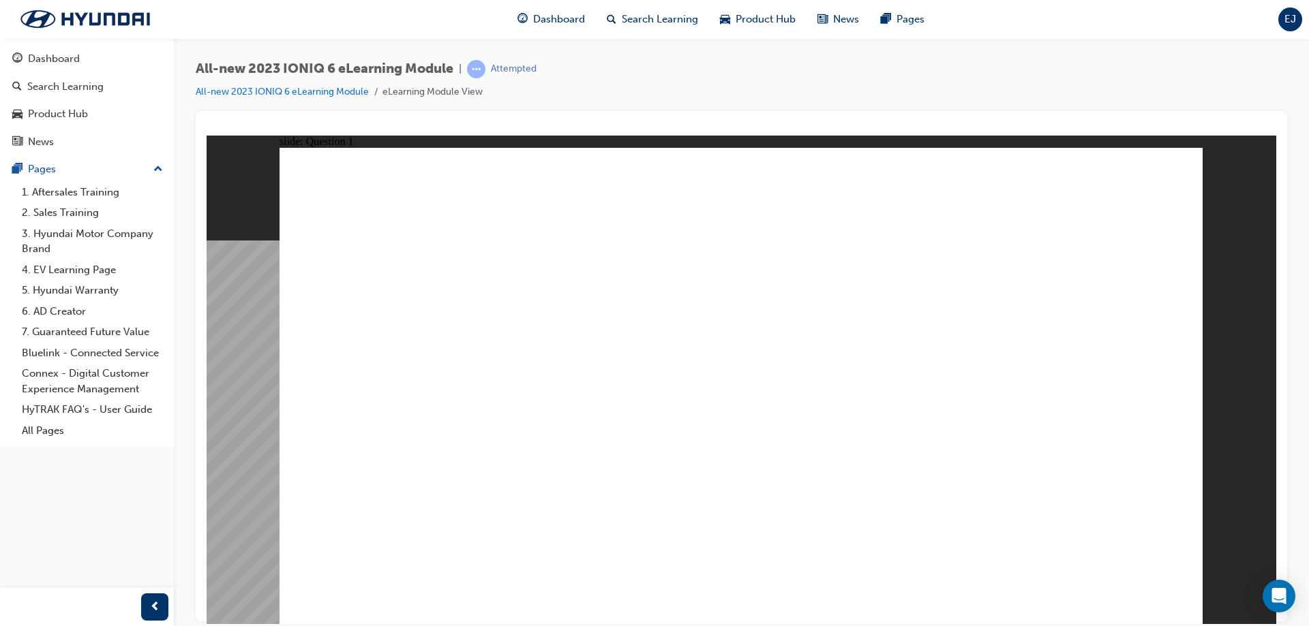
radio input "true"
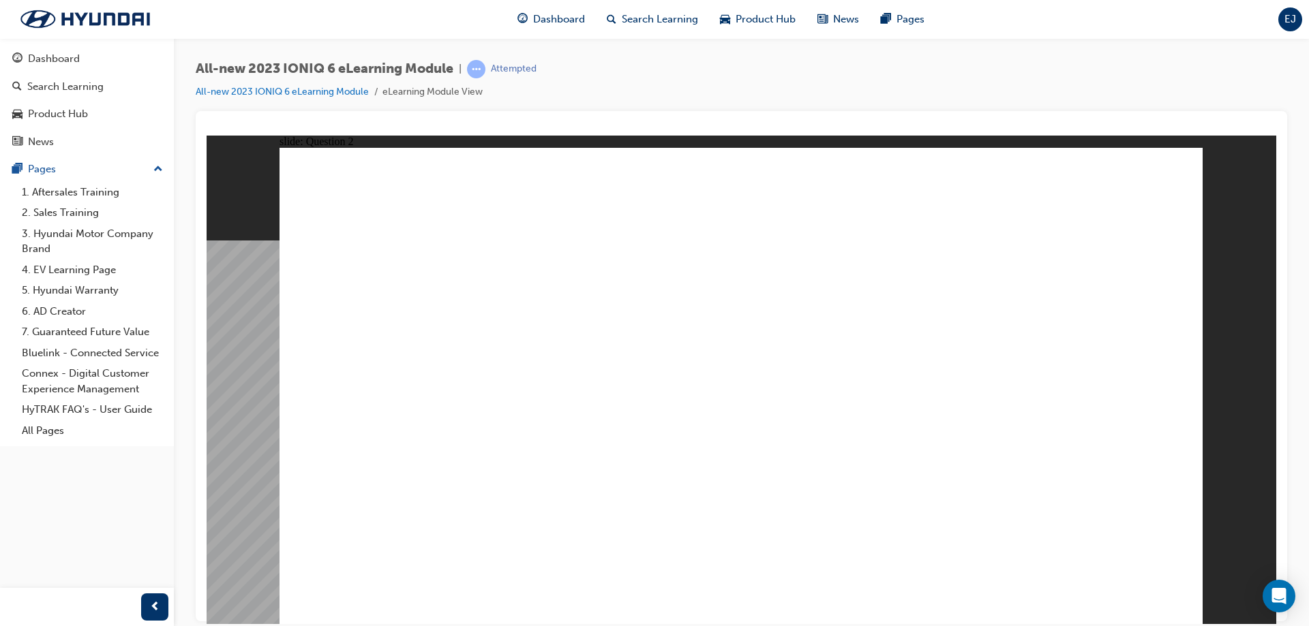
radio input "true"
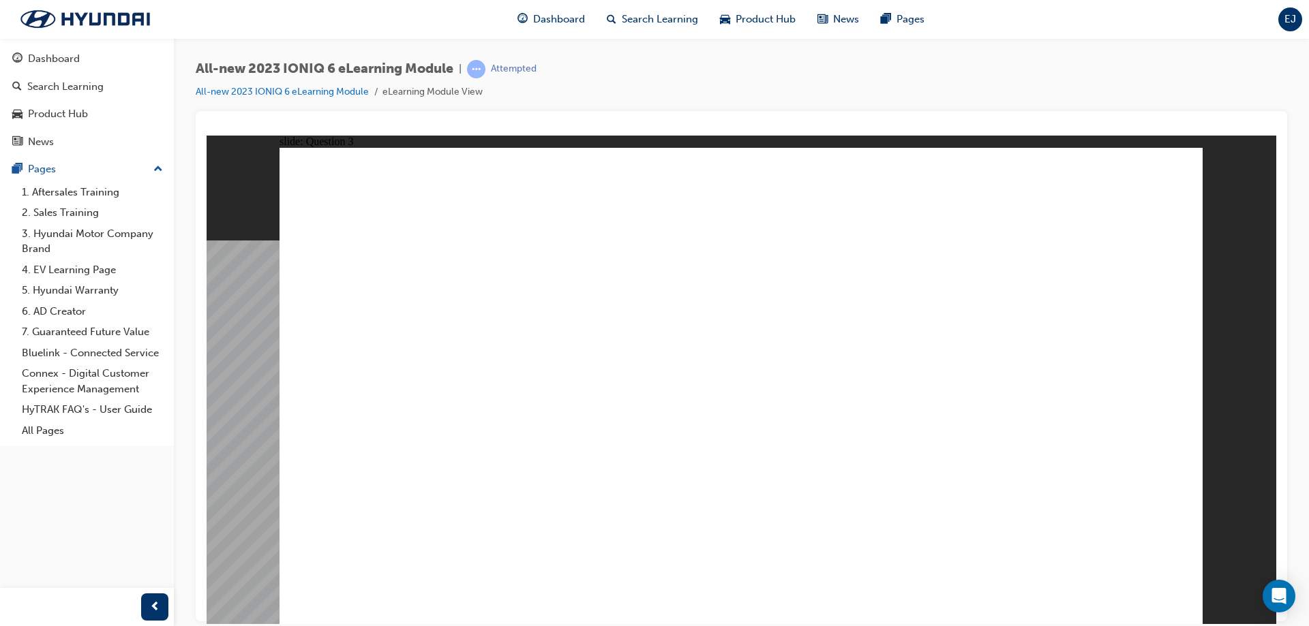
drag, startPoint x: 1010, startPoint y: 295, endPoint x: 893, endPoint y: 399, distance: 156.9
drag, startPoint x: 695, startPoint y: 290, endPoint x: 589, endPoint y: 367, distance: 131.3
drag, startPoint x: 469, startPoint y: 285, endPoint x: 575, endPoint y: 407, distance: 161.4
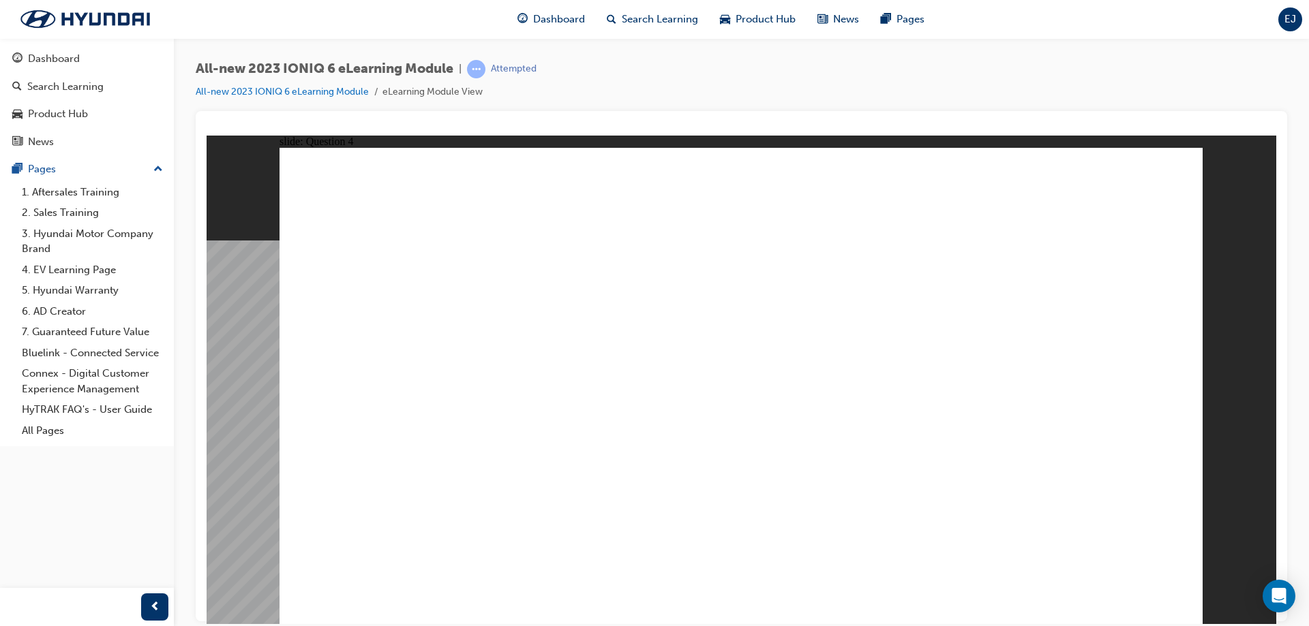
drag, startPoint x: 1096, startPoint y: 286, endPoint x: 807, endPoint y: 418, distance: 317.5
drag, startPoint x: 776, startPoint y: 270, endPoint x: 949, endPoint y: 366, distance: 198.0
drag, startPoint x: 786, startPoint y: 300, endPoint x: 519, endPoint y: 425, distance: 295.1
drag, startPoint x: 494, startPoint y: 282, endPoint x: 1084, endPoint y: 421, distance: 605.5
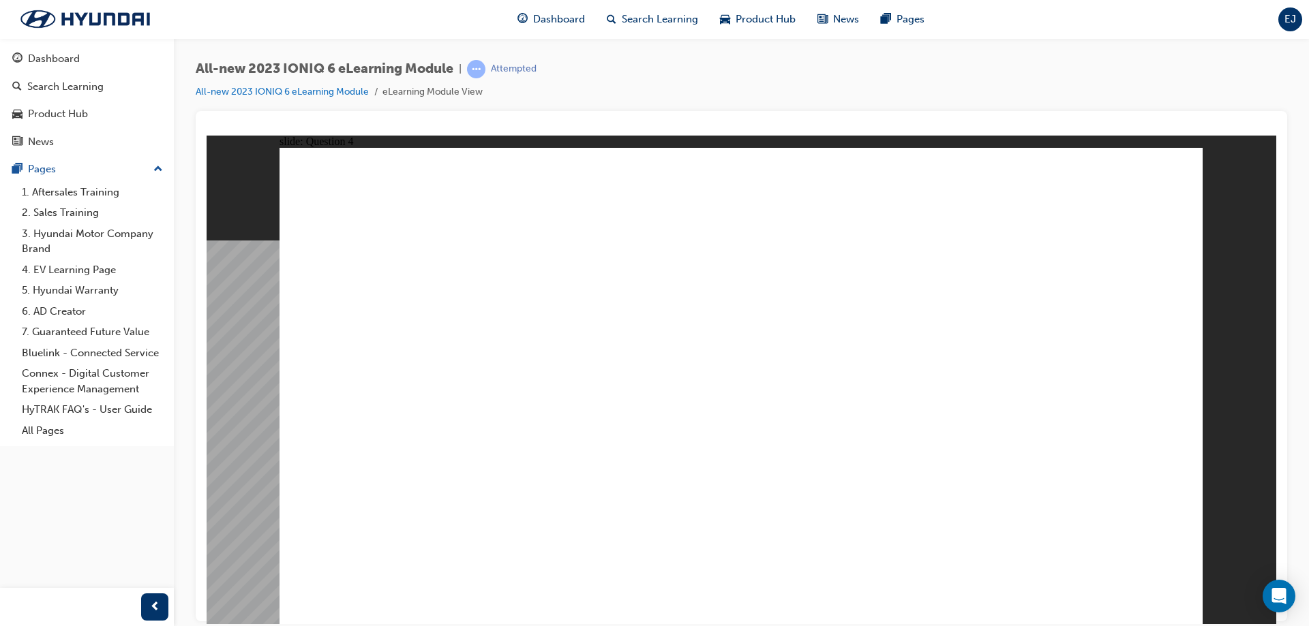
drag, startPoint x: 876, startPoint y: 465, endPoint x: 781, endPoint y: 491, distance: 98.4
drag, startPoint x: 705, startPoint y: 452, endPoint x: 918, endPoint y: 495, distance: 216.9
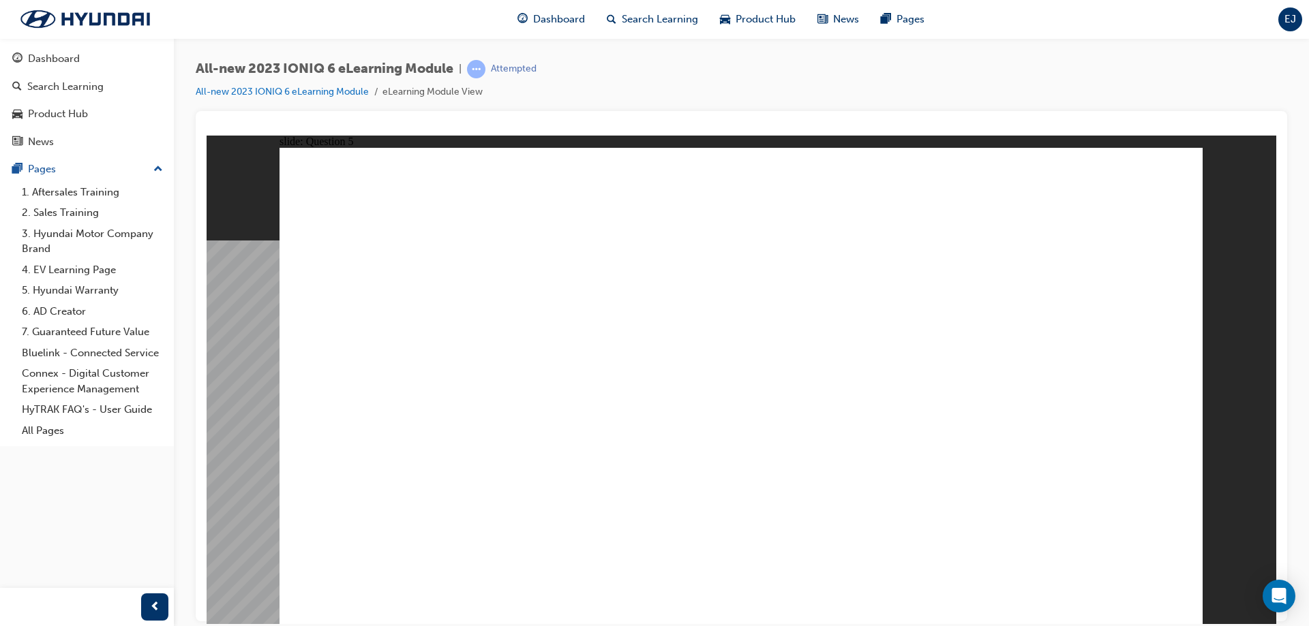
drag, startPoint x: 454, startPoint y: 293, endPoint x: 1019, endPoint y: 364, distance: 569.4
drag, startPoint x: 498, startPoint y: 294, endPoint x: 834, endPoint y: 292, distance: 336.0
drag, startPoint x: 488, startPoint y: 370, endPoint x: 703, endPoint y: 371, distance: 215.4
drag, startPoint x: 509, startPoint y: 436, endPoint x: 716, endPoint y: 416, distance: 208.1
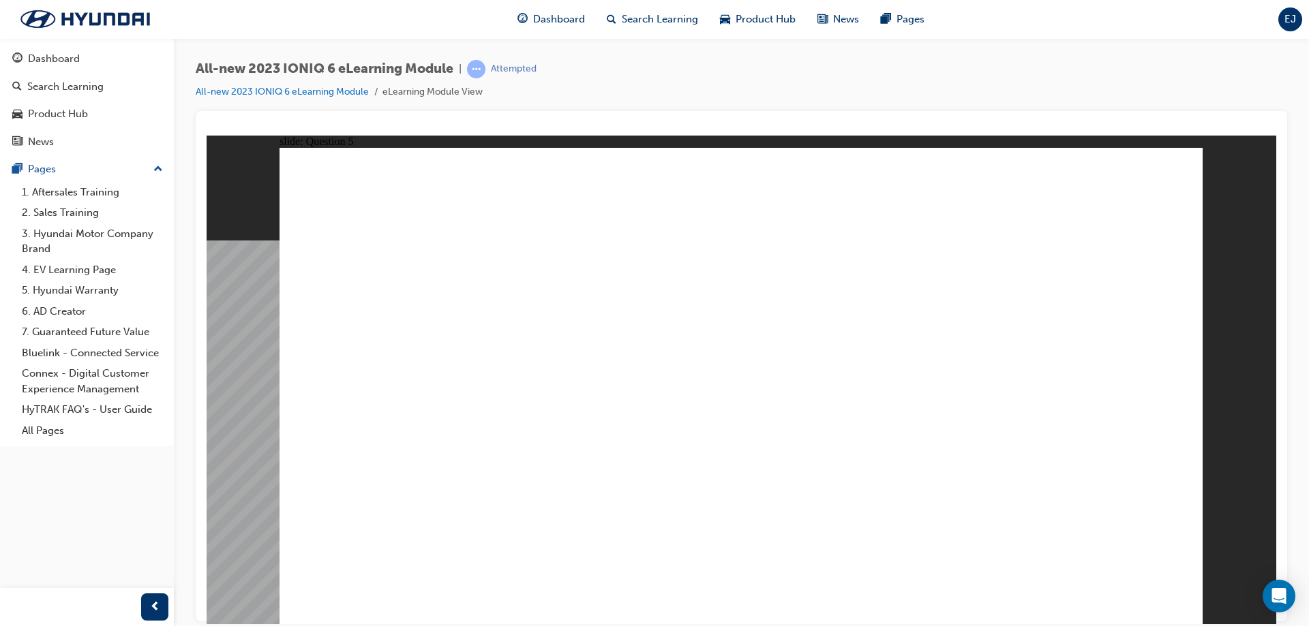
drag, startPoint x: 506, startPoint y: 485, endPoint x: 778, endPoint y: 485, distance: 272.6
drag, startPoint x: 493, startPoint y: 290, endPoint x: 1150, endPoint y: 365, distance: 661.3
drag, startPoint x: 513, startPoint y: 564, endPoint x: 829, endPoint y: 538, distance: 317.3
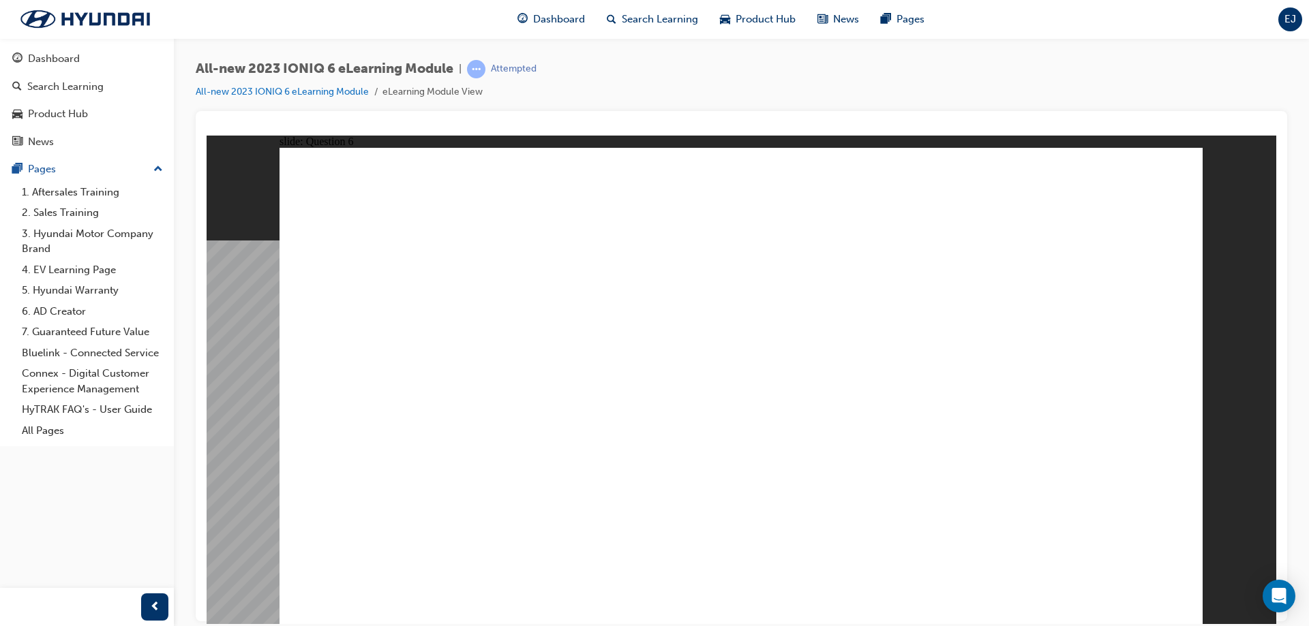
drag, startPoint x: 493, startPoint y: 437, endPoint x: 605, endPoint y: 293, distance: 181.7
drag, startPoint x: 497, startPoint y: 371, endPoint x: 614, endPoint y: 485, distance: 162.9
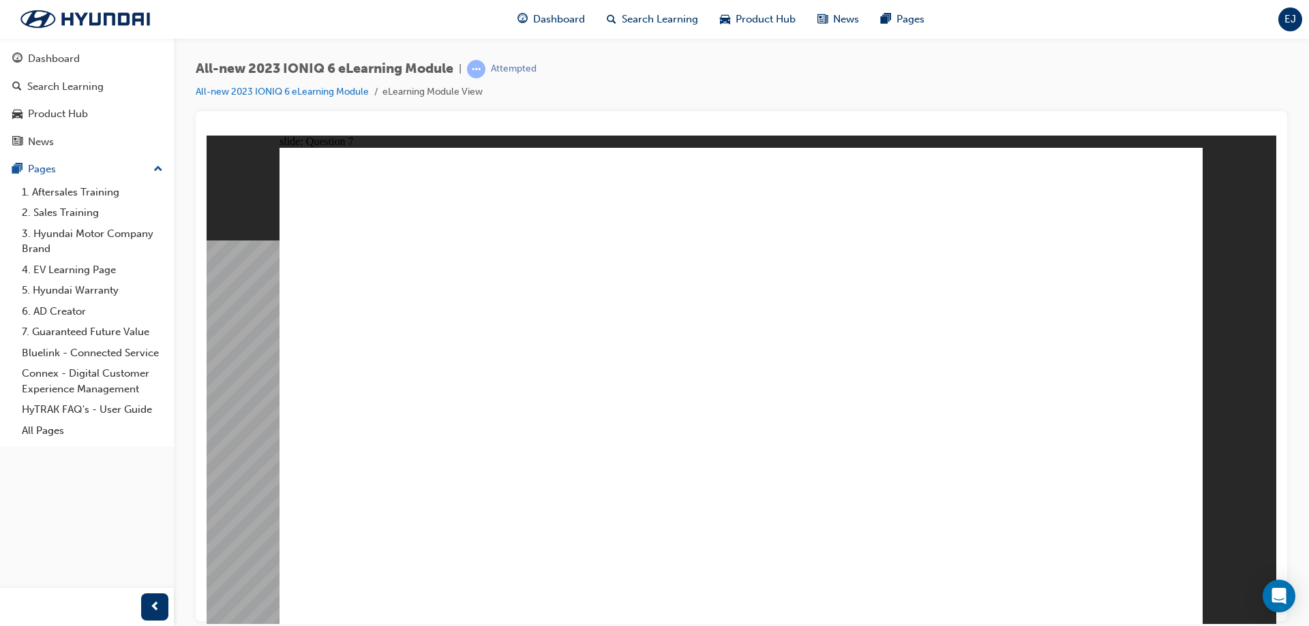
radio input "true"
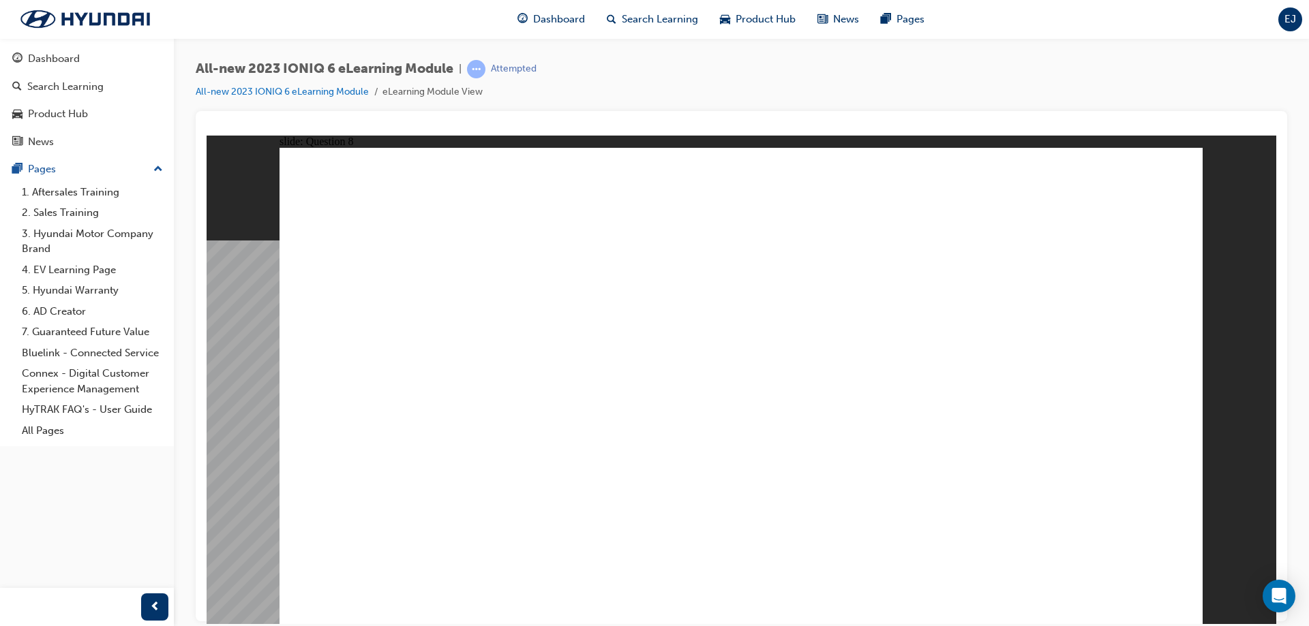
radio input "true"
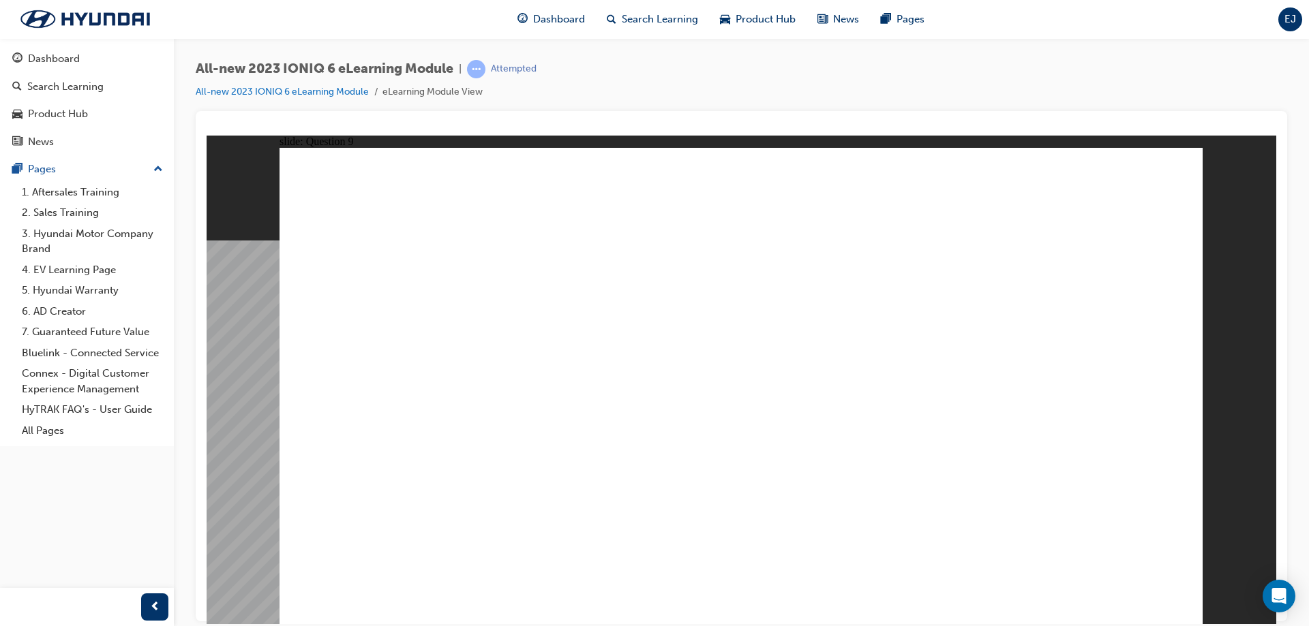
radio input "true"
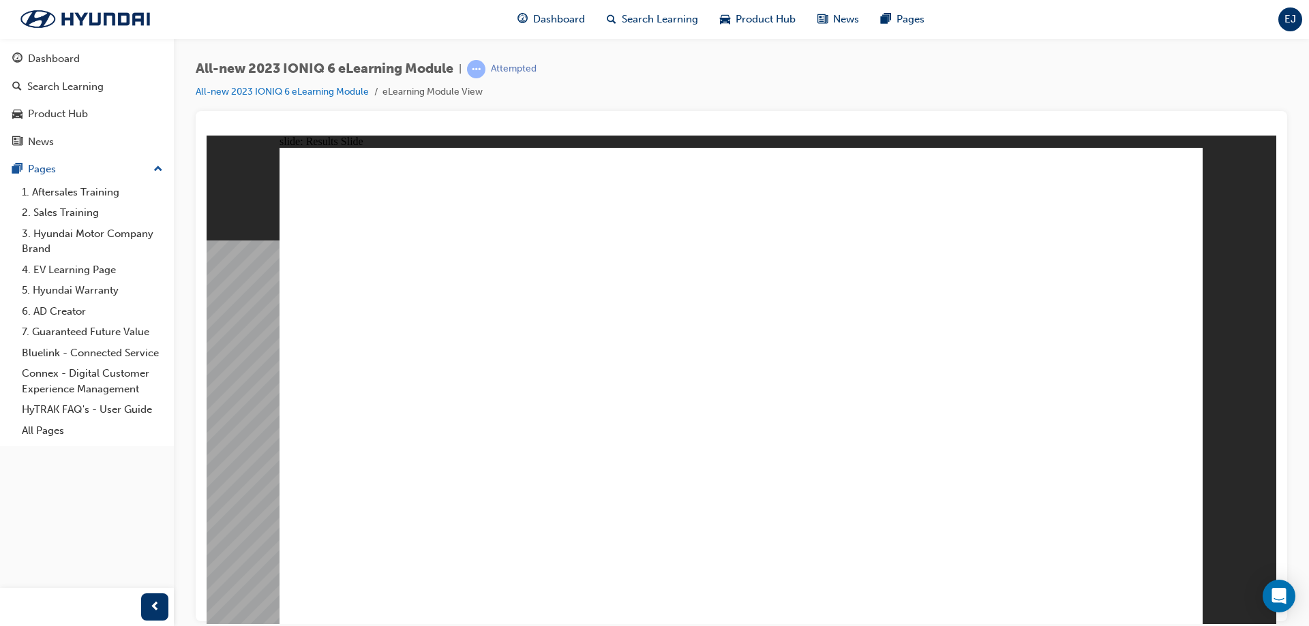
radio input "true"
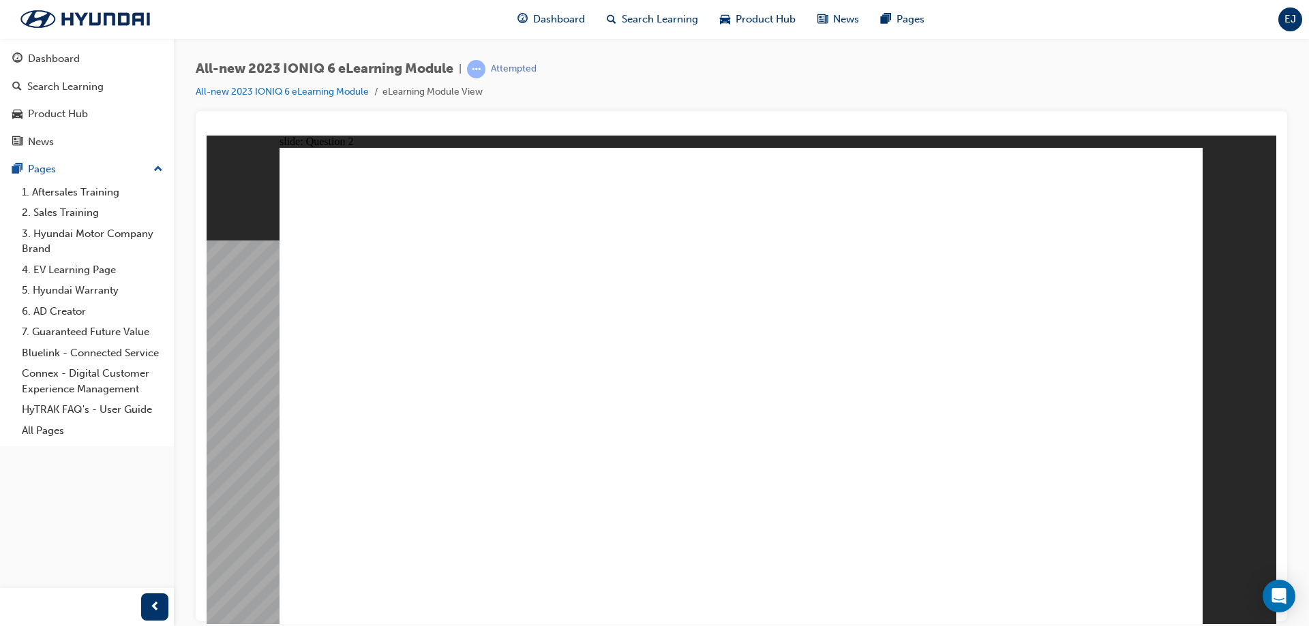
radio input "true"
drag, startPoint x: 794, startPoint y: 284, endPoint x: 1003, endPoint y: 335, distance: 215.2
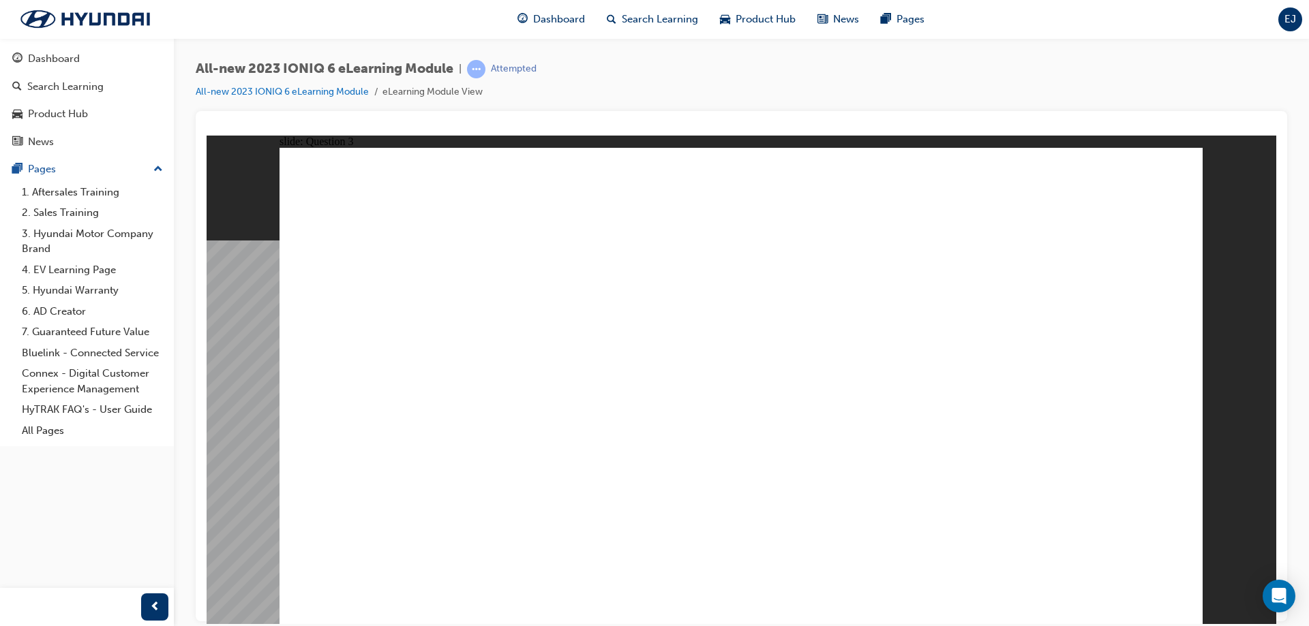
drag, startPoint x: 1013, startPoint y: 312, endPoint x: 575, endPoint y: 412, distance: 449.4
drag, startPoint x: 524, startPoint y: 282, endPoint x: 620, endPoint y: 427, distance: 173.7
drag, startPoint x: 735, startPoint y: 298, endPoint x: 482, endPoint y: 450, distance: 295.4
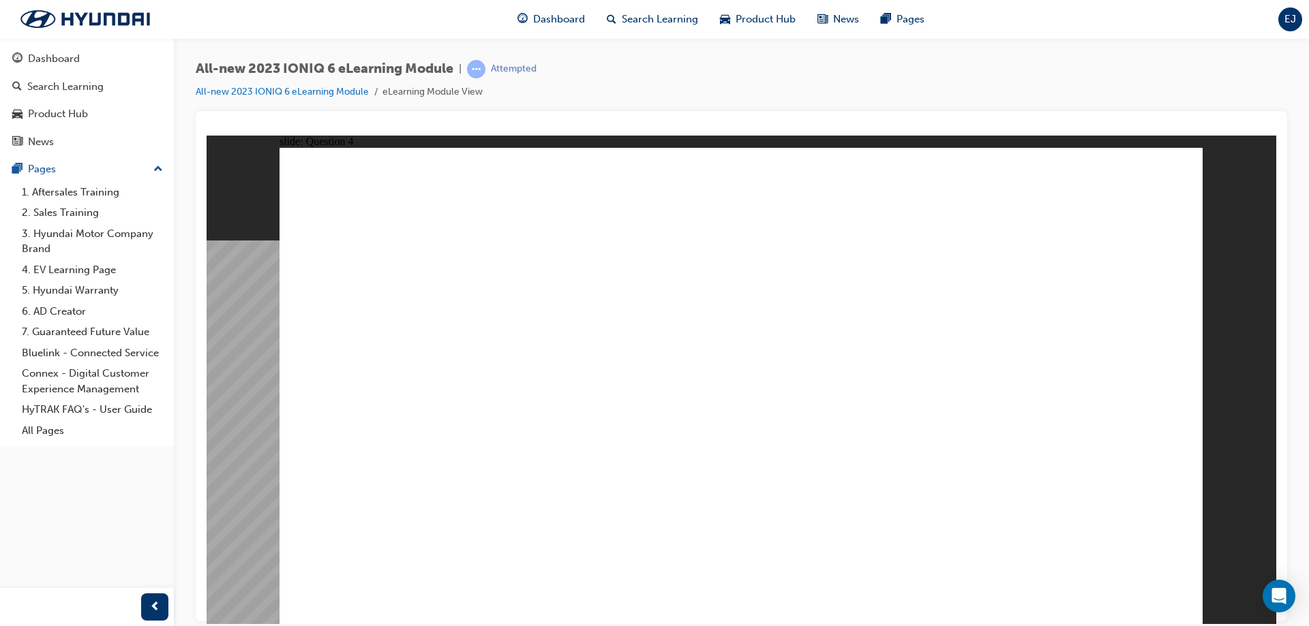
drag, startPoint x: 464, startPoint y: 291, endPoint x: 1023, endPoint y: 393, distance: 568.1
drag, startPoint x: 1021, startPoint y: 288, endPoint x: 828, endPoint y: 423, distance: 235.8
drag, startPoint x: 601, startPoint y: 447, endPoint x: 805, endPoint y: 271, distance: 269.6
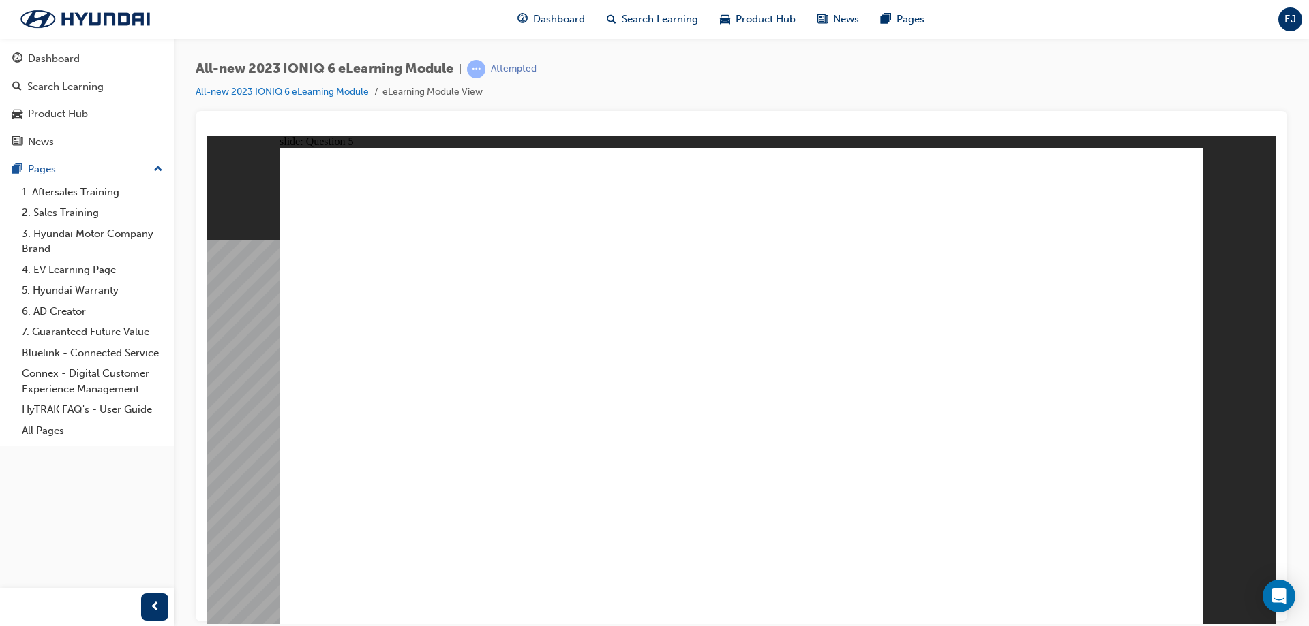
drag, startPoint x: 515, startPoint y: 290, endPoint x: 829, endPoint y: 437, distance: 346.1
drag, startPoint x: 458, startPoint y: 418, endPoint x: 752, endPoint y: 473, distance: 299.5
drag, startPoint x: 521, startPoint y: 346, endPoint x: 847, endPoint y: 349, distance: 326.5
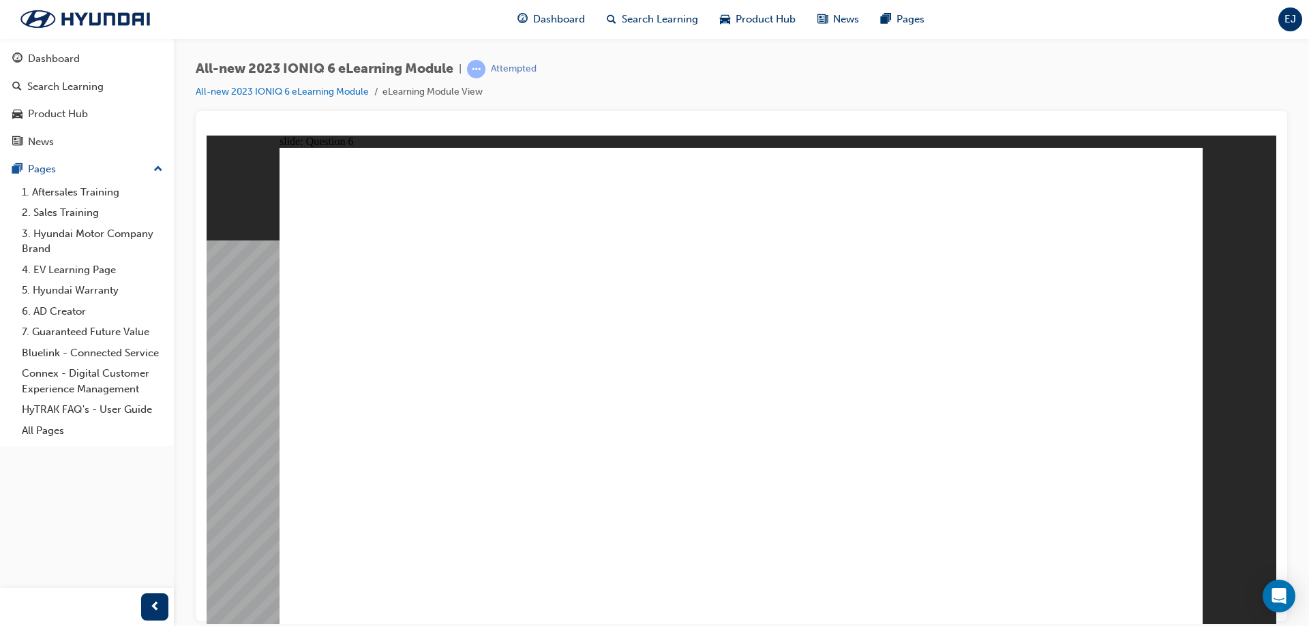
drag, startPoint x: 501, startPoint y: 457, endPoint x: 673, endPoint y: 259, distance: 262.4
drag, startPoint x: 472, startPoint y: 385, endPoint x: 606, endPoint y: 482, distance: 165.0
drag, startPoint x: 633, startPoint y: 298, endPoint x: 444, endPoint y: 459, distance: 248.0
drag, startPoint x: 643, startPoint y: 412, endPoint x: 620, endPoint y: 271, distance: 143.0
drag, startPoint x: 496, startPoint y: 485, endPoint x: 593, endPoint y: 498, distance: 97.6
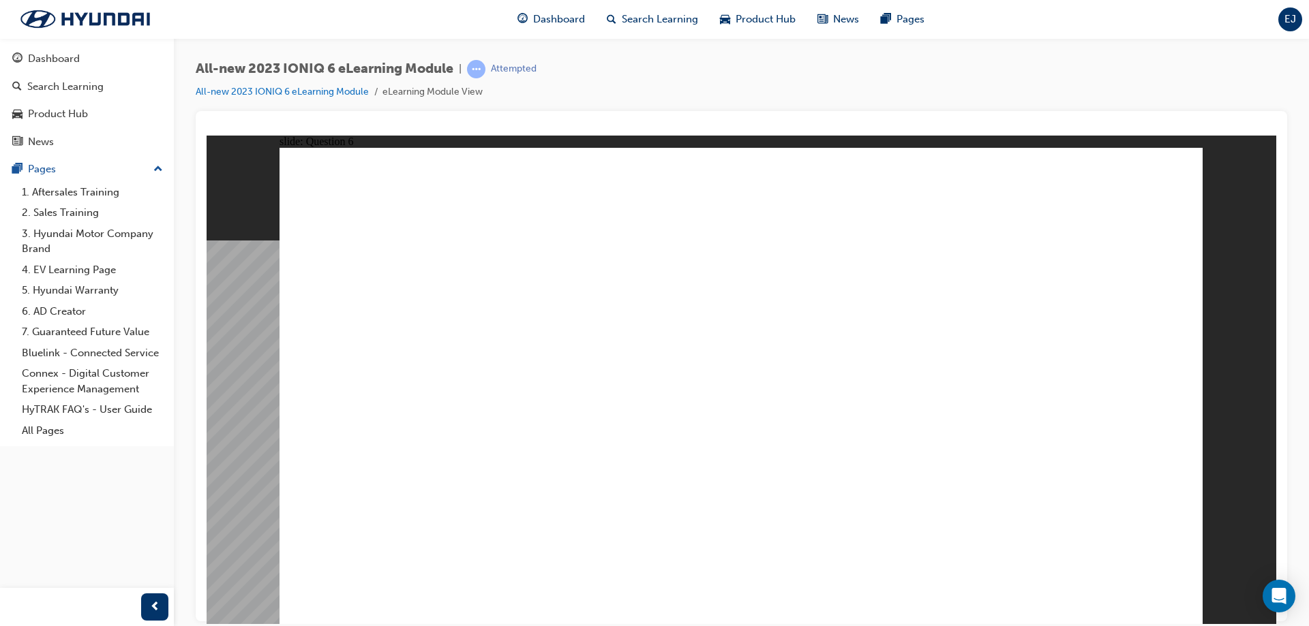
drag, startPoint x: 507, startPoint y: 270, endPoint x: 536, endPoint y: 305, distance: 45.5
drag, startPoint x: 507, startPoint y: 290, endPoint x: 1174, endPoint y: 367, distance: 671.6
drag, startPoint x: 508, startPoint y: 555, endPoint x: 979, endPoint y: 553, distance: 470.9
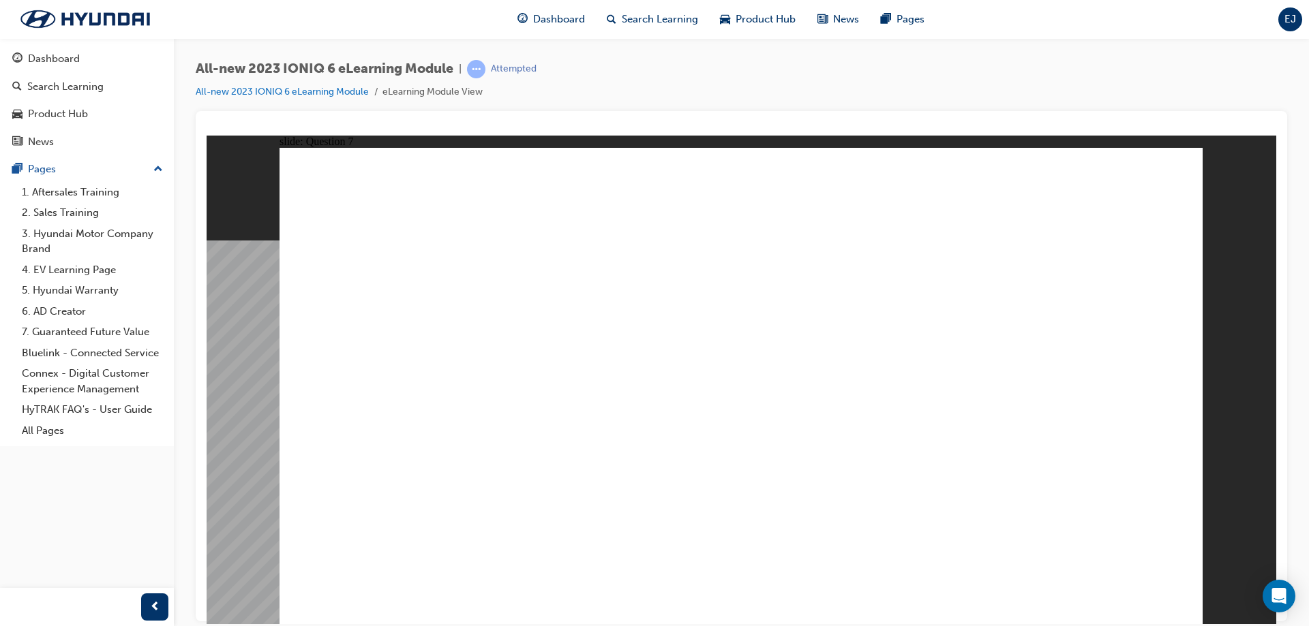
radio input "true"
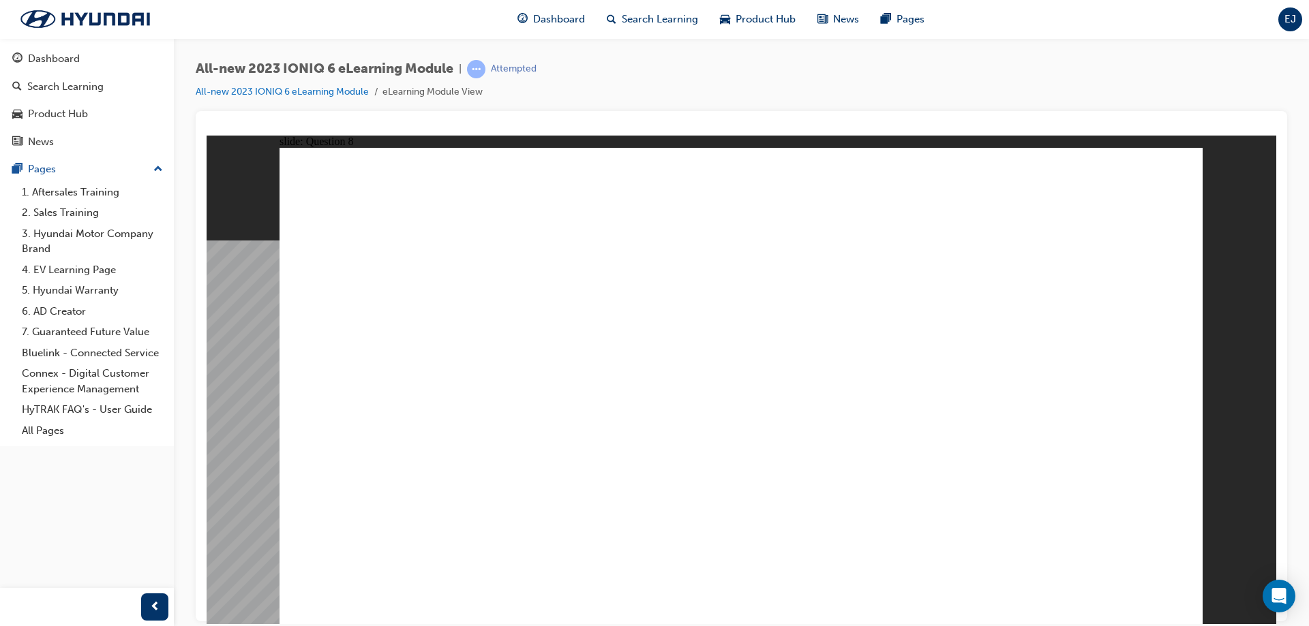
radio input "true"
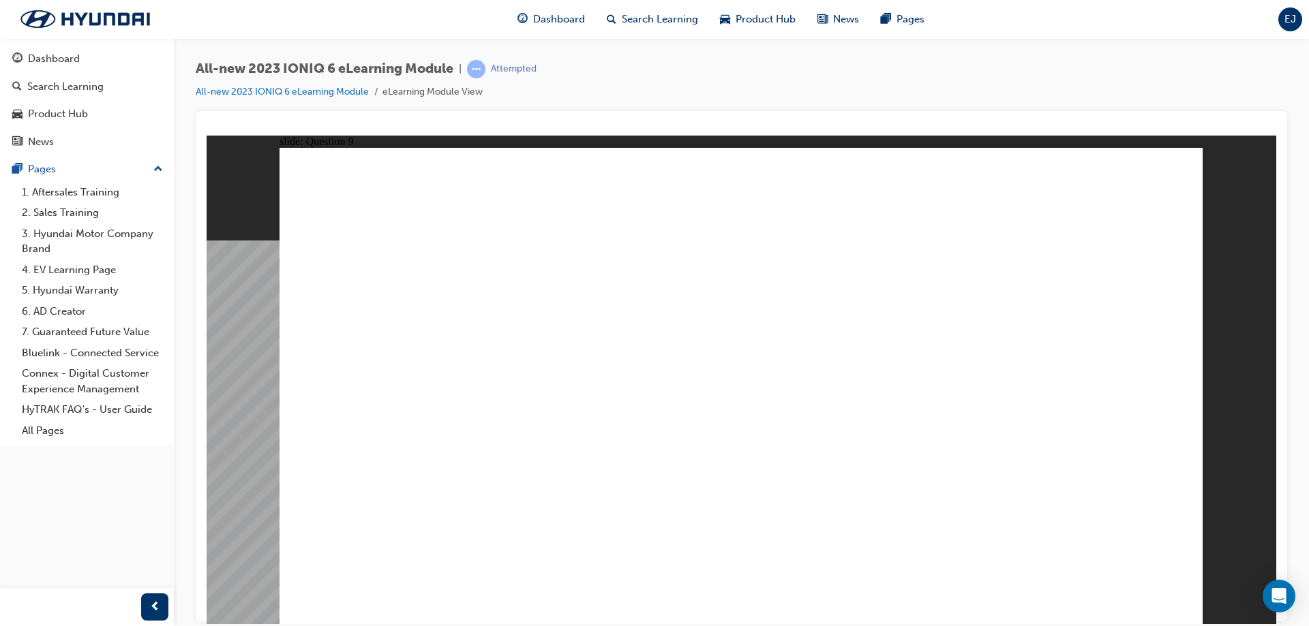
radio input "true"
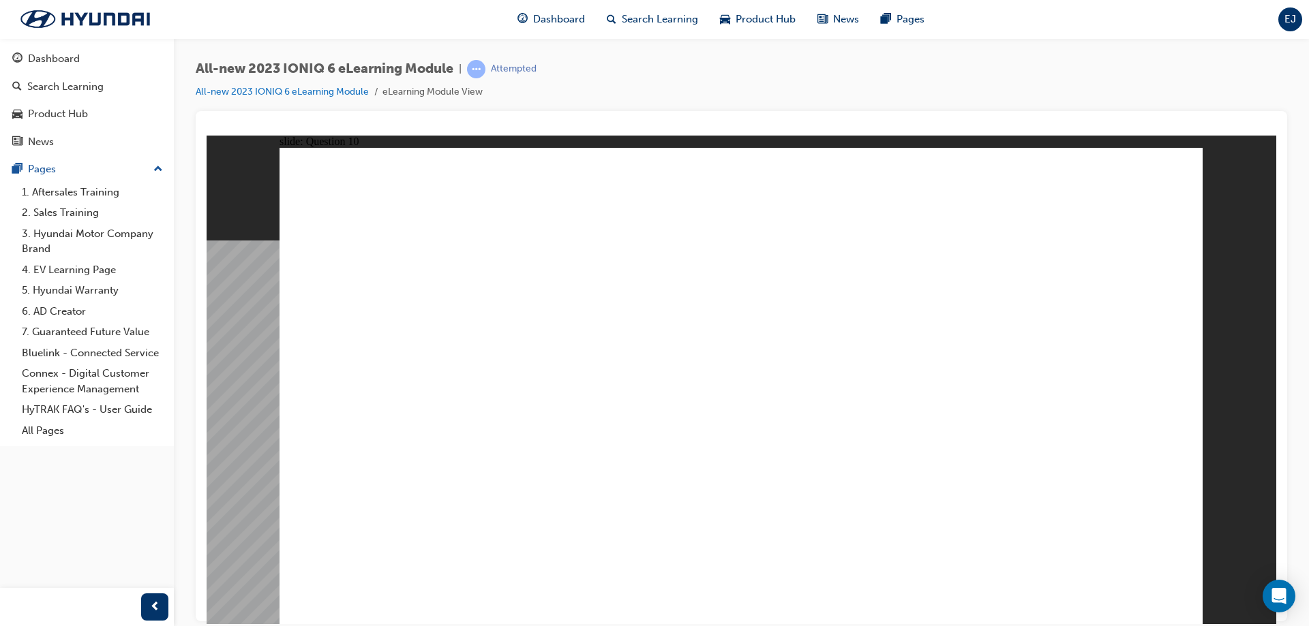
radio input "true"
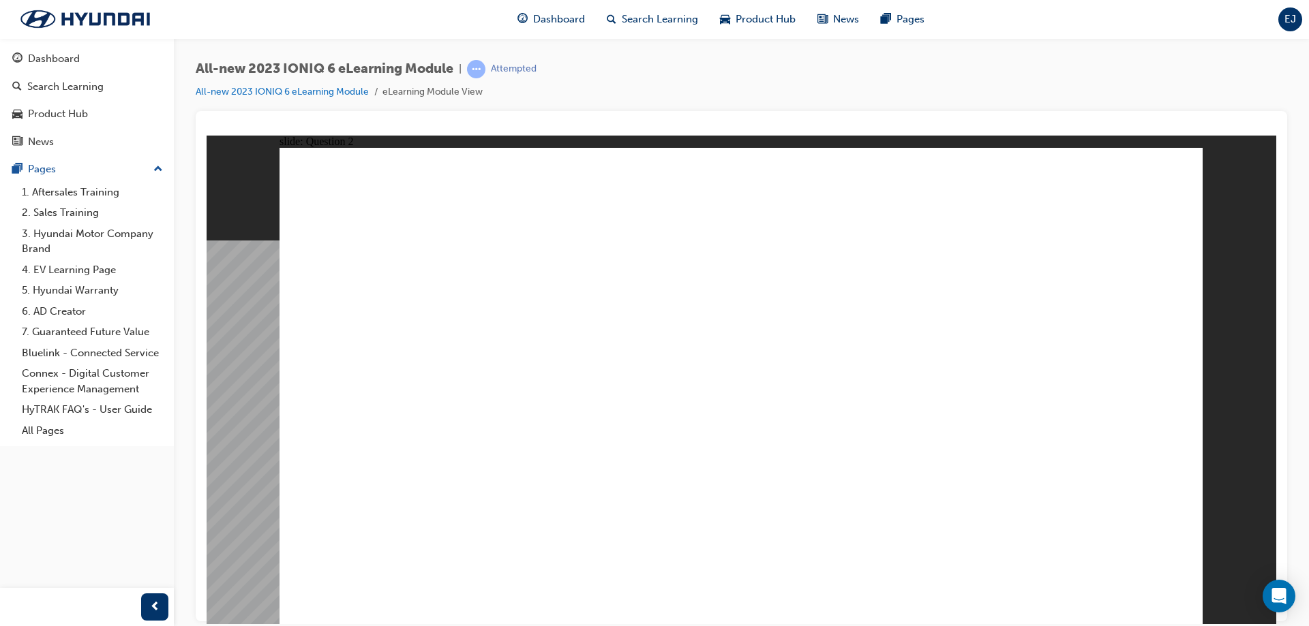
radio input "true"
drag, startPoint x: 657, startPoint y: 517, endPoint x: 799, endPoint y: 443, distance: 160.6
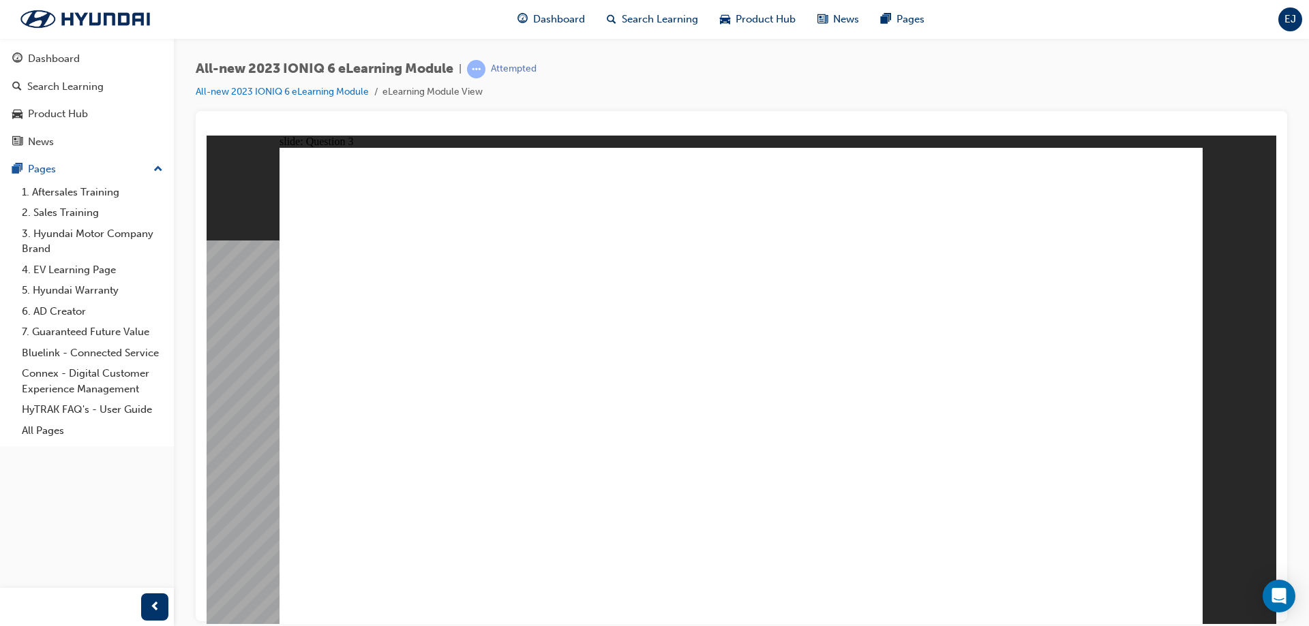
drag, startPoint x: 669, startPoint y: 520, endPoint x: 488, endPoint y: 491, distance: 183.0
drag, startPoint x: 538, startPoint y: 299, endPoint x: 564, endPoint y: 305, distance: 26.8
drag, startPoint x: 668, startPoint y: 517, endPoint x: 630, endPoint y: 477, distance: 55.4
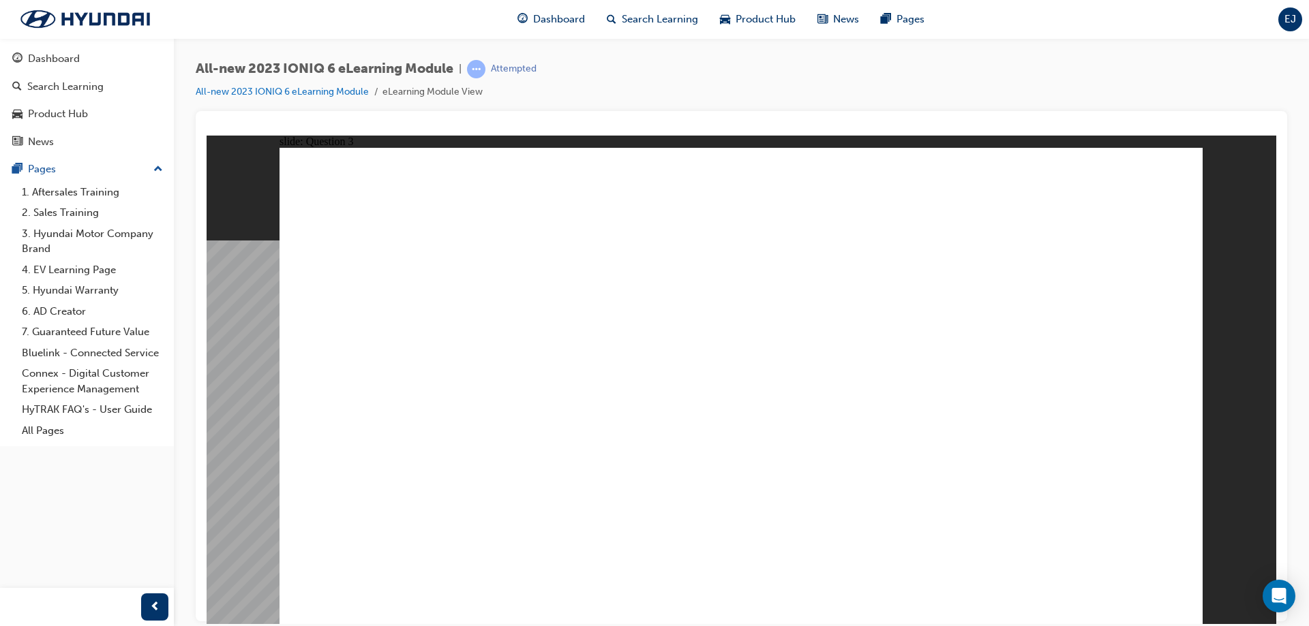
drag, startPoint x: 679, startPoint y: 521, endPoint x: 493, endPoint y: 472, distance: 192.4
drag, startPoint x: 729, startPoint y: 303, endPoint x: 775, endPoint y: 380, distance: 89.5
drag, startPoint x: 435, startPoint y: 291, endPoint x: 908, endPoint y: 385, distance: 482.9
drag, startPoint x: 953, startPoint y: 326, endPoint x: 893, endPoint y: 281, distance: 74.6
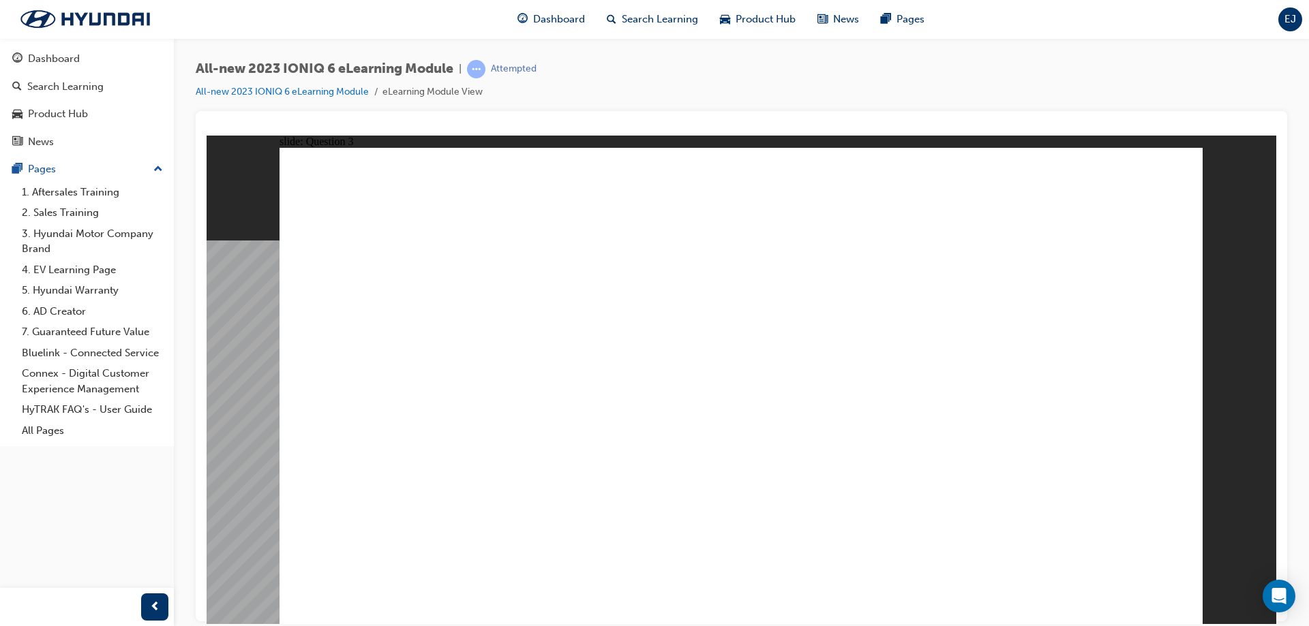
drag, startPoint x: 992, startPoint y: 283, endPoint x: 1010, endPoint y: 288, distance: 19.0
drag, startPoint x: 1010, startPoint y: 288, endPoint x: 587, endPoint y: 415, distance: 441.3
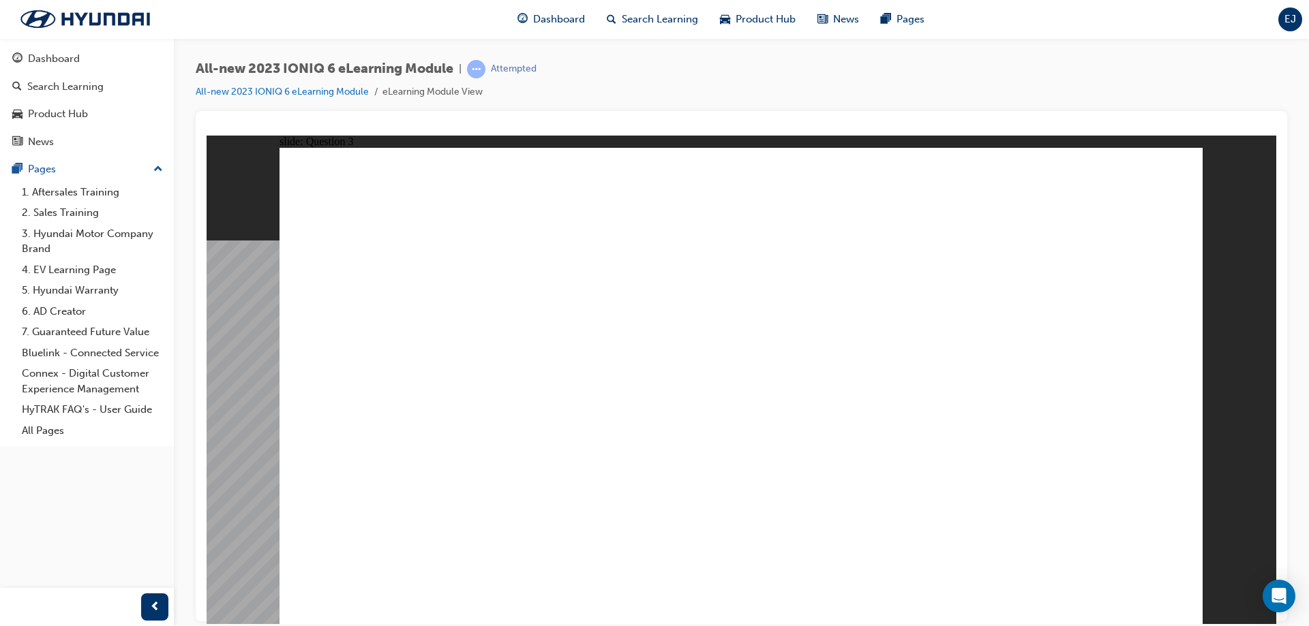
drag, startPoint x: 521, startPoint y: 303, endPoint x: 1125, endPoint y: 334, distance: 604.6
drag, startPoint x: 1081, startPoint y: 296, endPoint x: 1027, endPoint y: 344, distance: 72.4
drag, startPoint x: 1007, startPoint y: 321, endPoint x: 763, endPoint y: 440, distance: 271.3
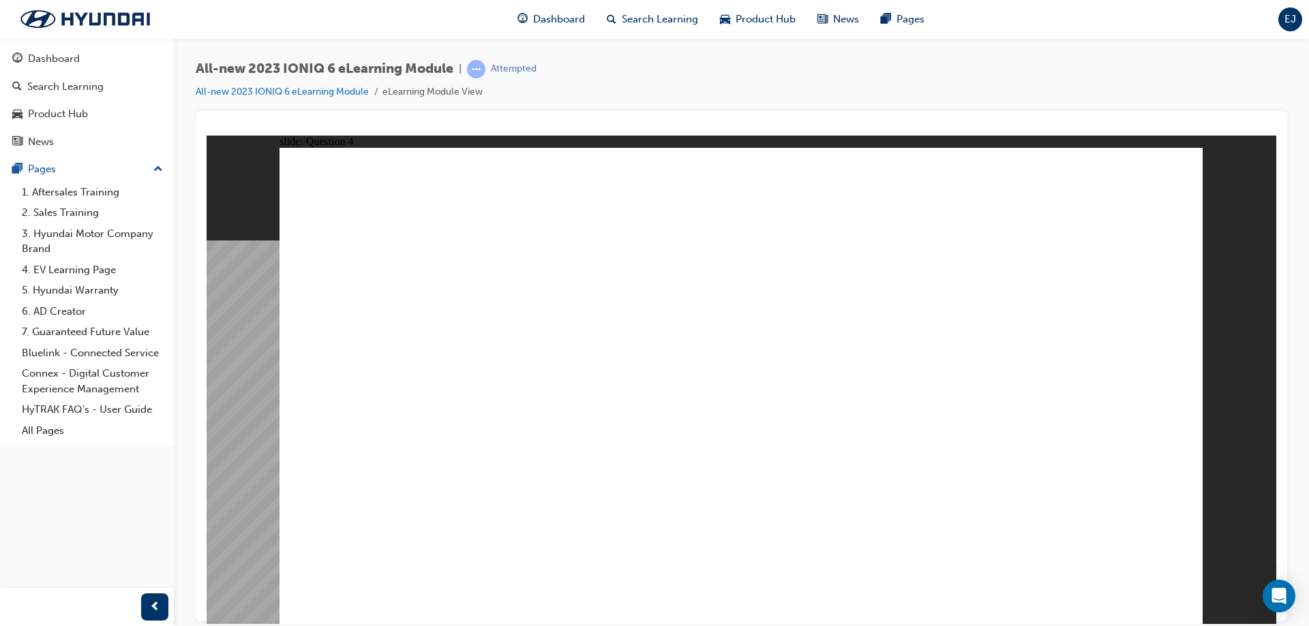
drag, startPoint x: 735, startPoint y: 269, endPoint x: 605, endPoint y: 350, distance: 152.8
drag, startPoint x: 789, startPoint y: 266, endPoint x: 684, endPoint y: 332, distance: 124.0
drag, startPoint x: 786, startPoint y: 290, endPoint x: 484, endPoint y: 440, distance: 337.7
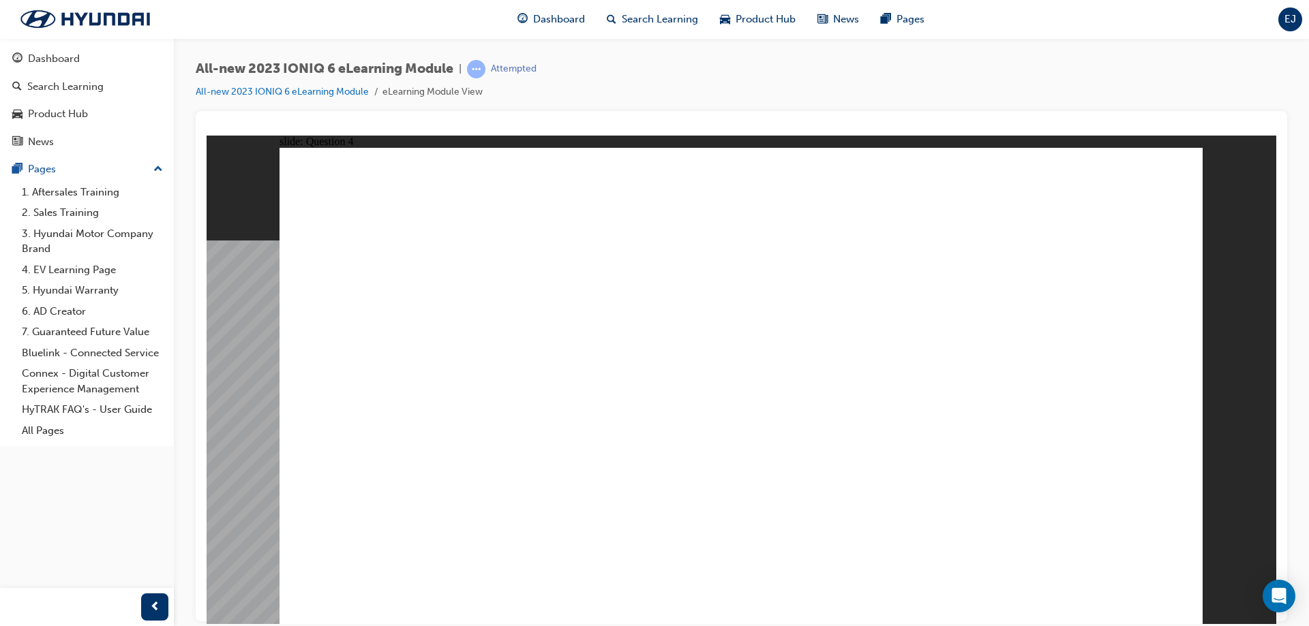
drag, startPoint x: 439, startPoint y: 518, endPoint x: 781, endPoint y: 536, distance: 342.6
drag, startPoint x: 522, startPoint y: 442, endPoint x: 889, endPoint y: 386, distance: 370.9
drag, startPoint x: 511, startPoint y: 373, endPoint x: 827, endPoint y: 444, distance: 324.1
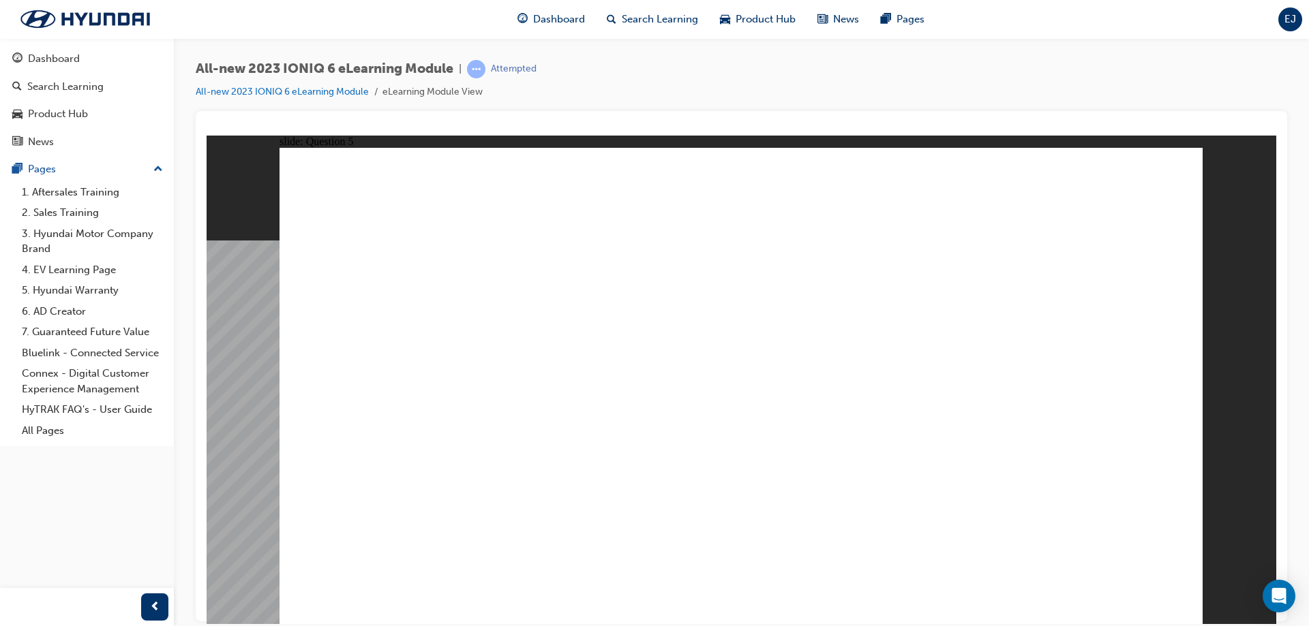
drag, startPoint x: 515, startPoint y: 297, endPoint x: 821, endPoint y: 299, distance: 306.7
drag, startPoint x: 521, startPoint y: 560, endPoint x: 979, endPoint y: 573, distance: 458.2
drag, startPoint x: 502, startPoint y: 367, endPoint x: 616, endPoint y: 301, distance: 131.6
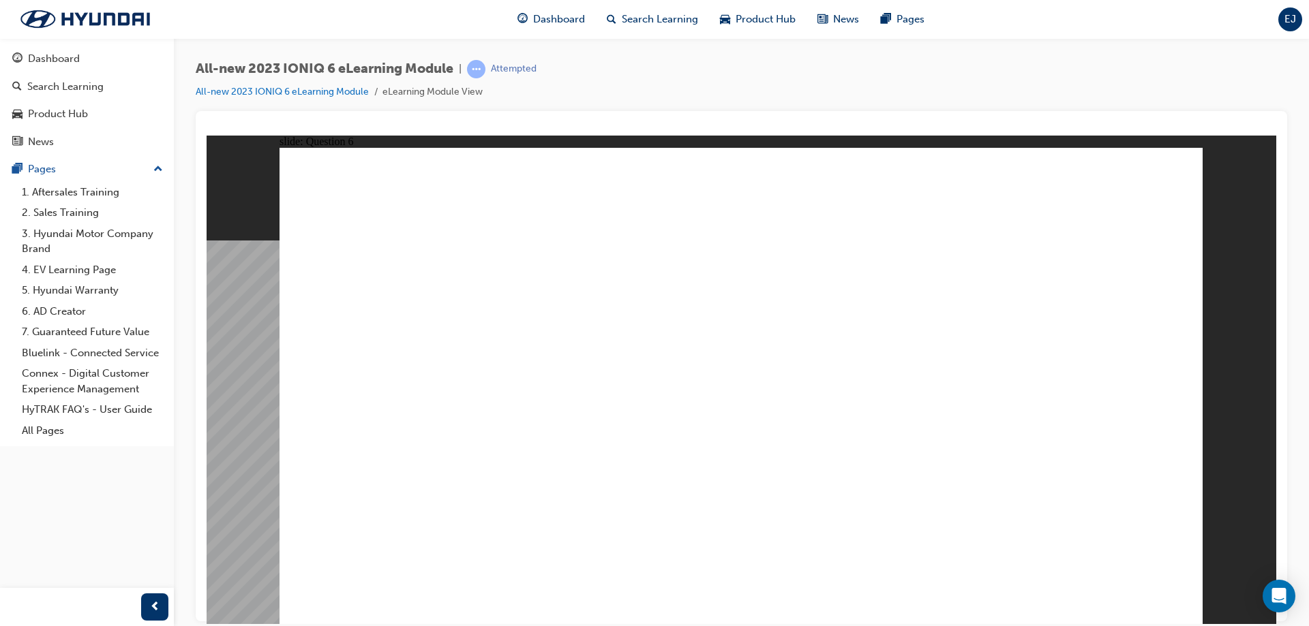
drag, startPoint x: 515, startPoint y: 277, endPoint x: 628, endPoint y: 480, distance: 232.2
drag, startPoint x: 483, startPoint y: 465, endPoint x: 1127, endPoint y: 366, distance: 651.6
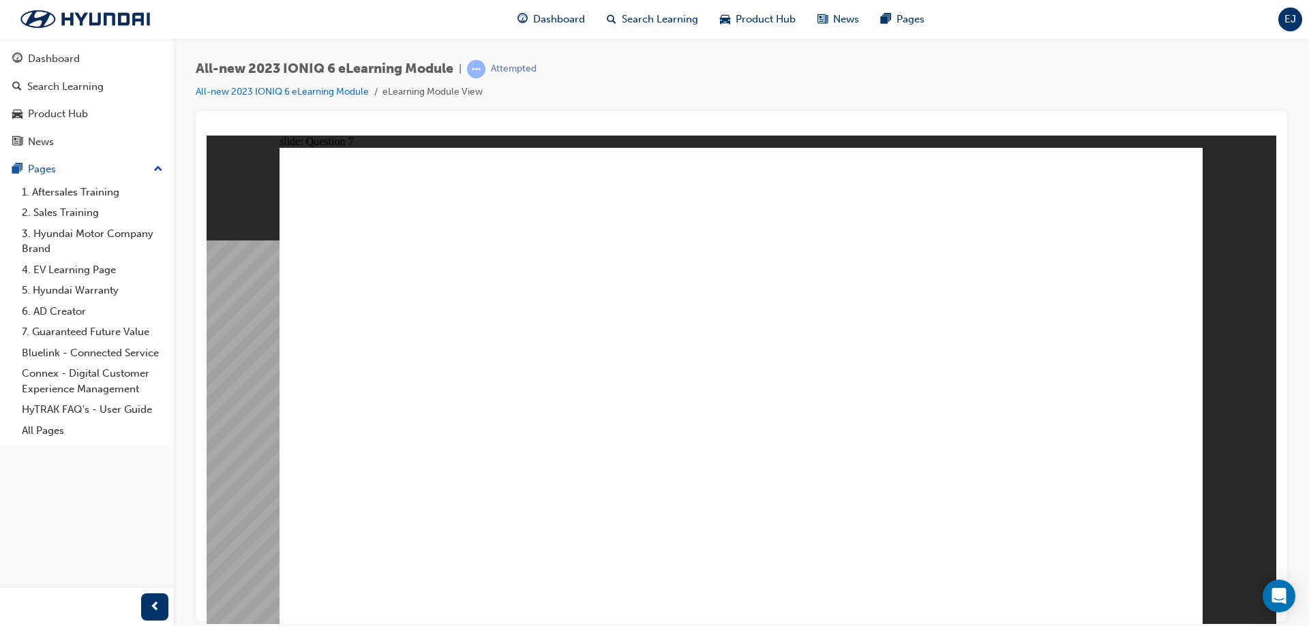
radio input "true"
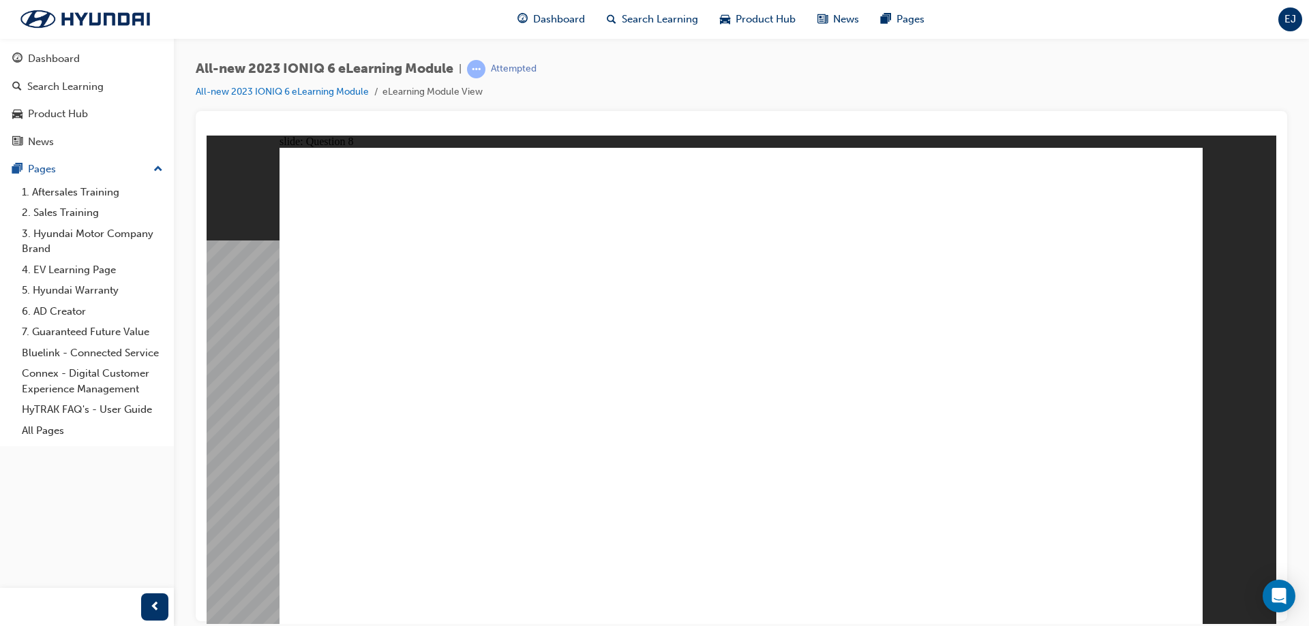
radio input "true"
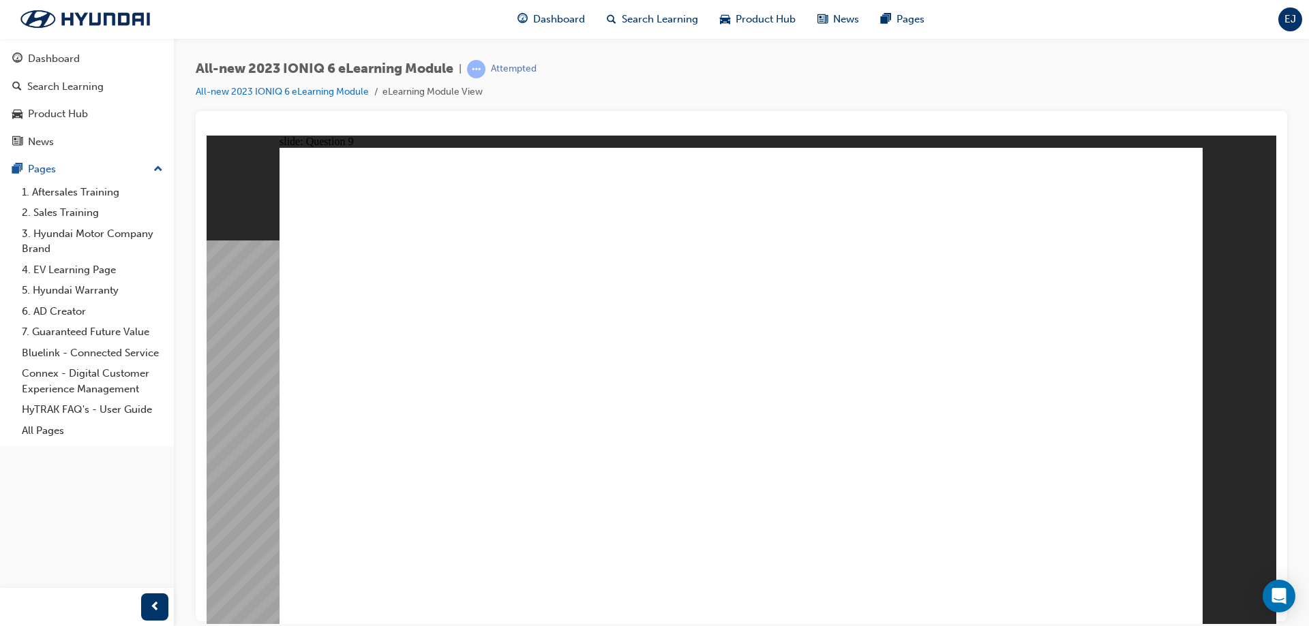
radio input "true"
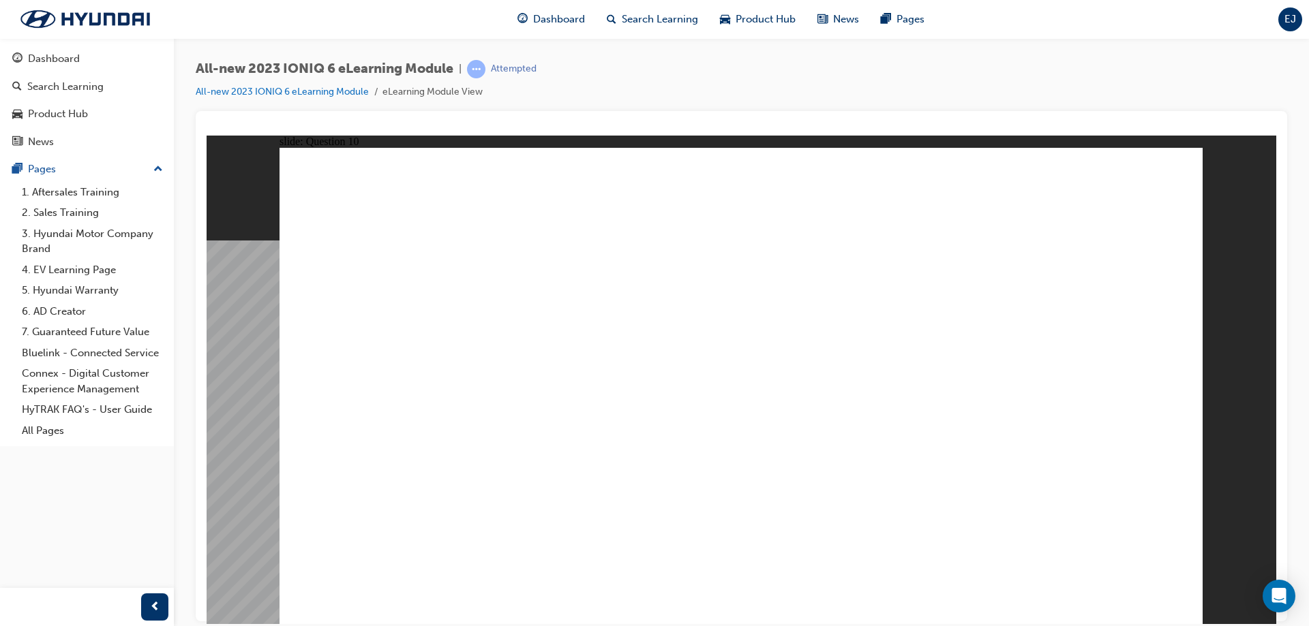
radio input "true"
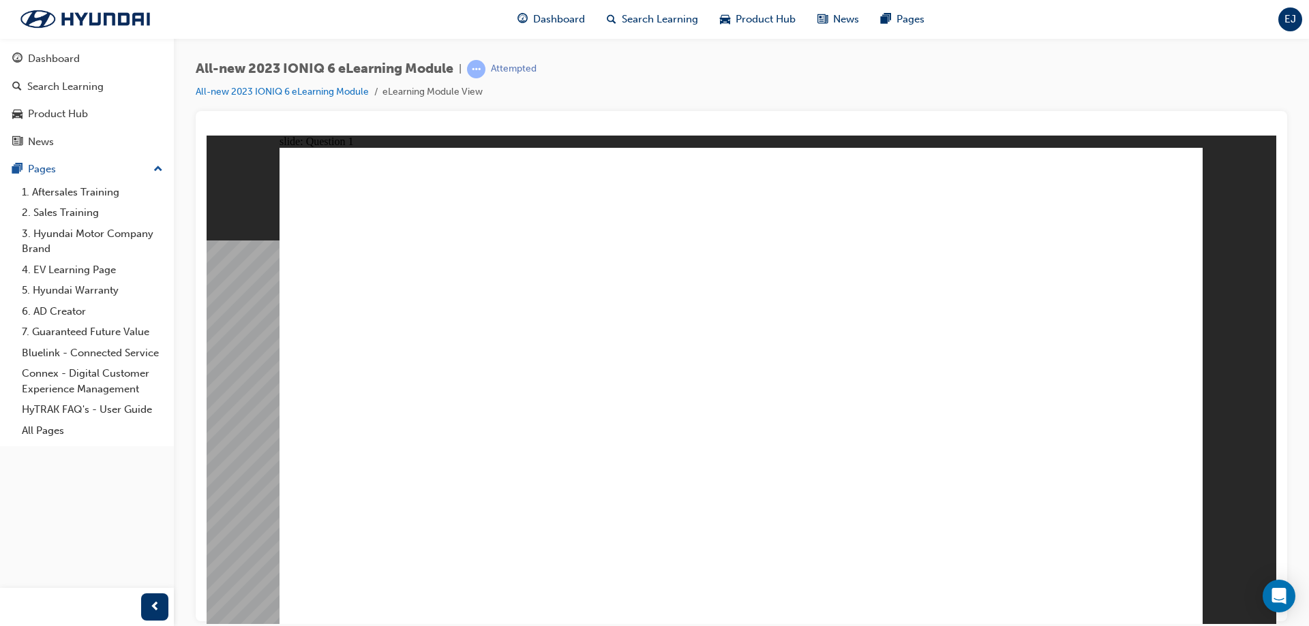
radio input "true"
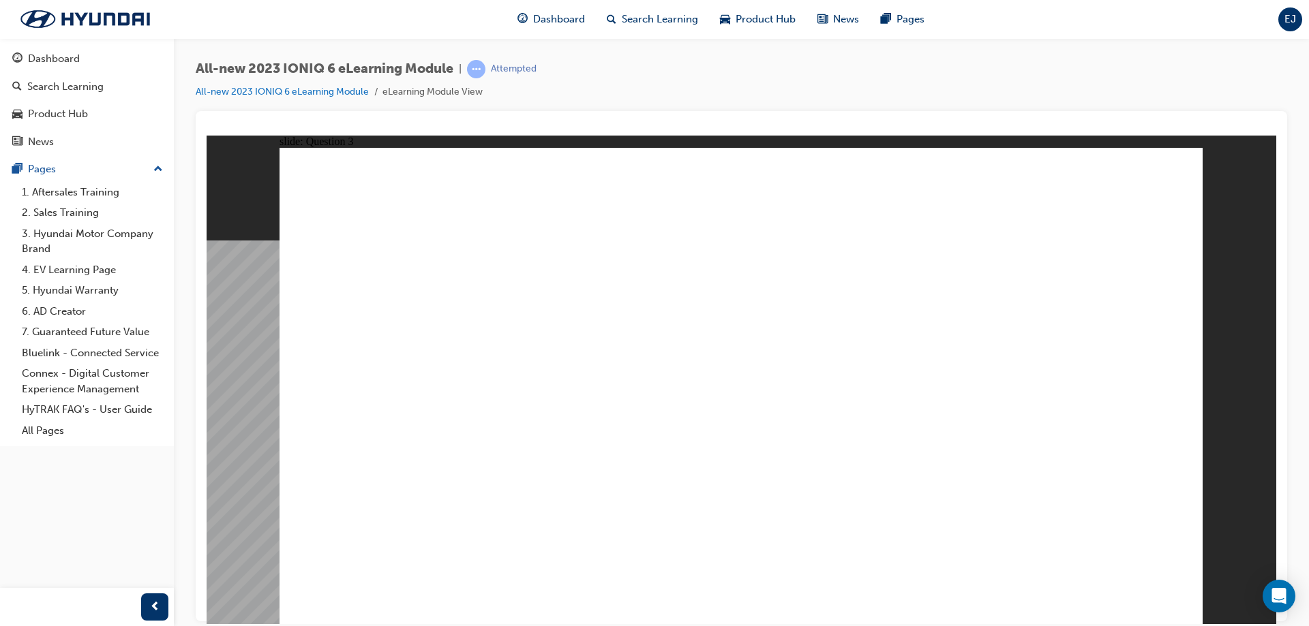
drag, startPoint x: 531, startPoint y: 306, endPoint x: 649, endPoint y: 406, distance: 154.3
drag, startPoint x: 712, startPoint y: 307, endPoint x: 876, endPoint y: 375, distance: 176.9
drag, startPoint x: 1011, startPoint y: 305, endPoint x: 900, endPoint y: 450, distance: 182.8
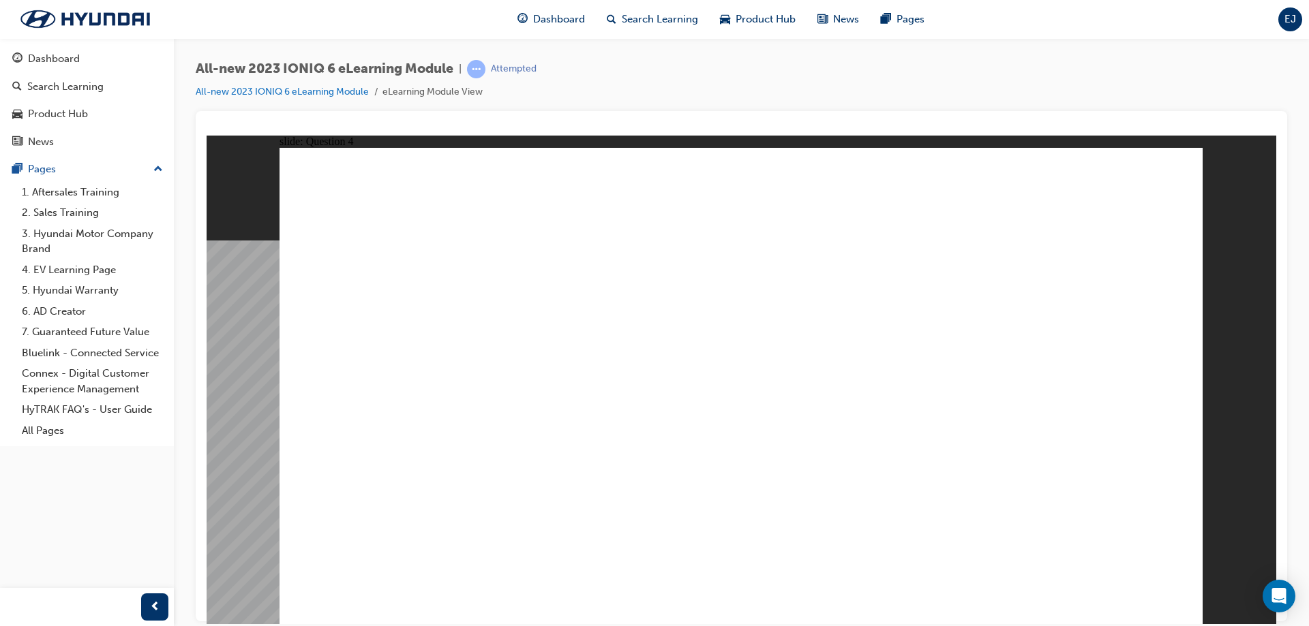
drag, startPoint x: 537, startPoint y: 284, endPoint x: 1099, endPoint y: 369, distance: 568.0
drag, startPoint x: 1067, startPoint y: 292, endPoint x: 802, endPoint y: 417, distance: 292.7
drag, startPoint x: 791, startPoint y: 289, endPoint x: 500, endPoint y: 425, distance: 321.1
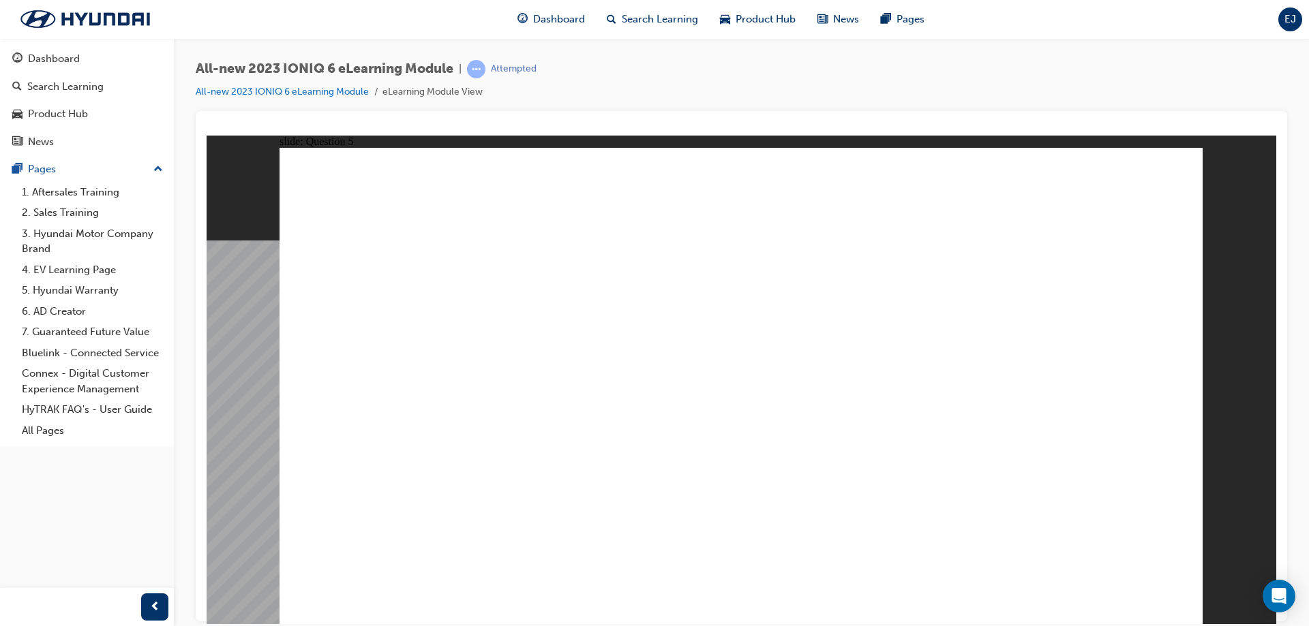
drag, startPoint x: 495, startPoint y: 431, endPoint x: 786, endPoint y: 501, distance: 299.2
drag, startPoint x: 485, startPoint y: 508, endPoint x: 787, endPoint y: 361, distance: 336.2
drag, startPoint x: 733, startPoint y: 337, endPoint x: 733, endPoint y: 275, distance: 62.0
drag, startPoint x: 754, startPoint y: 359, endPoint x: 756, endPoint y: 437, distance: 77.7
drag, startPoint x: 518, startPoint y: 368, endPoint x: 821, endPoint y: 371, distance: 302.6
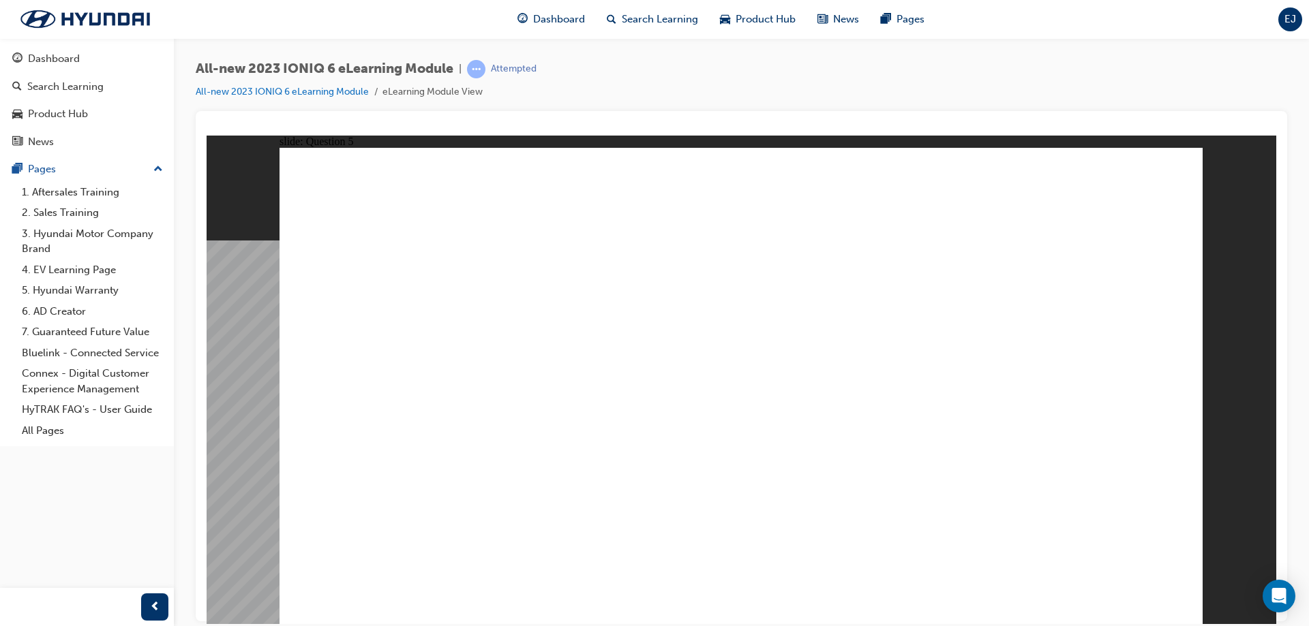
drag, startPoint x: 495, startPoint y: 278, endPoint x: 1163, endPoint y: 373, distance: 674.6
drag, startPoint x: 501, startPoint y: 477, endPoint x: 524, endPoint y: 493, distance: 28.4
drag, startPoint x: 485, startPoint y: 572, endPoint x: 609, endPoint y: 506, distance: 139.6
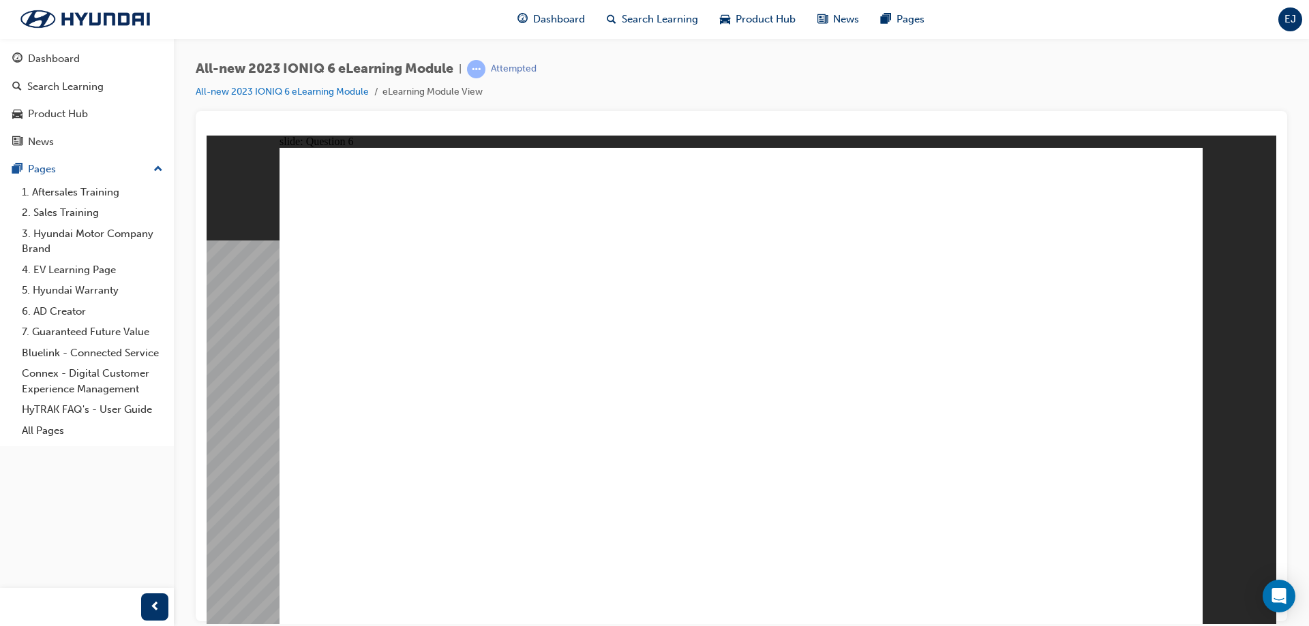
drag, startPoint x: 465, startPoint y: 476, endPoint x: 941, endPoint y: 577, distance: 486.9
drag, startPoint x: 513, startPoint y: 371, endPoint x: 624, endPoint y: 297, distance: 133.3
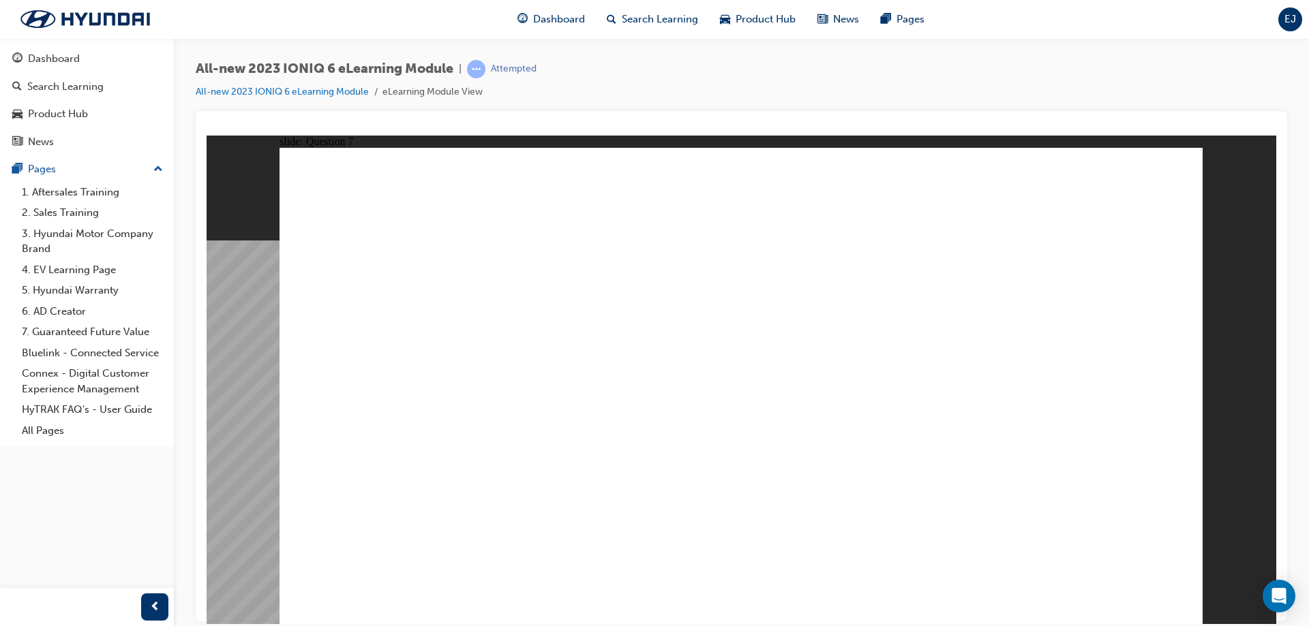
radio input "true"
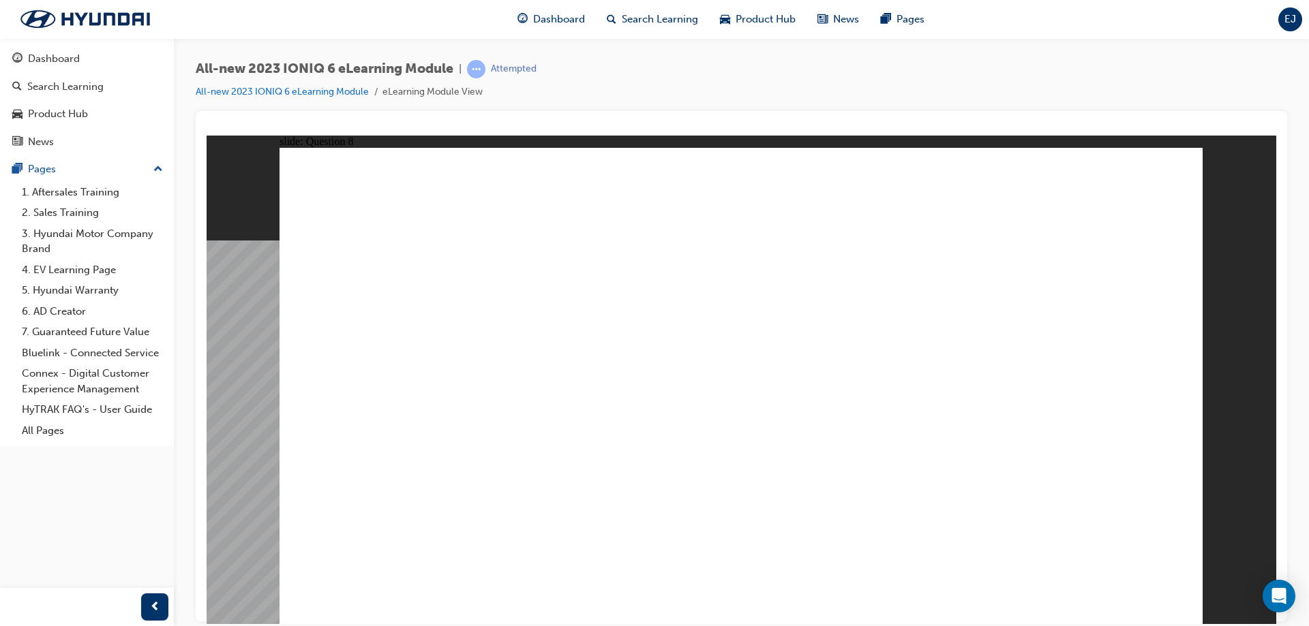
radio input "true"
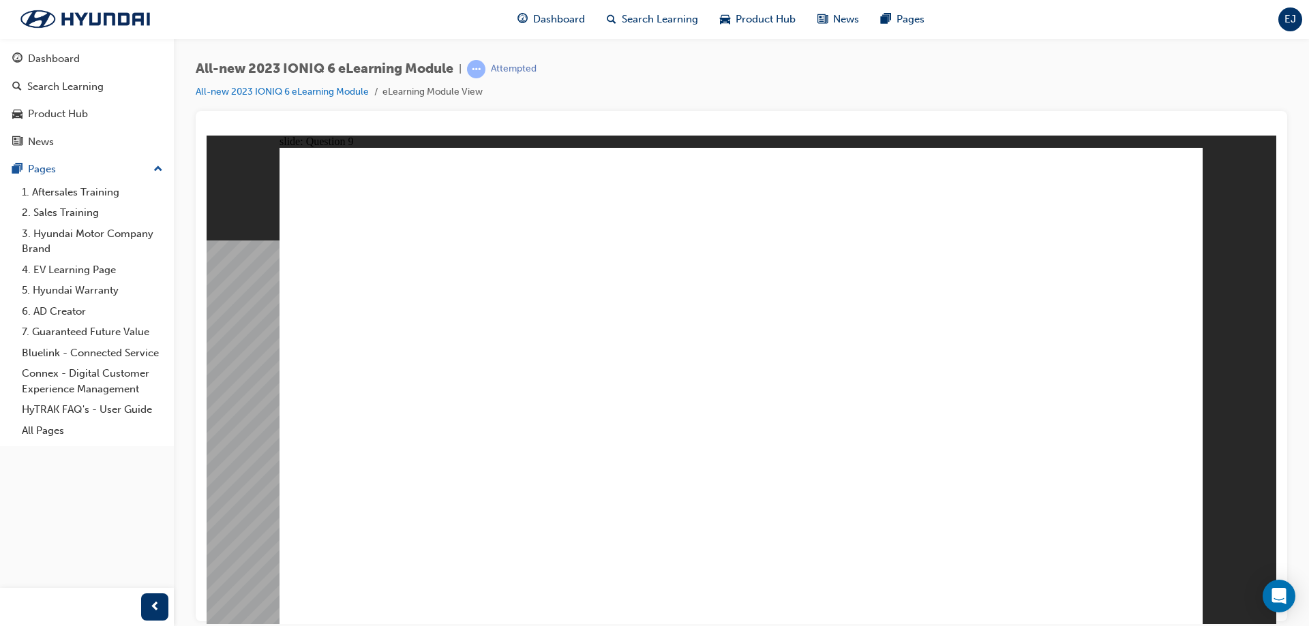
radio input "true"
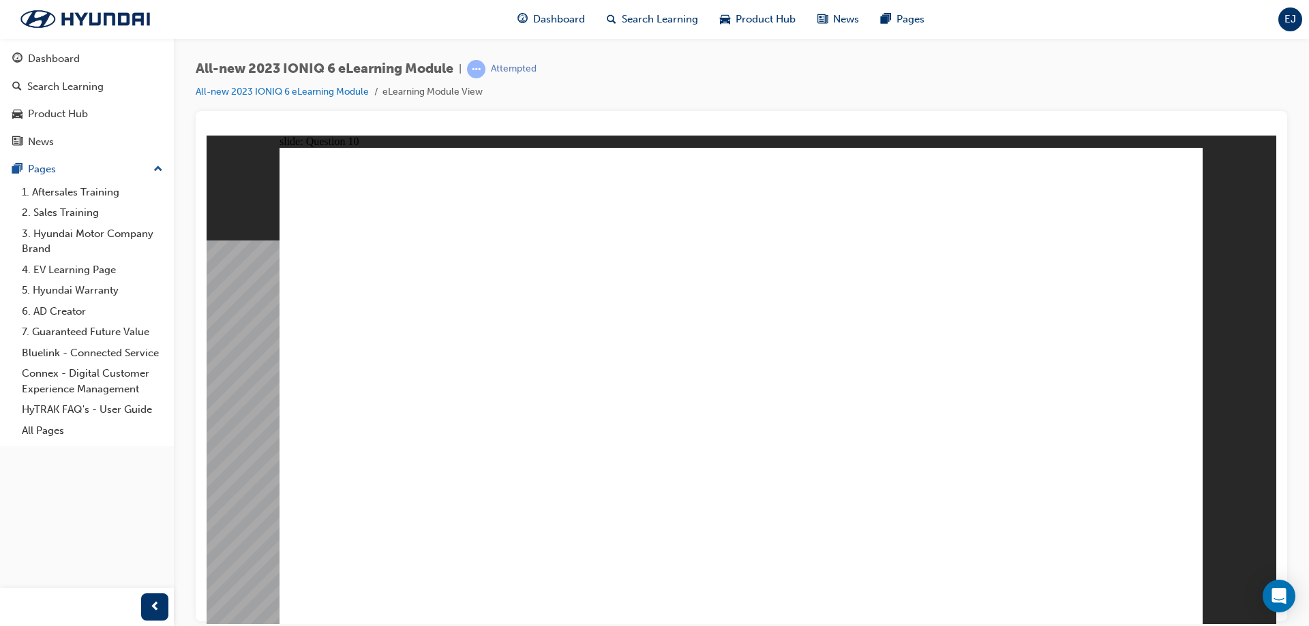
click at [70, 64] on div "Dashboard" at bounding box center [54, 59] width 52 height 16
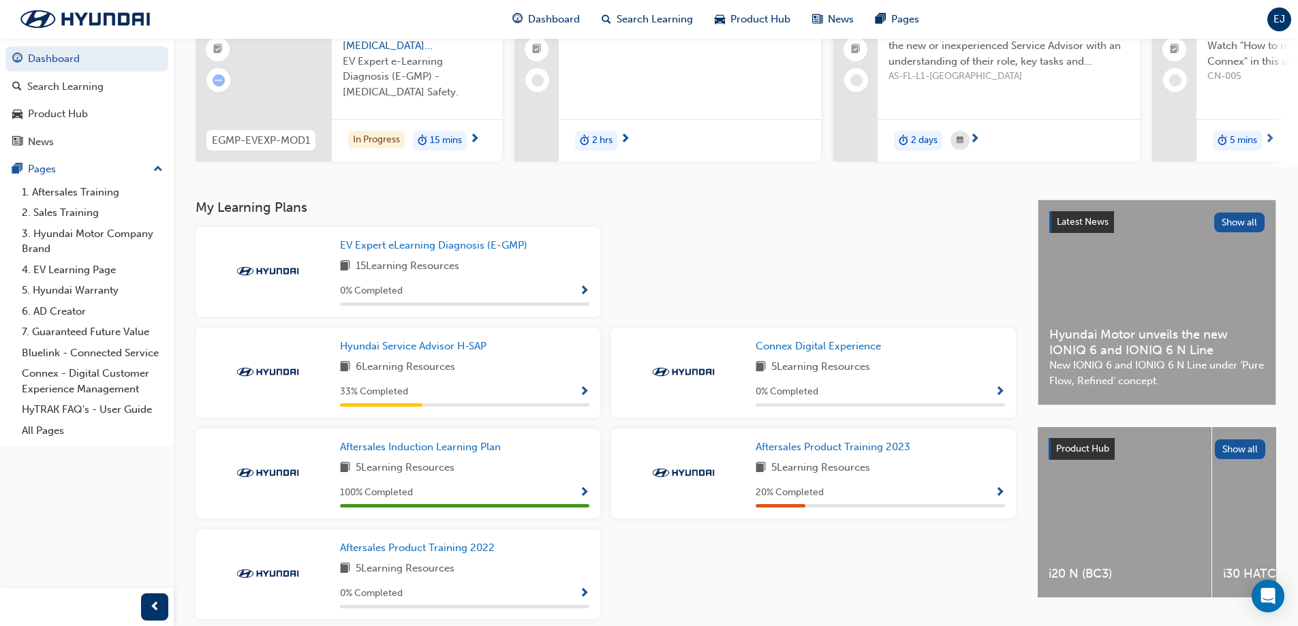
scroll to position [204, 0]
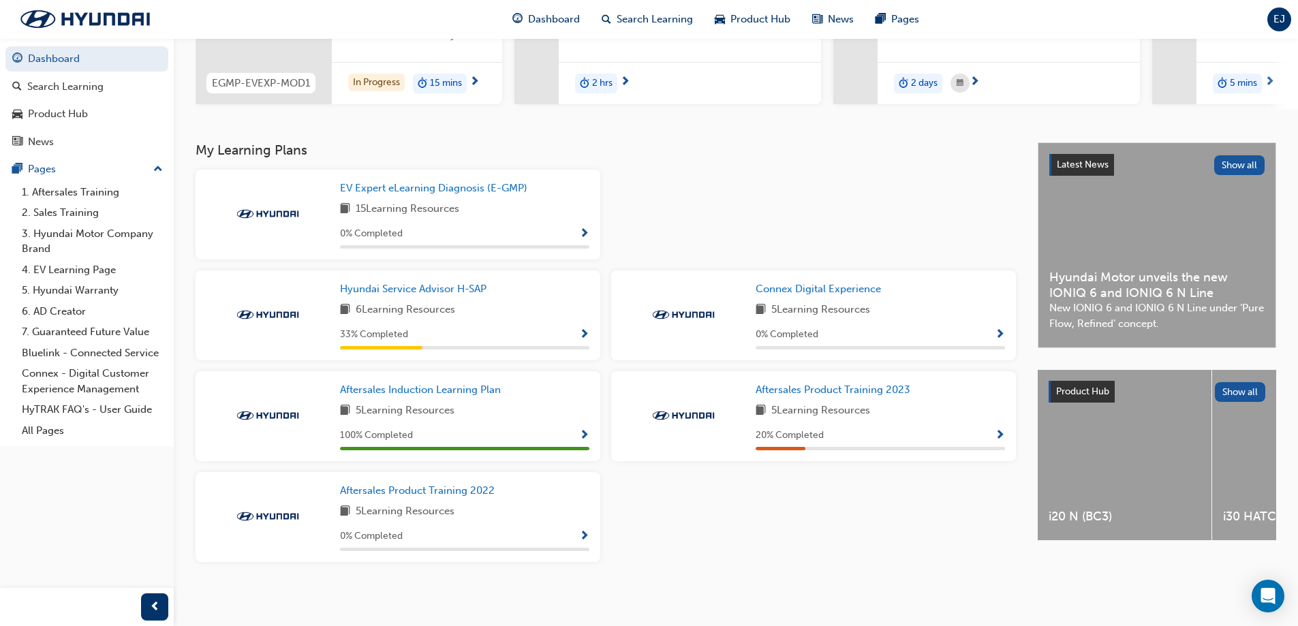
click at [996, 442] on span "Show Progress" at bounding box center [1000, 436] width 10 height 12
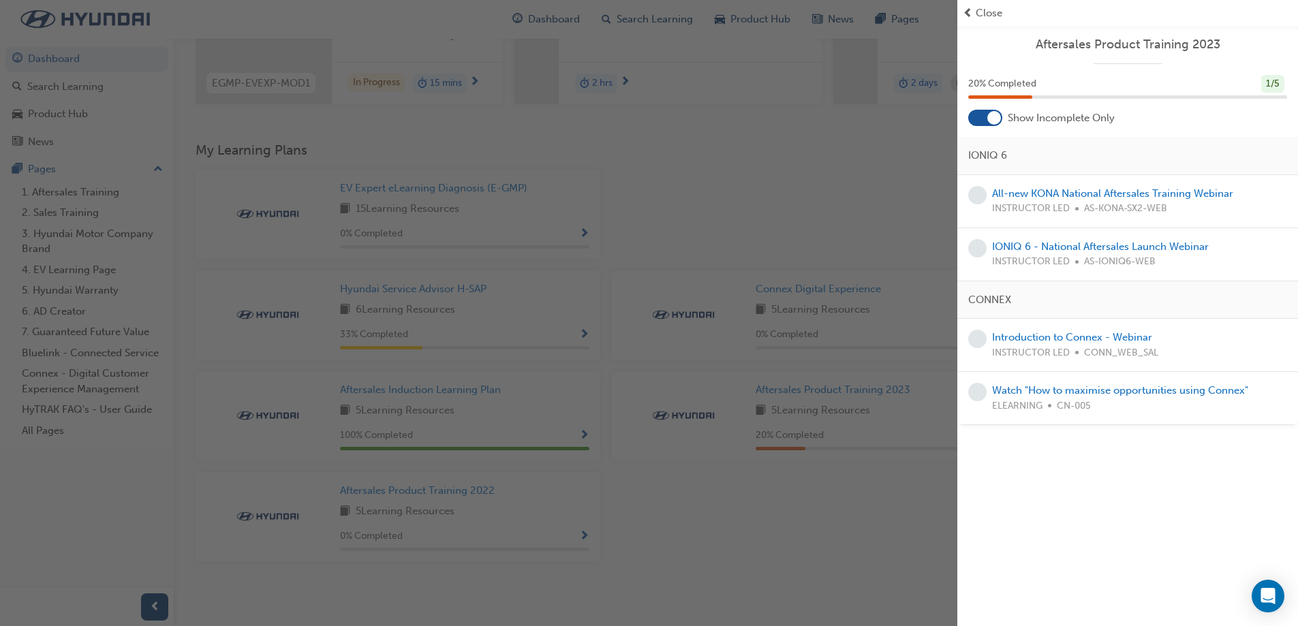
click at [770, 542] on div "button" at bounding box center [479, 313] width 958 height 626
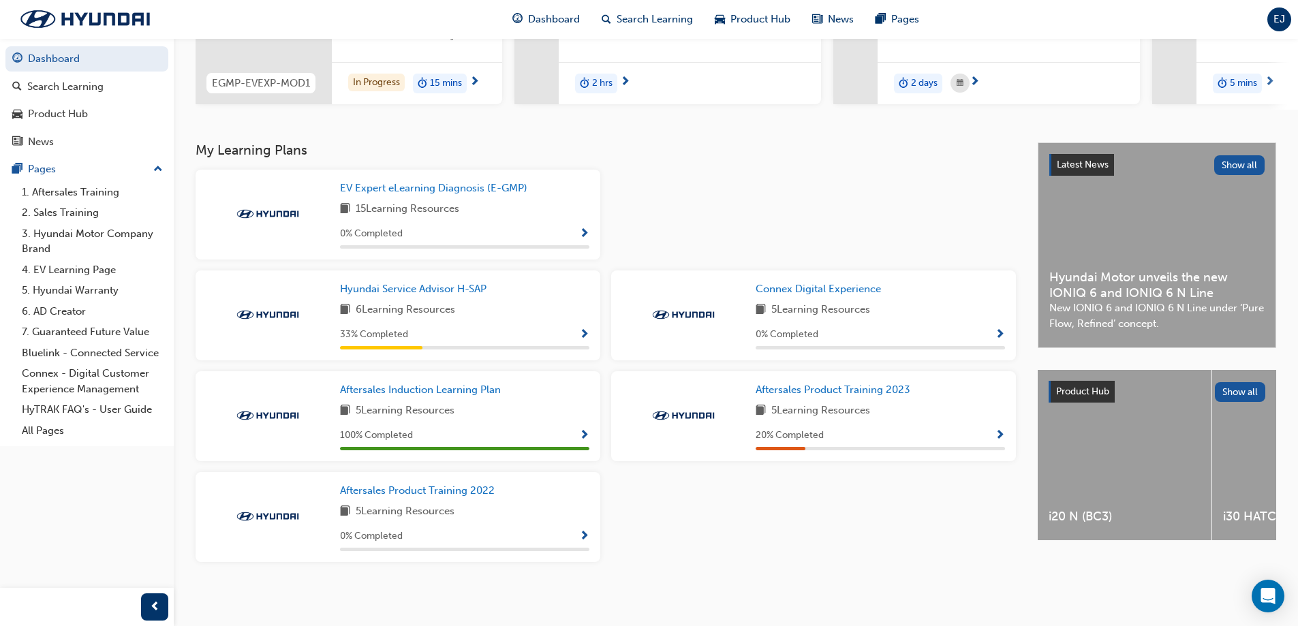
click at [1003, 441] on span "Show Progress" at bounding box center [1000, 436] width 10 height 12
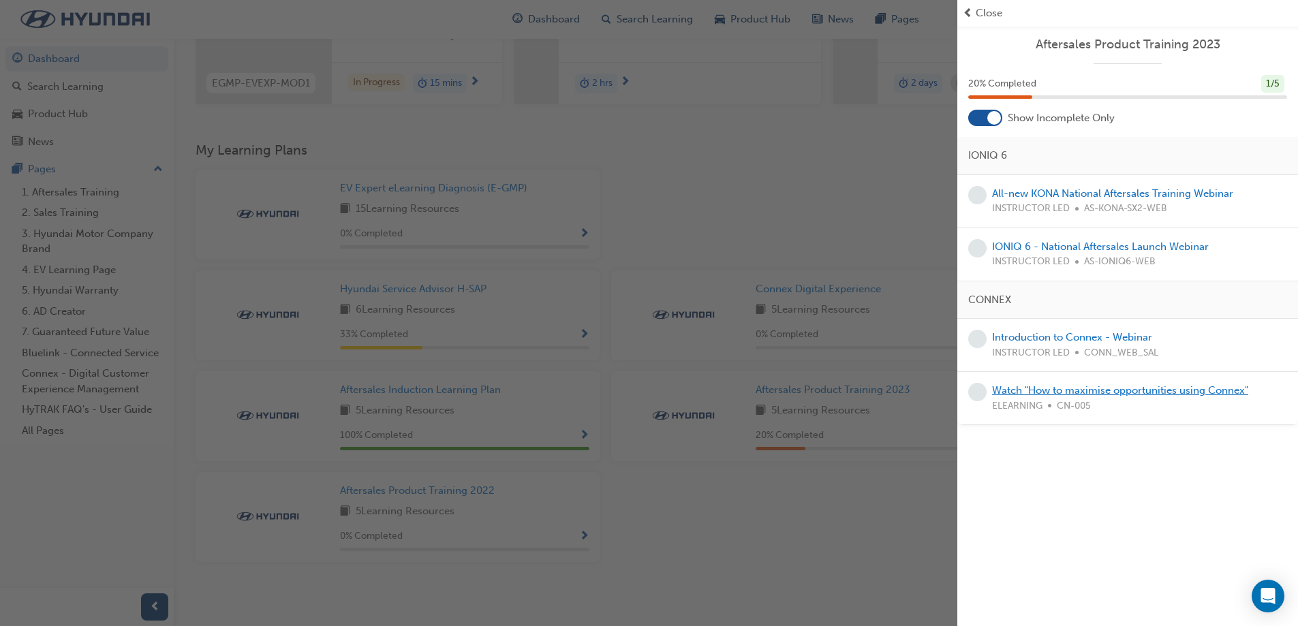
click at [1101, 384] on link "Watch "How to maximise opportunities using Connex"" at bounding box center [1120, 390] width 256 height 12
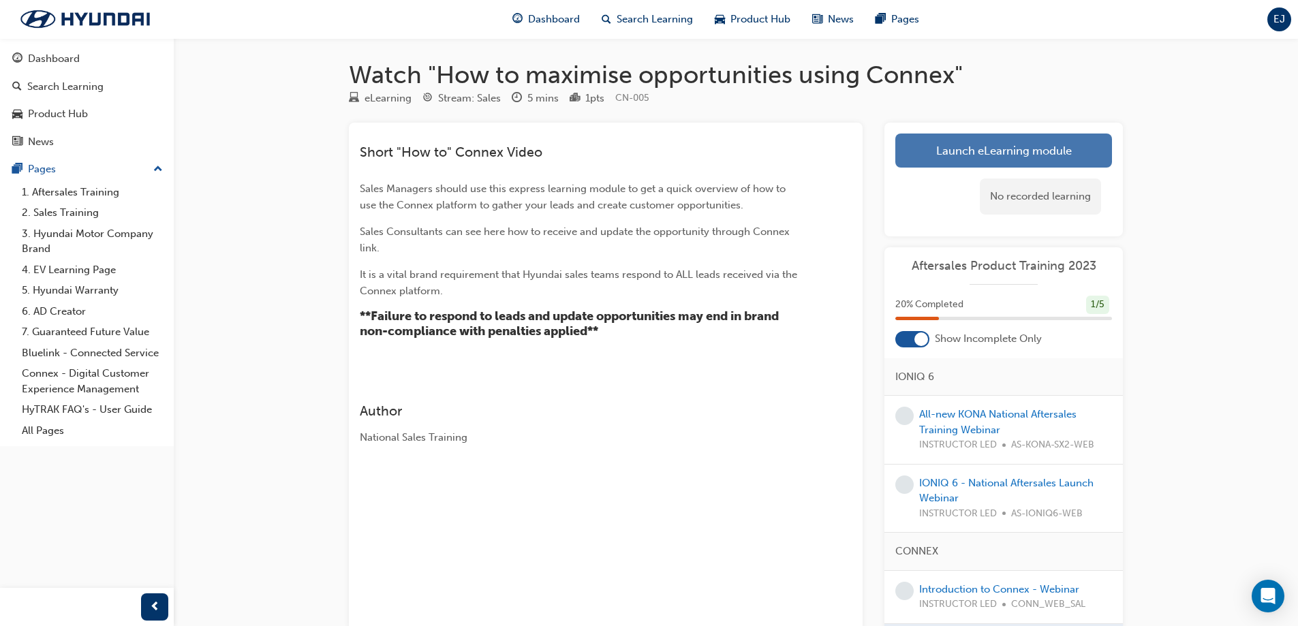
click at [983, 153] on link "Launch eLearning module" at bounding box center [1004, 151] width 217 height 34
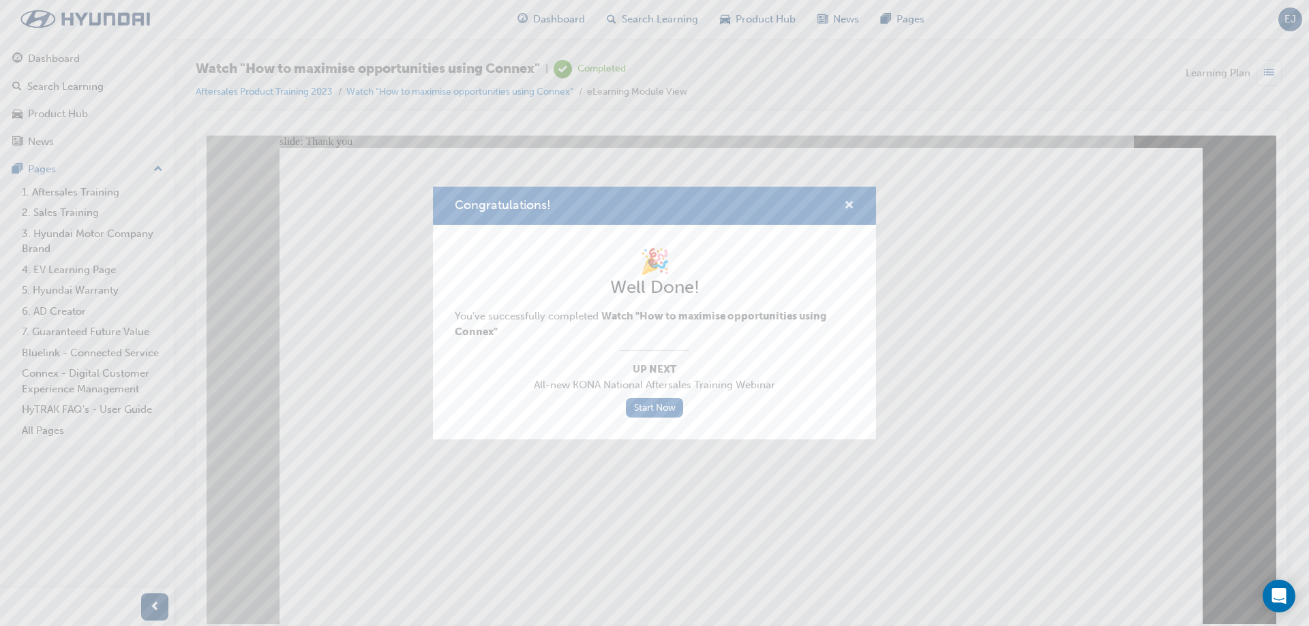
click at [846, 203] on span "cross-icon" at bounding box center [849, 206] width 10 height 12
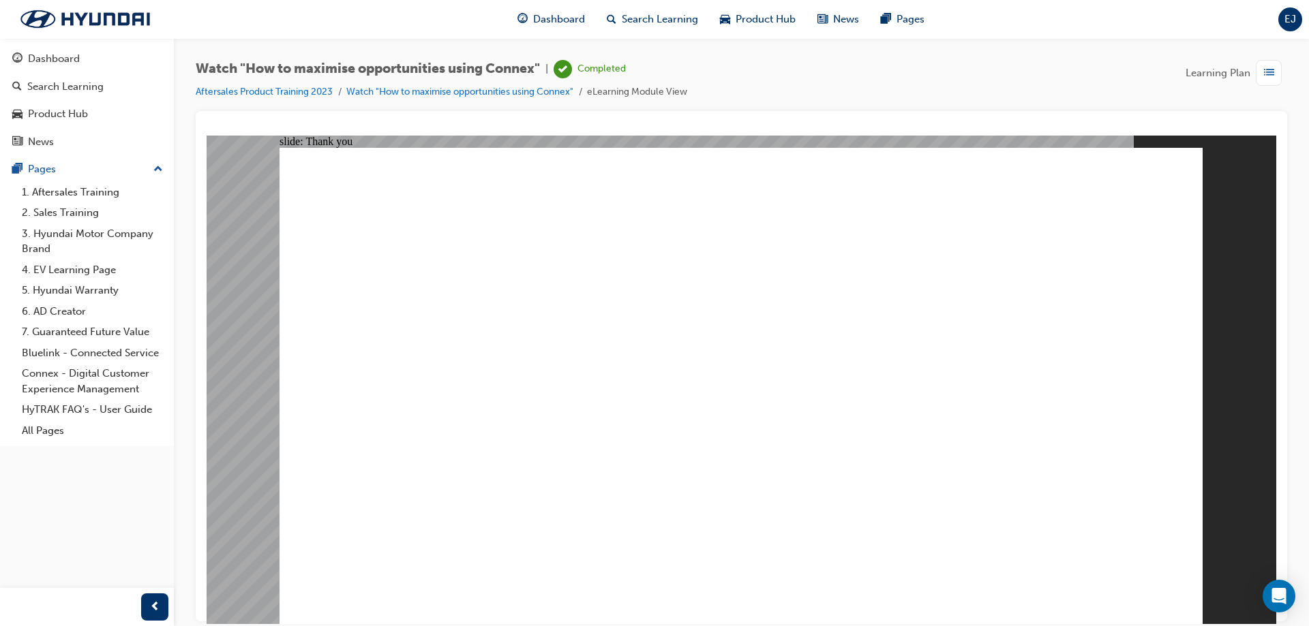
drag, startPoint x: 0, startPoint y: 63, endPoint x: 211, endPoint y: 51, distance: 210.9
click at [212, 47] on div "Watch "How to maximise opportunities using Connex" | Completed Aftersales Produ…" at bounding box center [741, 315] width 1135 height 554
click at [67, 55] on div "Dashboard" at bounding box center [54, 59] width 52 height 16
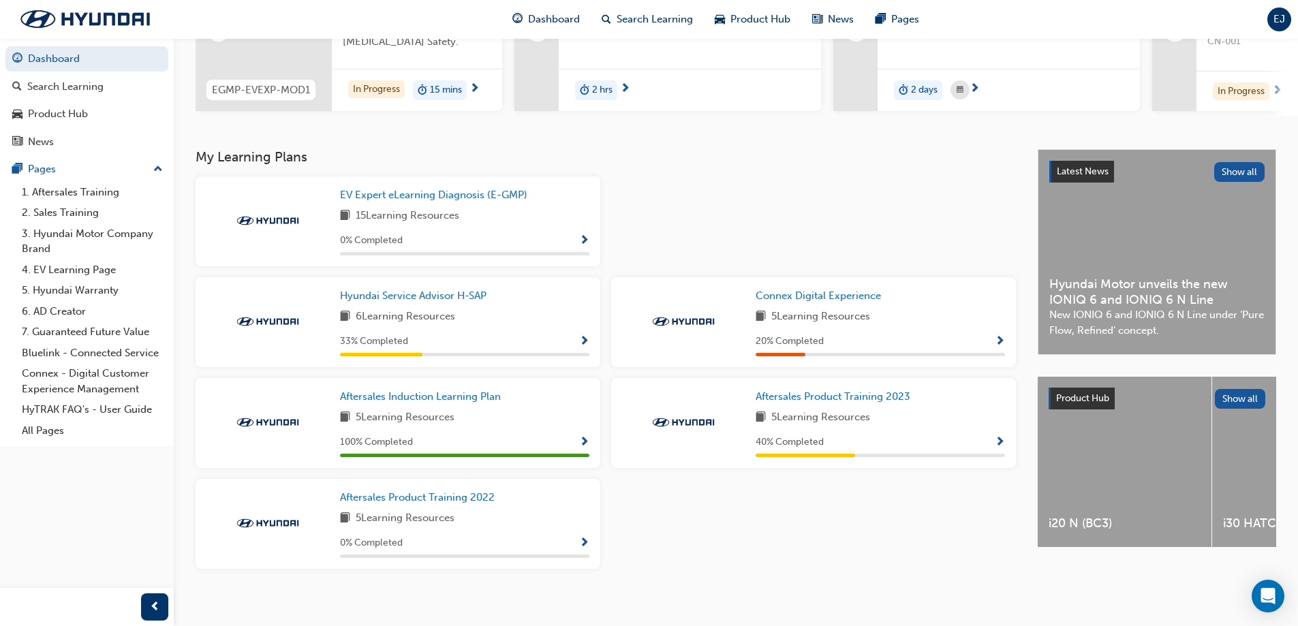
scroll to position [204, 0]
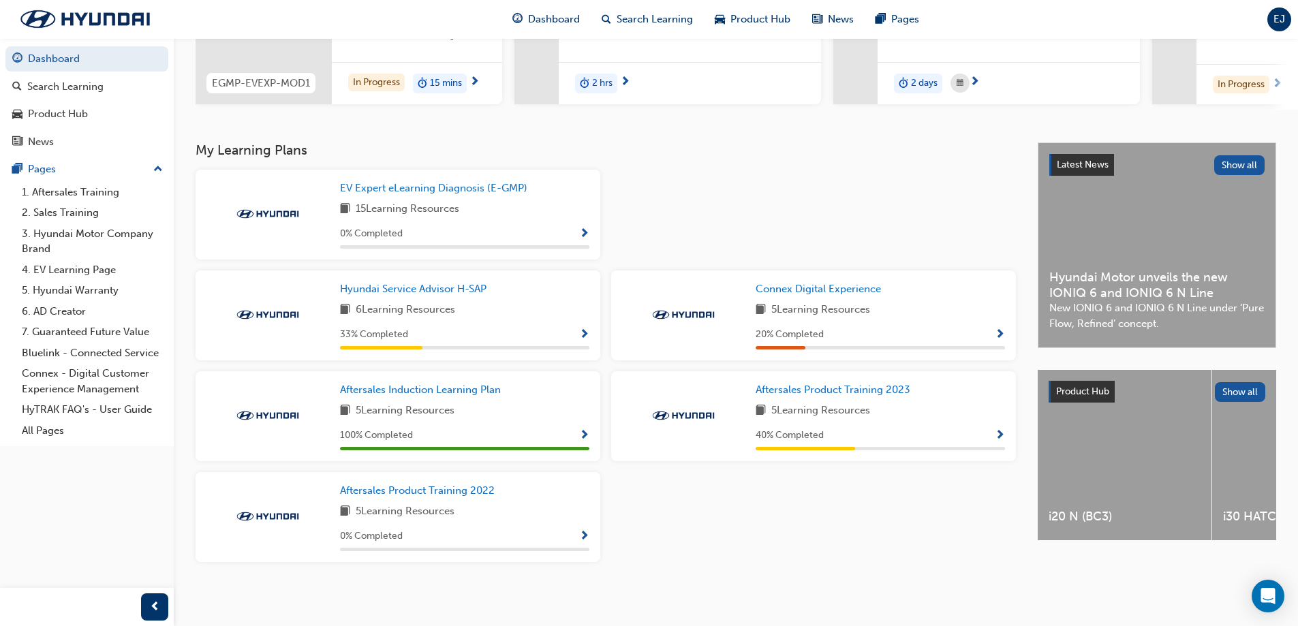
click at [1003, 438] on span "Show Progress" at bounding box center [1000, 436] width 10 height 12
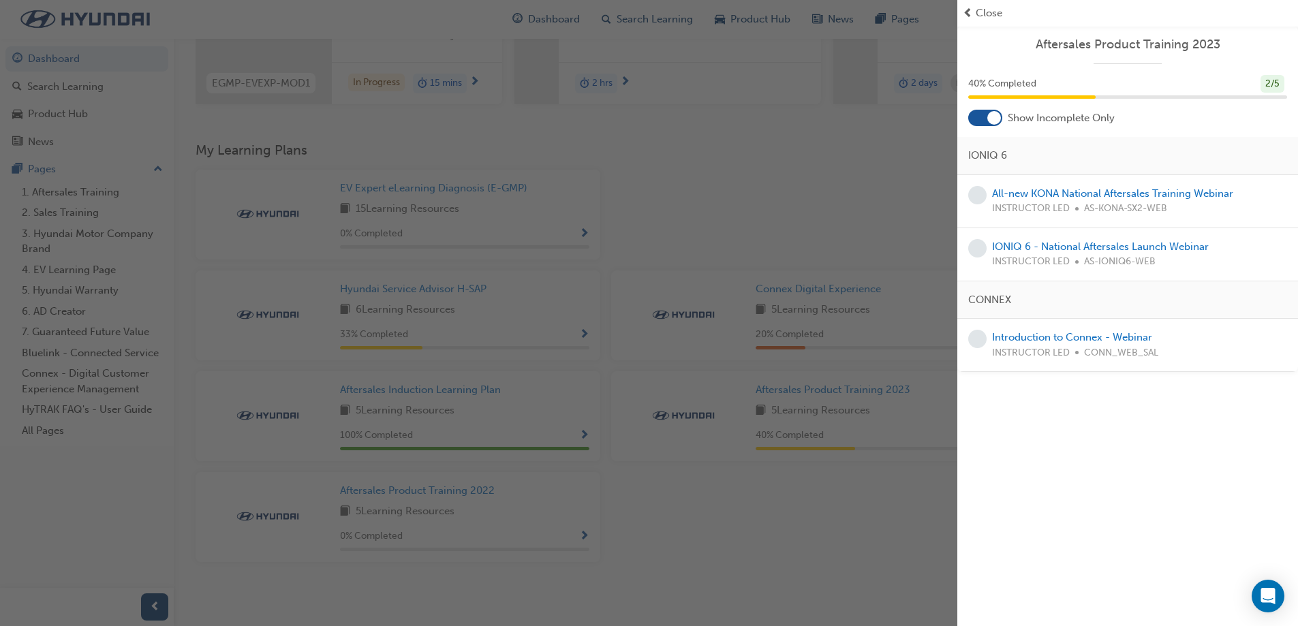
click at [878, 506] on div "button" at bounding box center [479, 313] width 958 height 626
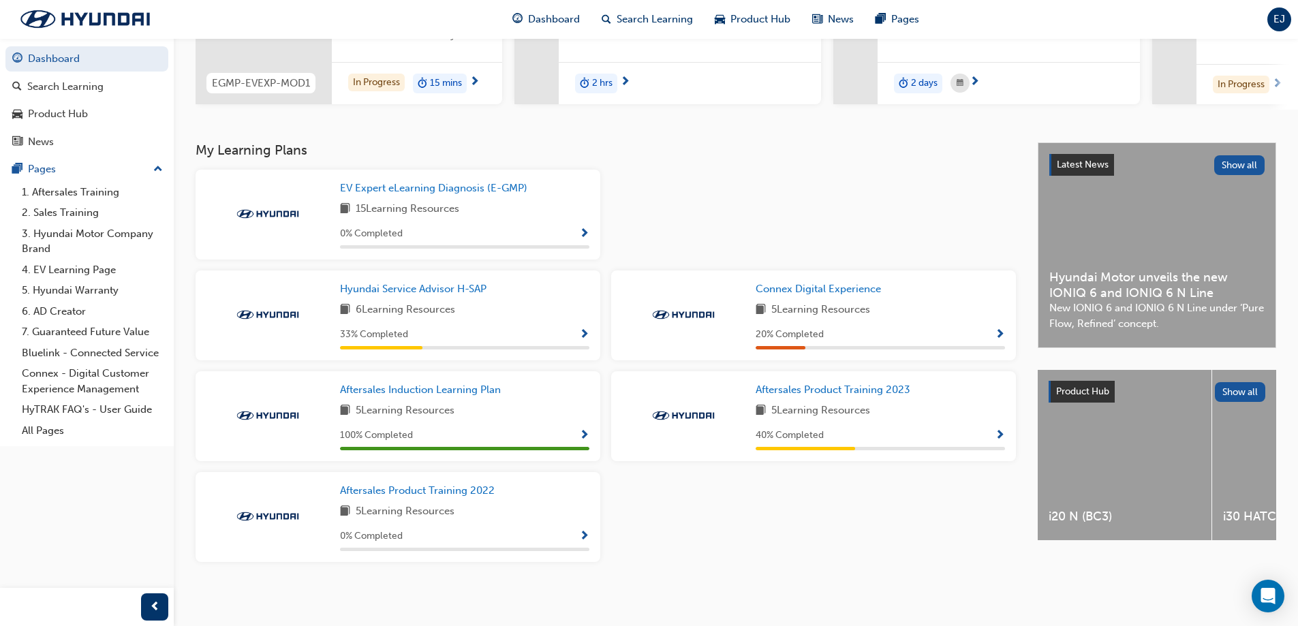
click at [991, 335] on div "20 % Completed" at bounding box center [880, 334] width 249 height 17
click at [1000, 337] on span "Show Progress" at bounding box center [1000, 335] width 10 height 12
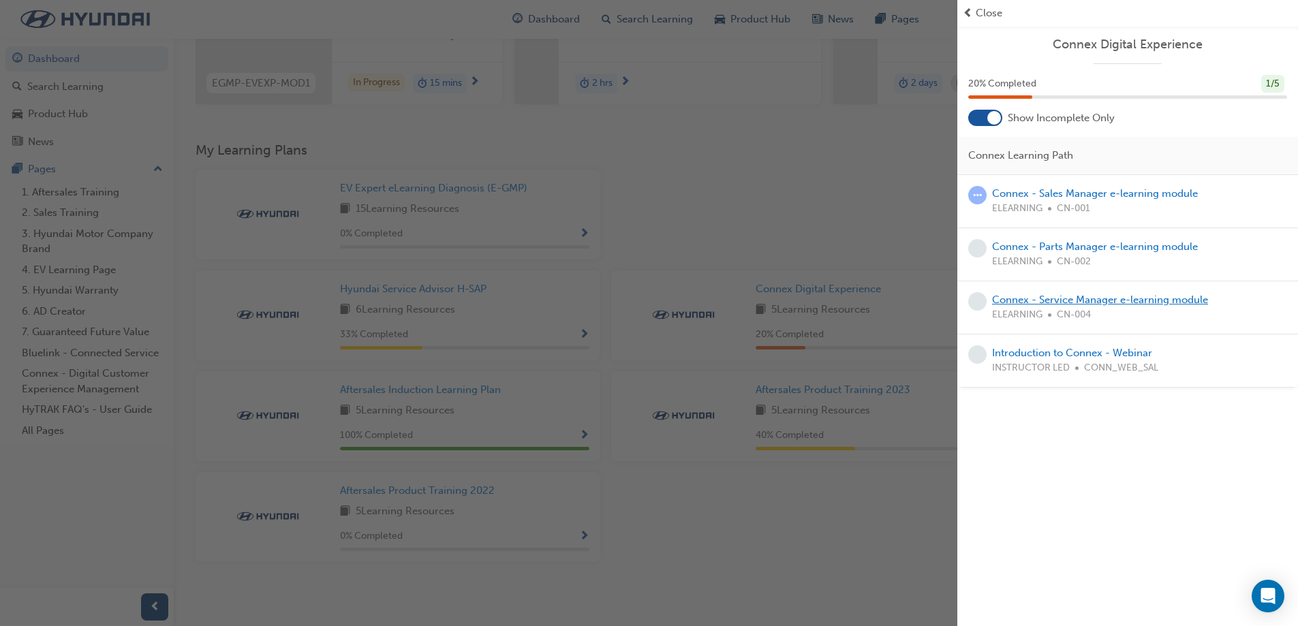
click at [1151, 301] on link "Connex - Service Manager e-learning module" at bounding box center [1100, 300] width 216 height 12
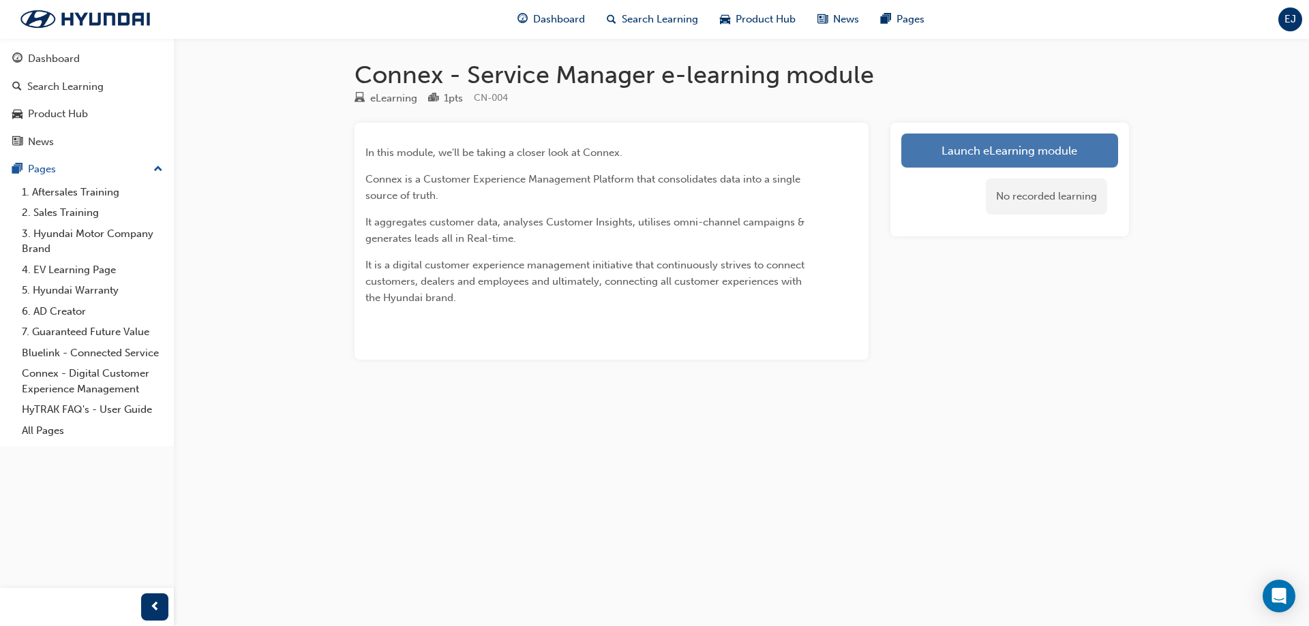
click at [1058, 164] on link "Launch eLearning module" at bounding box center [1009, 151] width 217 height 34
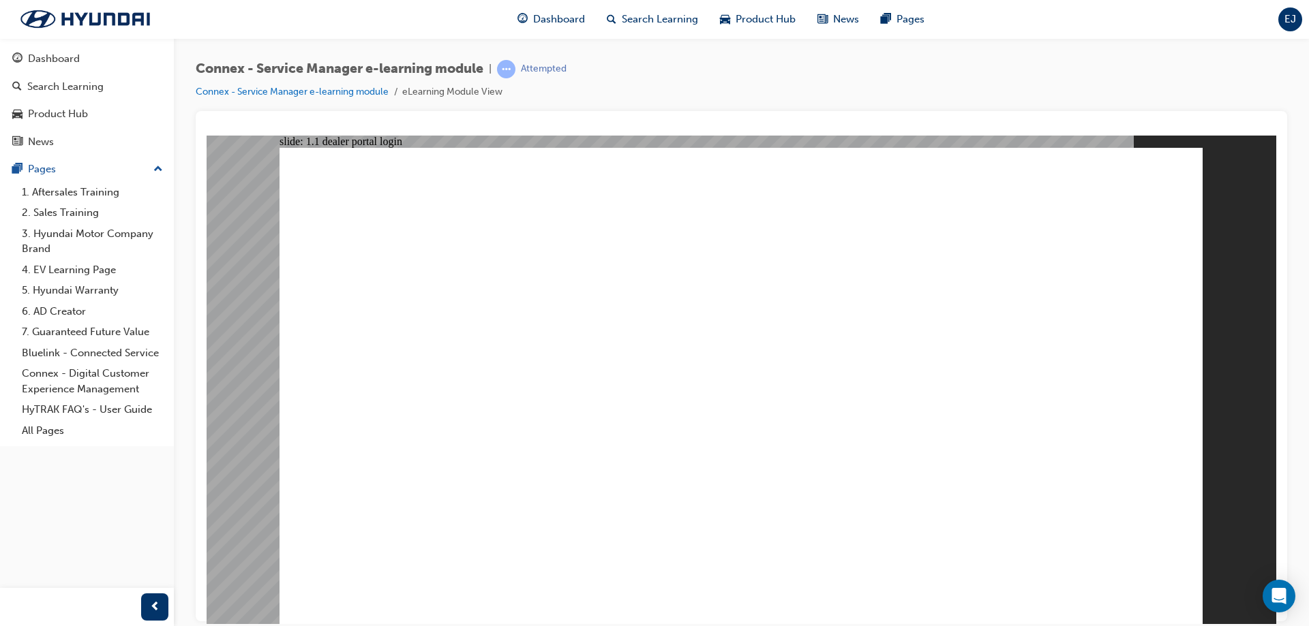
drag, startPoint x: 379, startPoint y: 275, endPoint x: 433, endPoint y: 255, distance: 57.6
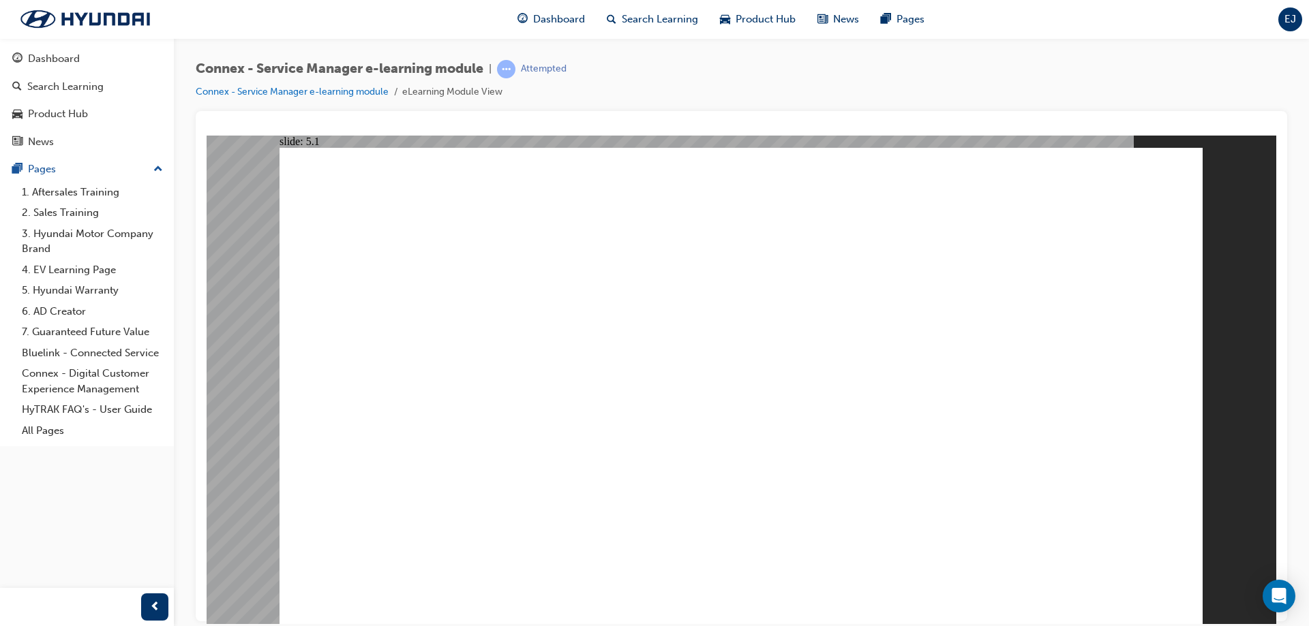
click at [102, 55] on div "Dashboard" at bounding box center [86, 58] width 149 height 17
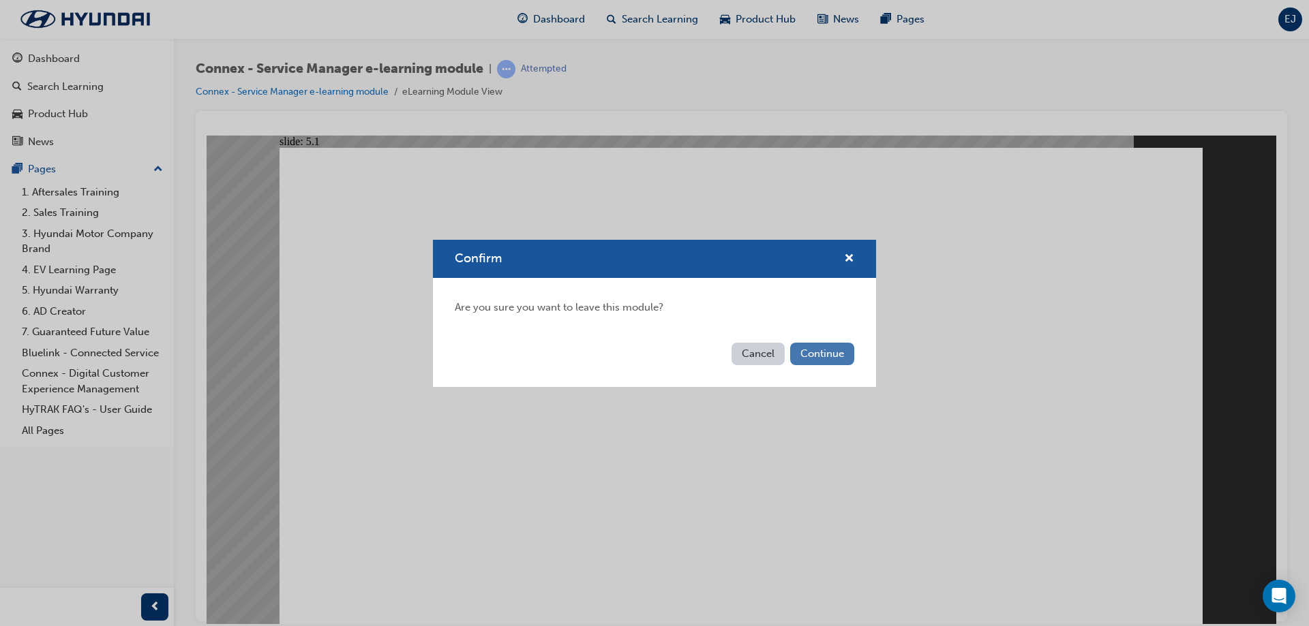
click at [842, 360] on button "Continue" at bounding box center [822, 354] width 64 height 22
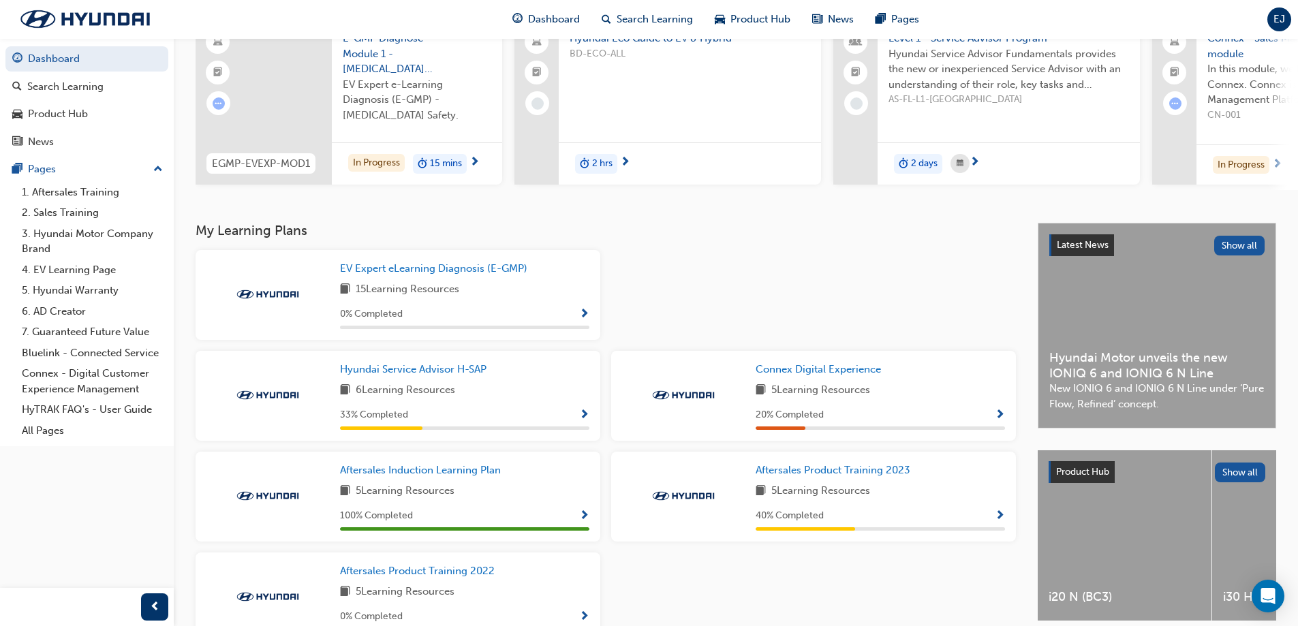
scroll to position [213, 0]
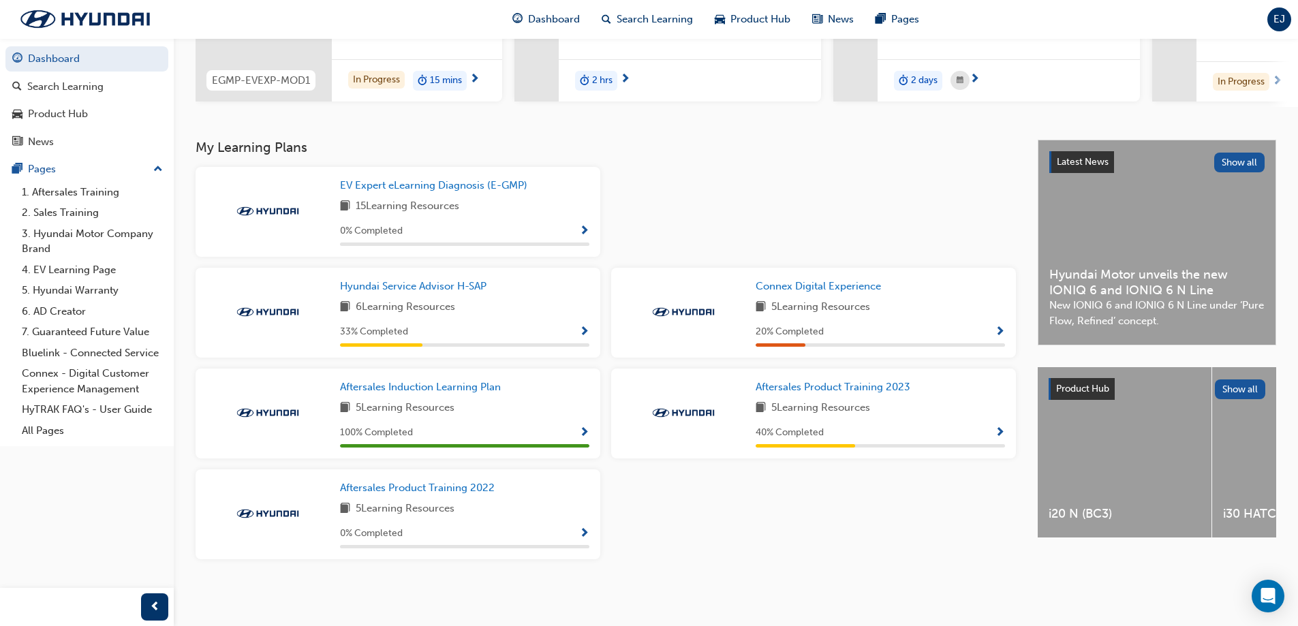
drag, startPoint x: 786, startPoint y: 483, endPoint x: 761, endPoint y: 529, distance: 52.2
click at [761, 529] on div "EV Expert eLearning Diagnosis (E-GMP) 15 Learning Resources 0 % Completed Hyund…" at bounding box center [605, 368] width 831 height 403
click at [585, 226] on span "Show Progress" at bounding box center [584, 232] width 10 height 12
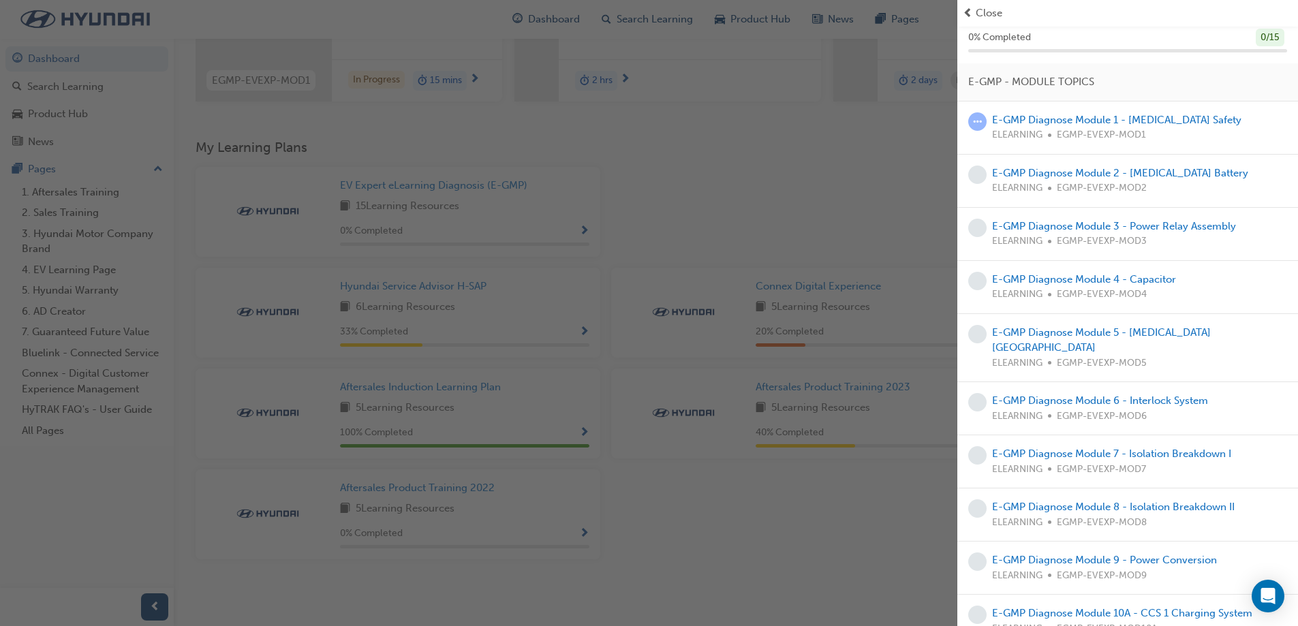
scroll to position [0, 0]
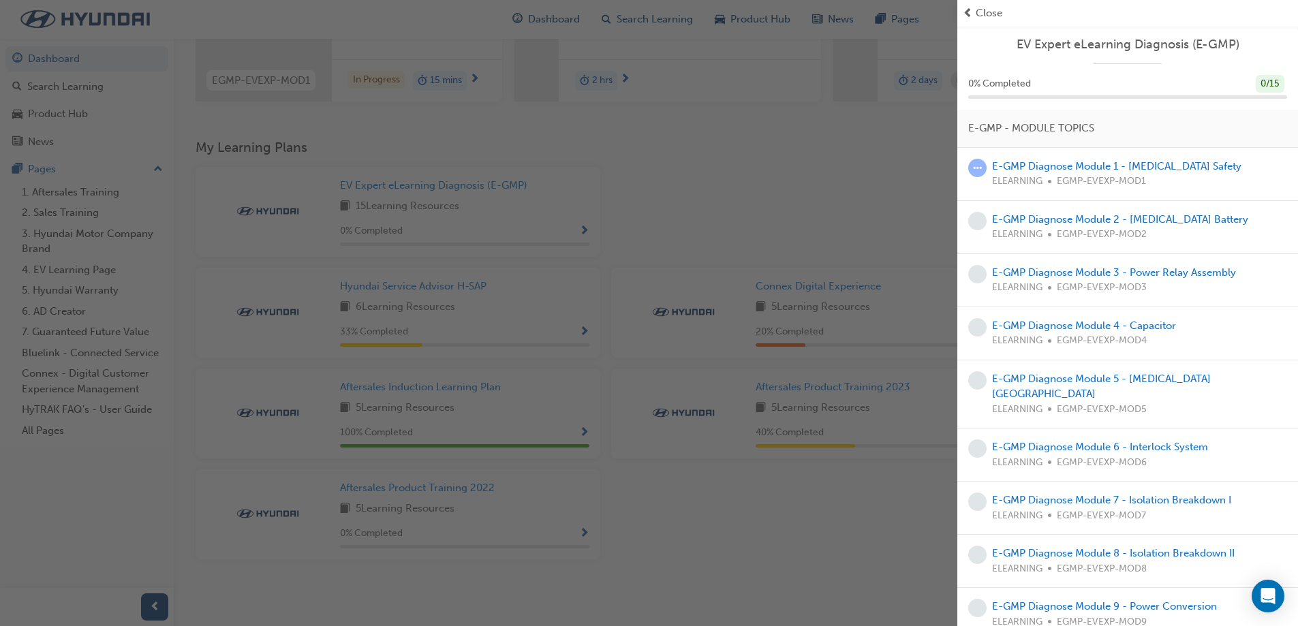
click at [810, 192] on div "button" at bounding box center [479, 313] width 958 height 626
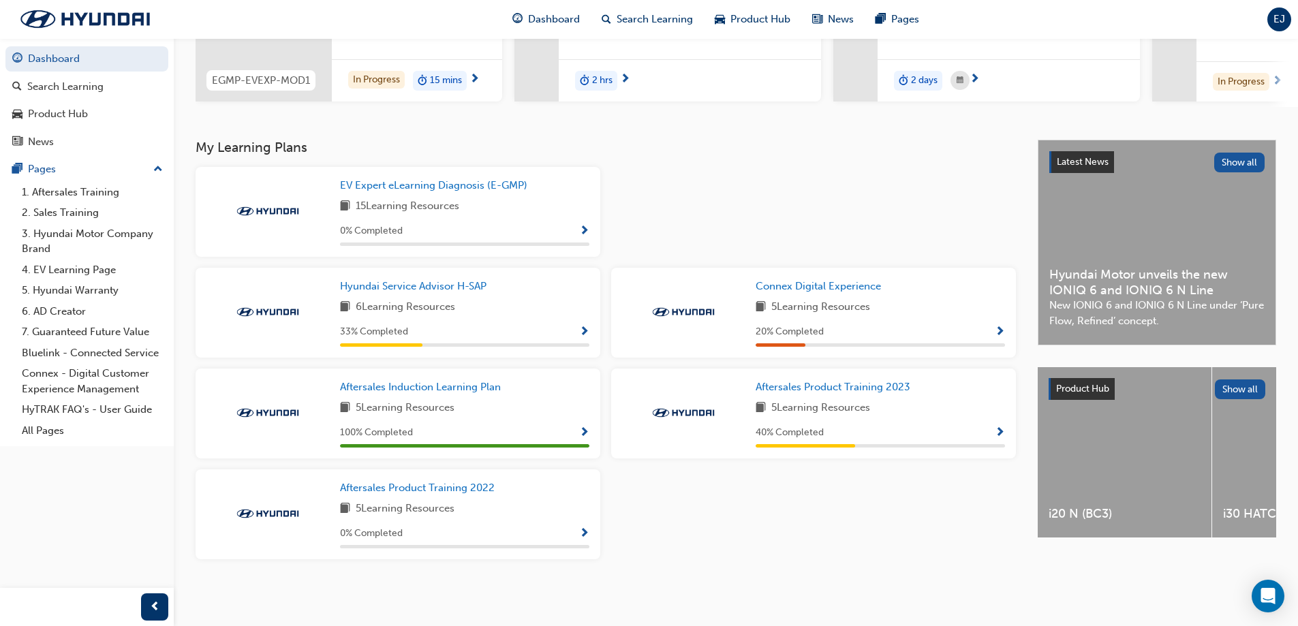
click at [585, 333] on span "Show Progress" at bounding box center [584, 332] width 10 height 12
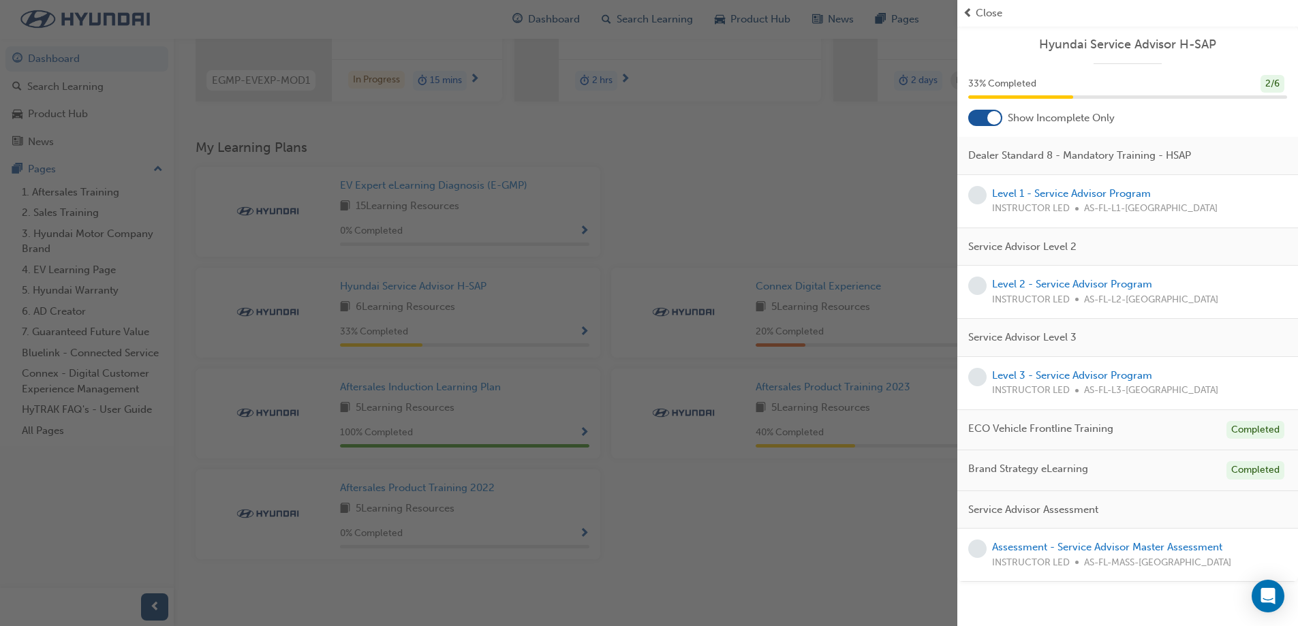
click at [844, 215] on div "button" at bounding box center [479, 313] width 958 height 626
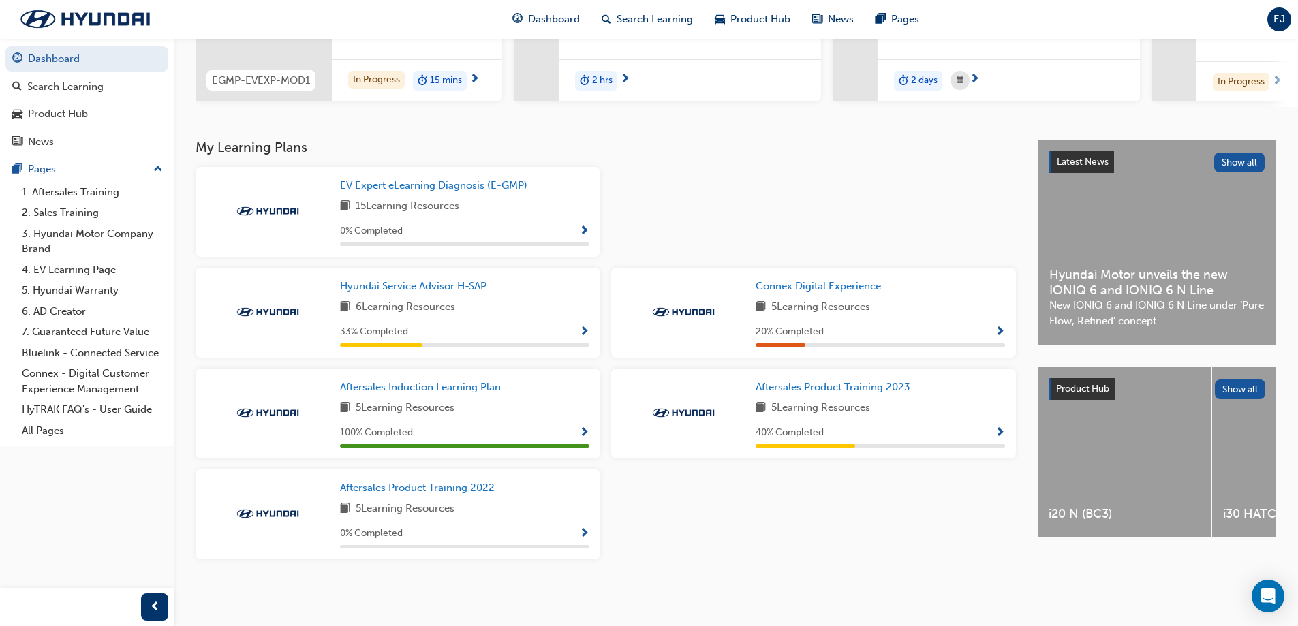
click at [585, 535] on span "Show Progress" at bounding box center [584, 534] width 10 height 12
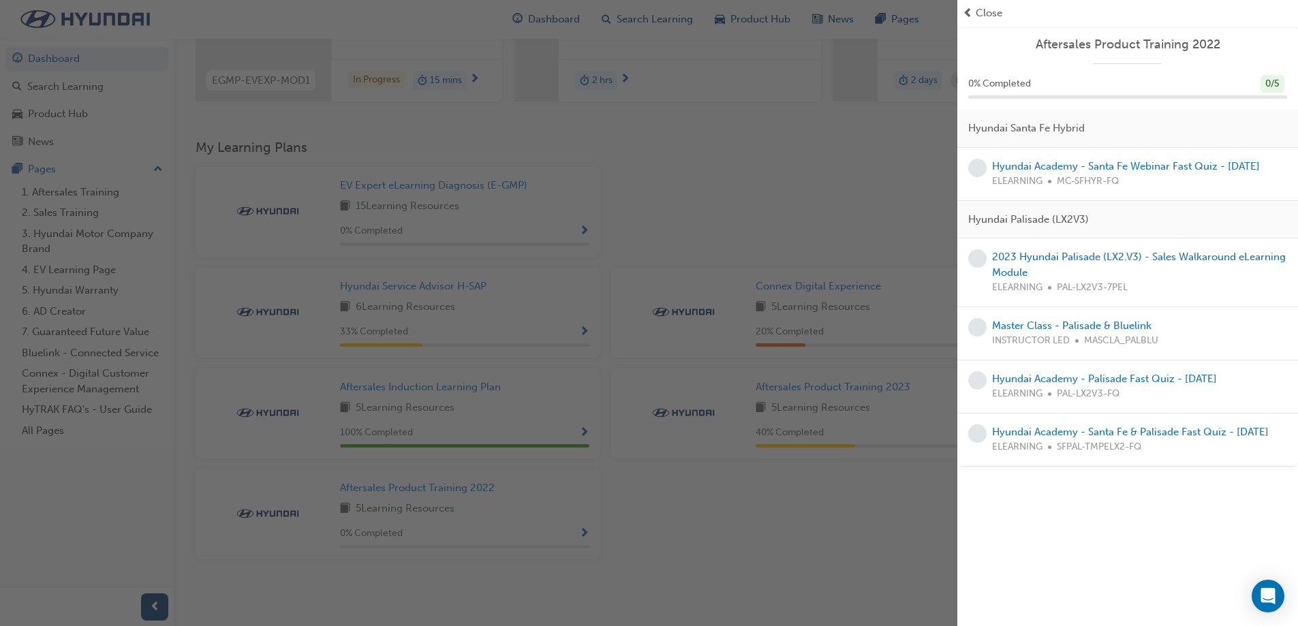
click at [927, 226] on div "button" at bounding box center [479, 313] width 958 height 626
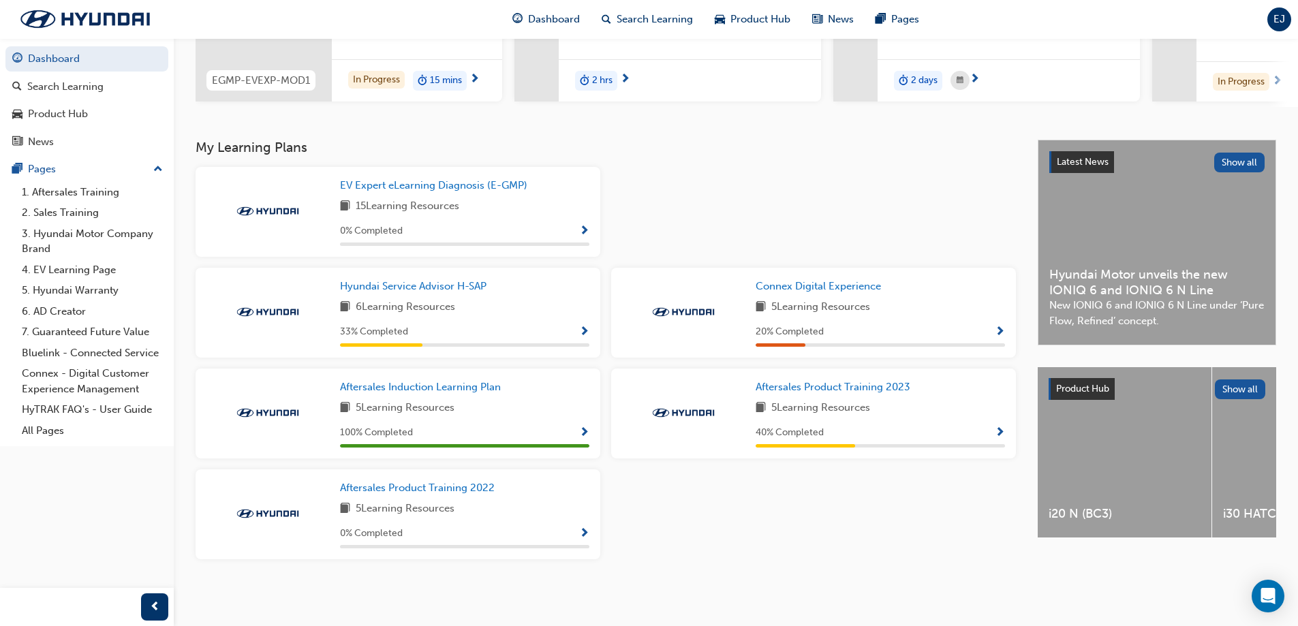
click at [998, 331] on span "Show Progress" at bounding box center [1000, 332] width 10 height 12
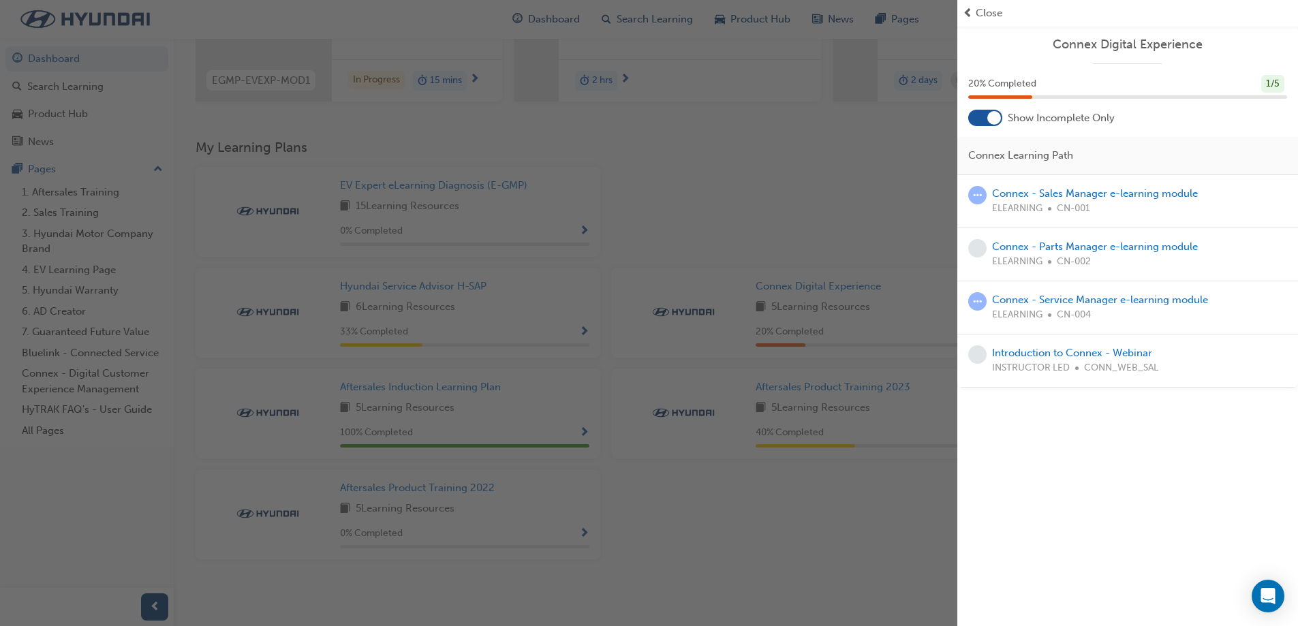
click at [902, 221] on div "button" at bounding box center [479, 313] width 958 height 626
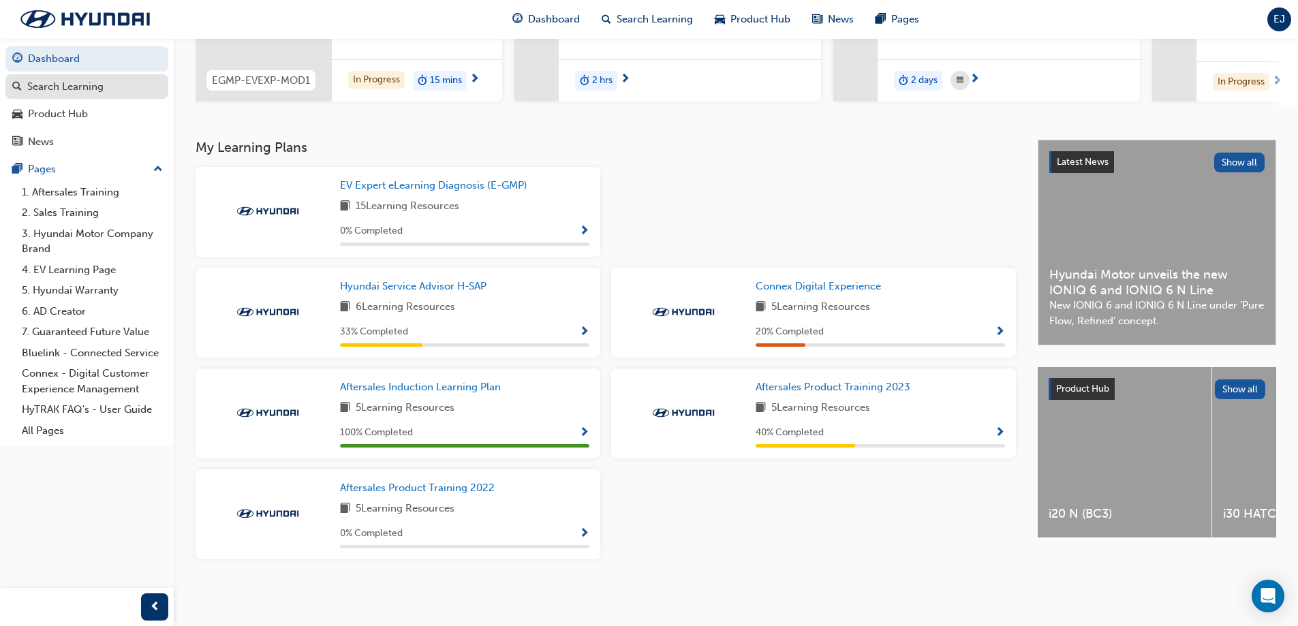
click at [91, 93] on div "Search Learning" at bounding box center [65, 87] width 76 height 16
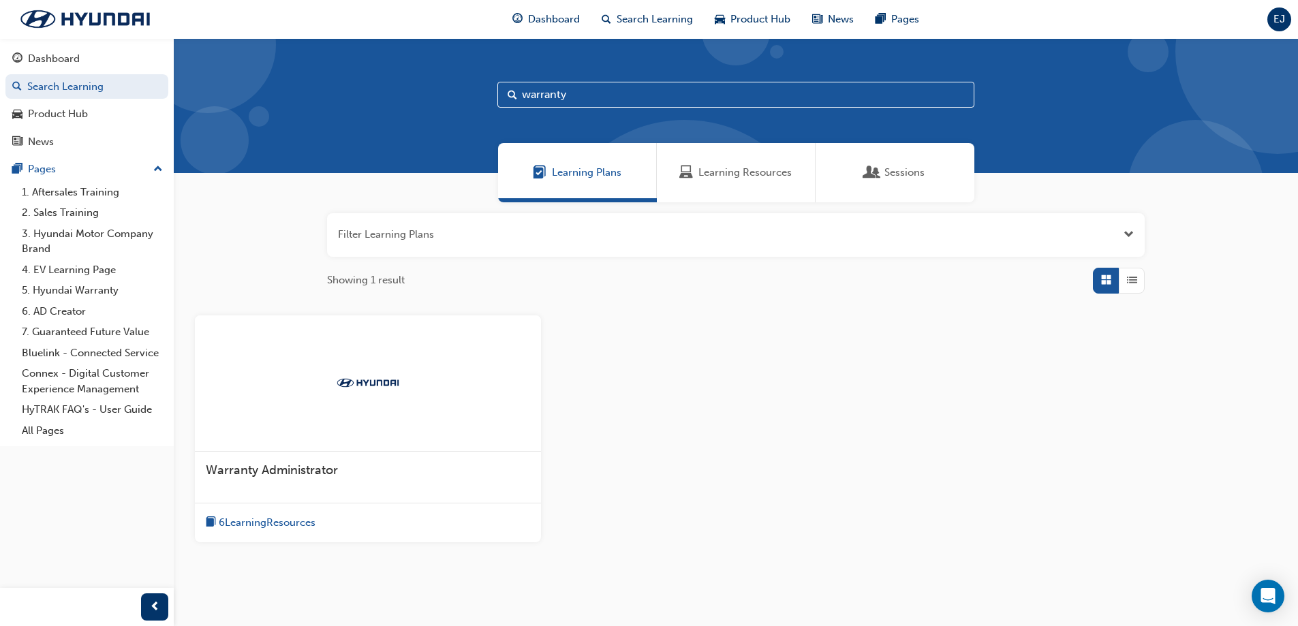
drag, startPoint x: 596, startPoint y: 99, endPoint x: 372, endPoint y: 102, distance: 224.2
click at [372, 102] on div "warranty" at bounding box center [736, 105] width 1125 height 135
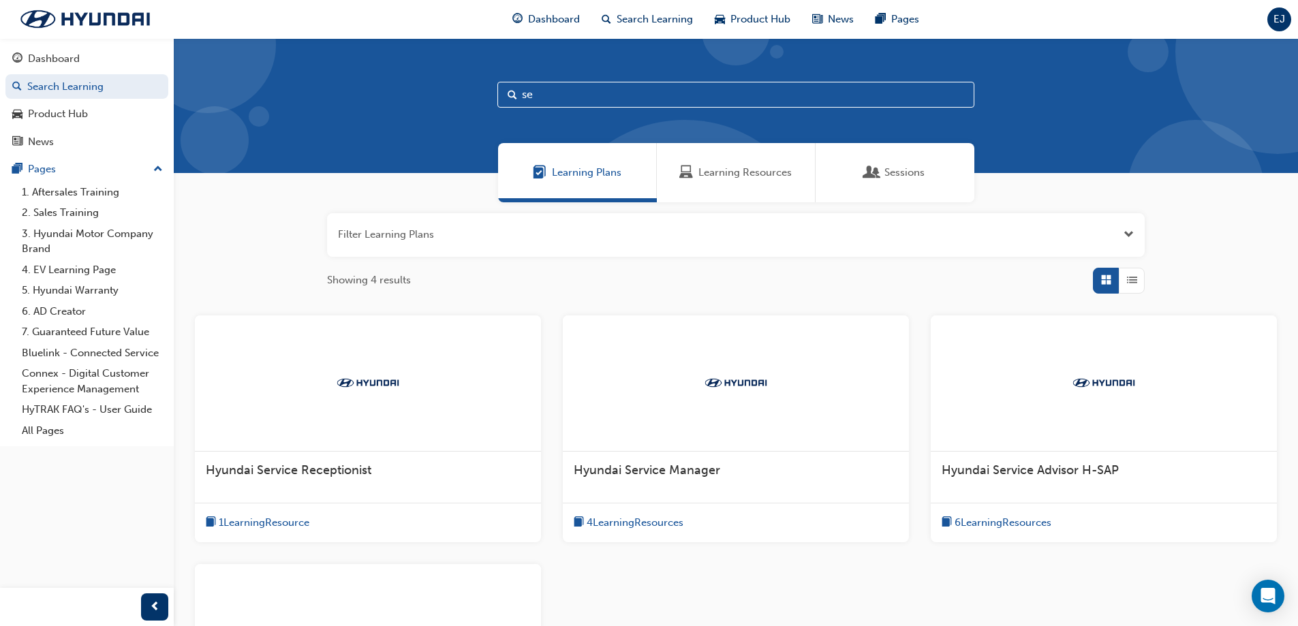
type input "s"
